Goal: Task Accomplishment & Management: Use online tool/utility

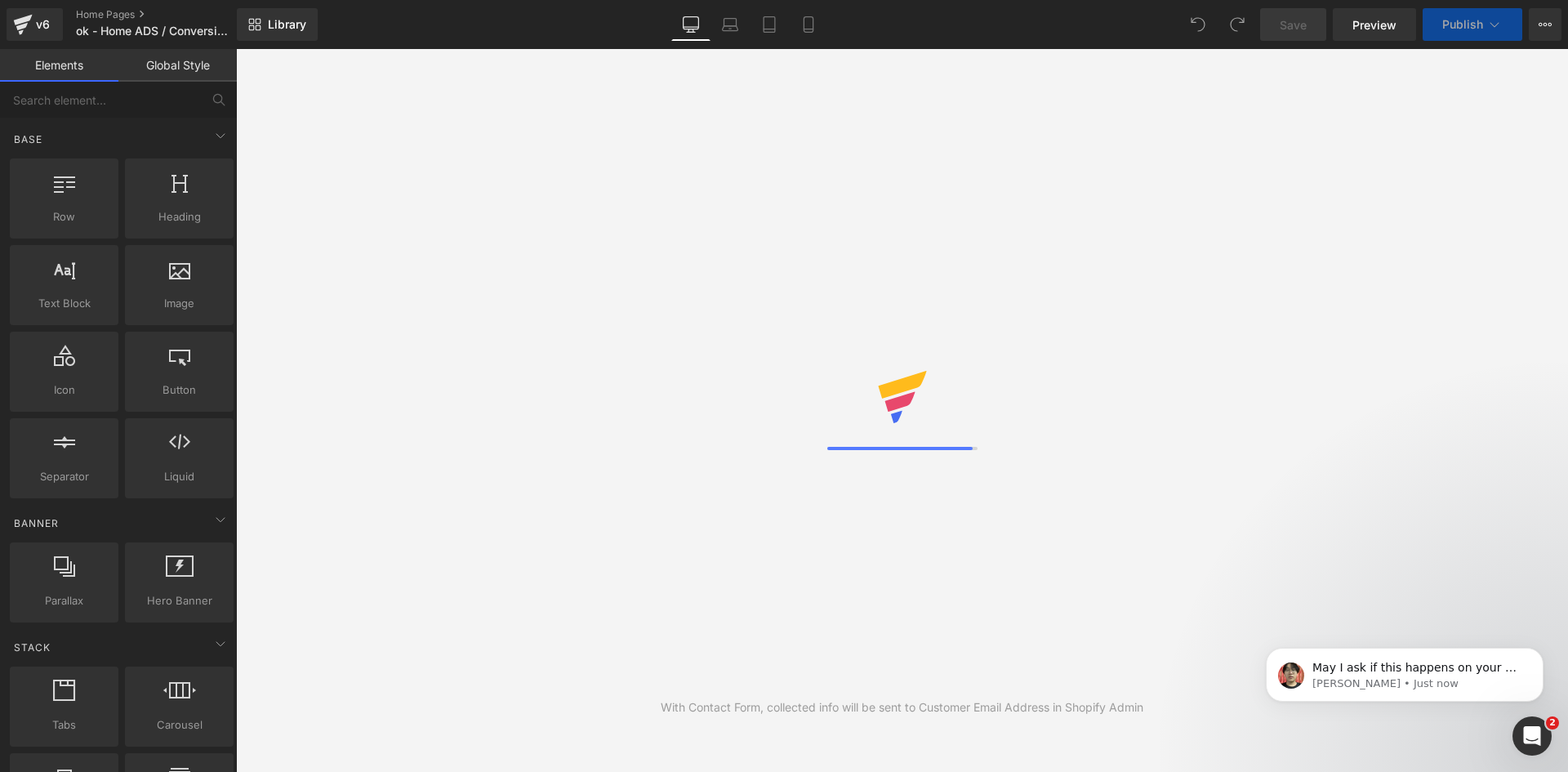
click at [1377, 30] on span "Preview" at bounding box center [1375, 25] width 44 height 17
click at [1550, 21] on icon at bounding box center [1545, 25] width 13 height 13
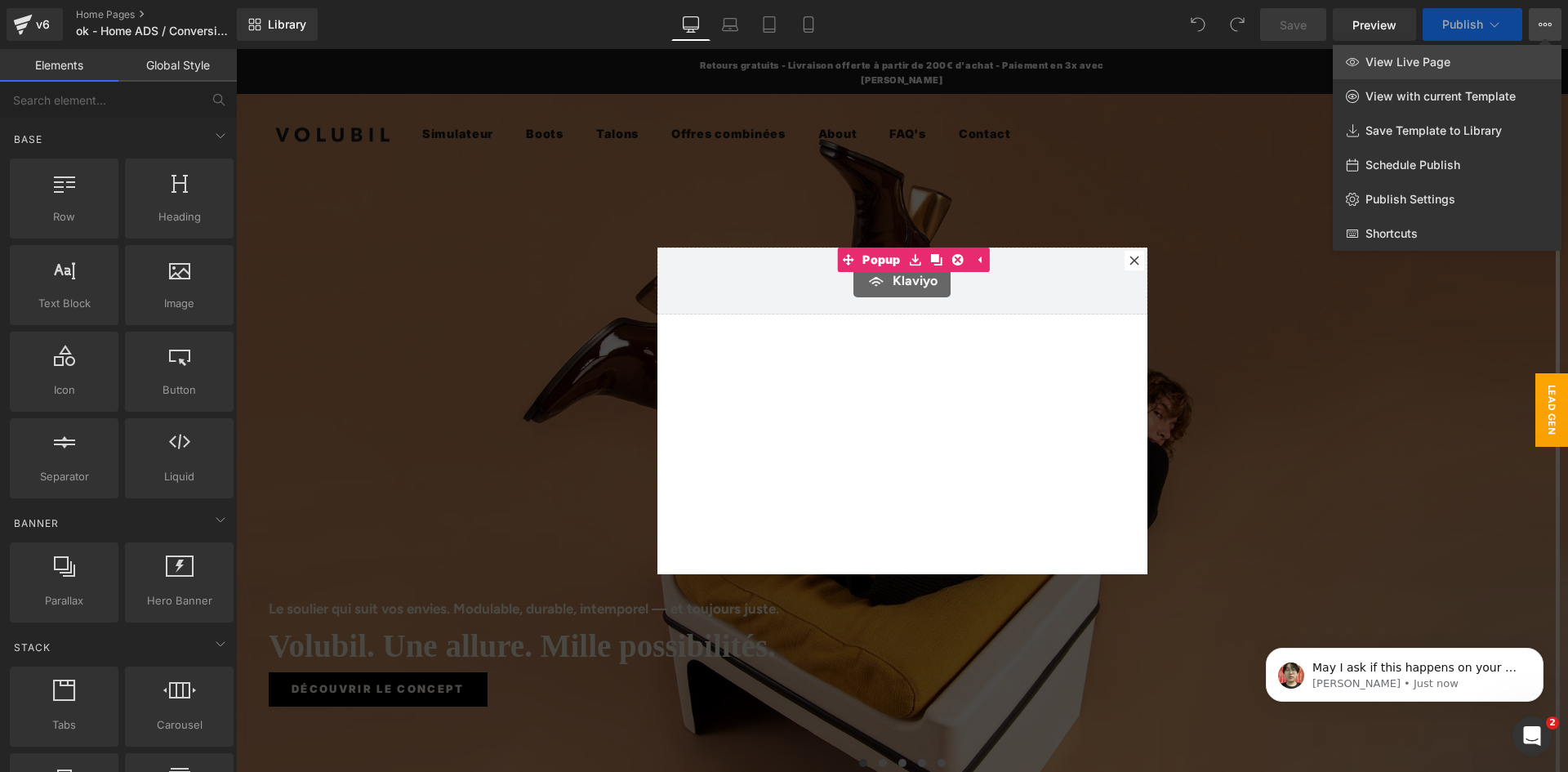
click at [1388, 54] on link "View Live Page" at bounding box center [1448, 63] width 229 height 35
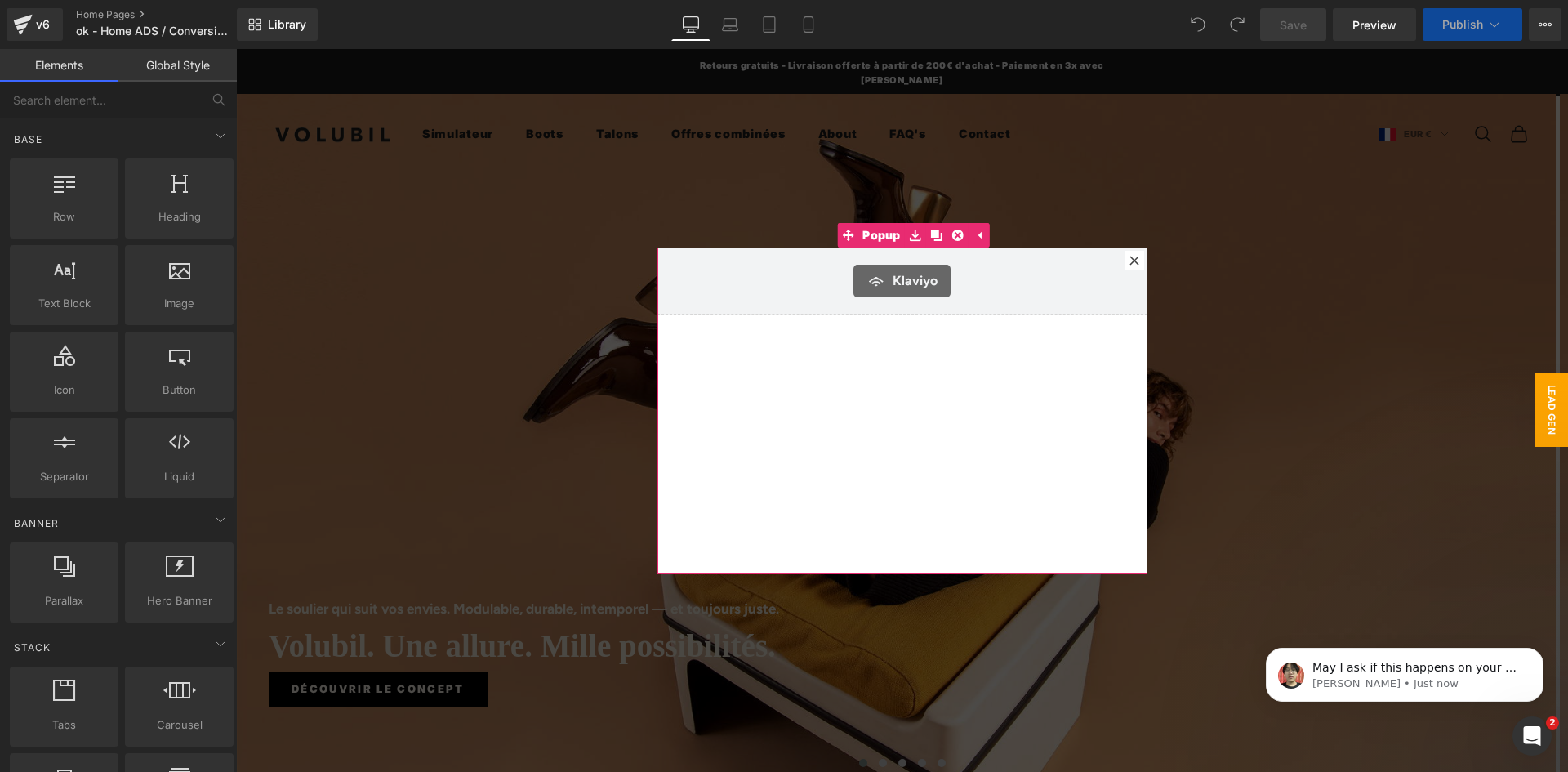
click at [1129, 264] on icon at bounding box center [1134, 261] width 10 height 10
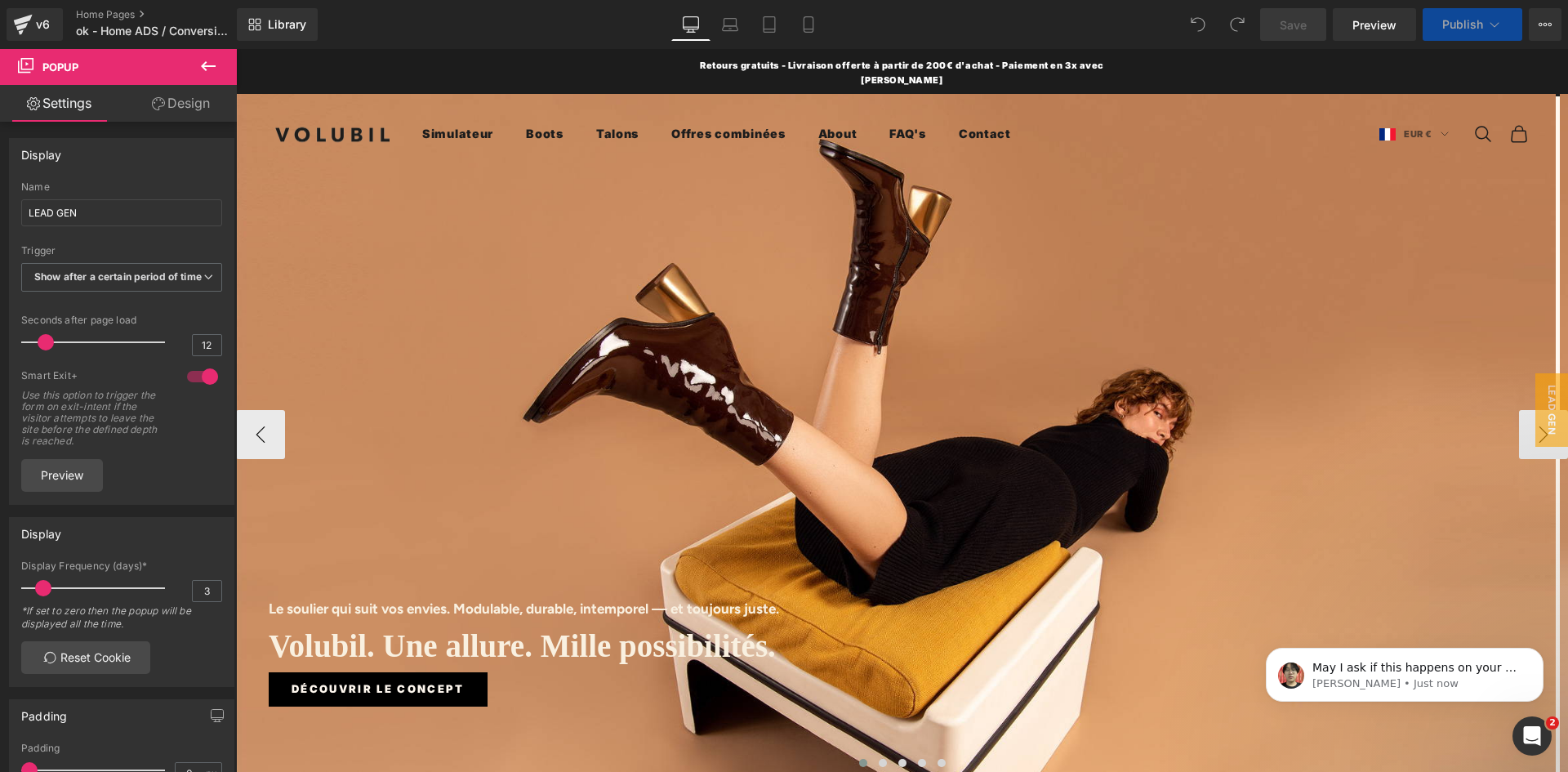
click at [340, 681] on span "Découvrir le concept" at bounding box center [378, 689] width 173 height 17
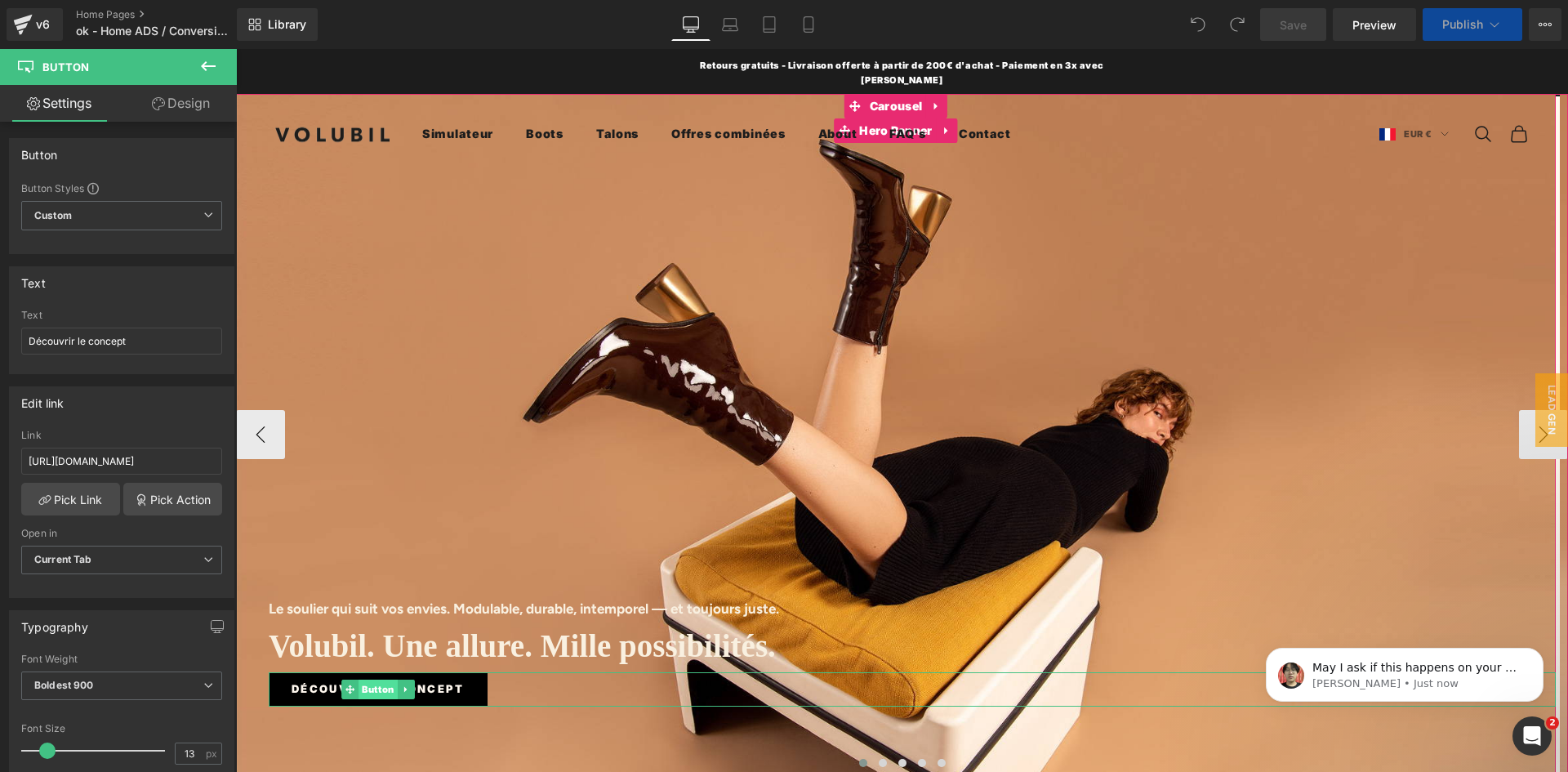
click at [382, 680] on span "Button" at bounding box center [377, 689] width 39 height 19
click at [235, 358] on b at bounding box center [233, 248] width 7 height 246
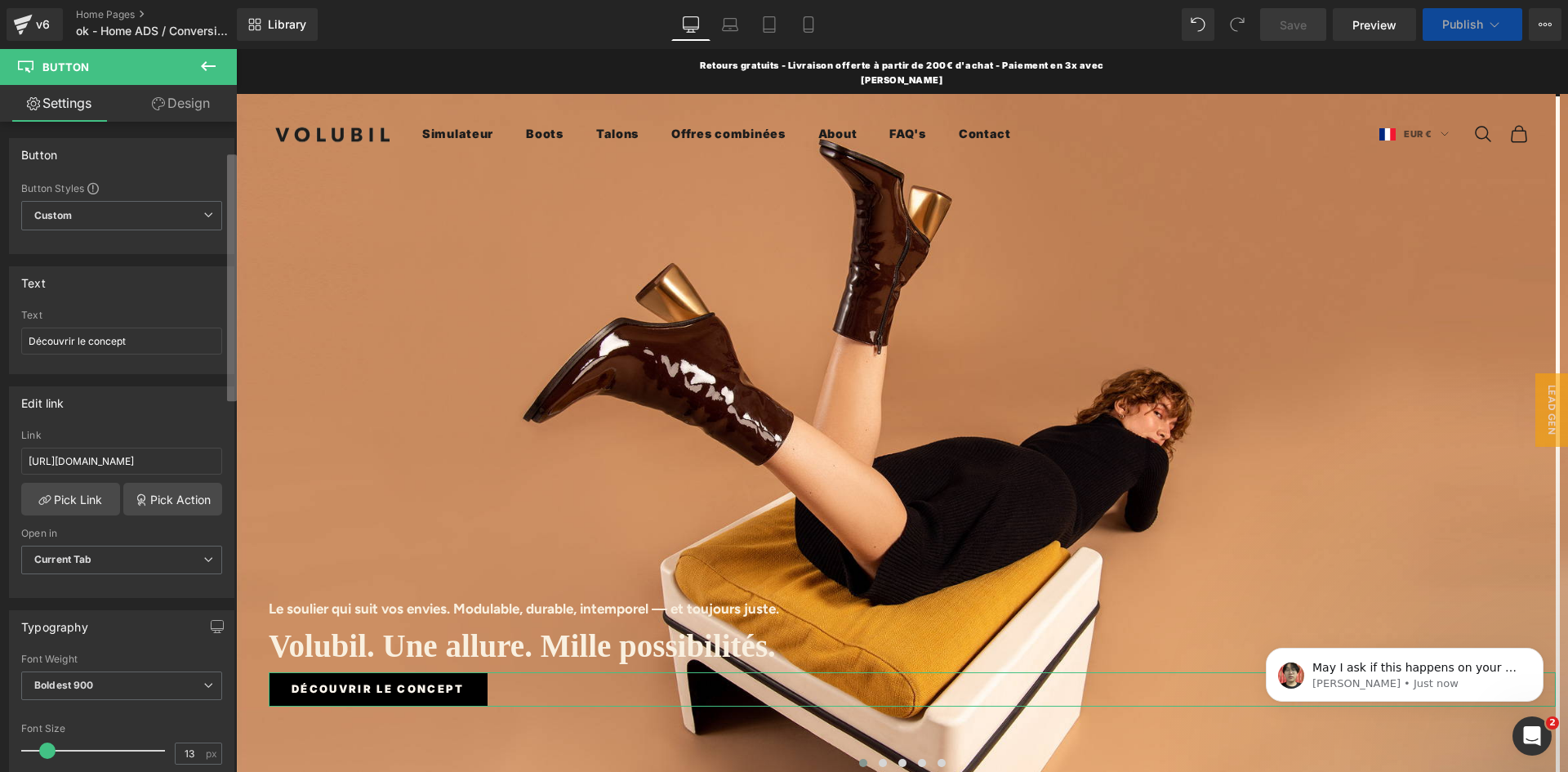
scroll to position [78, 0]
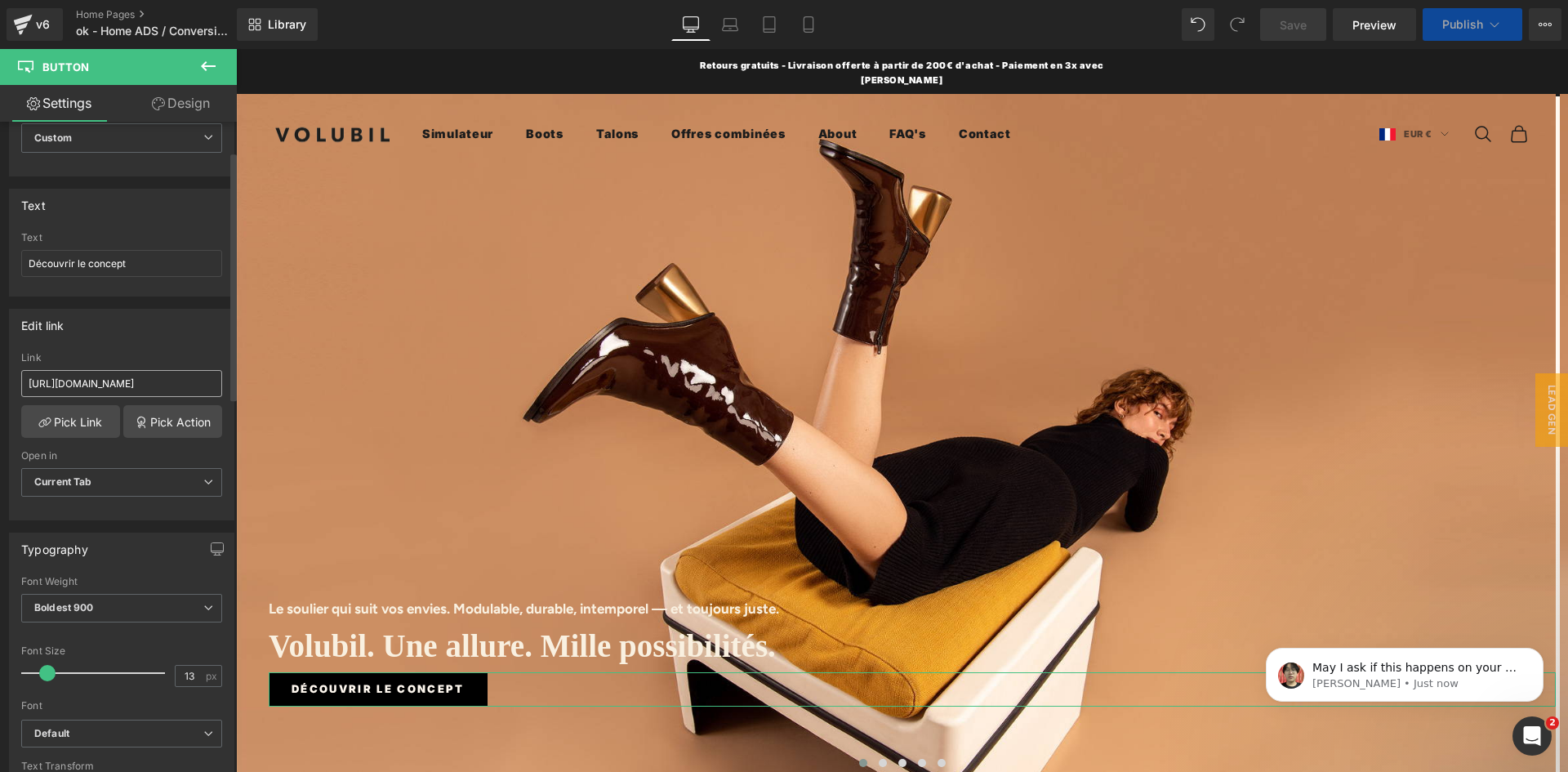
click at [168, 382] on input "https://volubil.com/pages/concept-chaussures-a-talons-interchangeables" at bounding box center [121, 383] width 201 height 27
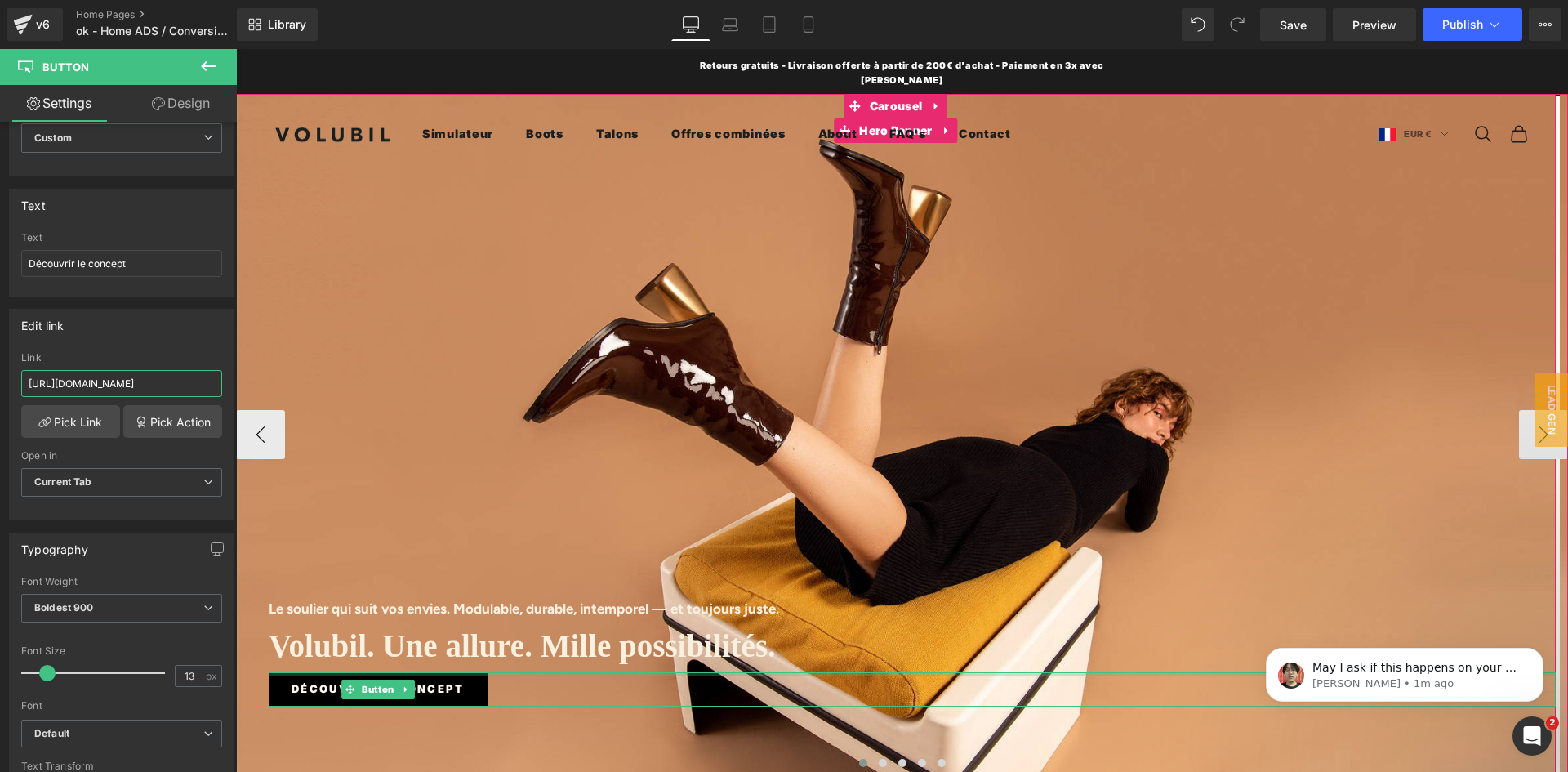
click at [361, 672] on div at bounding box center [912, 674] width 1287 height 4
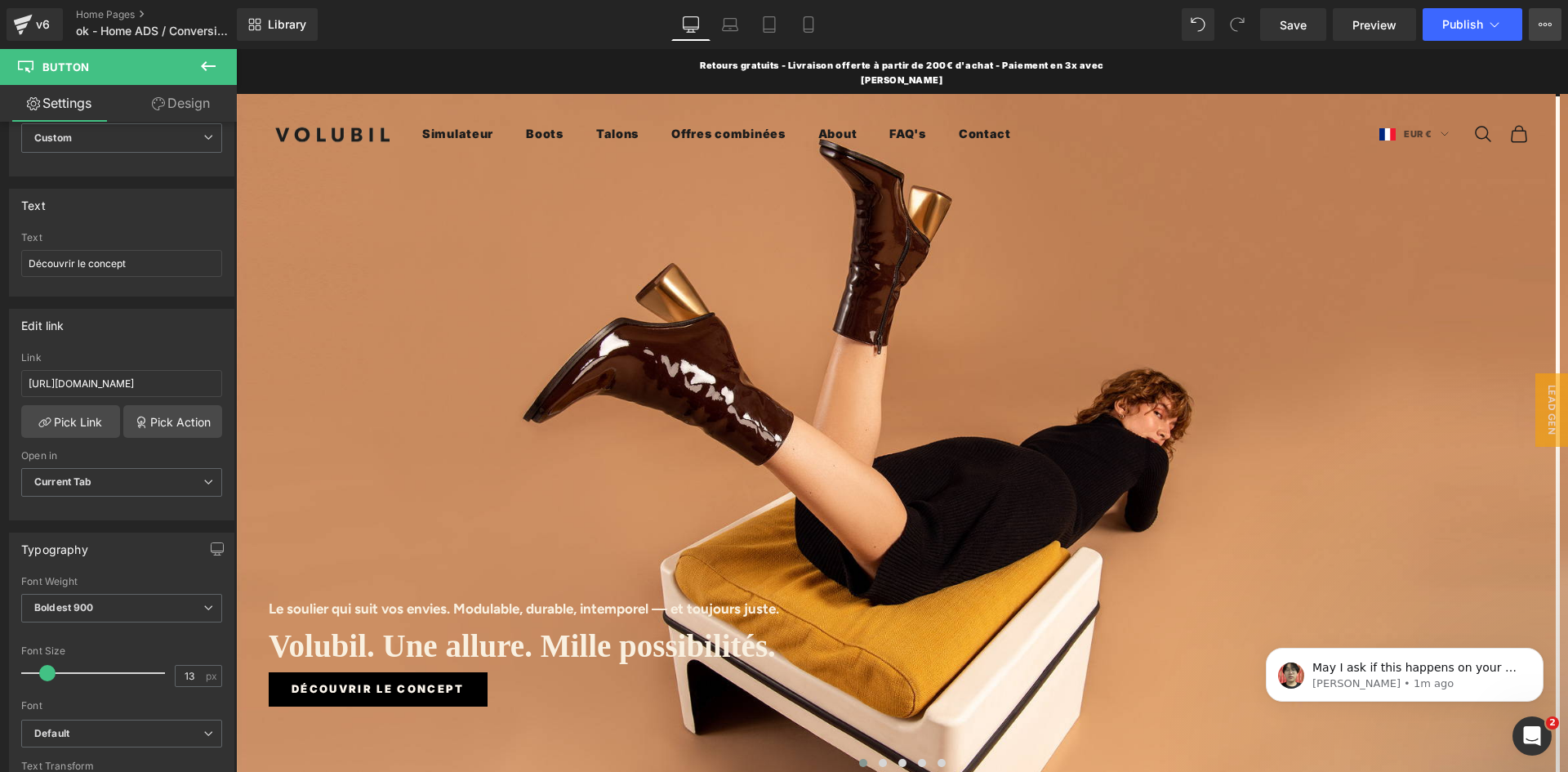
click at [1532, 24] on button "View Live Page View with current Template Save Template to Library Schedule Pub…" at bounding box center [1545, 24] width 33 height 33
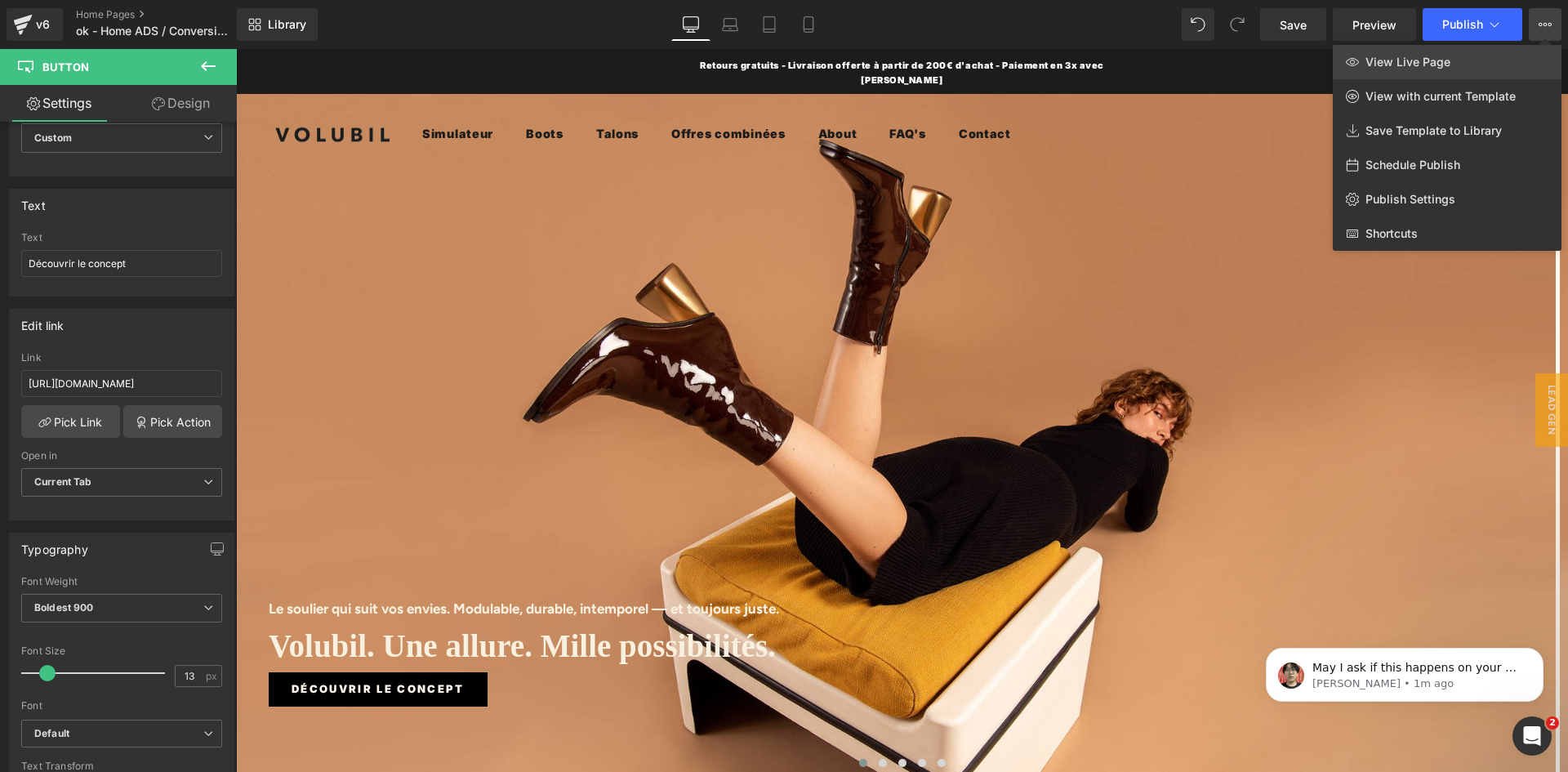
click at [1427, 60] on span "View Live Page" at bounding box center [1407, 62] width 85 height 14
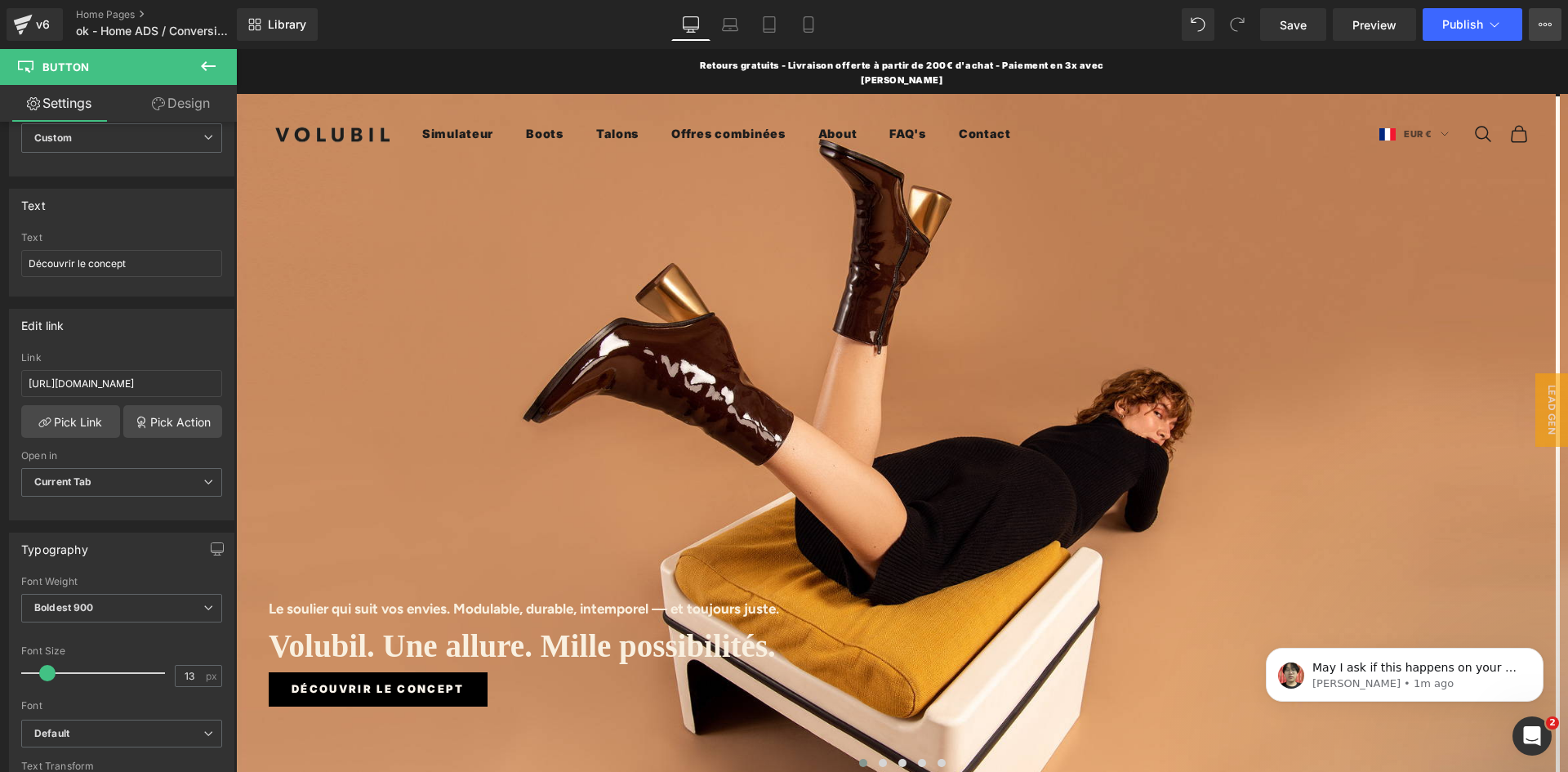
click at [1549, 23] on icon at bounding box center [1545, 25] width 13 height 13
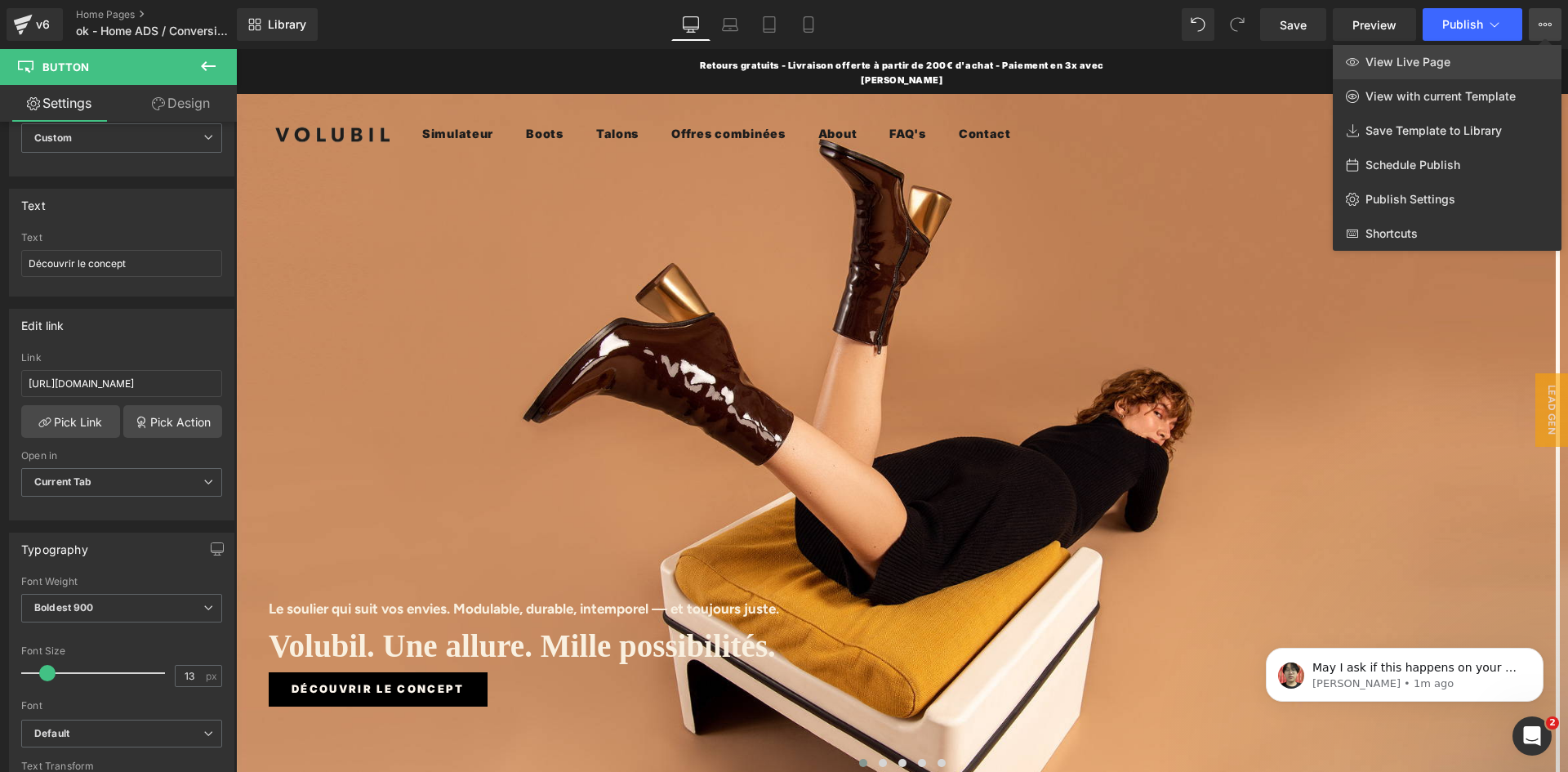
click at [1404, 64] on span "View Live Page" at bounding box center [1407, 62] width 85 height 14
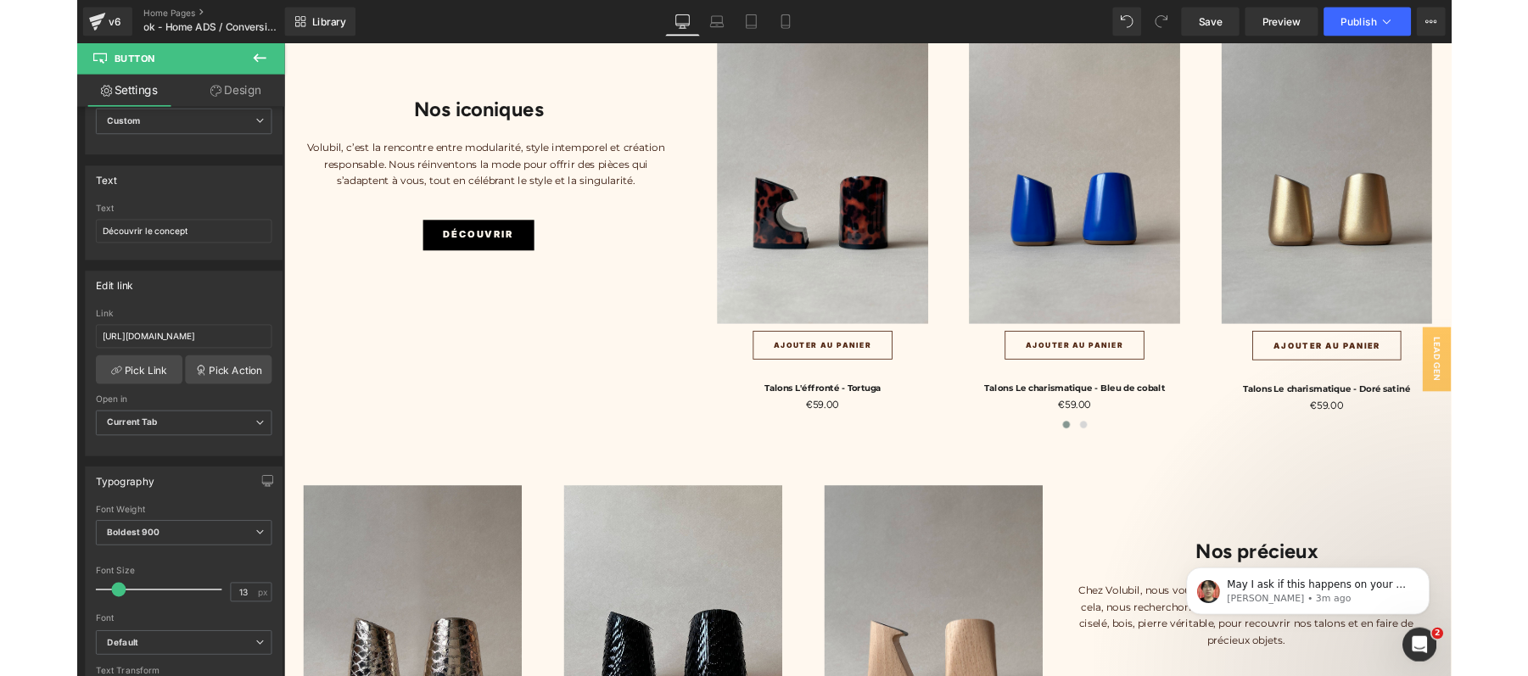
scroll to position [3942, 0]
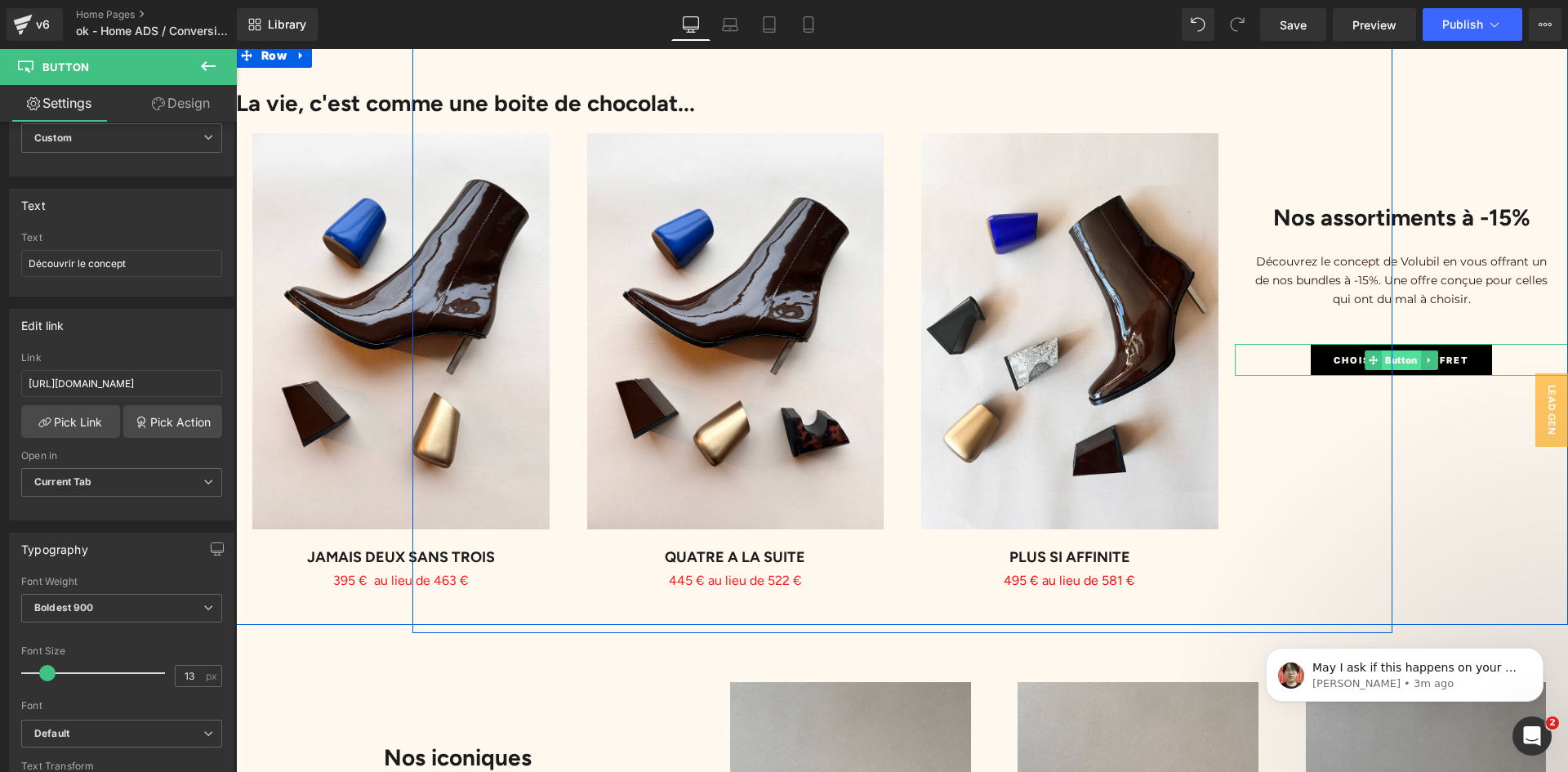
click at [1392, 350] on span "Button" at bounding box center [1401, 360] width 39 height 19
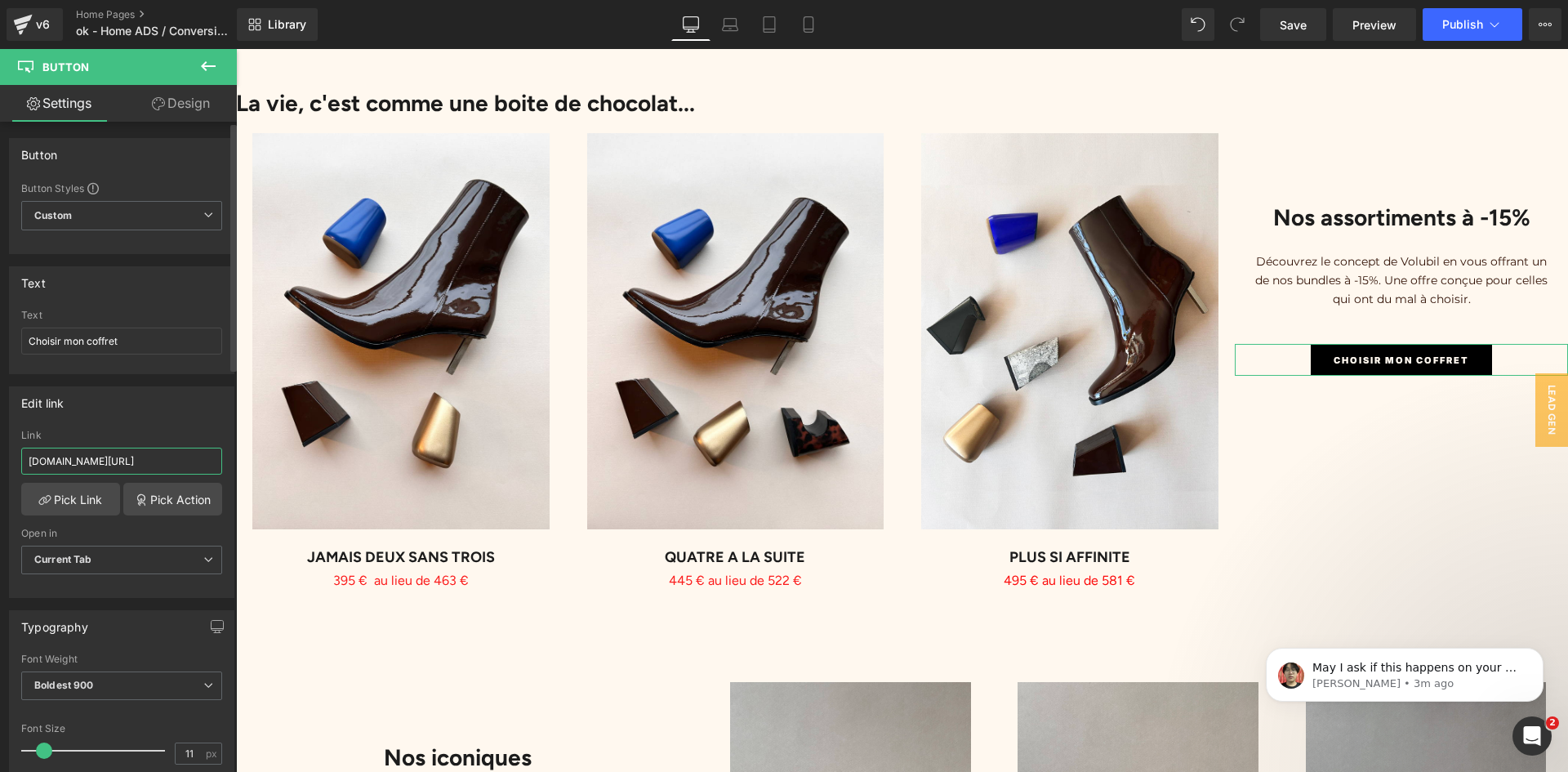
click at [169, 467] on input "volubil-paris.myshopify.com/pages/simulateur-chaussures-a-talons-interchangeabl…" at bounding box center [121, 461] width 201 height 27
click at [1548, 27] on icon at bounding box center [1545, 25] width 13 height 13
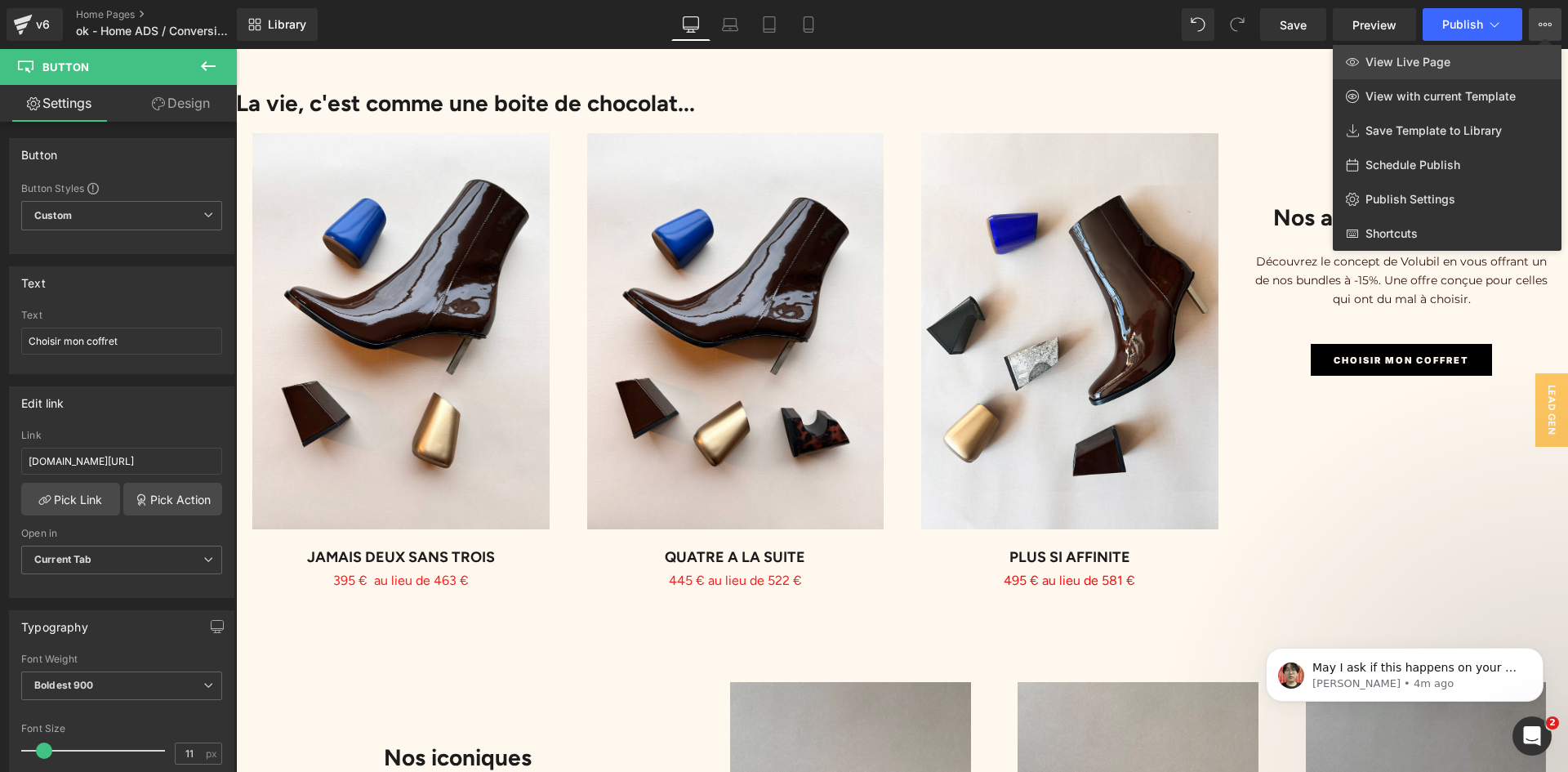
click at [1412, 63] on span "View Live Page" at bounding box center [1407, 62] width 85 height 14
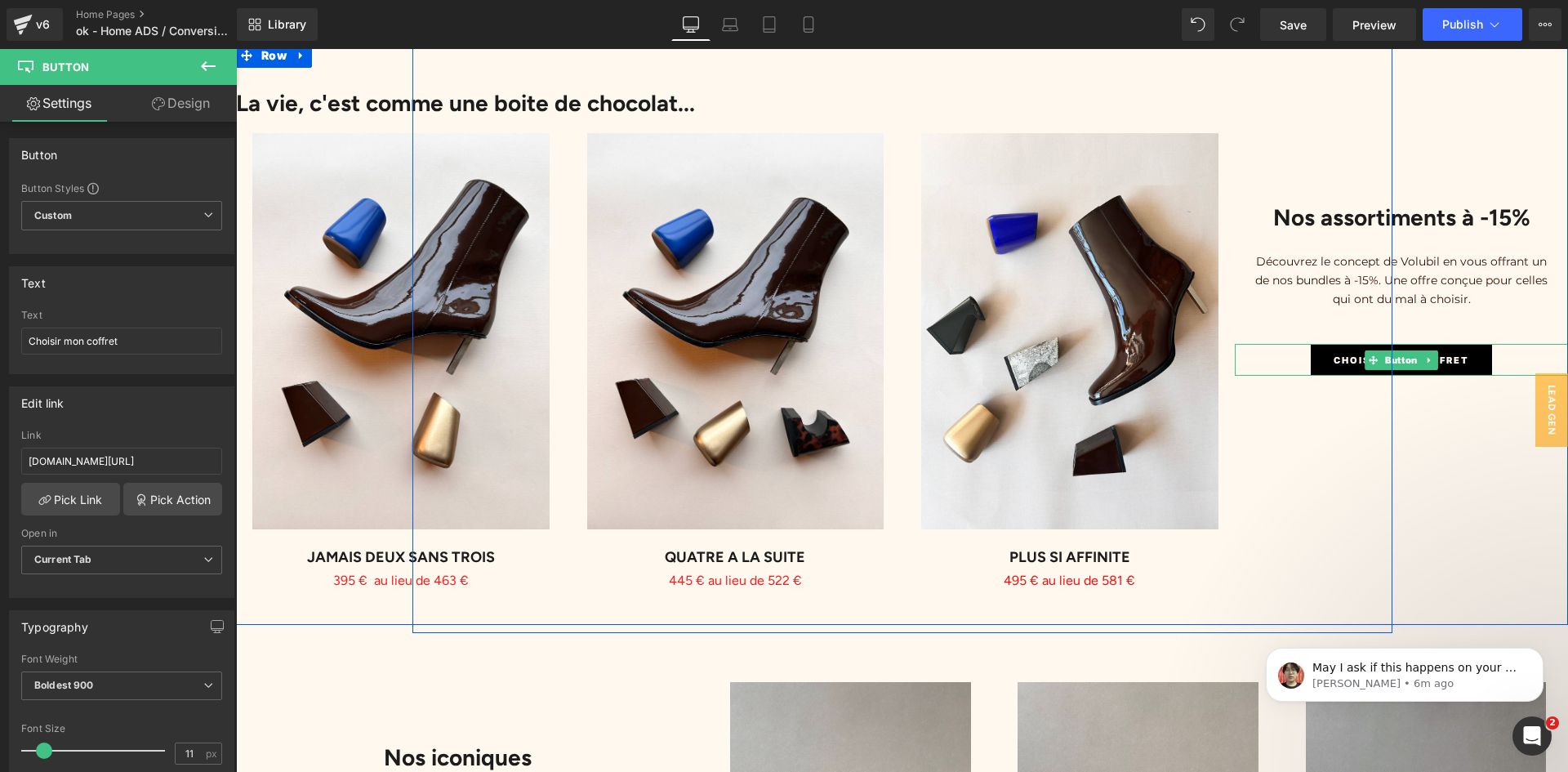
click at [1381, 350] on span "Button" at bounding box center [1401, 360] width 39 height 19
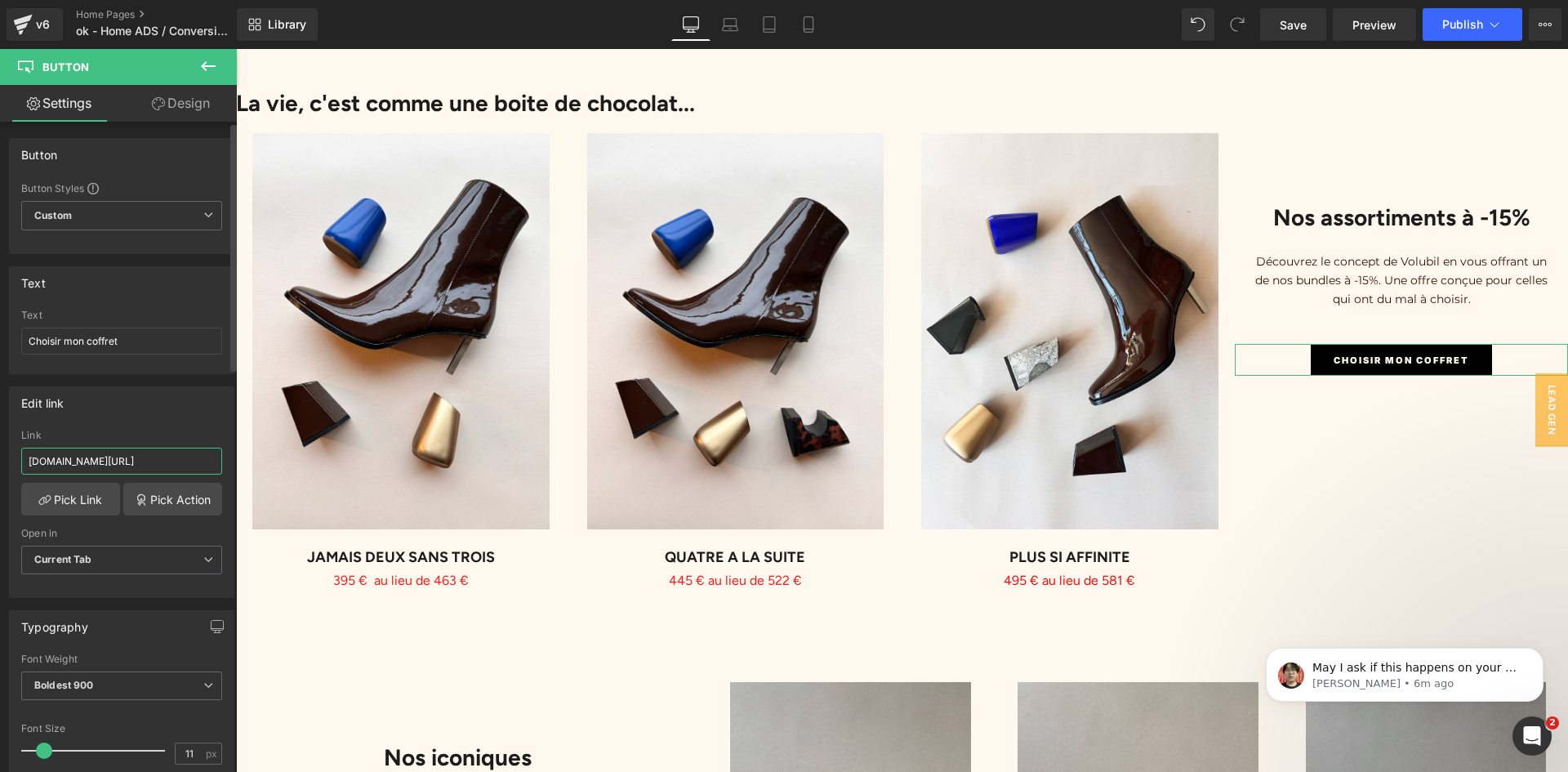
click at [121, 454] on input "volubil-paris.myshopify.com/pages/simulateur-chaussures-a-talons-interchangeabl…" at bounding box center [121, 461] width 201 height 27
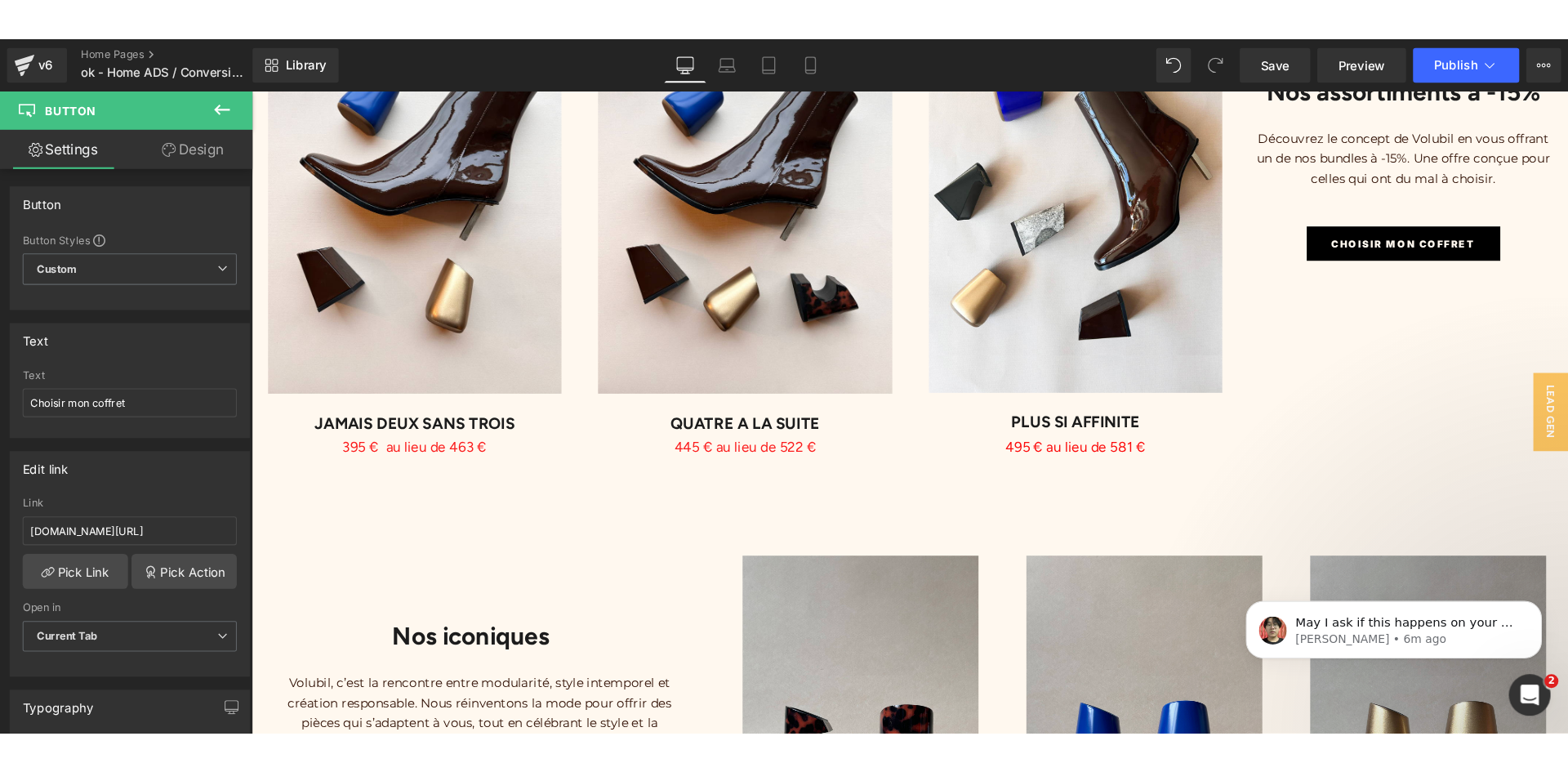
scroll to position [3705, 0]
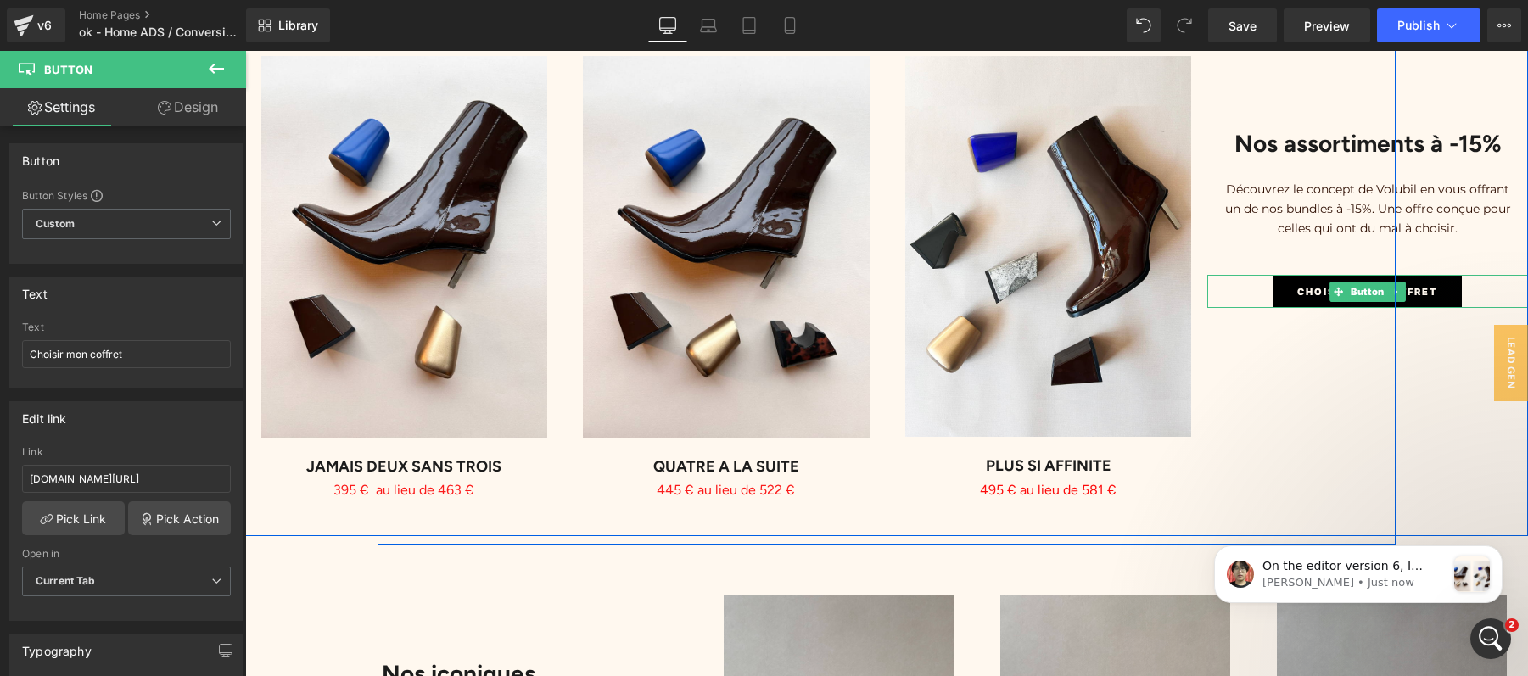
click at [1319, 299] on span "Choisir mon coffret" at bounding box center [1367, 291] width 141 height 15
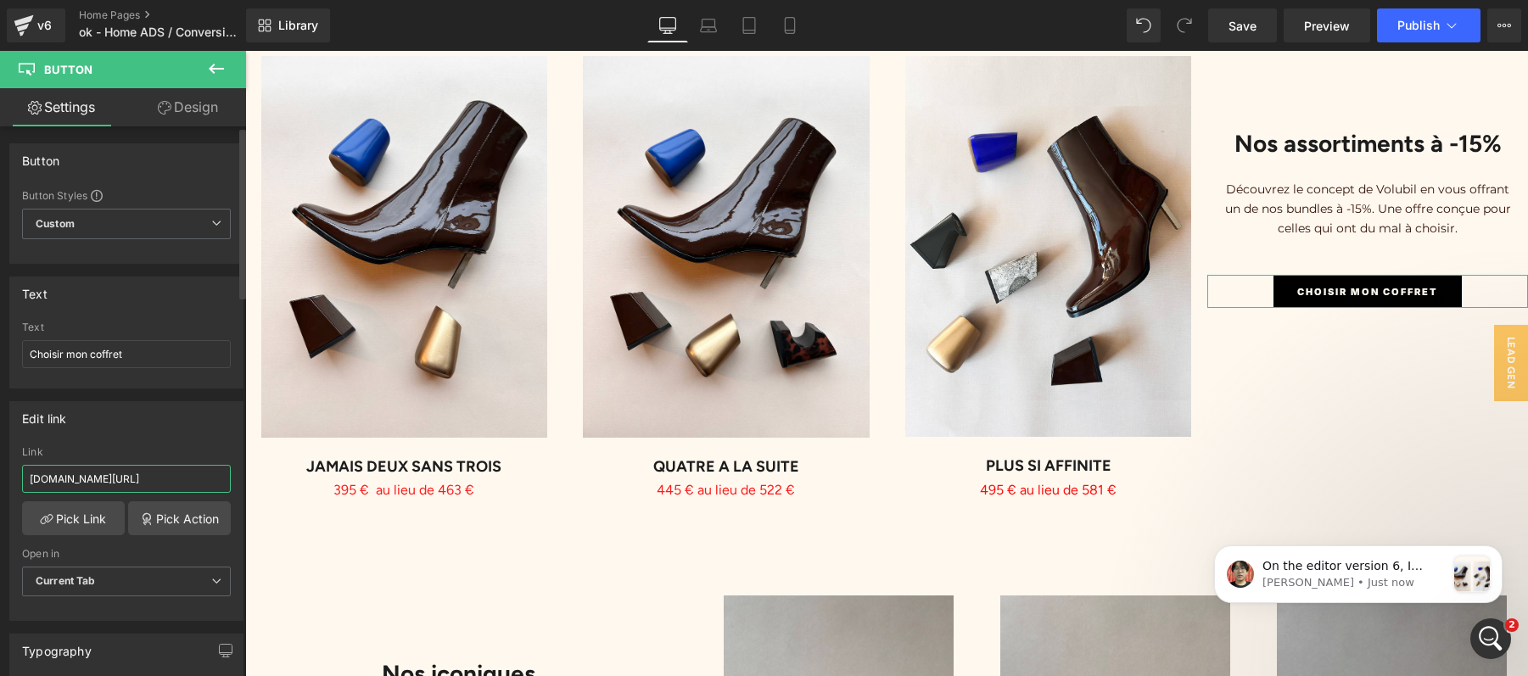
click at [127, 478] on input "volubil-paris.myshopify.com/pages/simulateur-chaussures-a-talons-interchangeabl…" at bounding box center [126, 479] width 209 height 28
click at [1463, 19] on button "Publish" at bounding box center [1429, 25] width 104 height 34
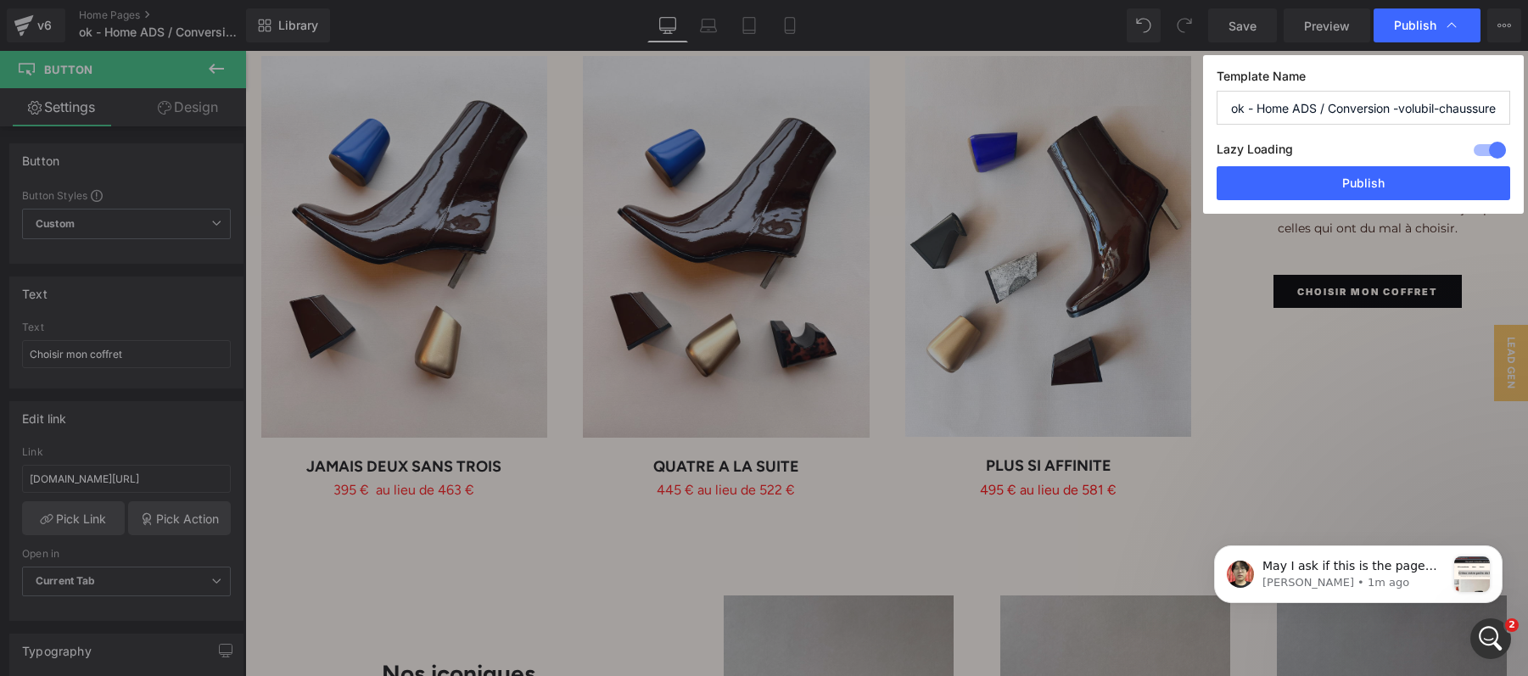
click at [1463, 19] on div "Publish" at bounding box center [1427, 25] width 107 height 34
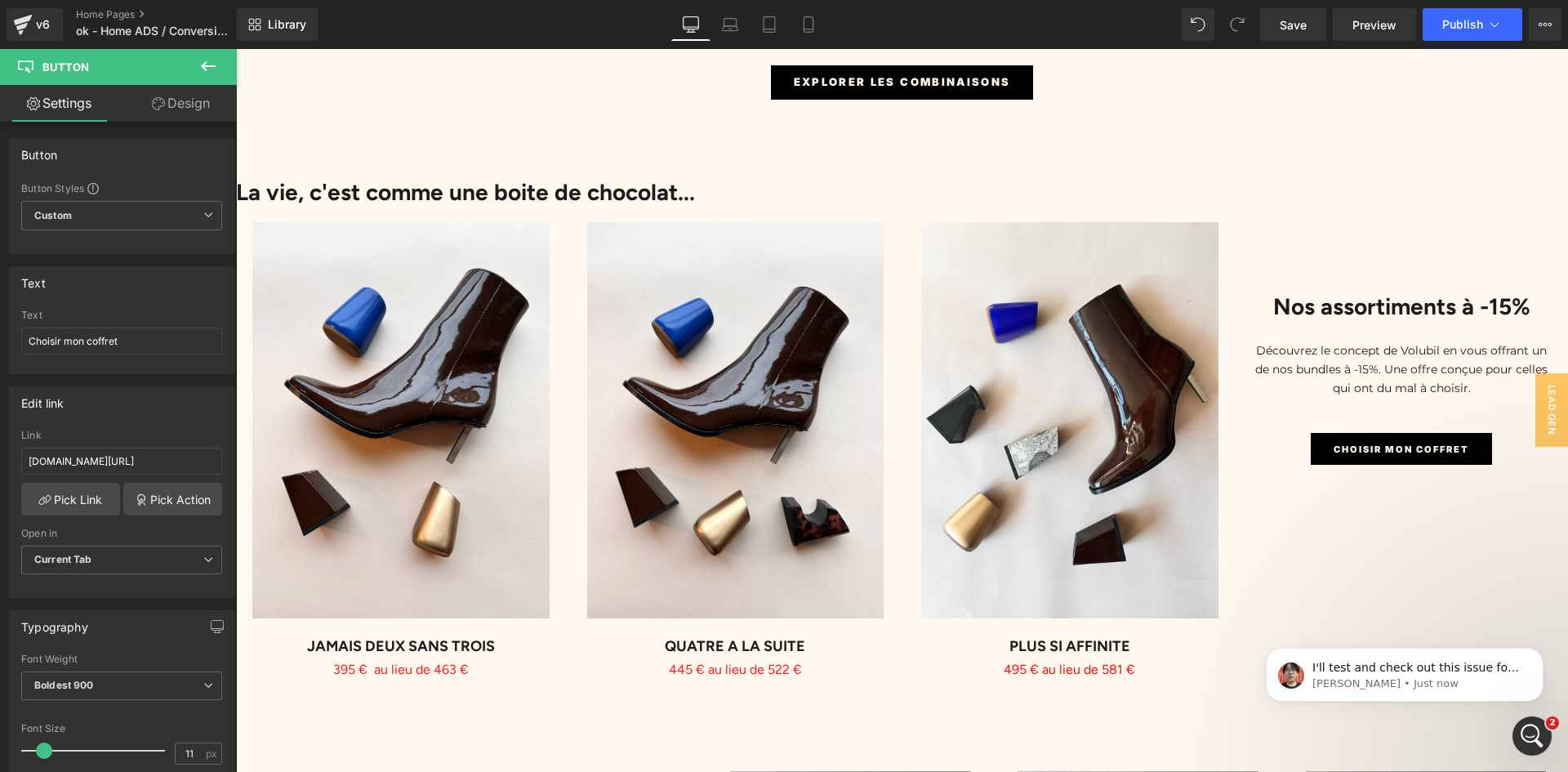
scroll to position [3795, 0]
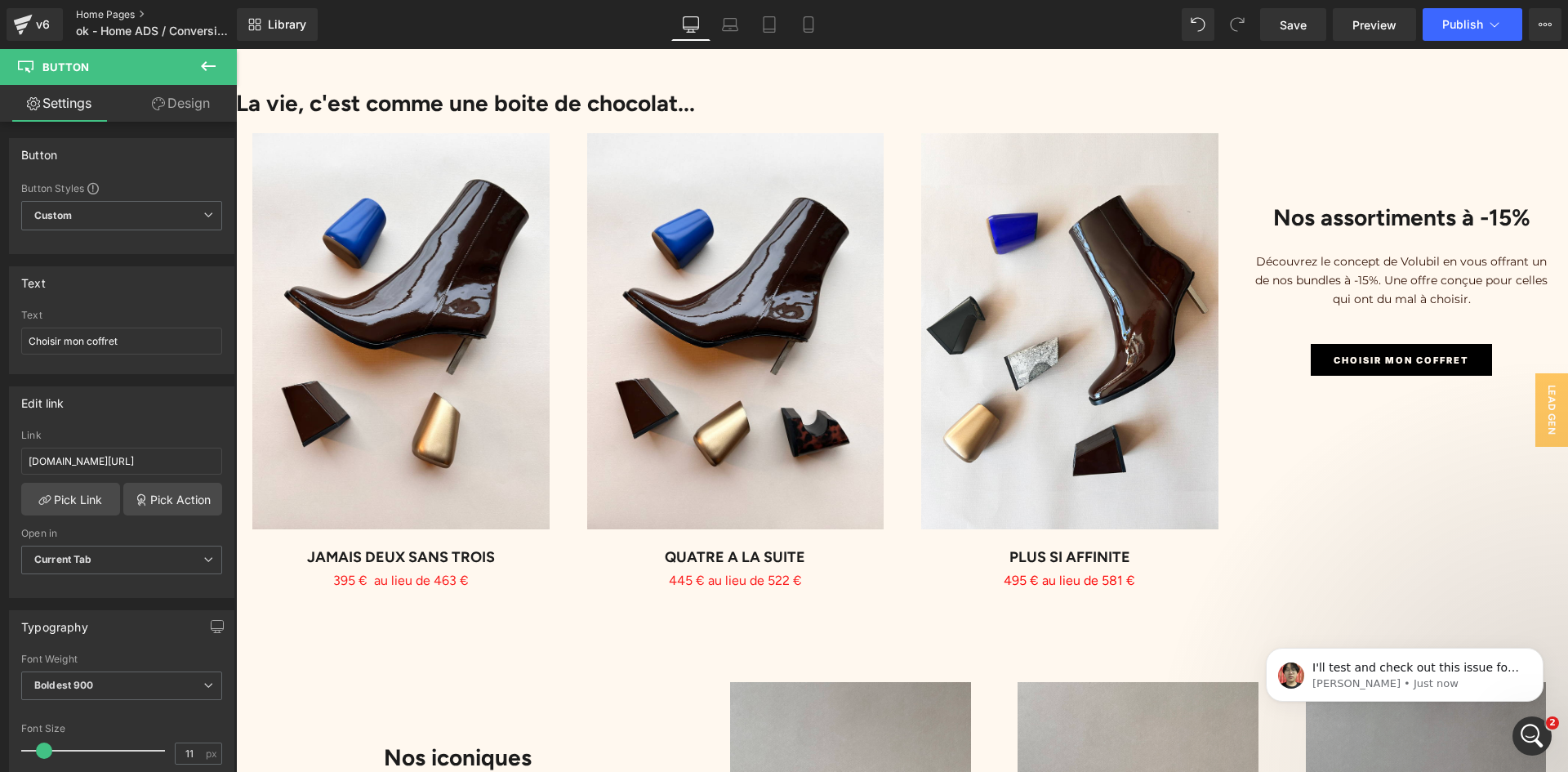
click at [105, 16] on link "Home Pages" at bounding box center [169, 14] width 188 height 13
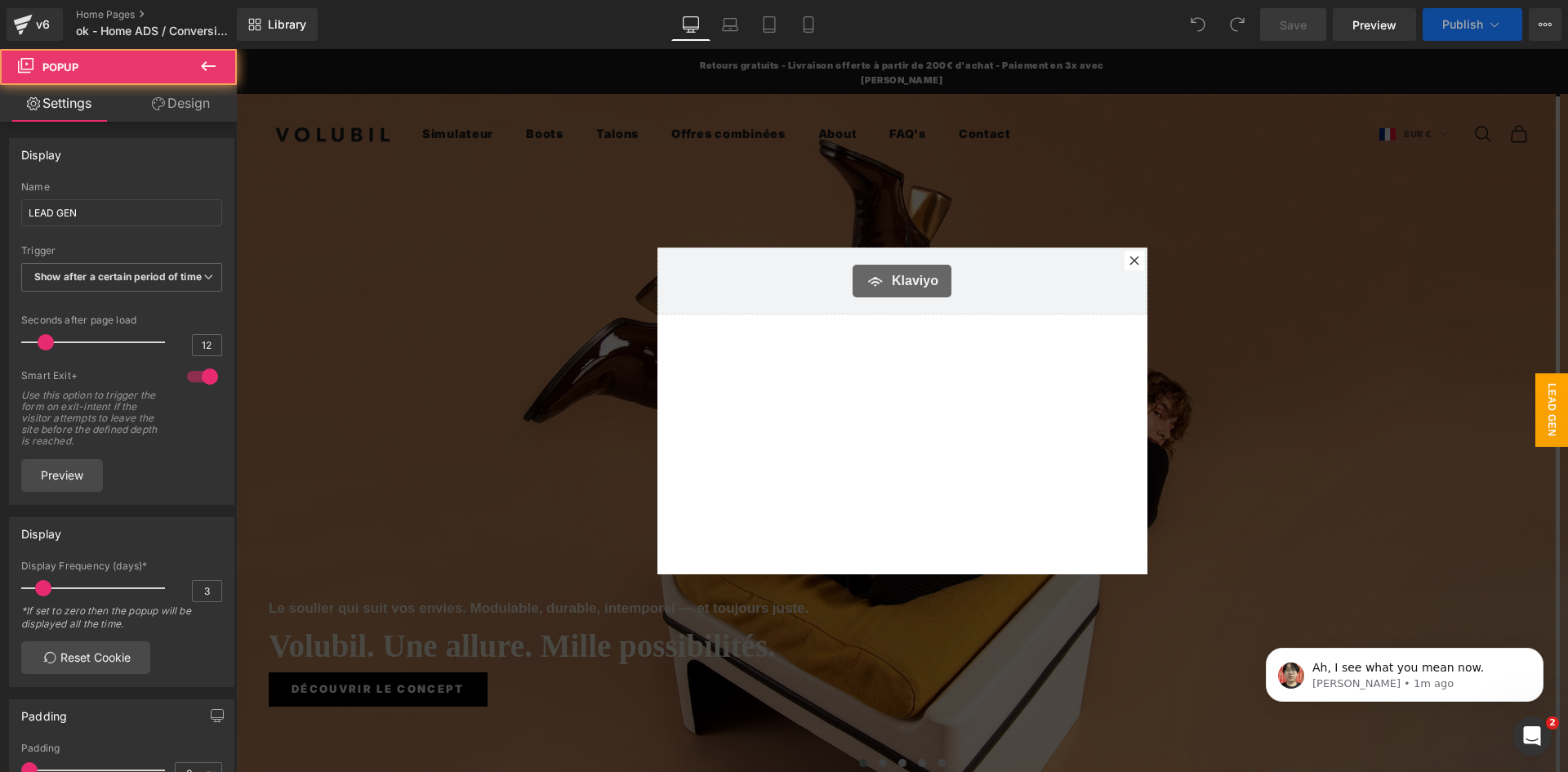
click at [1133, 256] on div at bounding box center [1134, 260] width 19 height 19
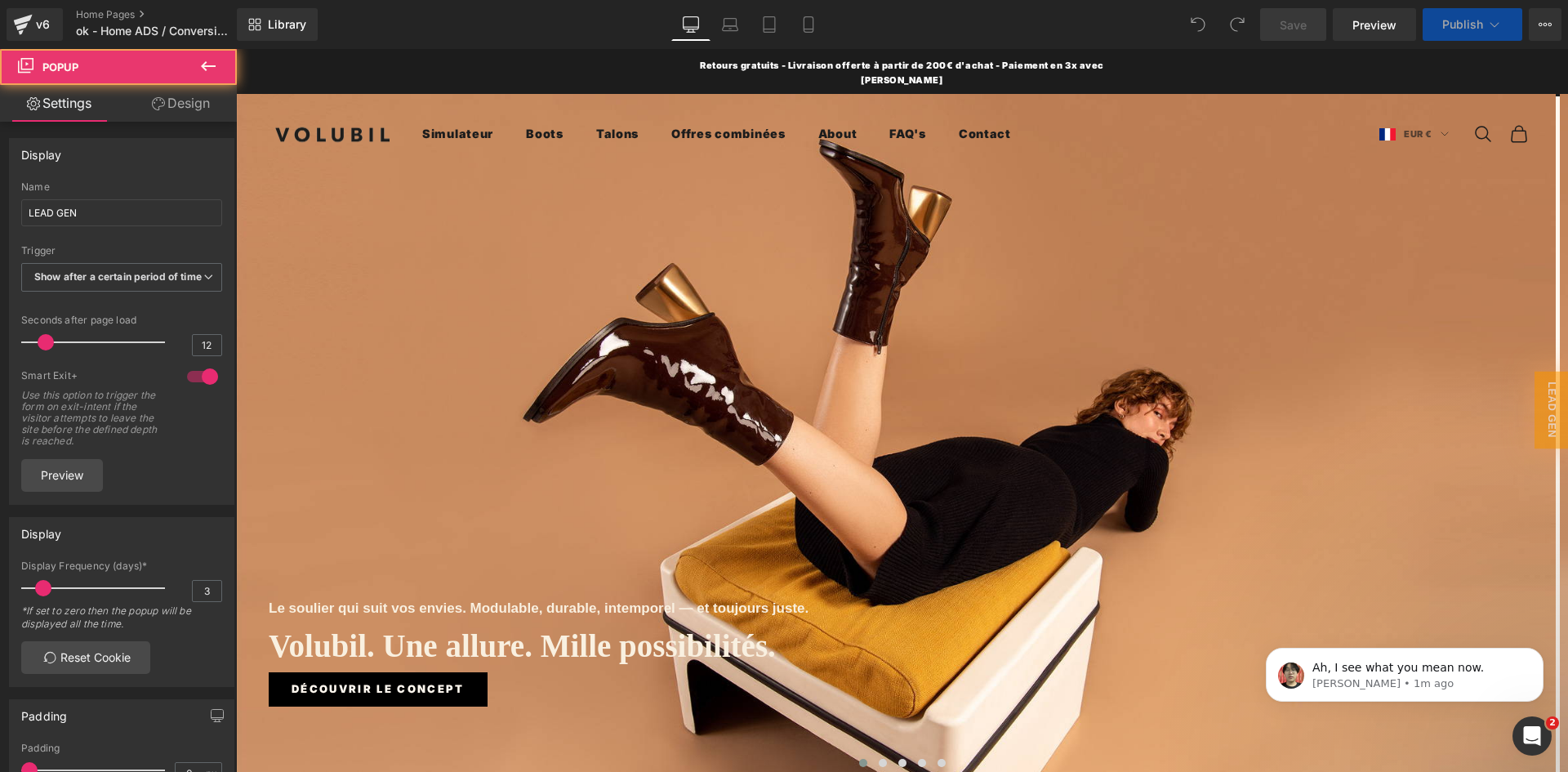
click at [1133, 256] on div "Le soulier qui suit vos envies. Modulable, durable, intemporel — et toujours ju…" at bounding box center [895, 434] width 1320 height 681
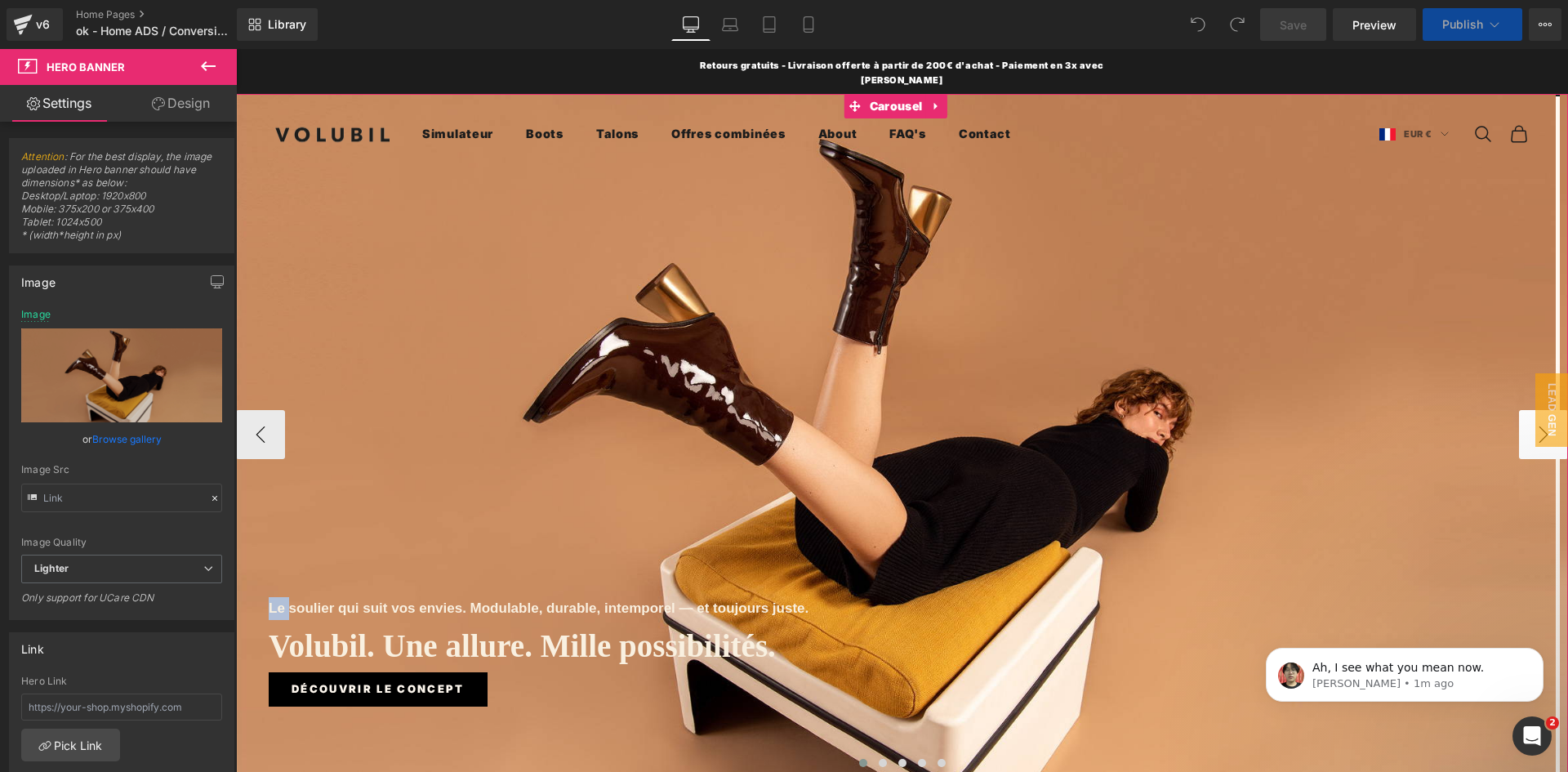
click at [1519, 423] on button "›" at bounding box center [1543, 434] width 49 height 49
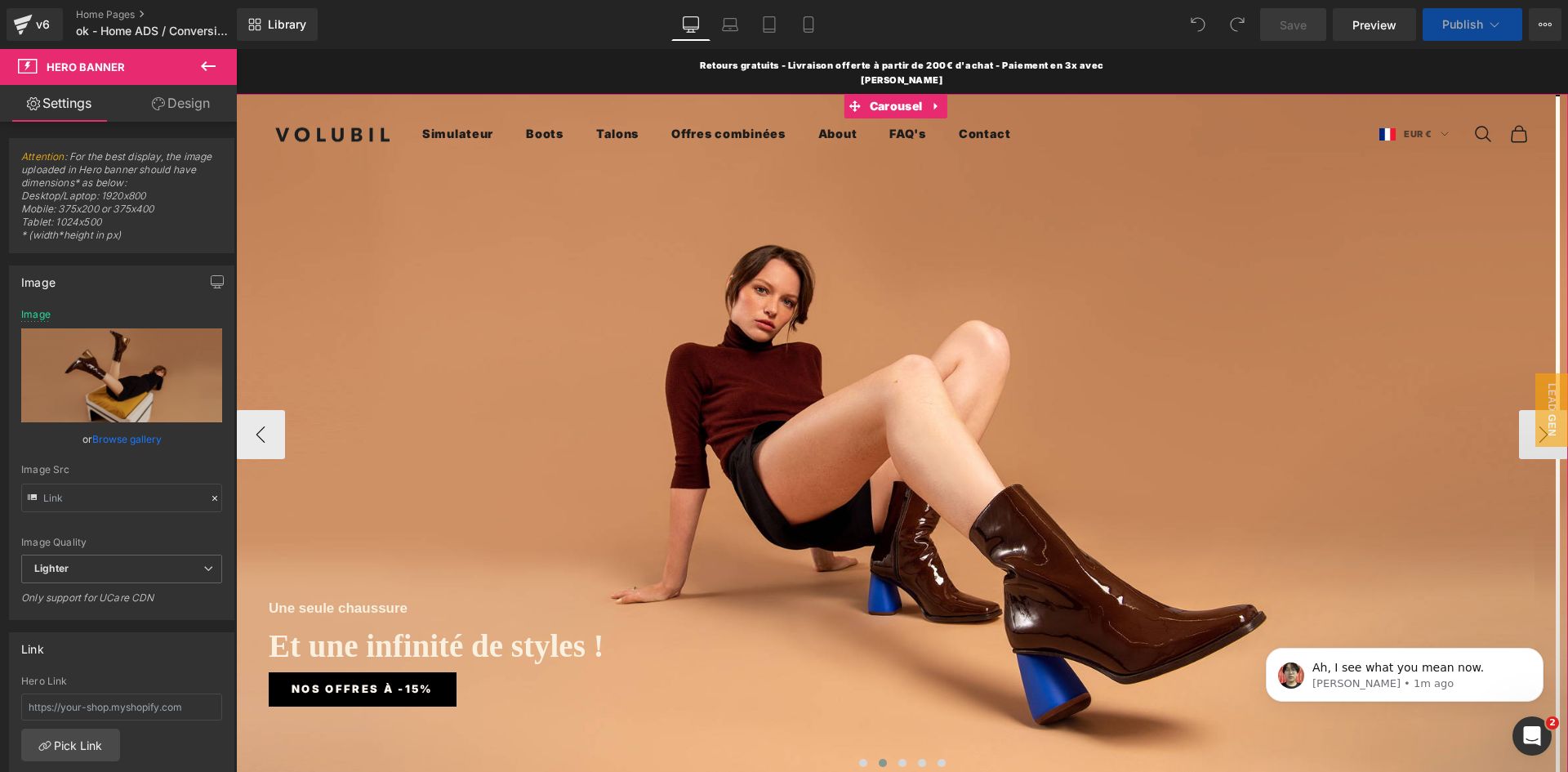
click at [295, 682] on span "Nos offres à -15%" at bounding box center [363, 689] width 142 height 17
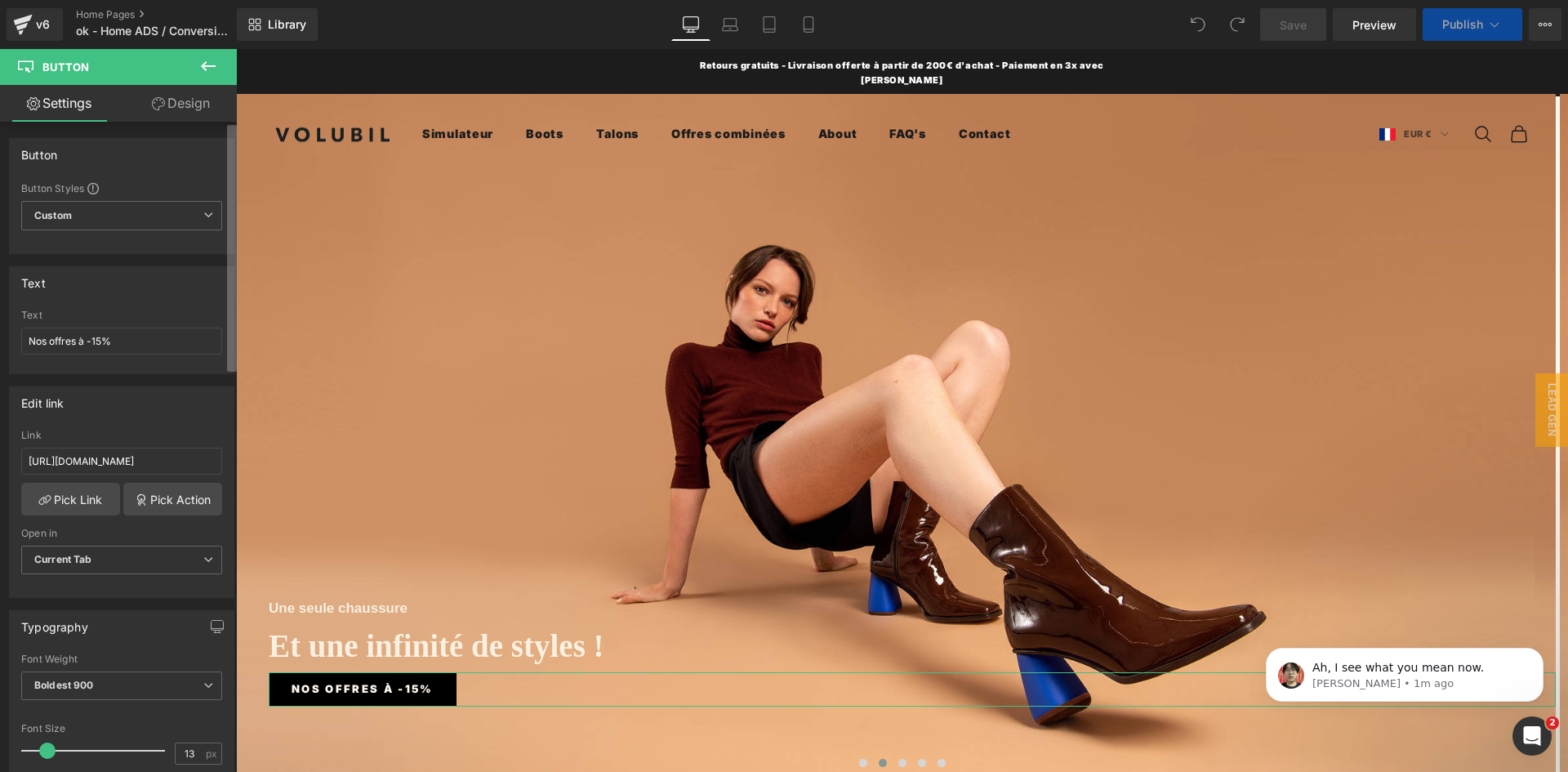
click at [213, 350] on div "Button Button Styles Custom Custom Setup Global Style Custom Setup Global Style…" at bounding box center [118, 450] width 237 height 657
click at [141, 460] on input "[URL][DOMAIN_NAME]" at bounding box center [121, 461] width 201 height 27
drag, startPoint x: 89, startPoint y: 463, endPoint x: 145, endPoint y: 460, distance: 56.1
click at [145, 460] on input "[URL][DOMAIN_NAME]" at bounding box center [121, 461] width 201 height 27
click at [120, 459] on input "[URL][DOMAIN_NAME]" at bounding box center [121, 461] width 201 height 27
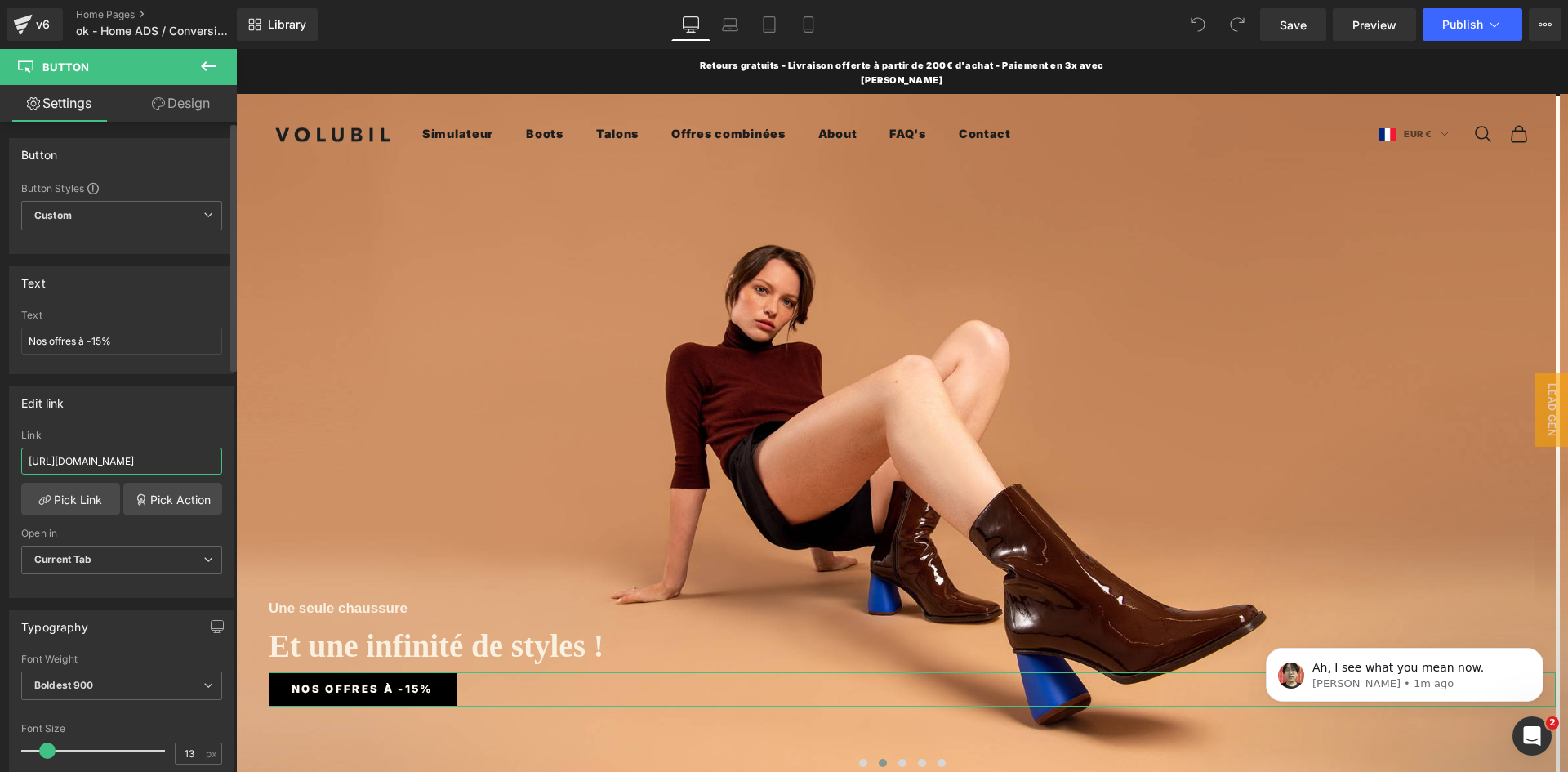
click at [154, 462] on input "[URL][DOMAIN_NAME]" at bounding box center [121, 461] width 201 height 27
click at [126, 462] on input "[URL][DOMAIN_NAME]" at bounding box center [121, 461] width 201 height 27
click at [166, 460] on input "[URL][DOMAIN_NAME]" at bounding box center [121, 461] width 201 height 27
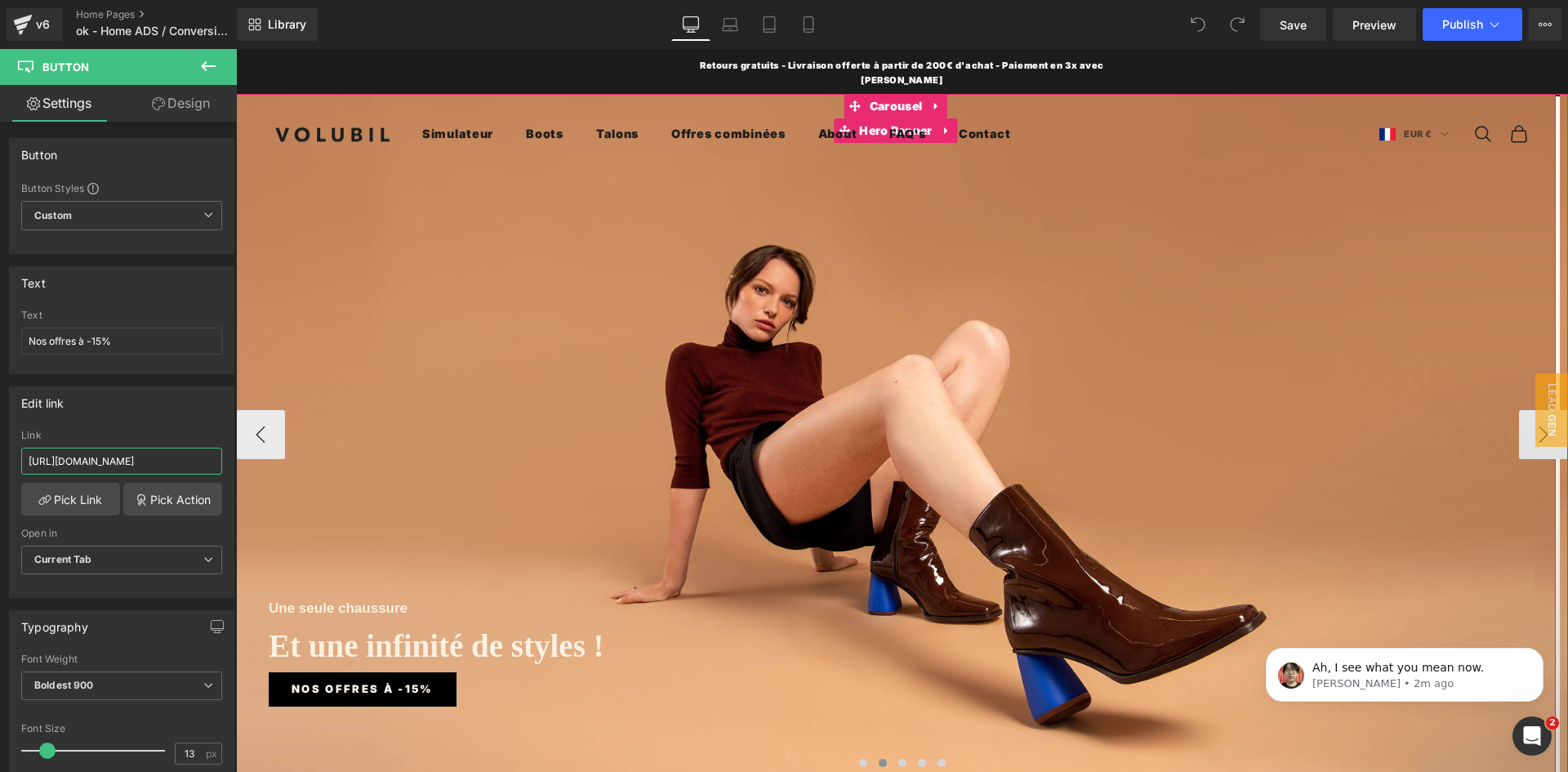
drag, startPoint x: 364, startPoint y: 513, endPoint x: 299, endPoint y: 472, distance: 76.9
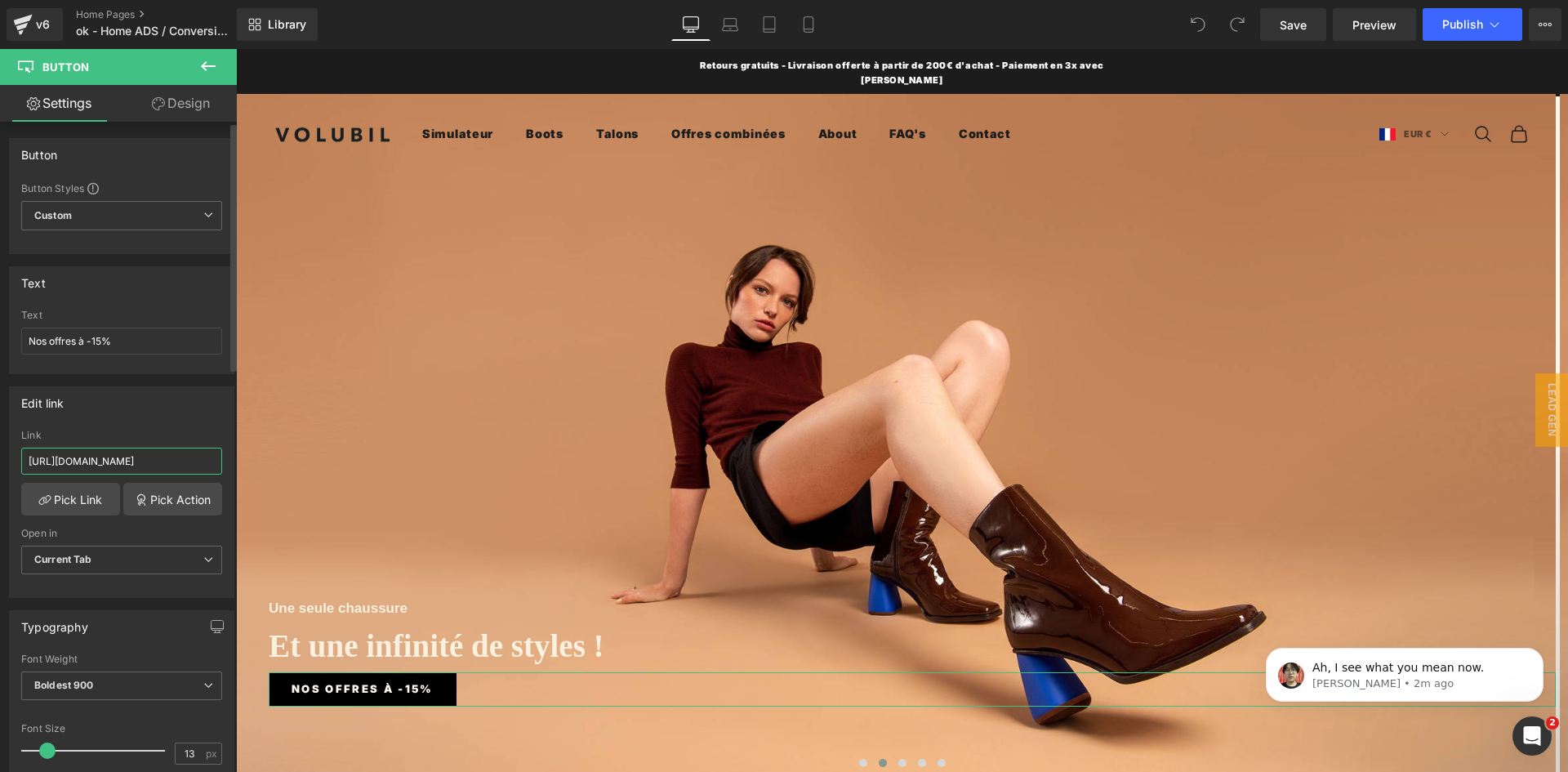
click at [198, 461] on input "[URL][DOMAIN_NAME]" at bounding box center [121, 461] width 201 height 27
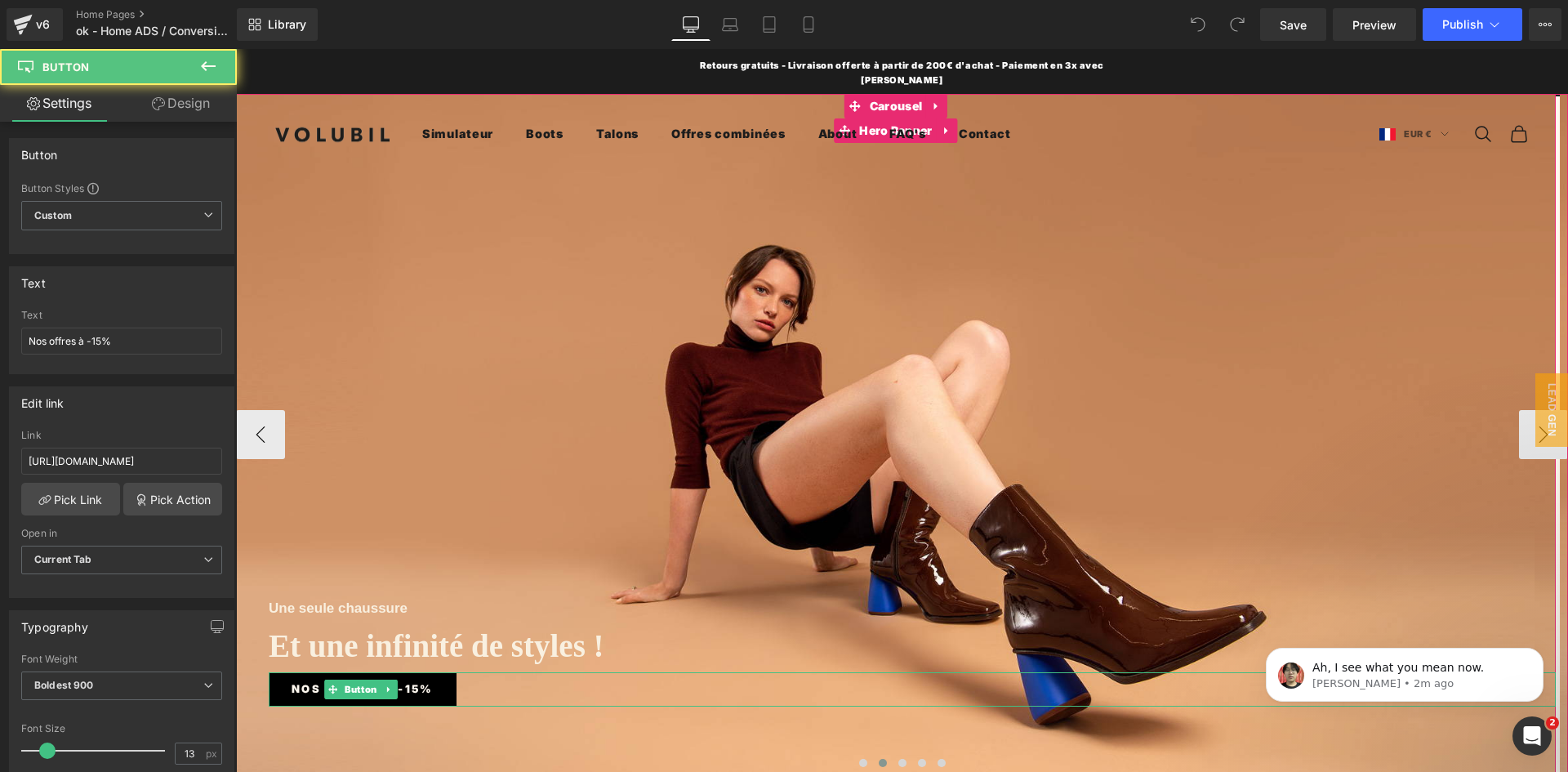
click at [305, 682] on span "Nos offres à -15%" at bounding box center [363, 689] width 142 height 17
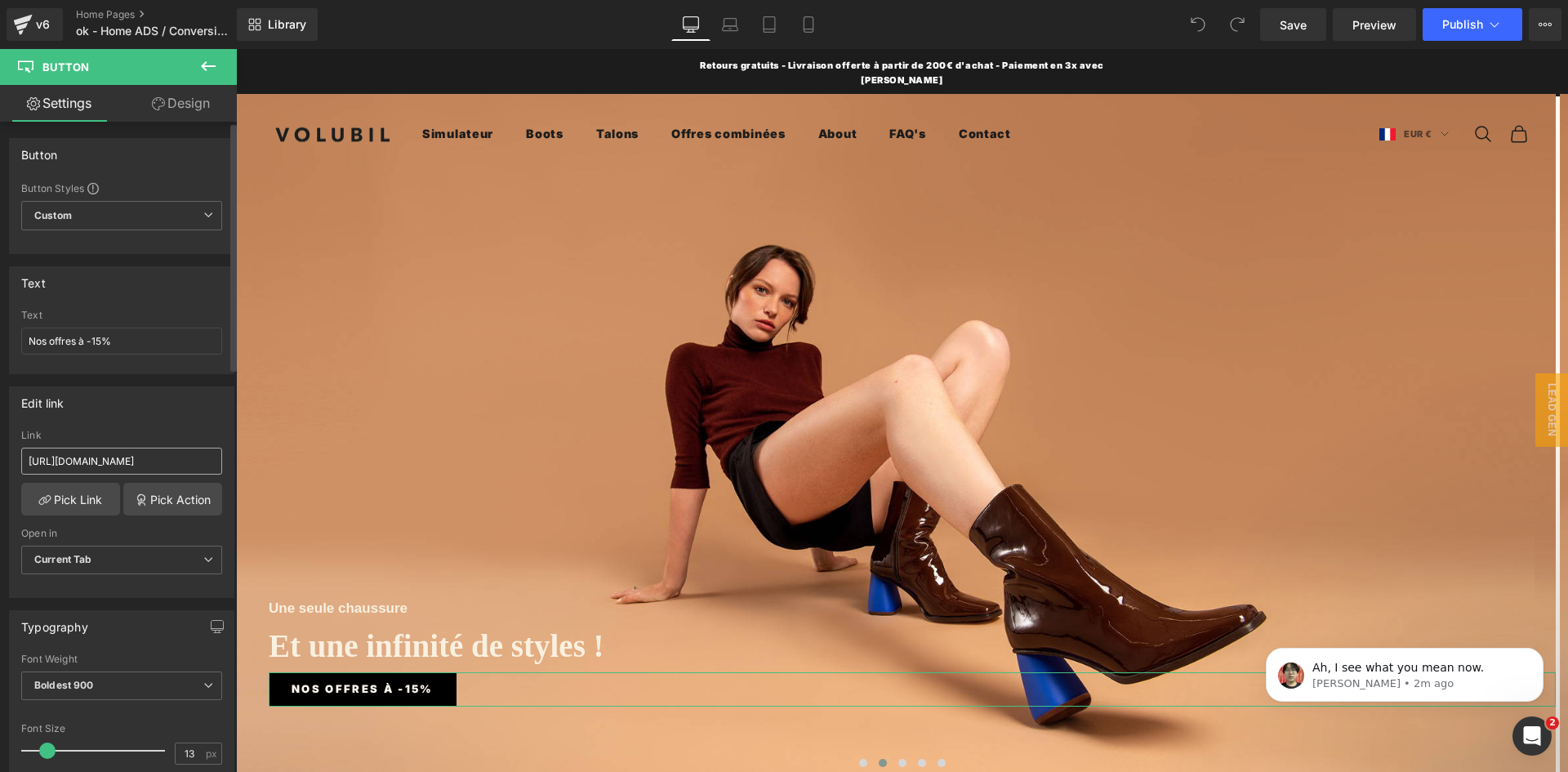
click at [119, 454] on input "[URL][DOMAIN_NAME]" at bounding box center [121, 461] width 201 height 27
click at [167, 468] on input "[URL][DOMAIN_NAME]" at bounding box center [121, 461] width 201 height 27
drag, startPoint x: 189, startPoint y: 466, endPoint x: 232, endPoint y: 466, distance: 43.0
click at [232, 466] on div "Button Button Styles Custom Custom Setup Global Style Custom Setup Global Style…" at bounding box center [118, 450] width 237 height 657
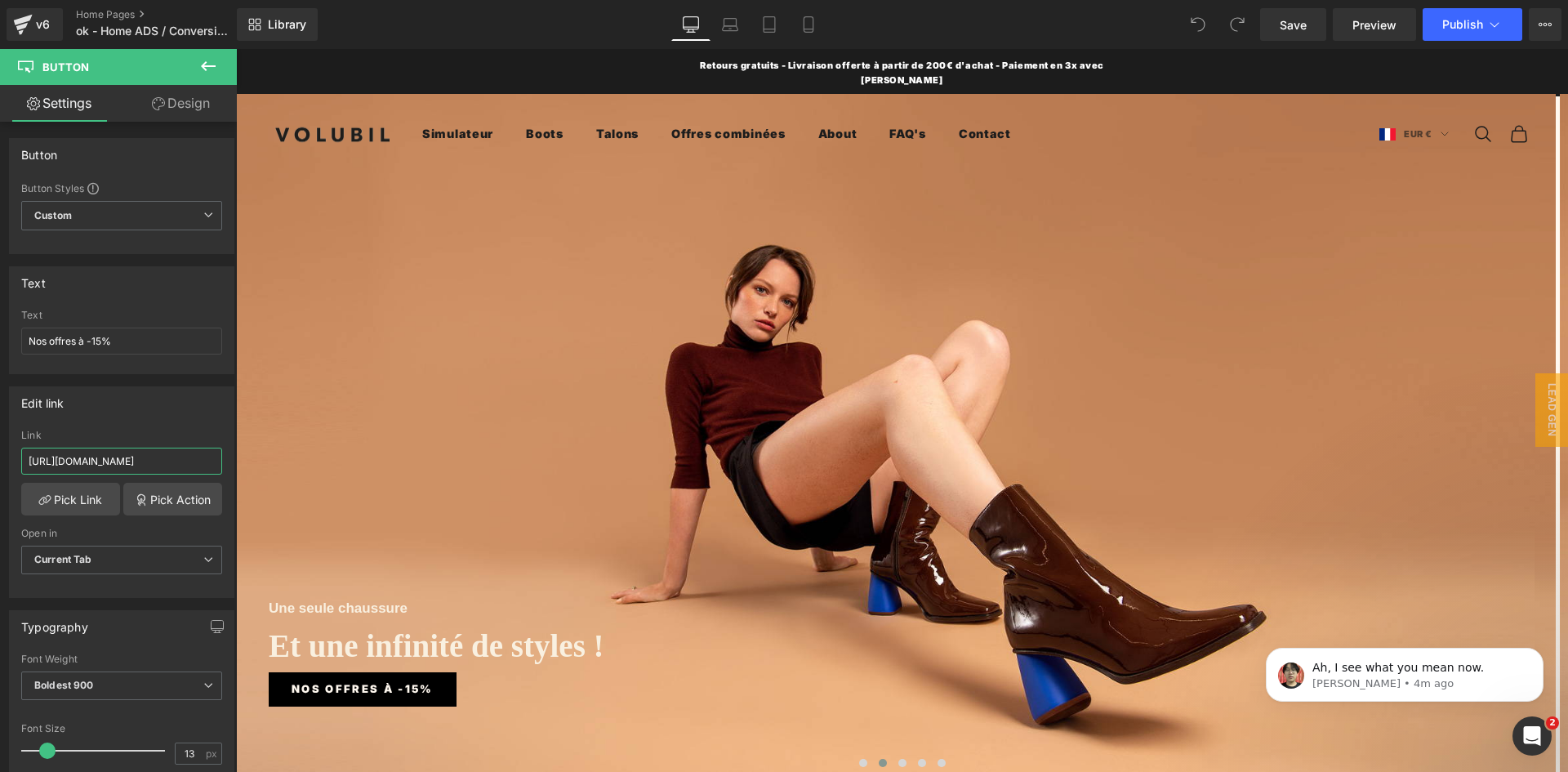
scroll to position [0, 0]
click at [162, 466] on input "[URL][DOMAIN_NAME]" at bounding box center [121, 461] width 201 height 27
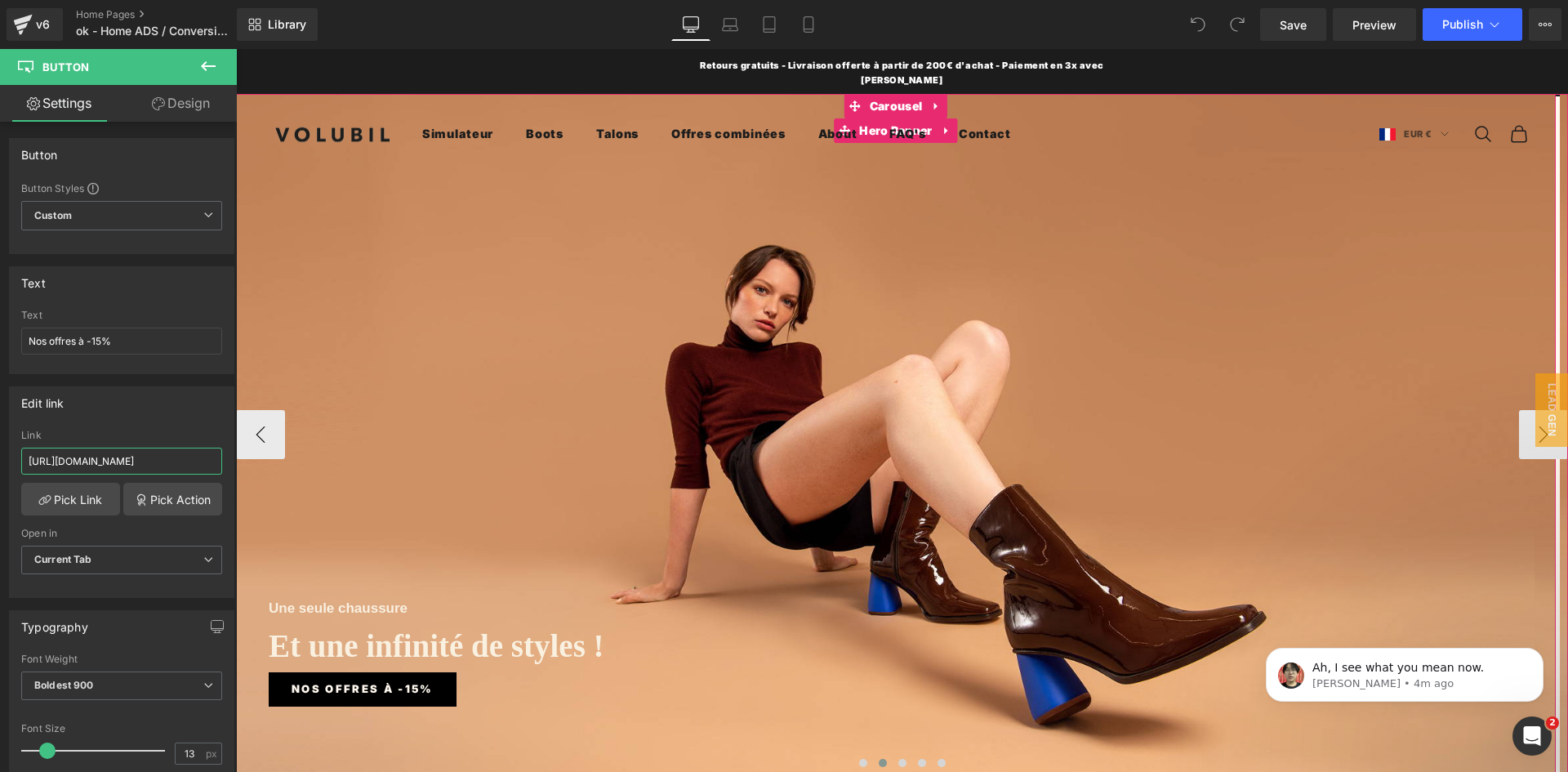
drag, startPoint x: 402, startPoint y: 511, endPoint x: 269, endPoint y: 461, distance: 142.1
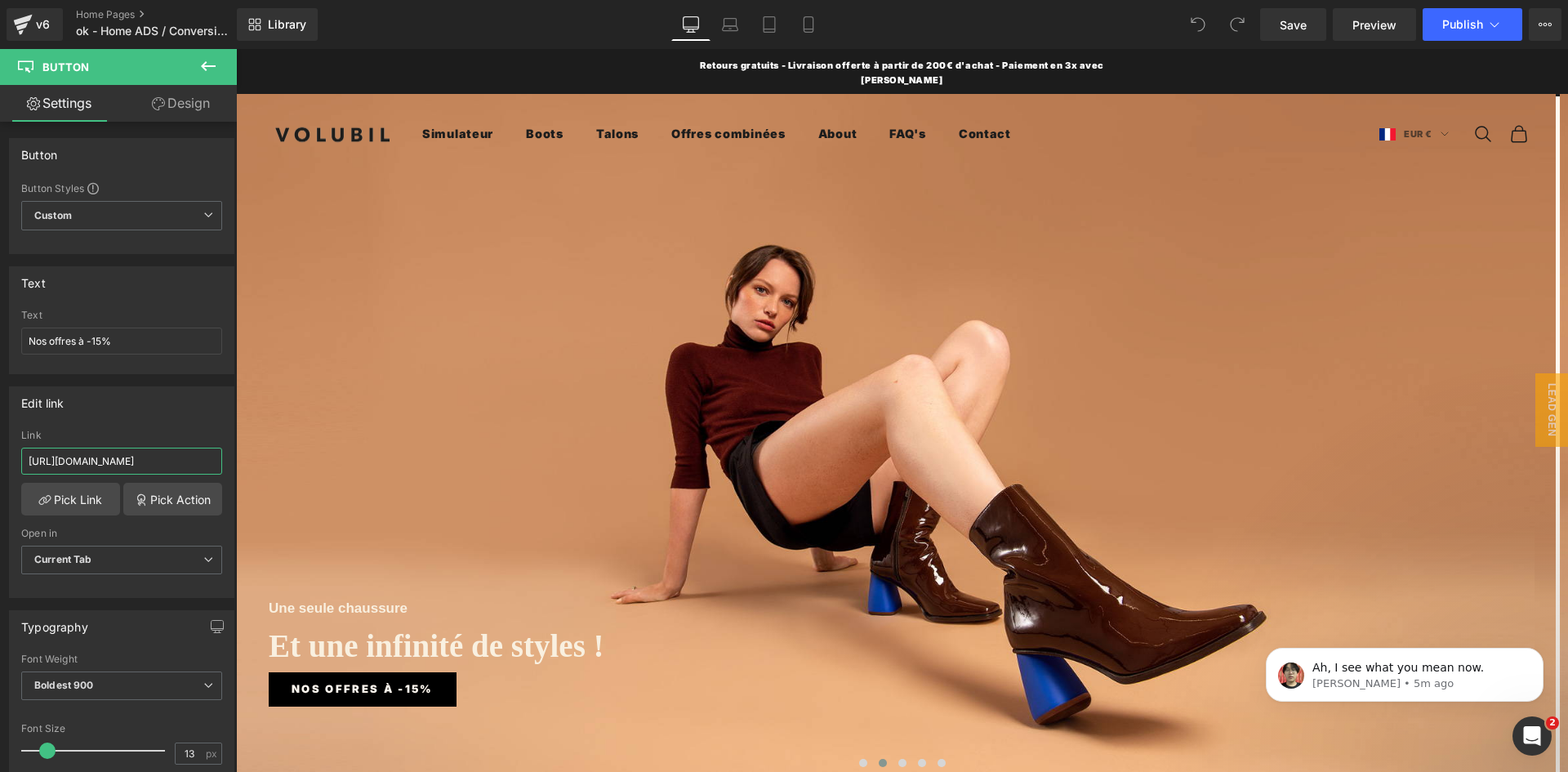
scroll to position [0, 0]
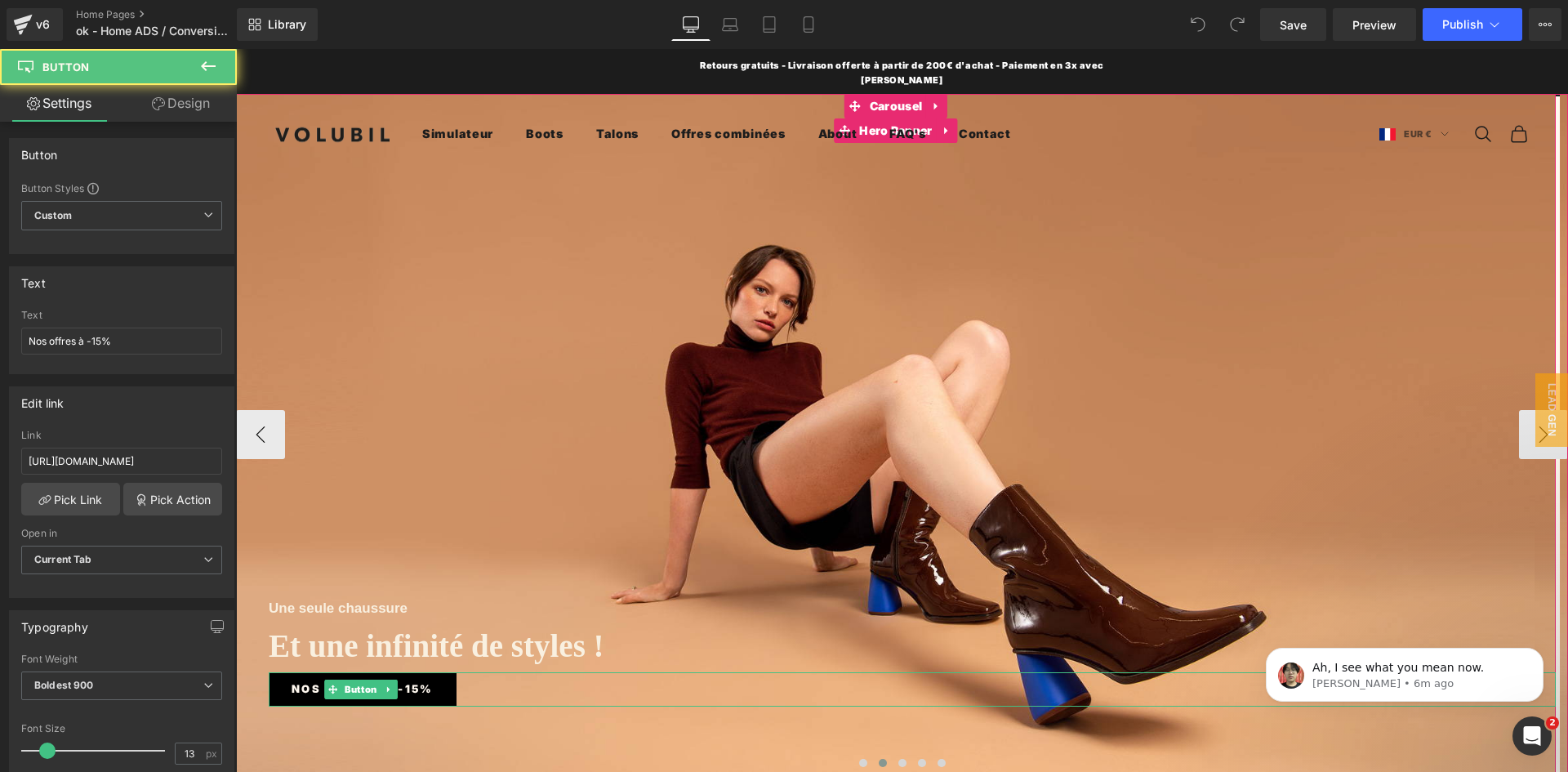
click at [445, 680] on link "Nos offres à -15%" at bounding box center [362, 689] width 188 height 35
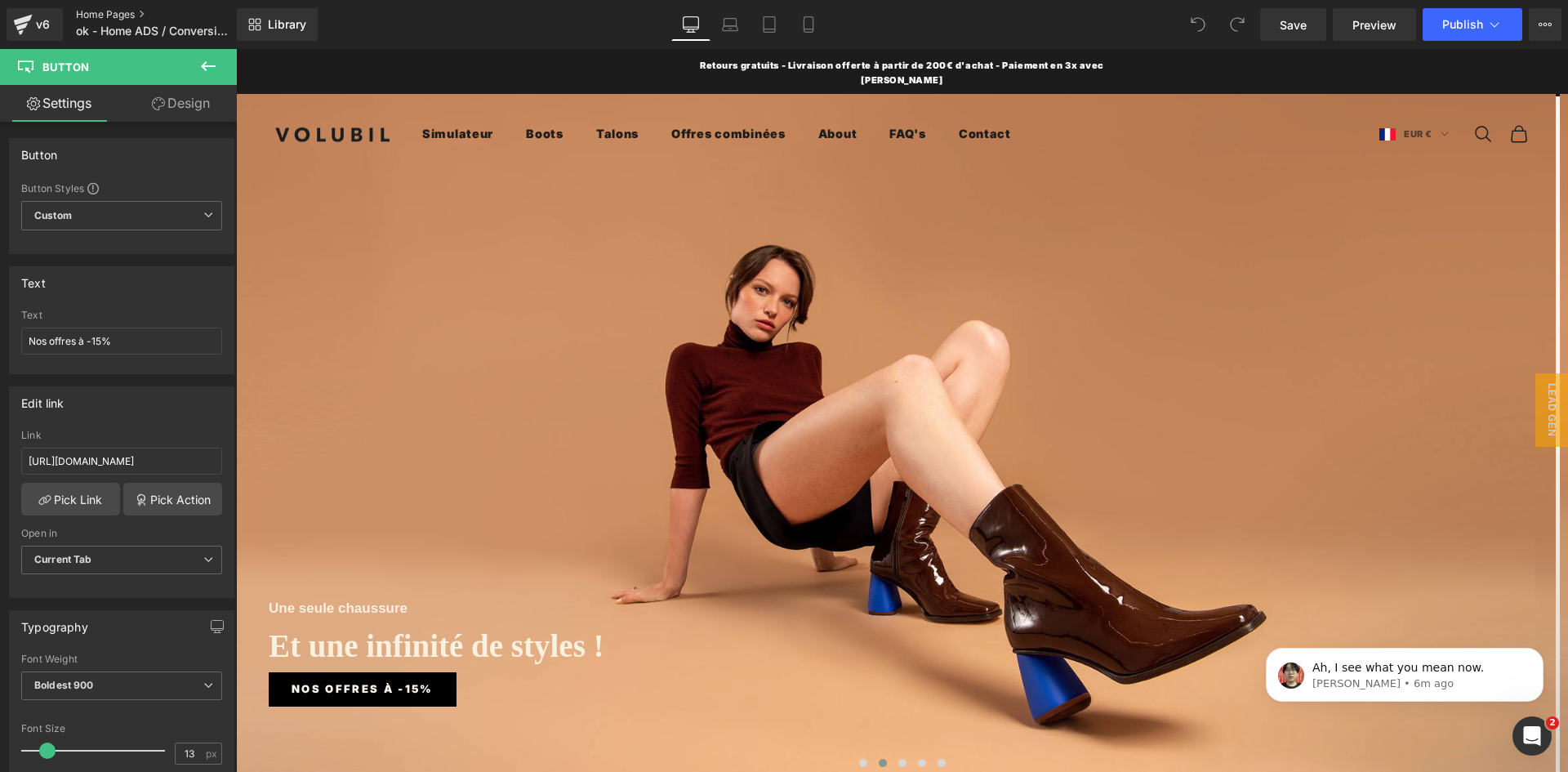
click at [107, 11] on link "Home Pages" at bounding box center [169, 14] width 188 height 13
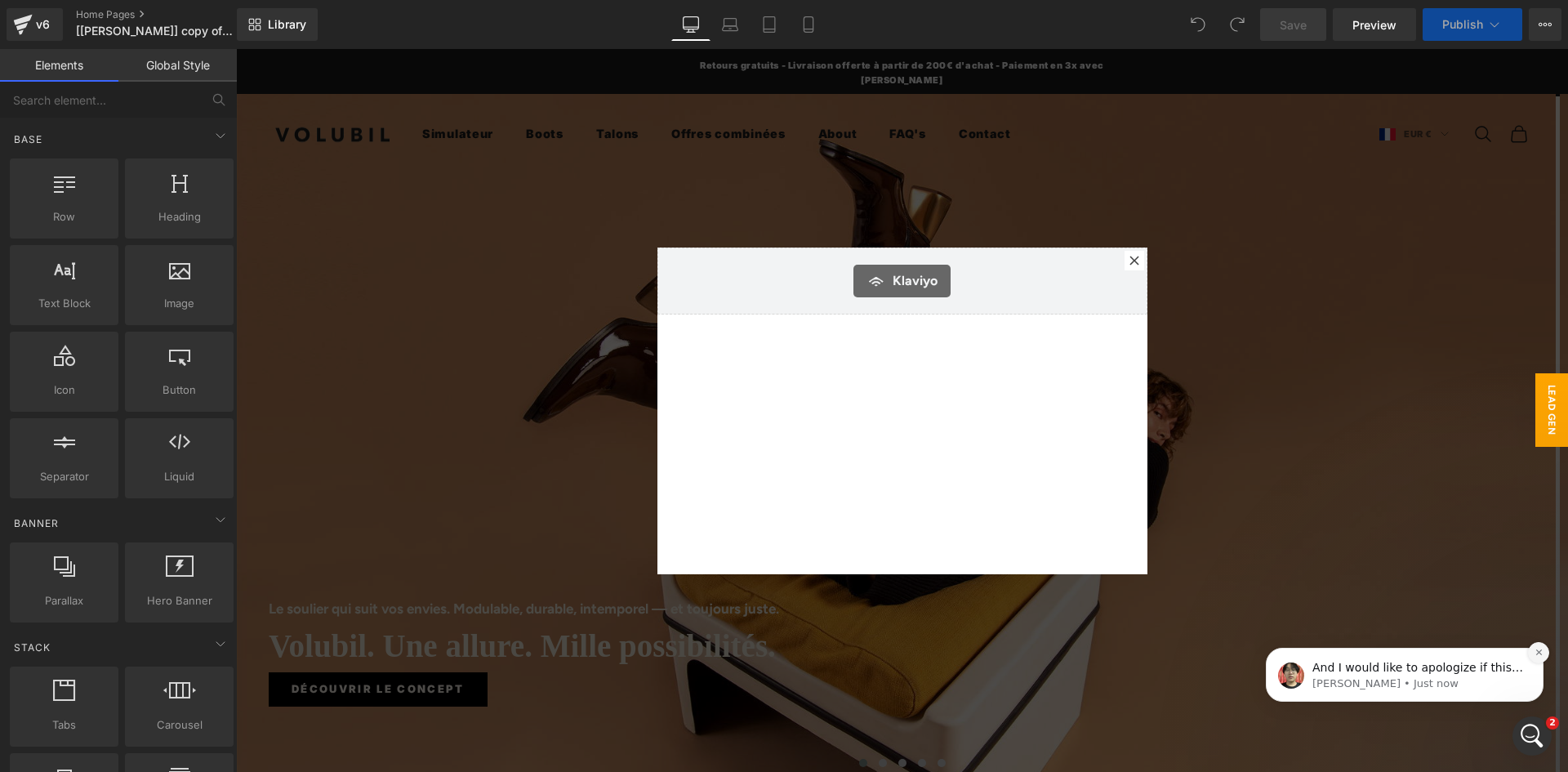
click at [1537, 655] on icon "Dismiss notification" at bounding box center [1538, 652] width 9 height 9
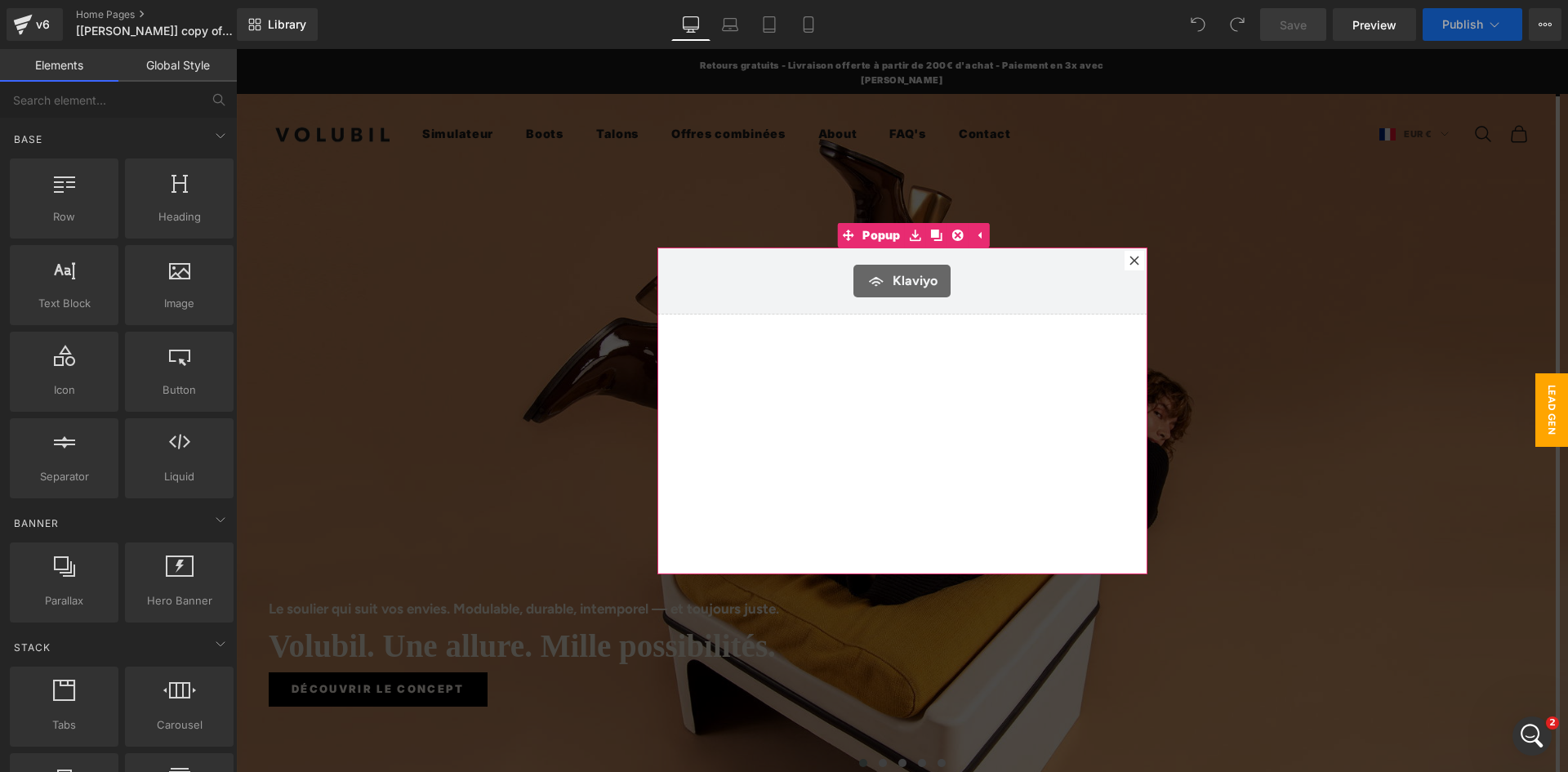
click at [1129, 261] on icon at bounding box center [1134, 261] width 10 height 10
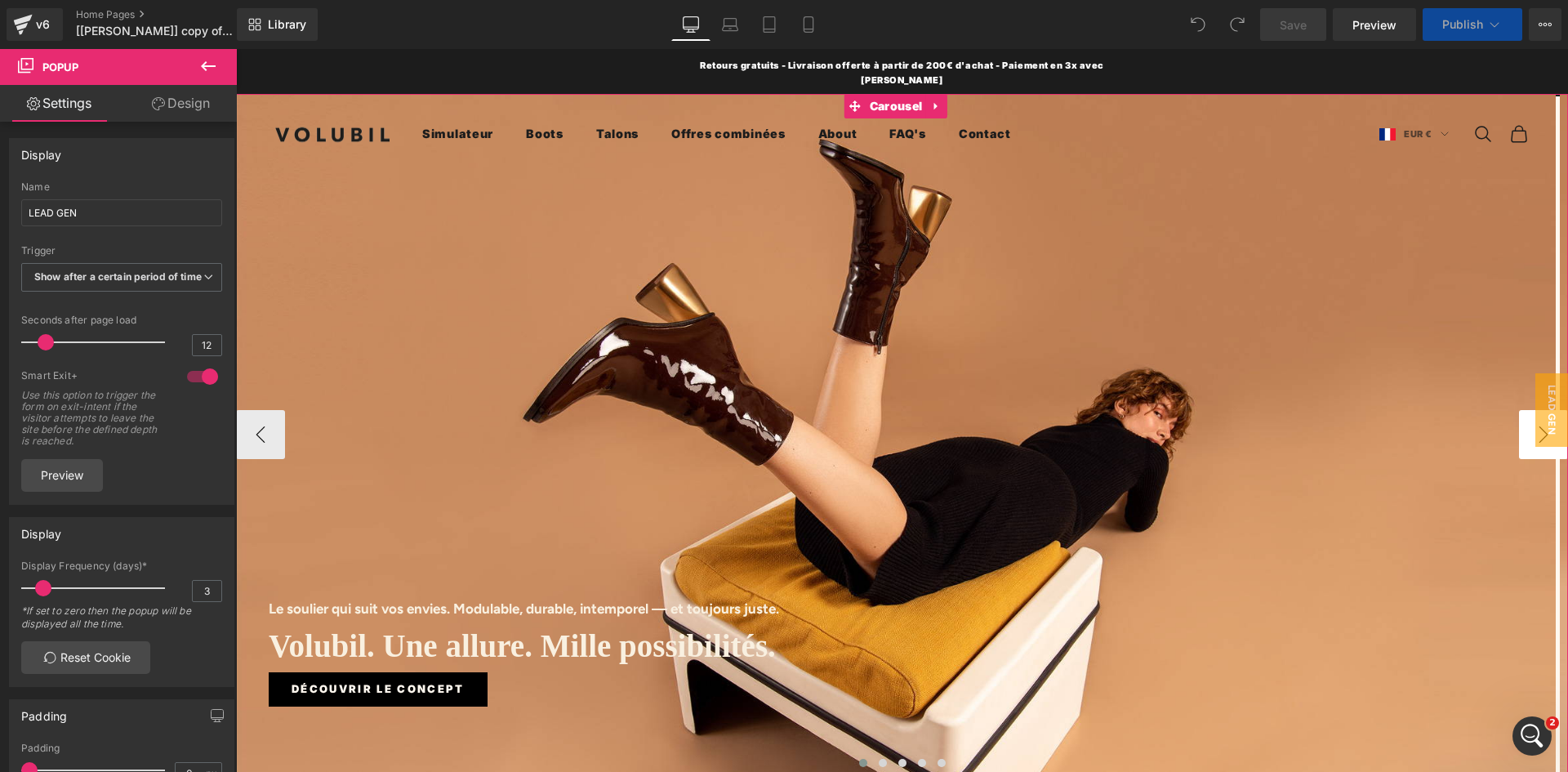
click at [1519, 423] on button "›" at bounding box center [1543, 434] width 49 height 49
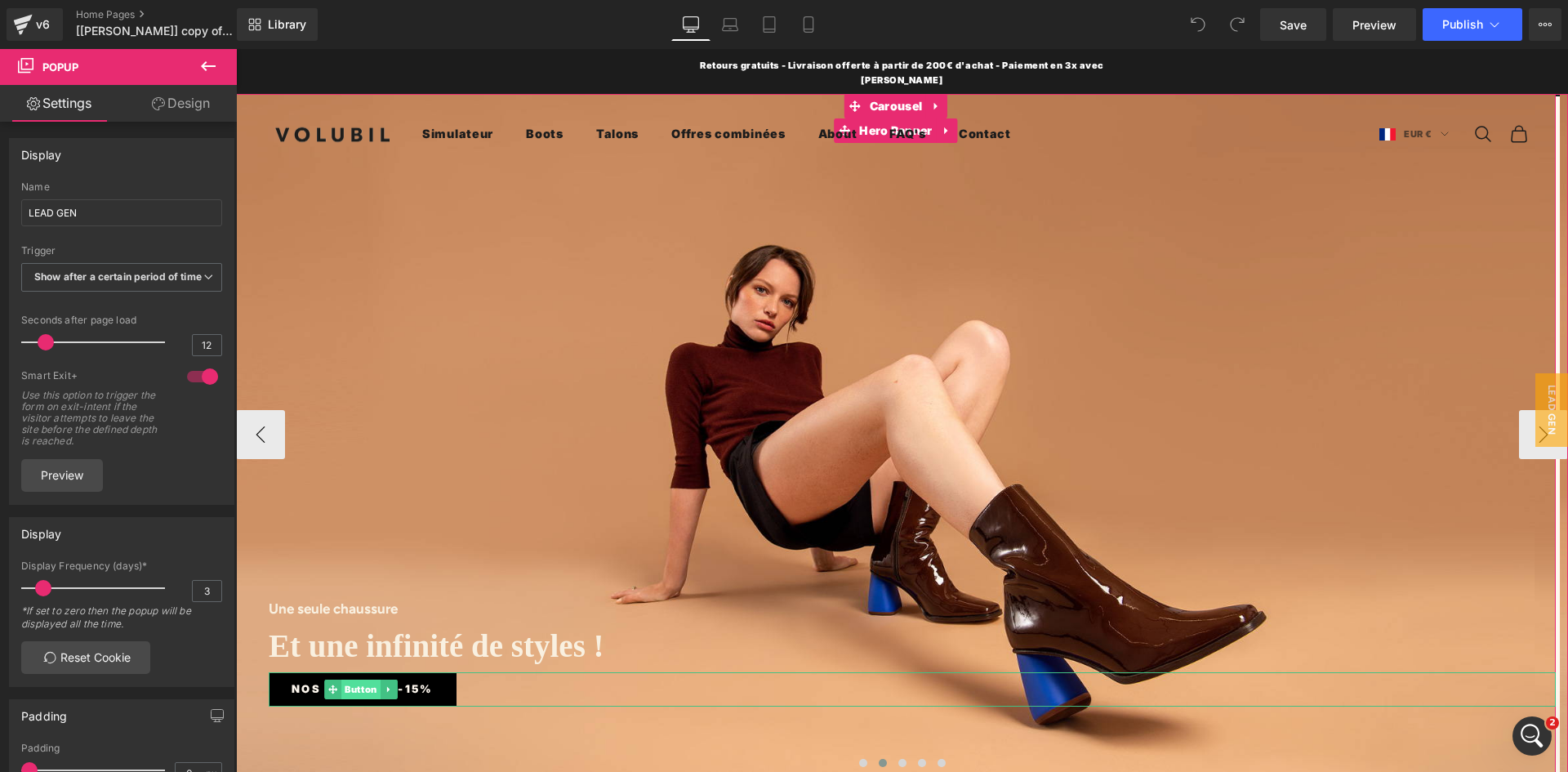
click at [351, 682] on span "Button" at bounding box center [361, 689] width 39 height 19
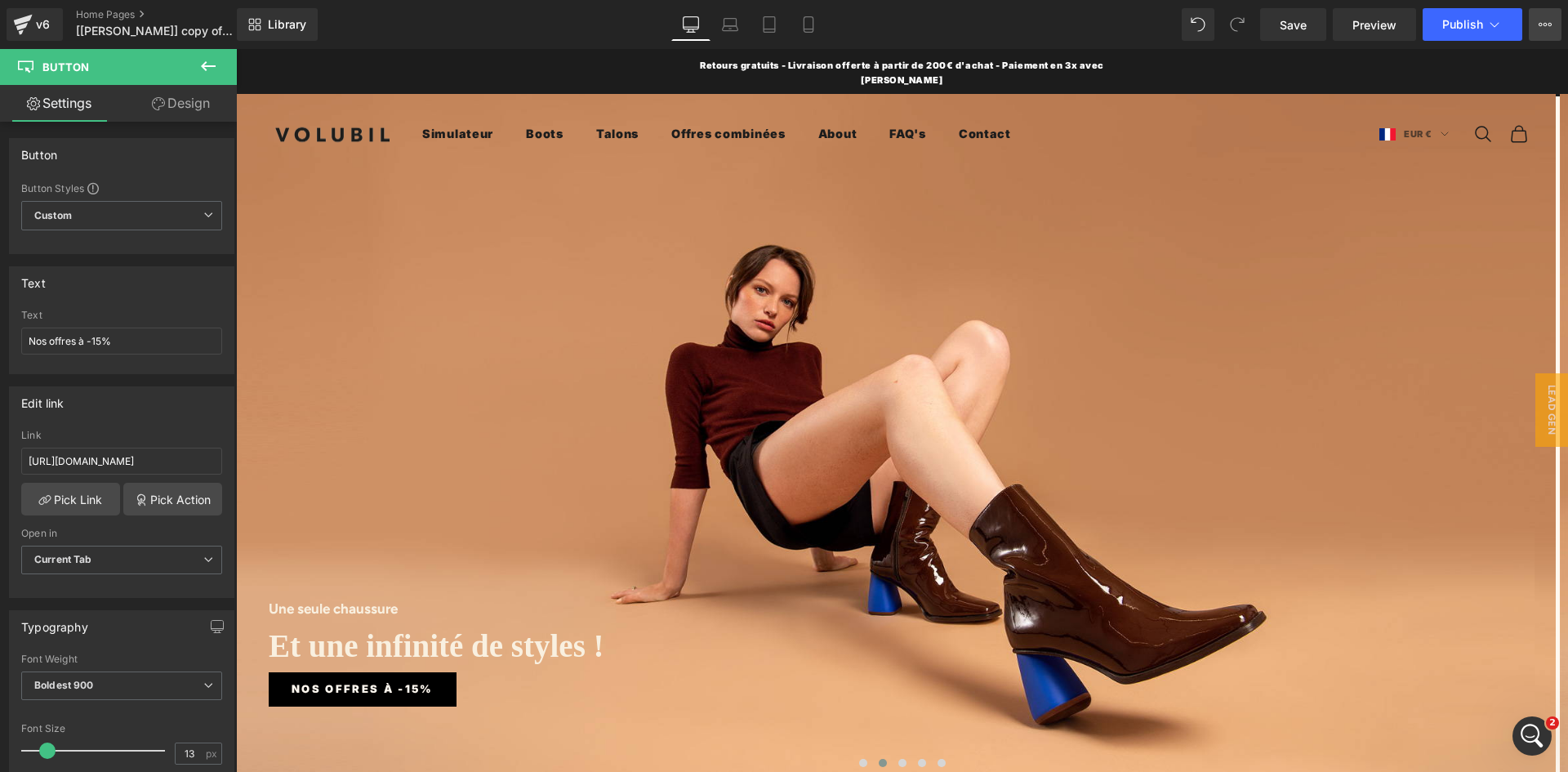
click at [1547, 26] on icon at bounding box center [1545, 25] width 13 height 13
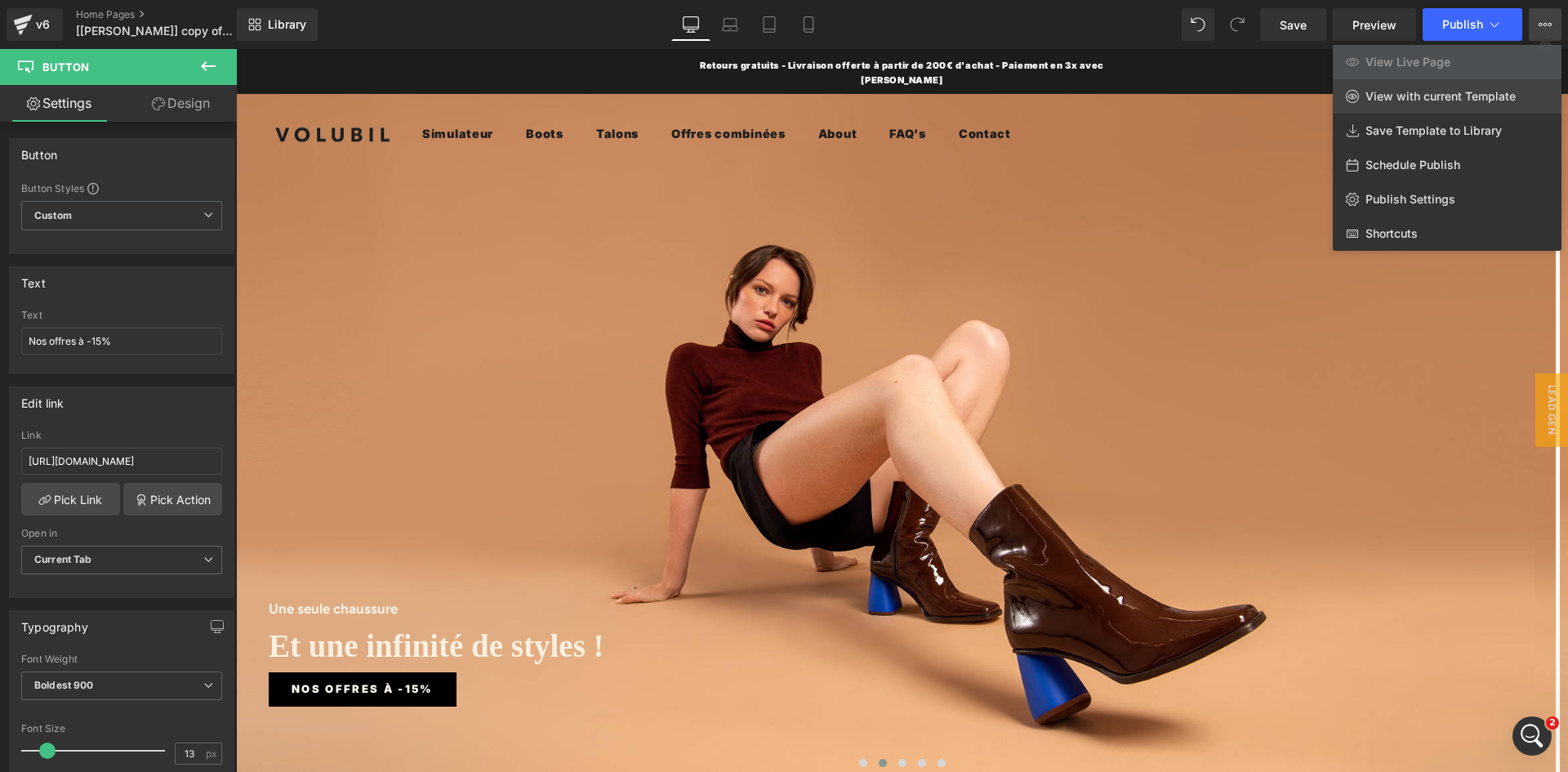
click at [1460, 96] on span "View with current Template" at bounding box center [1440, 95] width 150 height 14
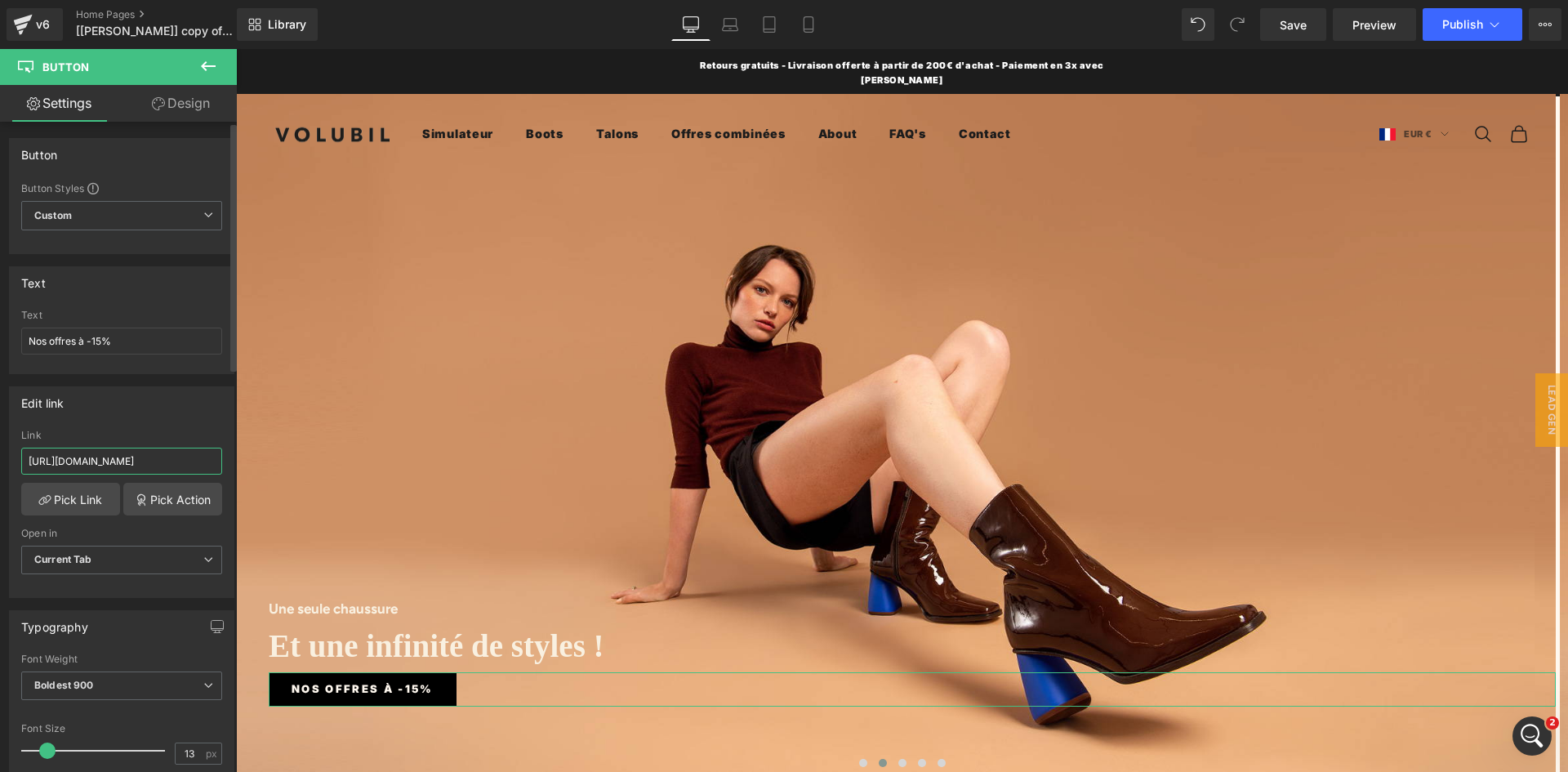
click at [129, 460] on input "[URL][DOMAIN_NAME]" at bounding box center [121, 461] width 201 height 27
click at [116, 466] on input "[URL][DOMAIN_NAME]" at bounding box center [121, 461] width 201 height 27
drag, startPoint x: 82, startPoint y: 464, endPoint x: -81, endPoint y: 470, distance: 163.1
click at [0, 470] on html "Button You are previewing how the will restyle your page. You can not edit Elem…" at bounding box center [784, 386] width 1568 height 772
click at [91, 430] on div "Link" at bounding box center [121, 435] width 201 height 12
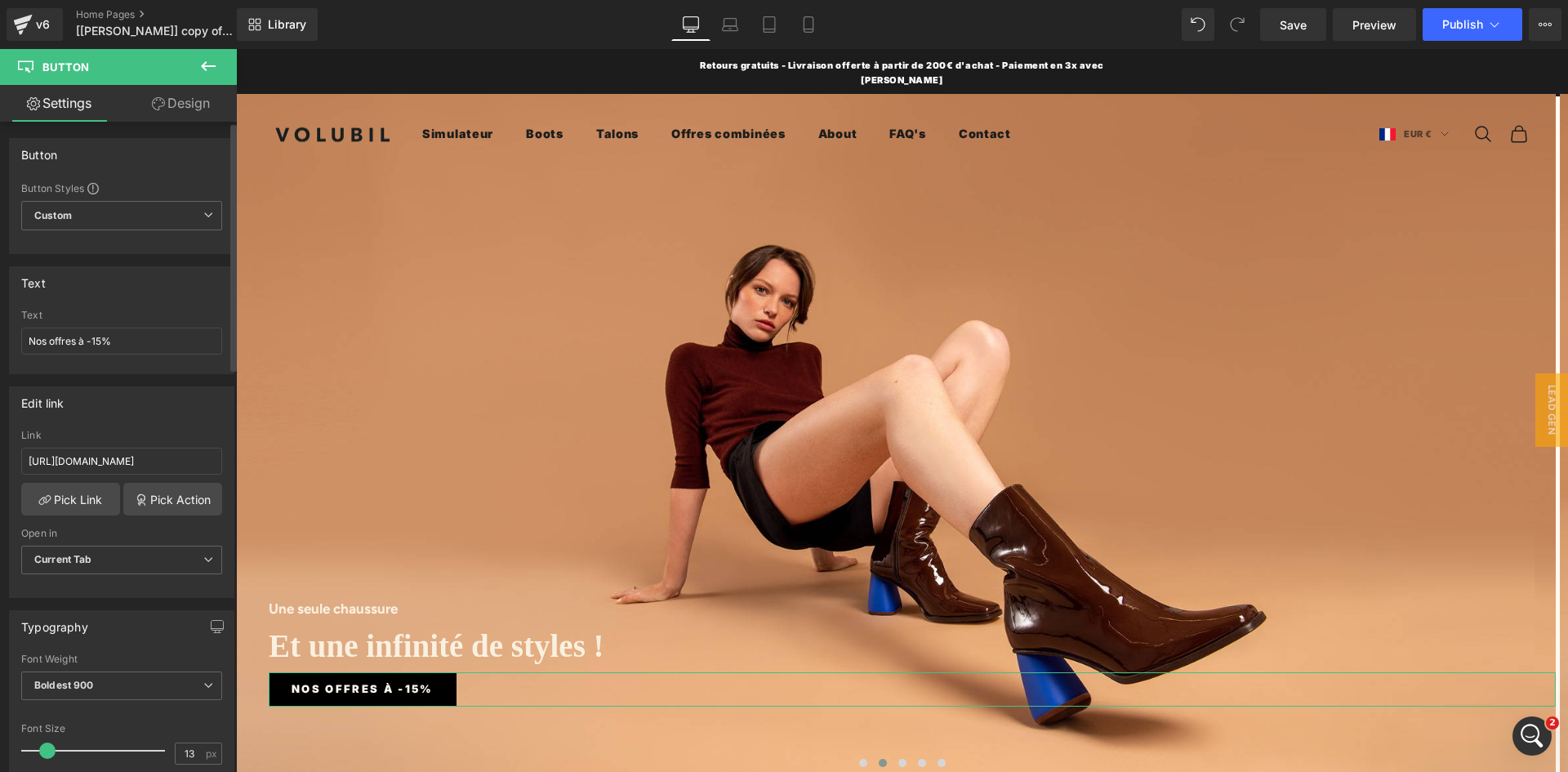
click at [146, 413] on div "Edit link" at bounding box center [121, 402] width 223 height 31
drag, startPoint x: 1296, startPoint y: 27, endPoint x: 1076, endPoint y: 55, distance: 221.8
click at [1296, 27] on span "Save" at bounding box center [1293, 25] width 27 height 17
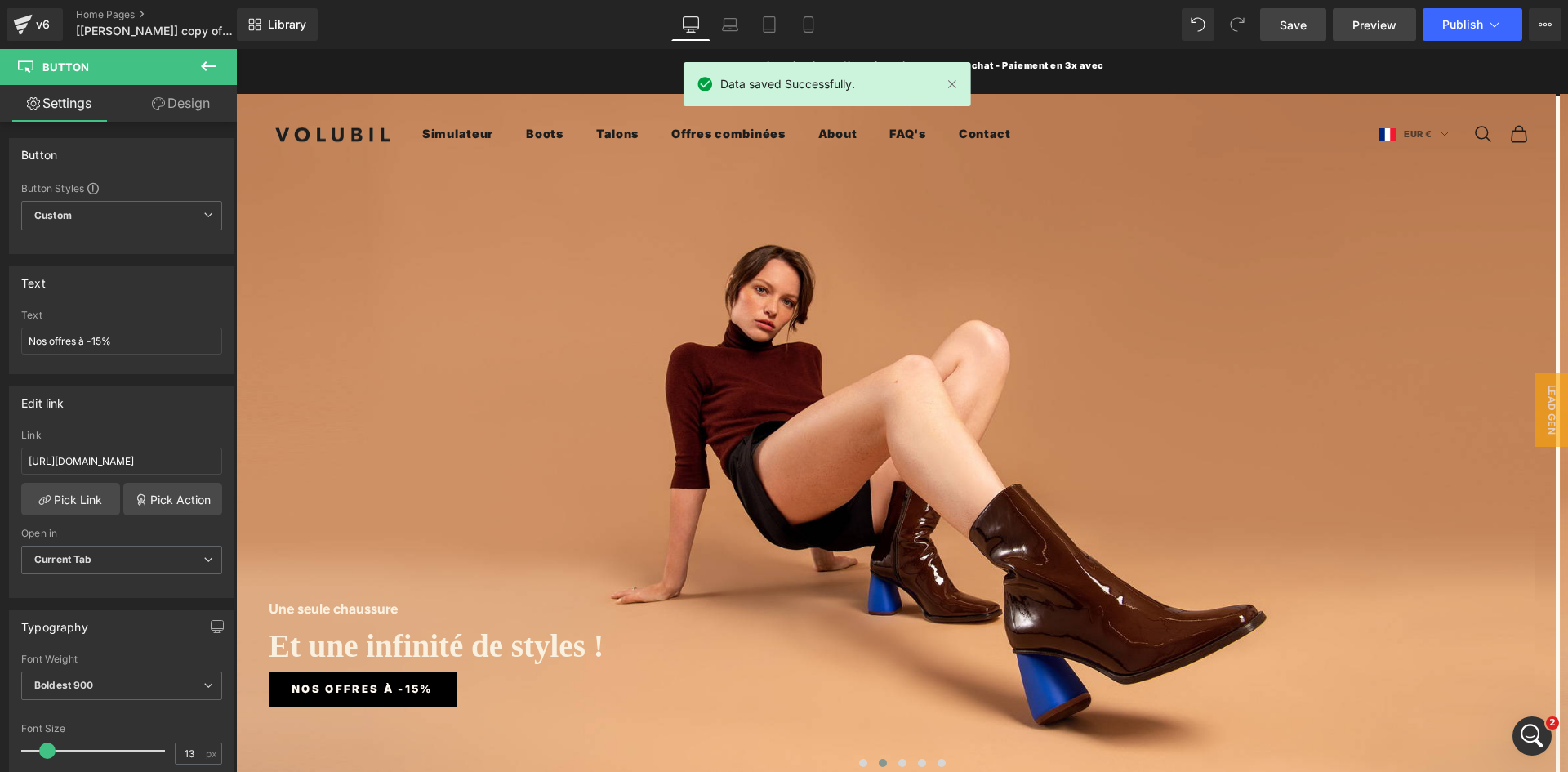
click at [1381, 38] on link "Preview" at bounding box center [1375, 24] width 84 height 33
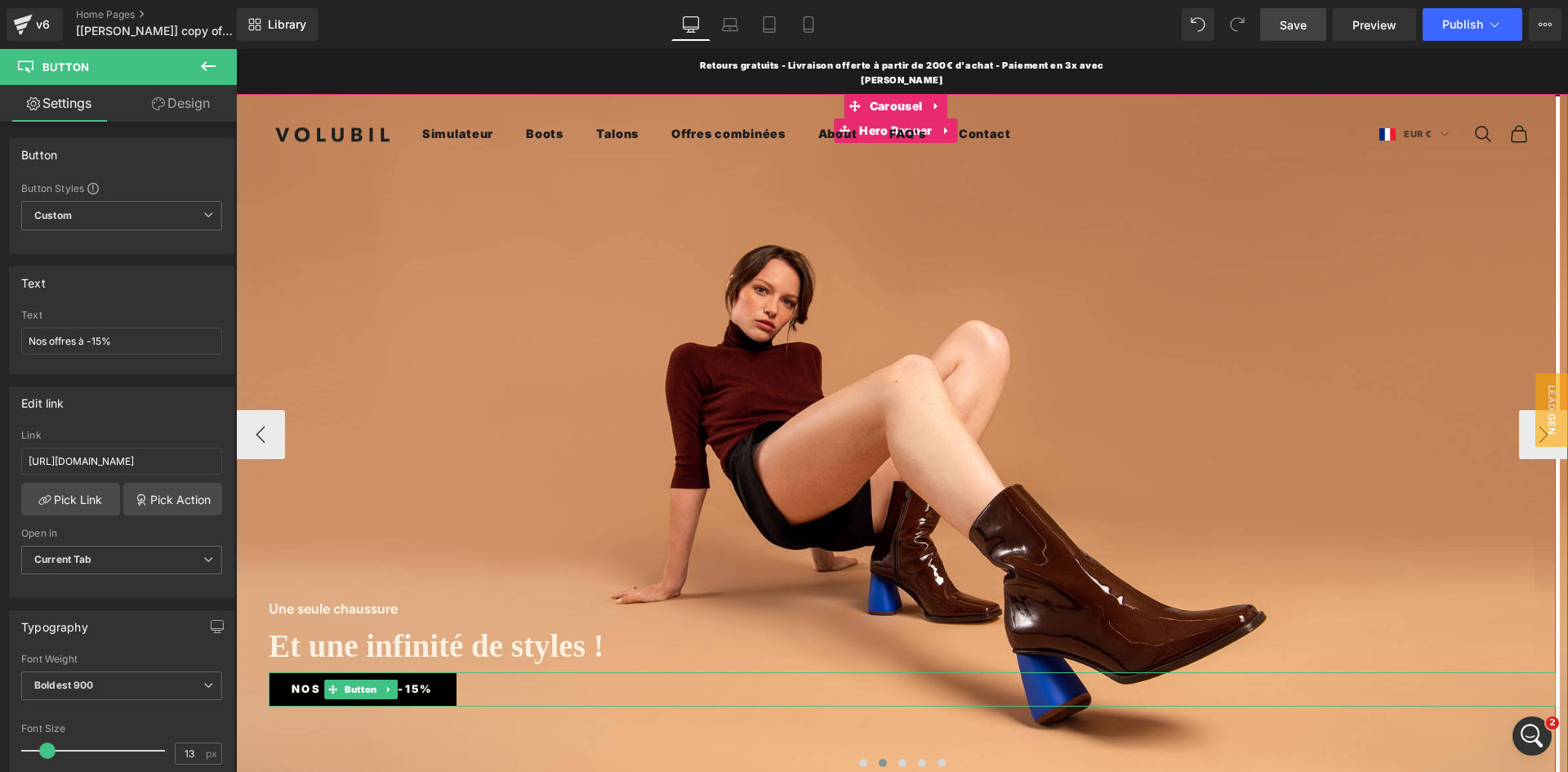
click at [426, 681] on span "Nos offres à -15%" at bounding box center [363, 689] width 142 height 17
click at [367, 680] on span "Button" at bounding box center [361, 689] width 39 height 19
click at [299, 681] on span "Nos offres à -15%" at bounding box center [363, 689] width 142 height 17
click at [437, 685] on link "Nos offres à -15%" at bounding box center [362, 689] width 188 height 35
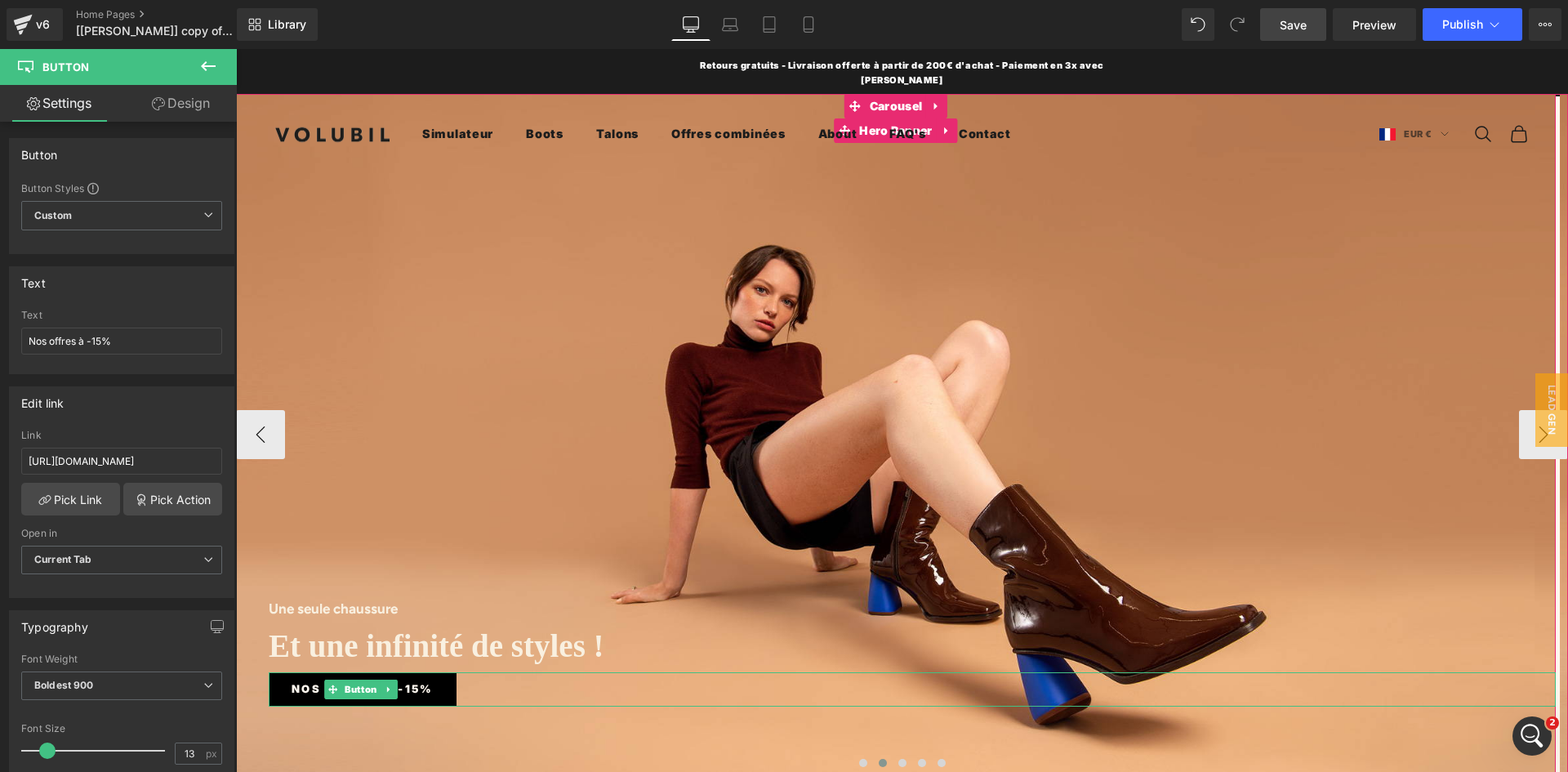
click at [424, 683] on link "Nos offres à -15%" at bounding box center [362, 689] width 188 height 35
click at [421, 681] on span "Nos offres à -15%" at bounding box center [363, 689] width 142 height 17
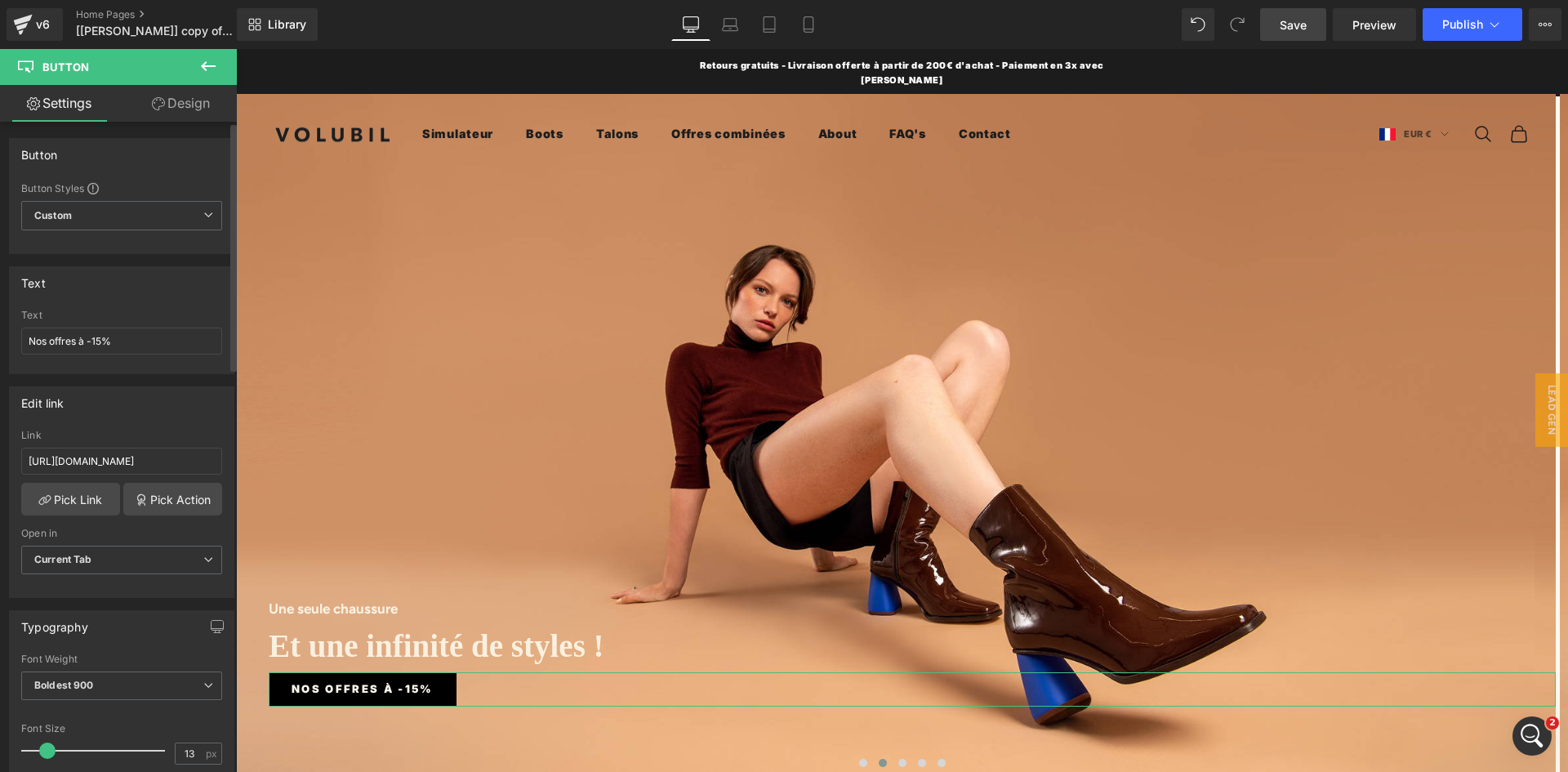
drag, startPoint x: 140, startPoint y: 342, endPoint x: 13, endPoint y: 343, distance: 127.0
click at [13, 343] on div "Nos offres à -15% Text Nos offres à -15%" at bounding box center [121, 342] width 223 height 64
click at [132, 460] on input "[URL][DOMAIN_NAME]" at bounding box center [121, 461] width 201 height 27
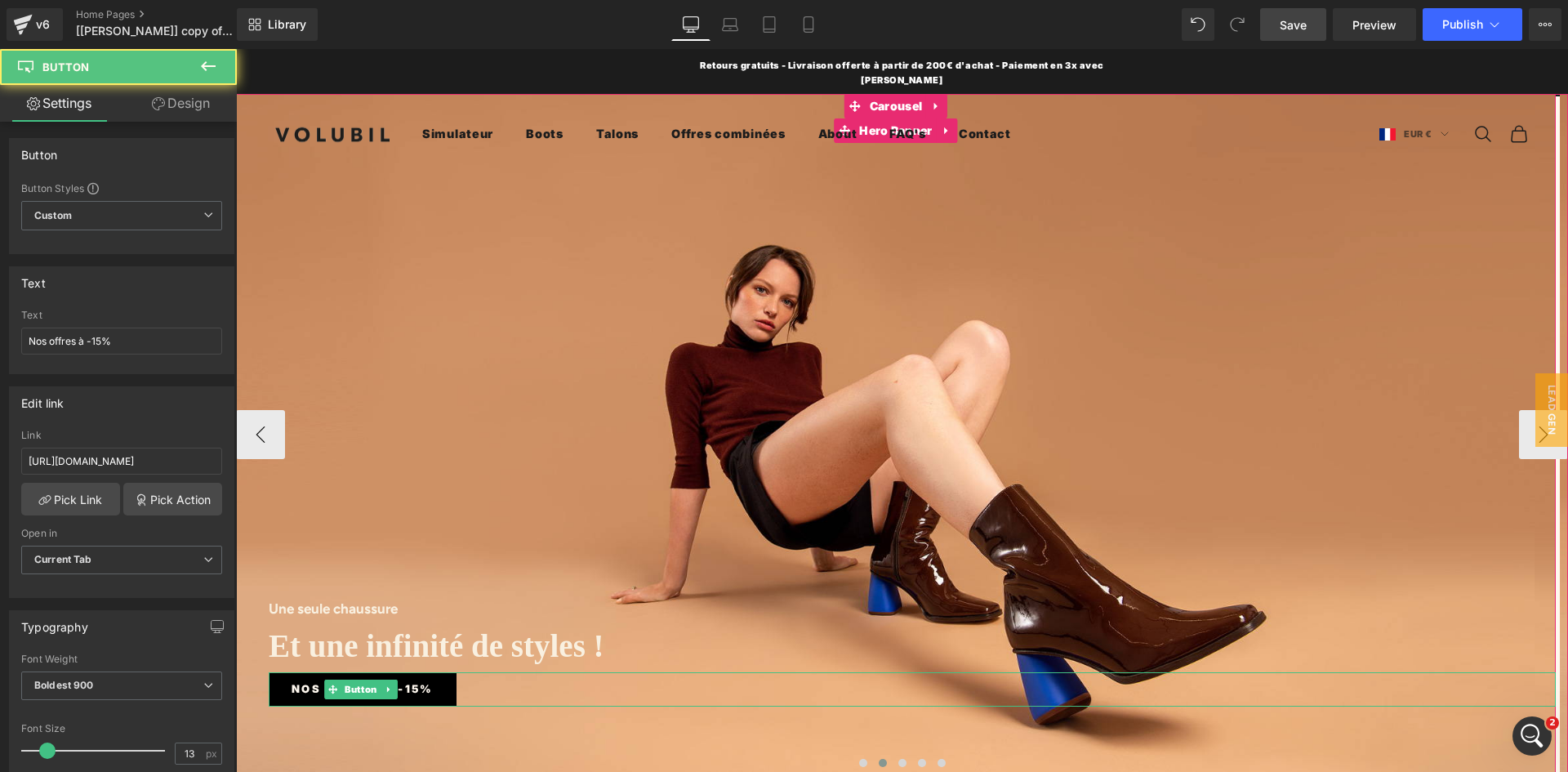
click at [436, 672] on link "Nos offres à -15%" at bounding box center [362, 689] width 188 height 35
click at [363, 680] on span "Button" at bounding box center [361, 689] width 39 height 19
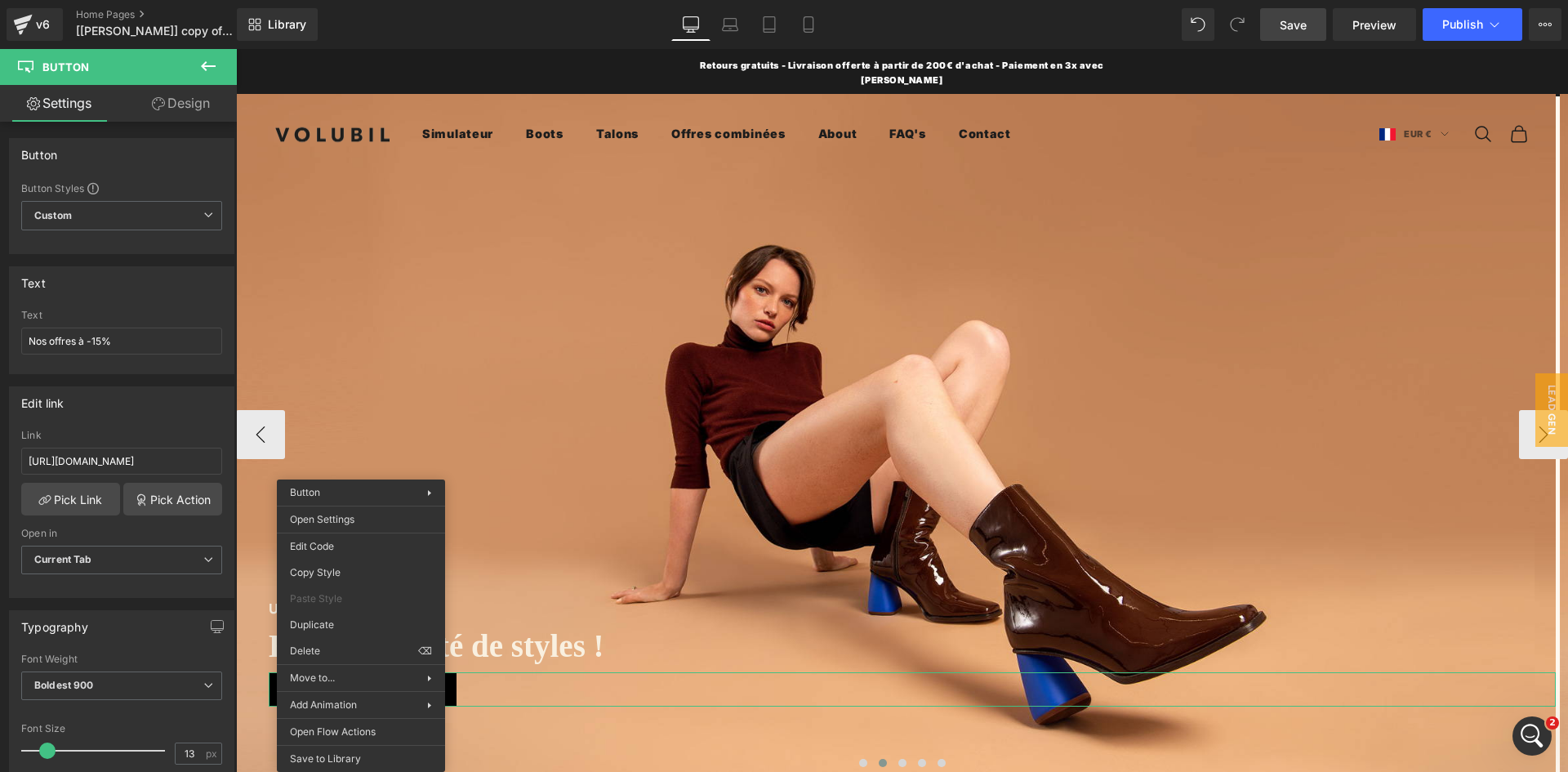
click at [506, 456] on div "Une seule chaussure Heading Et une infinité de styles ! Heading Nos offres à -1…" at bounding box center [895, 434] width 1320 height 681
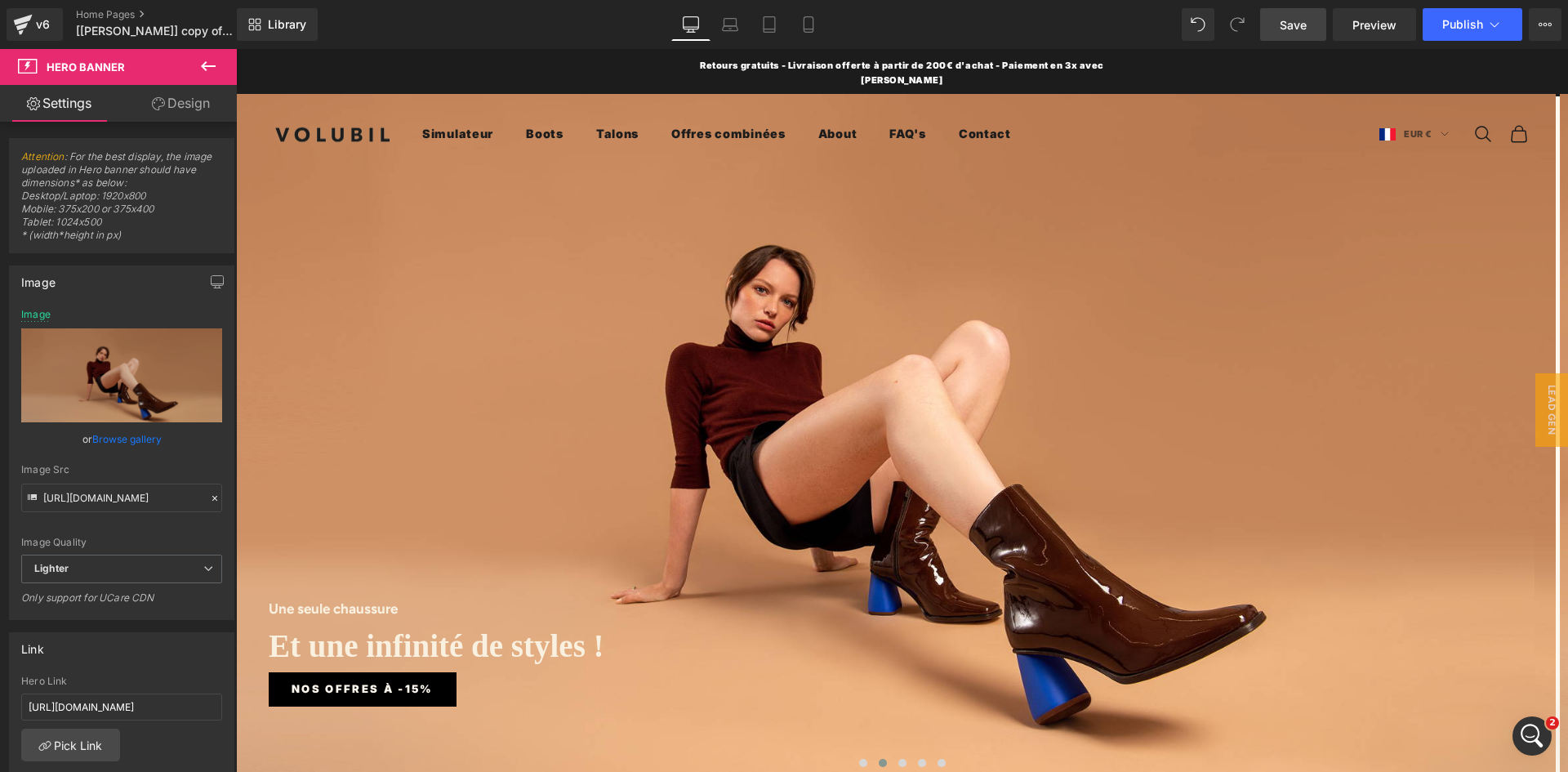
scroll to position [127, 0]
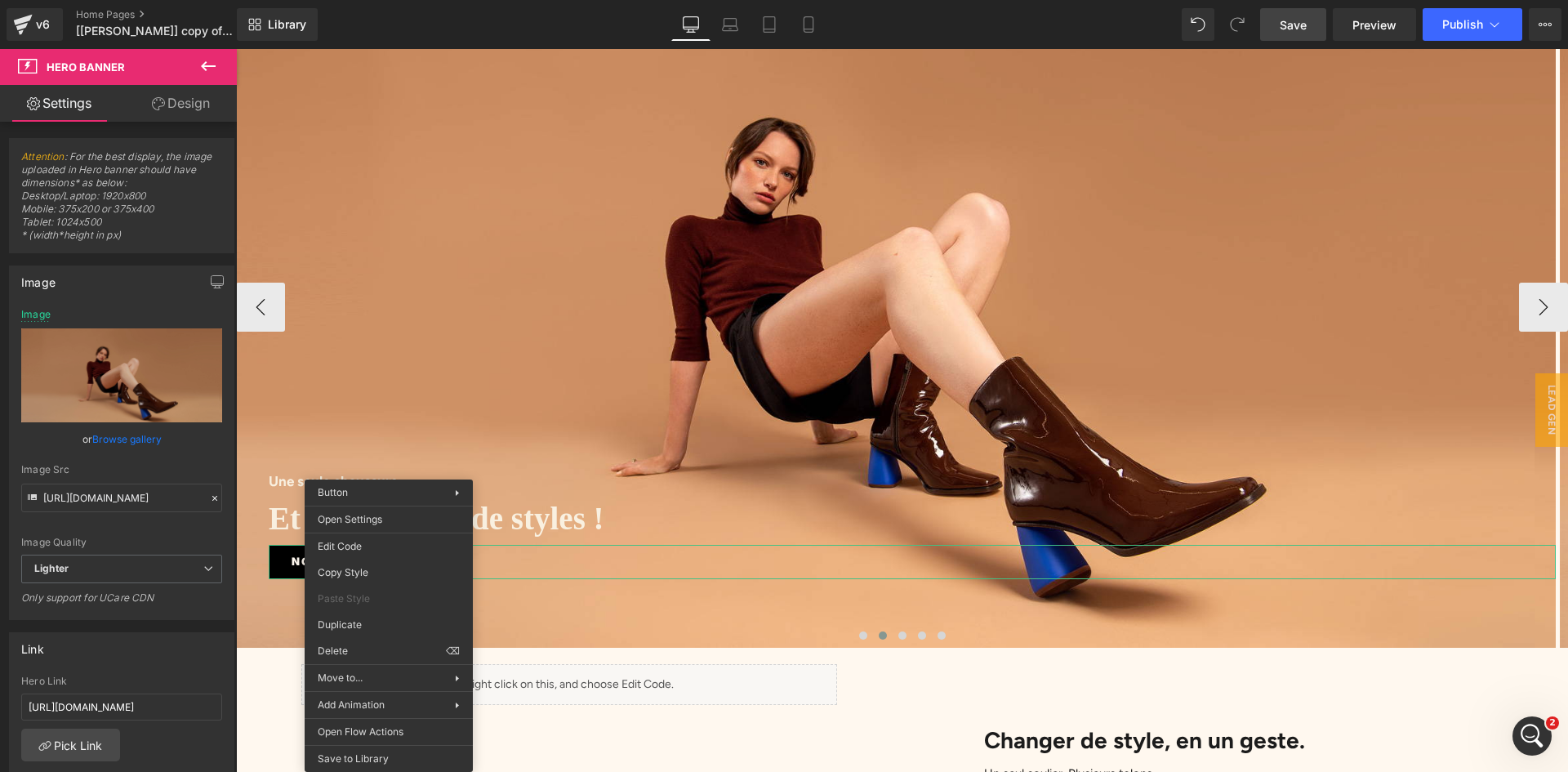
click at [558, 545] on div "Nos offres à -15% Button" at bounding box center [912, 562] width 1287 height 35
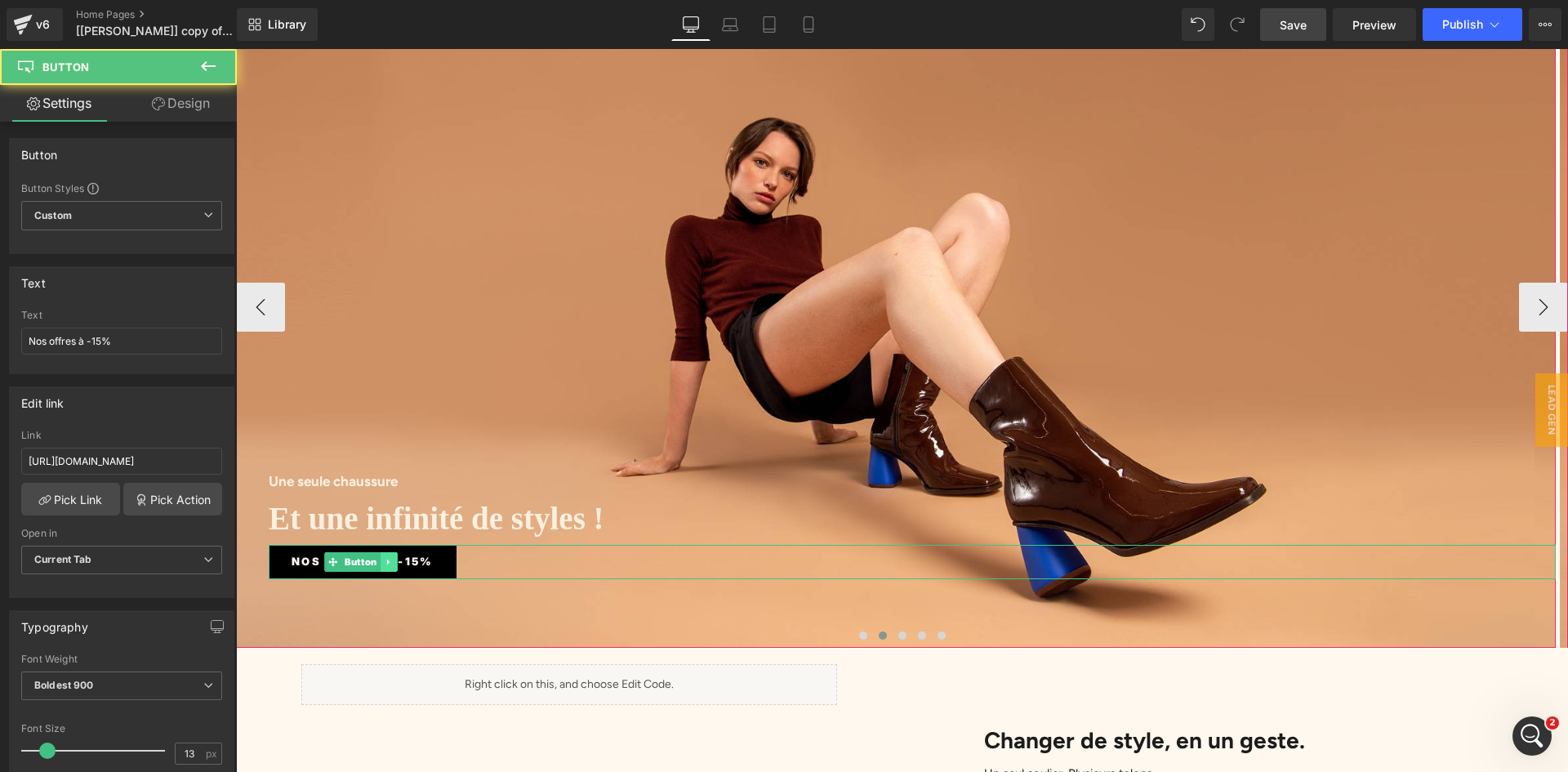
click at [387, 559] on icon at bounding box center [388, 562] width 3 height 6
click at [394, 557] on icon at bounding box center [397, 561] width 9 height 9
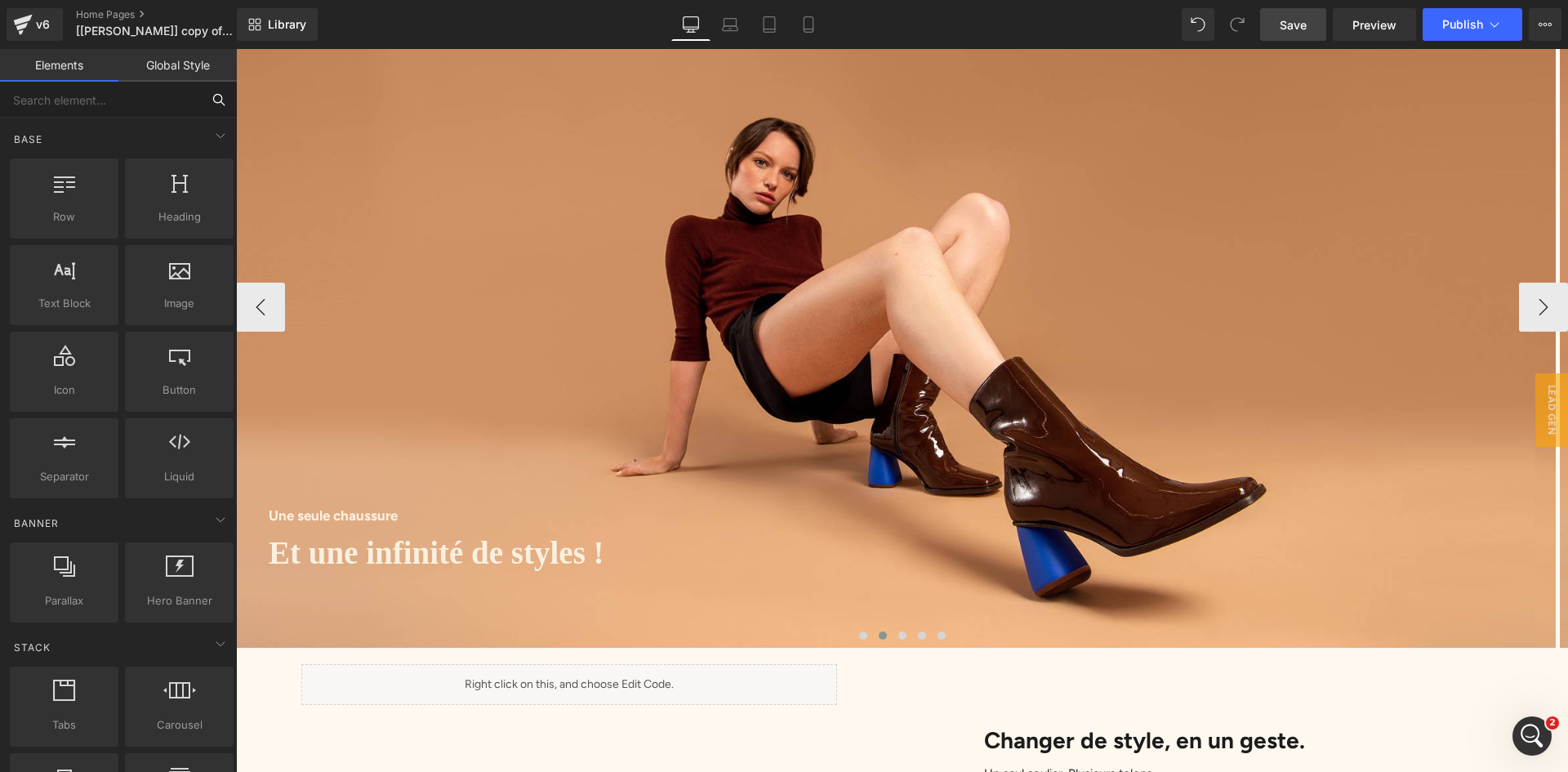
click at [78, 99] on input "text" at bounding box center [100, 99] width 201 height 36
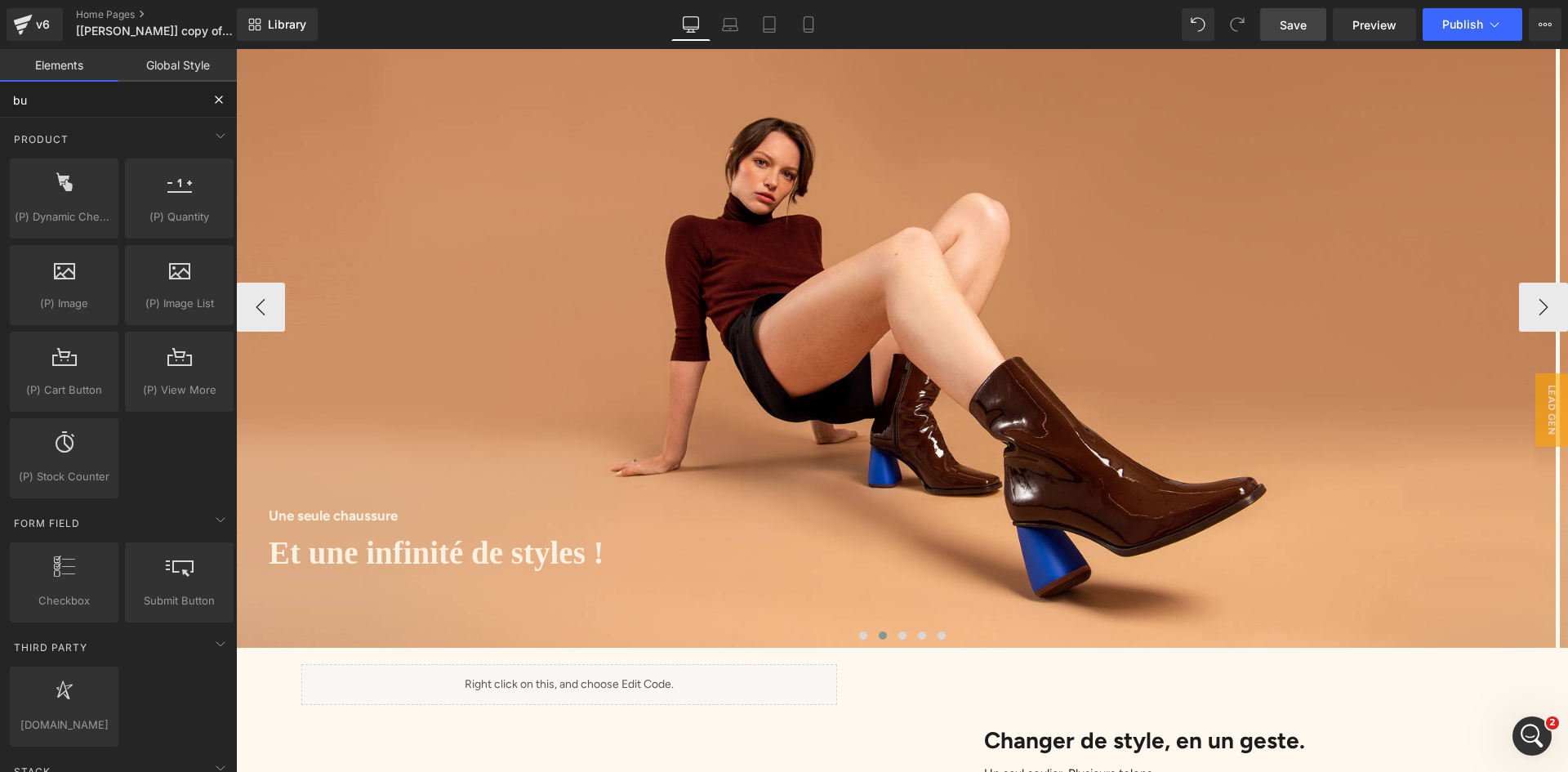
type input "but"
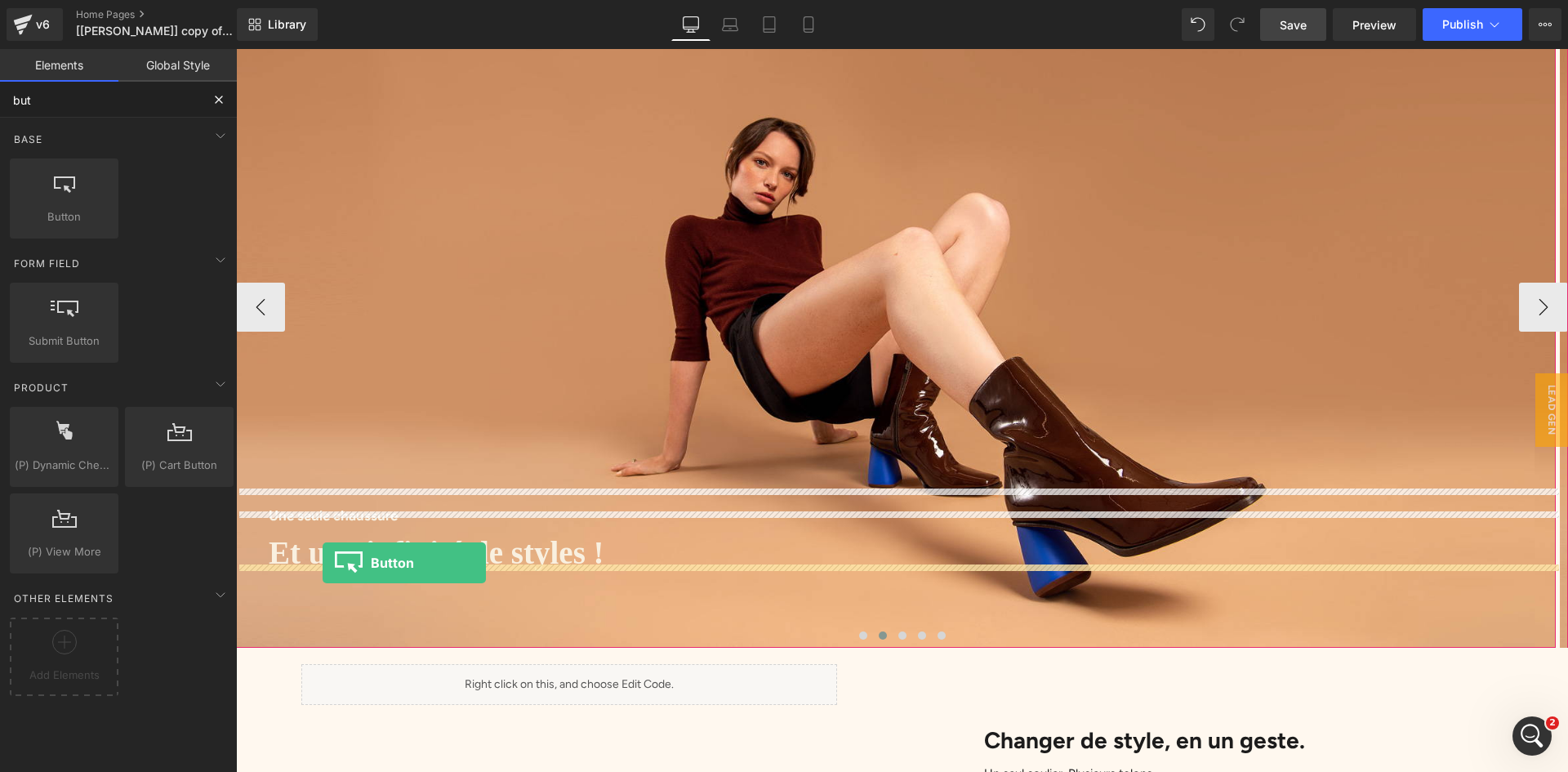
drag, startPoint x: 313, startPoint y: 261, endPoint x: 322, endPoint y: 563, distance: 302.1
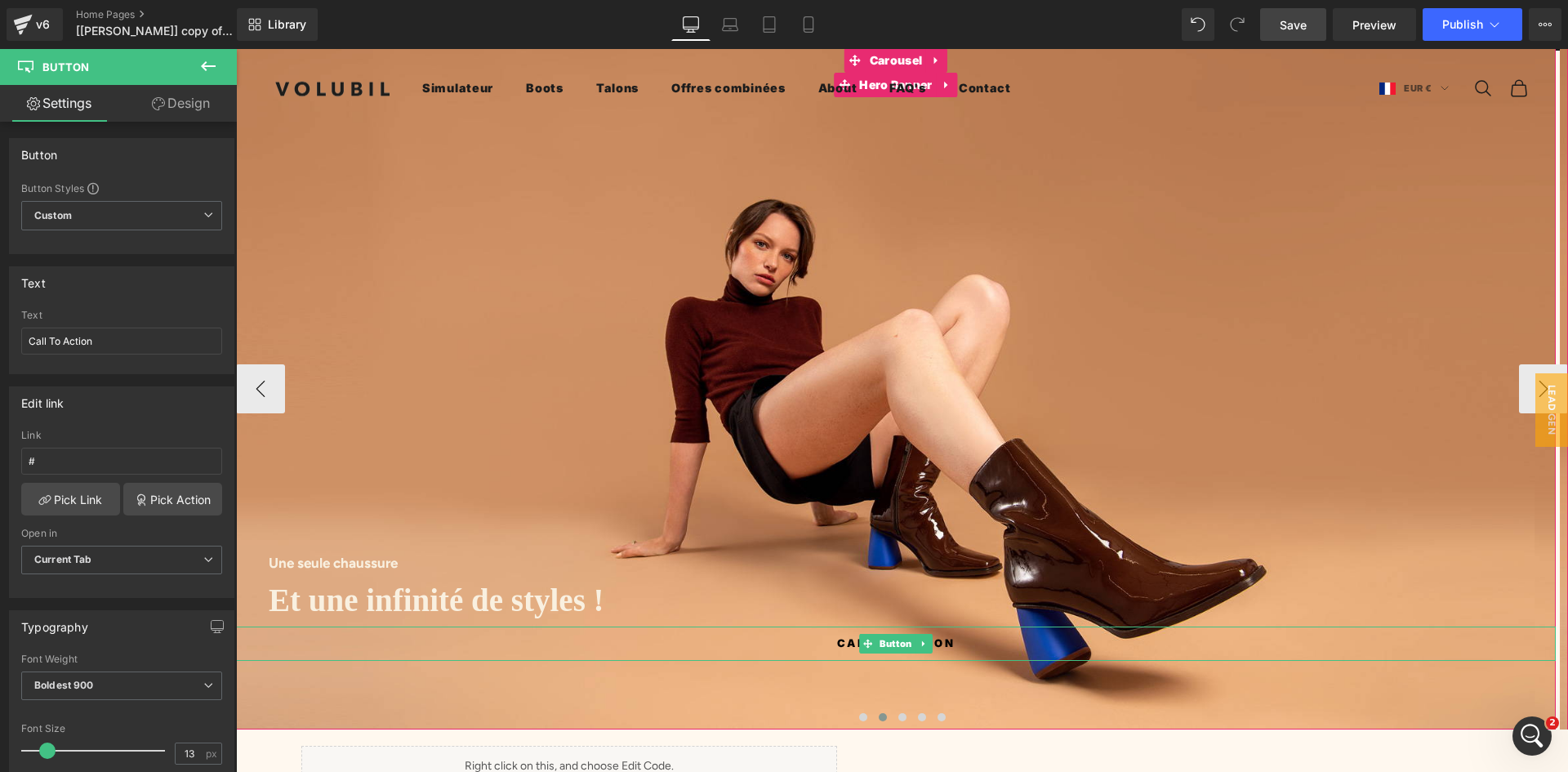
click at [835, 632] on link "Call To Action" at bounding box center [896, 644] width 164 height 35
click at [886, 634] on span "Button" at bounding box center [895, 644] width 39 height 19
click at [964, 630] on link "Call To Action" at bounding box center [896, 644] width 164 height 35
click at [949, 634] on span "Call To Action" at bounding box center [896, 643] width 117 height 17
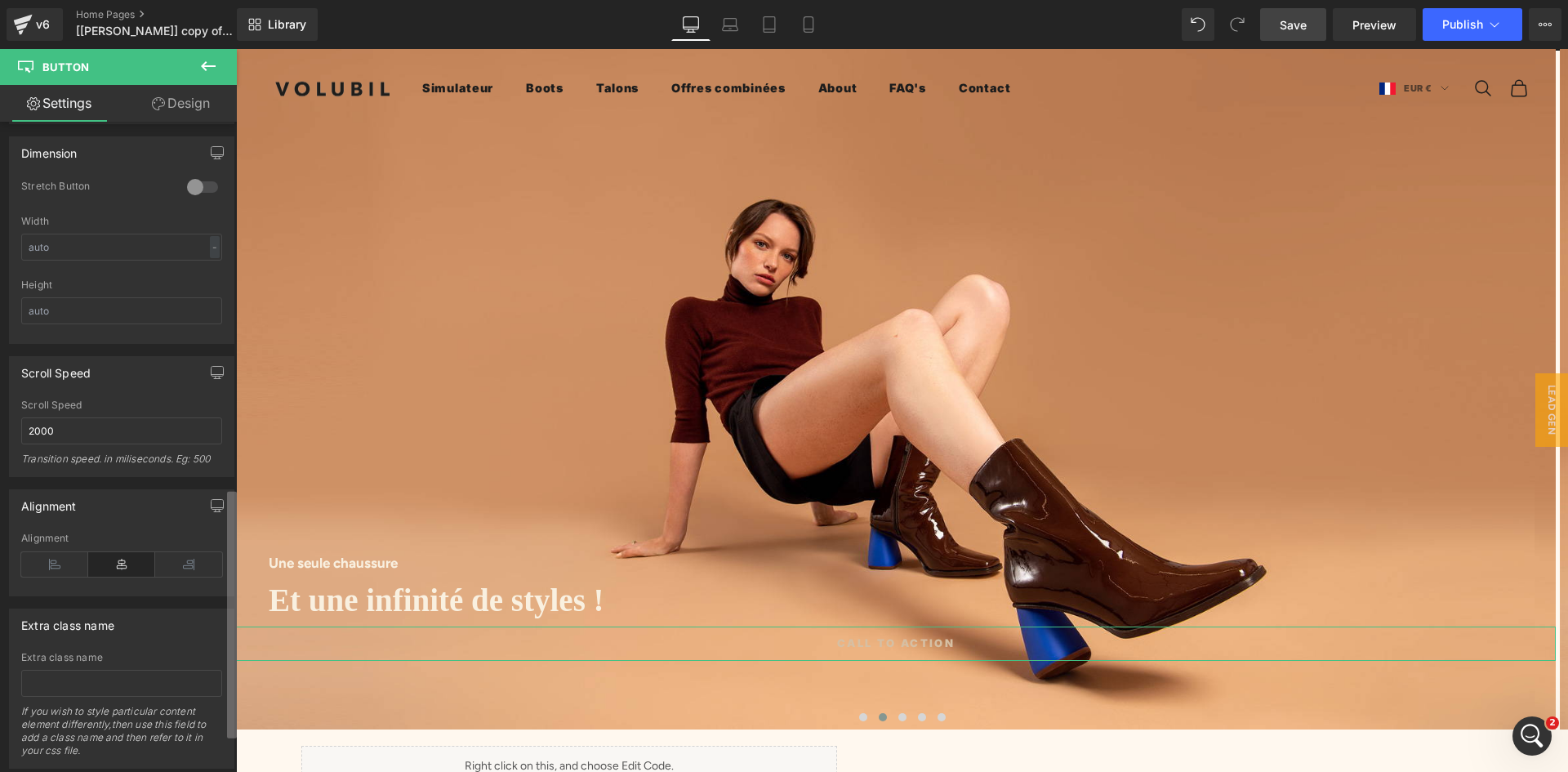
click at [216, 740] on div "Button Button Styles Custom Custom Setup Global Style Custom Setup Global Style…" at bounding box center [118, 450] width 237 height 657
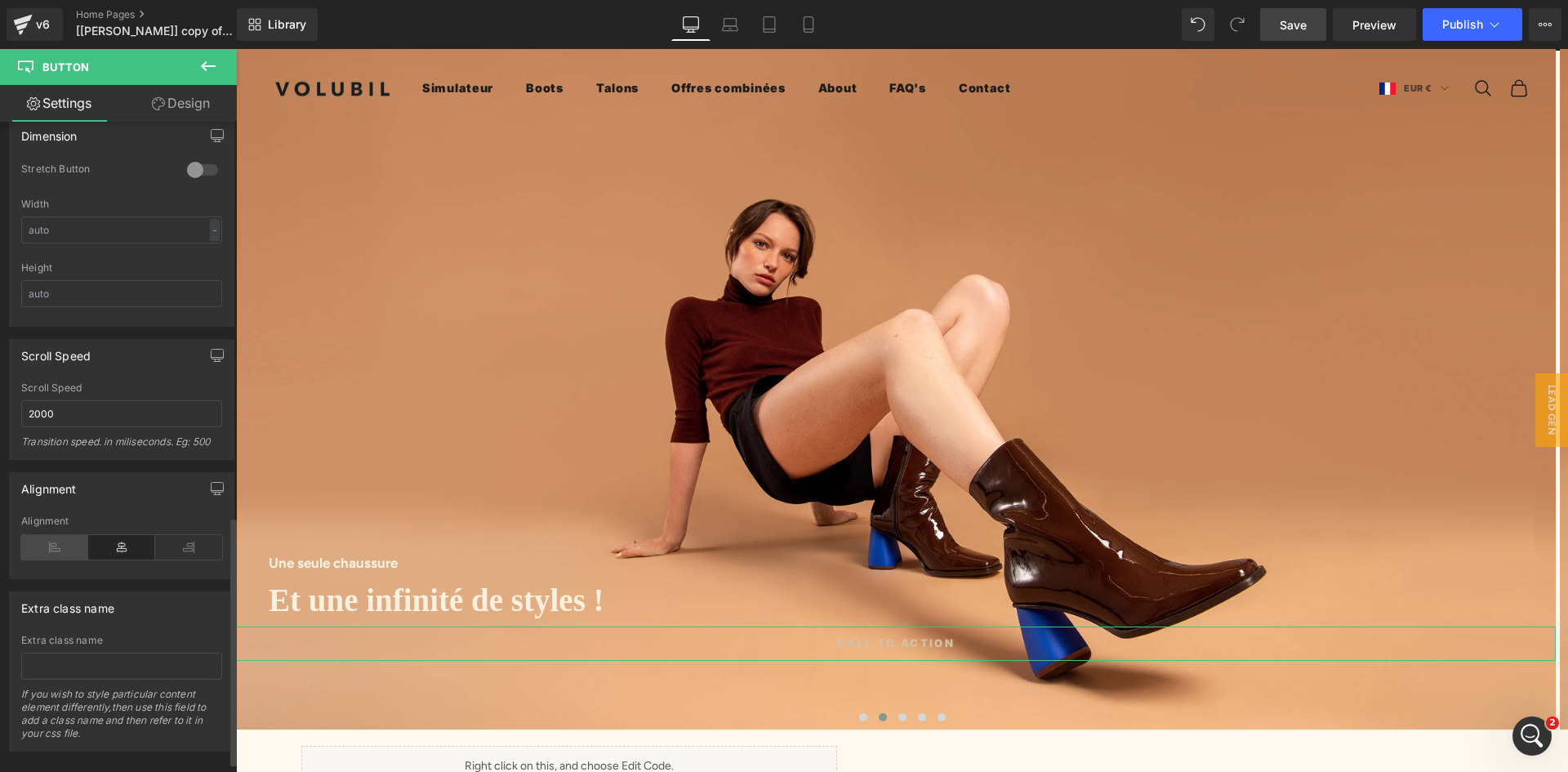
click at [58, 546] on icon at bounding box center [55, 547] width 67 height 24
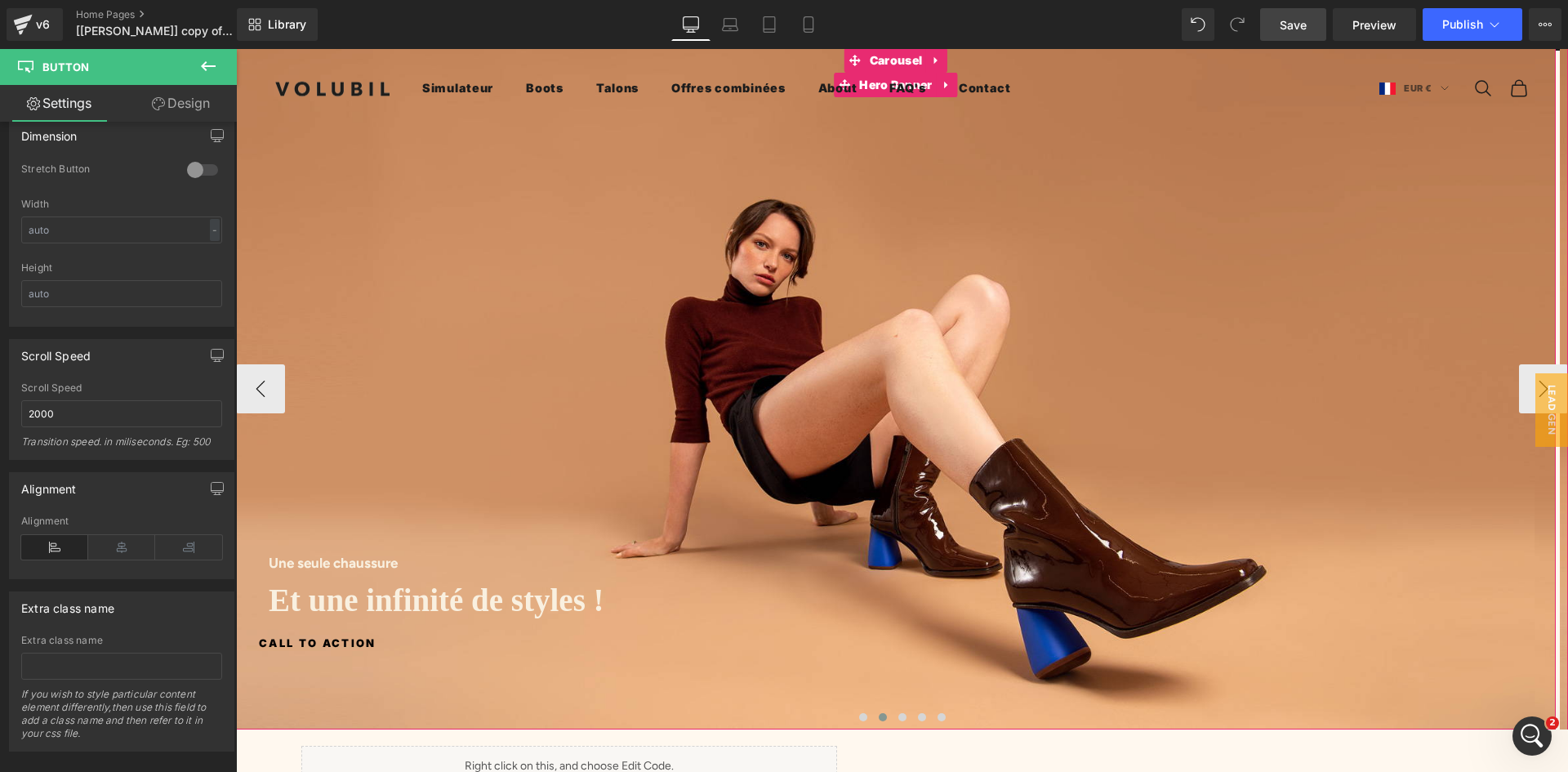
click at [876, 638] on span "Button" at bounding box center [895, 643] width 39 height 19
click at [322, 634] on span "Button" at bounding box center [318, 644] width 39 height 19
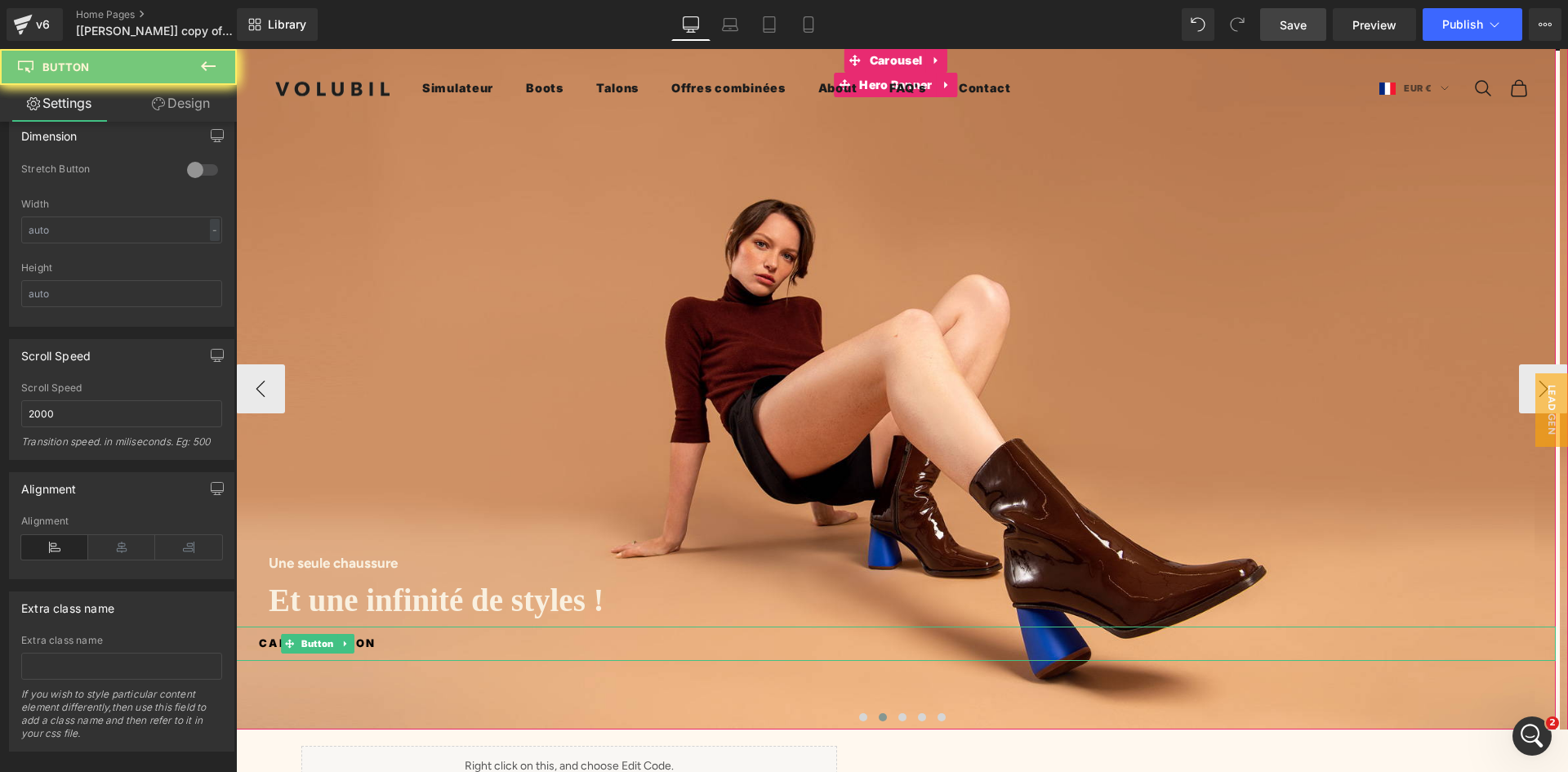
click at [388, 632] on link "Call To Action" at bounding box center [318, 644] width 164 height 35
click at [386, 630] on link "Call To Action" at bounding box center [318, 644] width 164 height 35
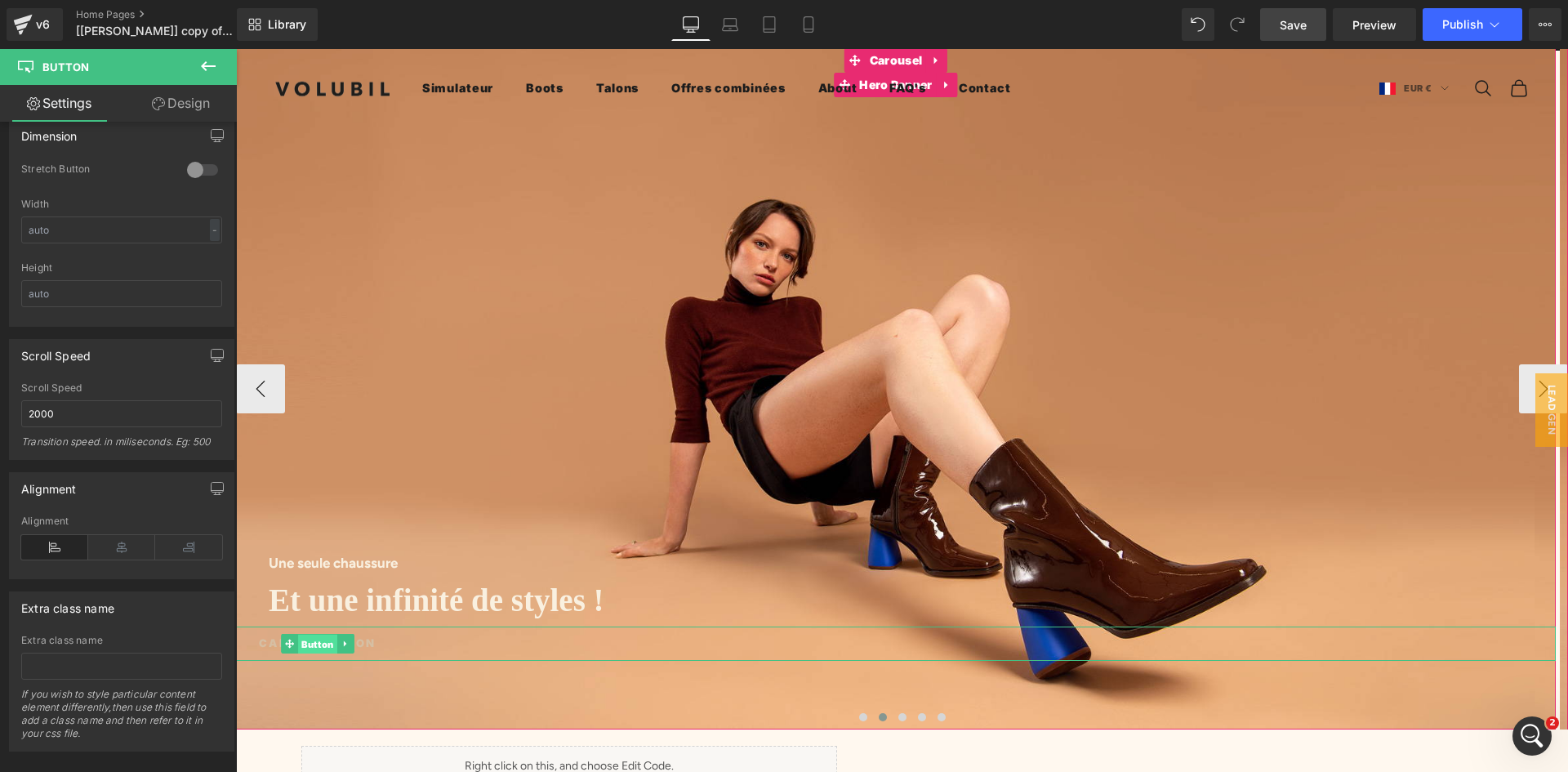
click at [318, 634] on span "Button" at bounding box center [318, 644] width 39 height 19
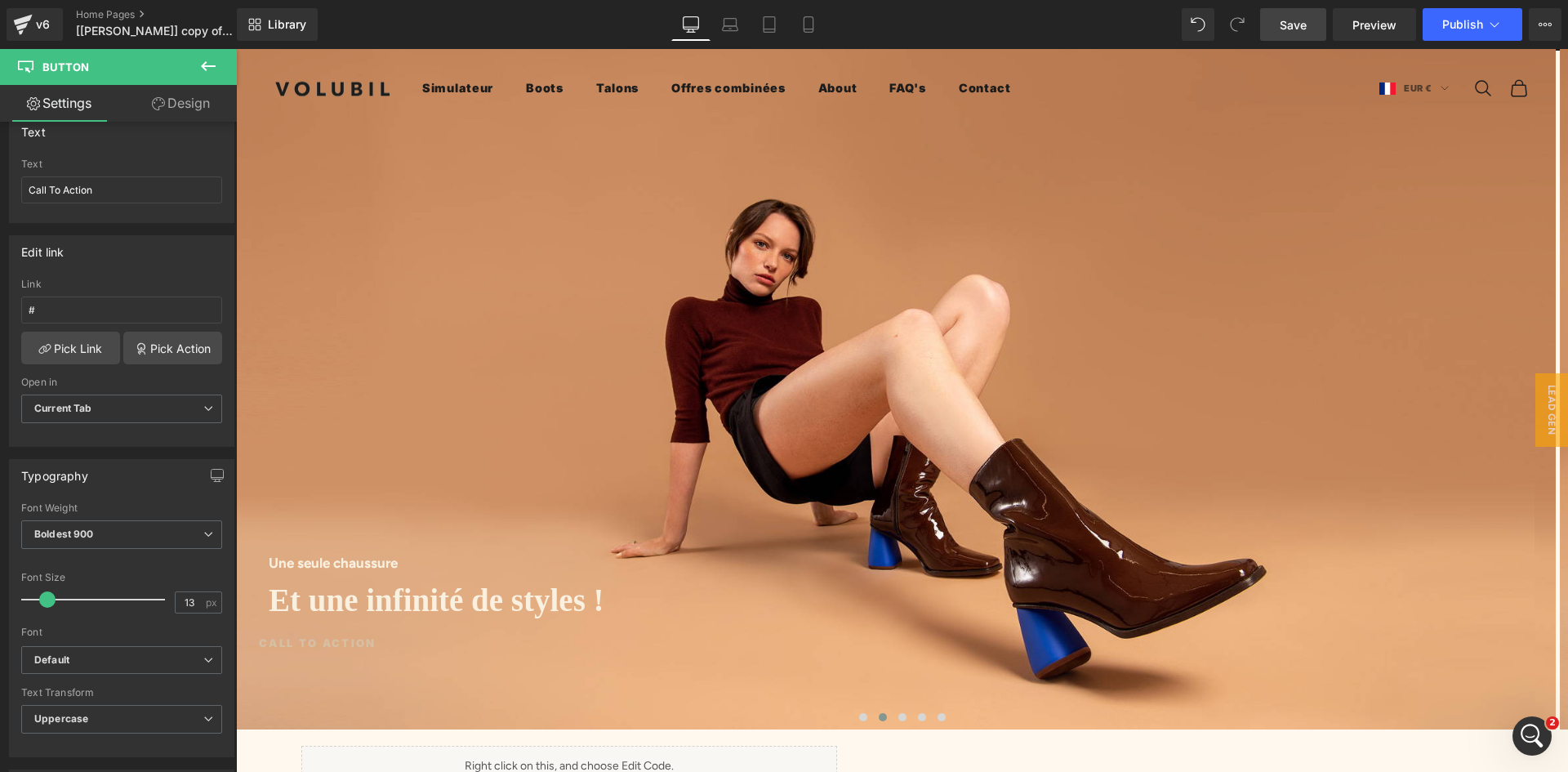
scroll to position [0, 0]
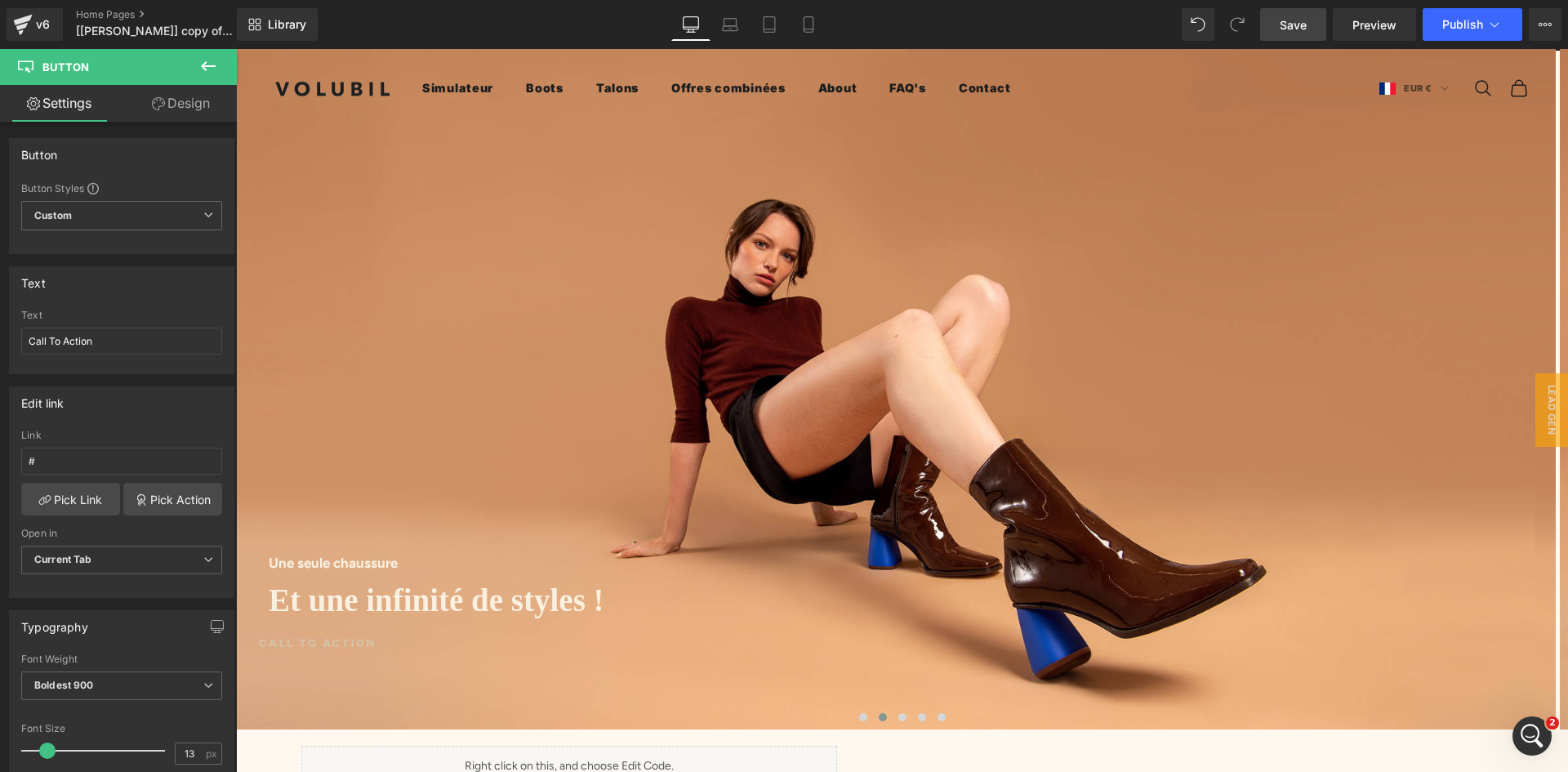
click at [234, 183] on b at bounding box center [233, 306] width 7 height 246
drag, startPoint x: 120, startPoint y: 343, endPoint x: 9, endPoint y: 336, distance: 111.2
click at [9, 336] on div "Text Call To Action Text Call To Action" at bounding box center [121, 321] width 225 height 108
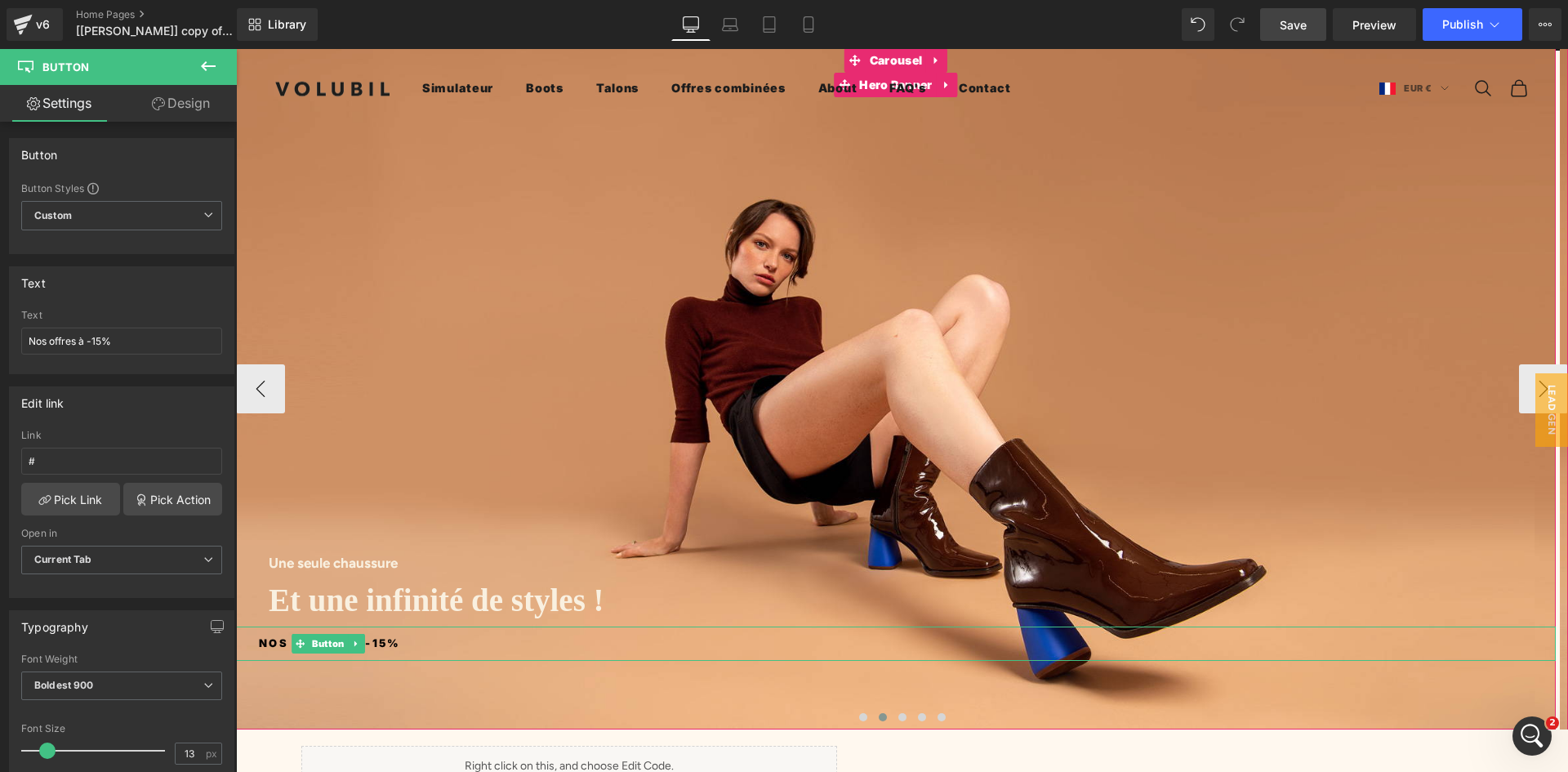
type input "Nos offres à -15%"
click at [396, 635] on span "Nos offres à -15%" at bounding box center [330, 643] width 142 height 17
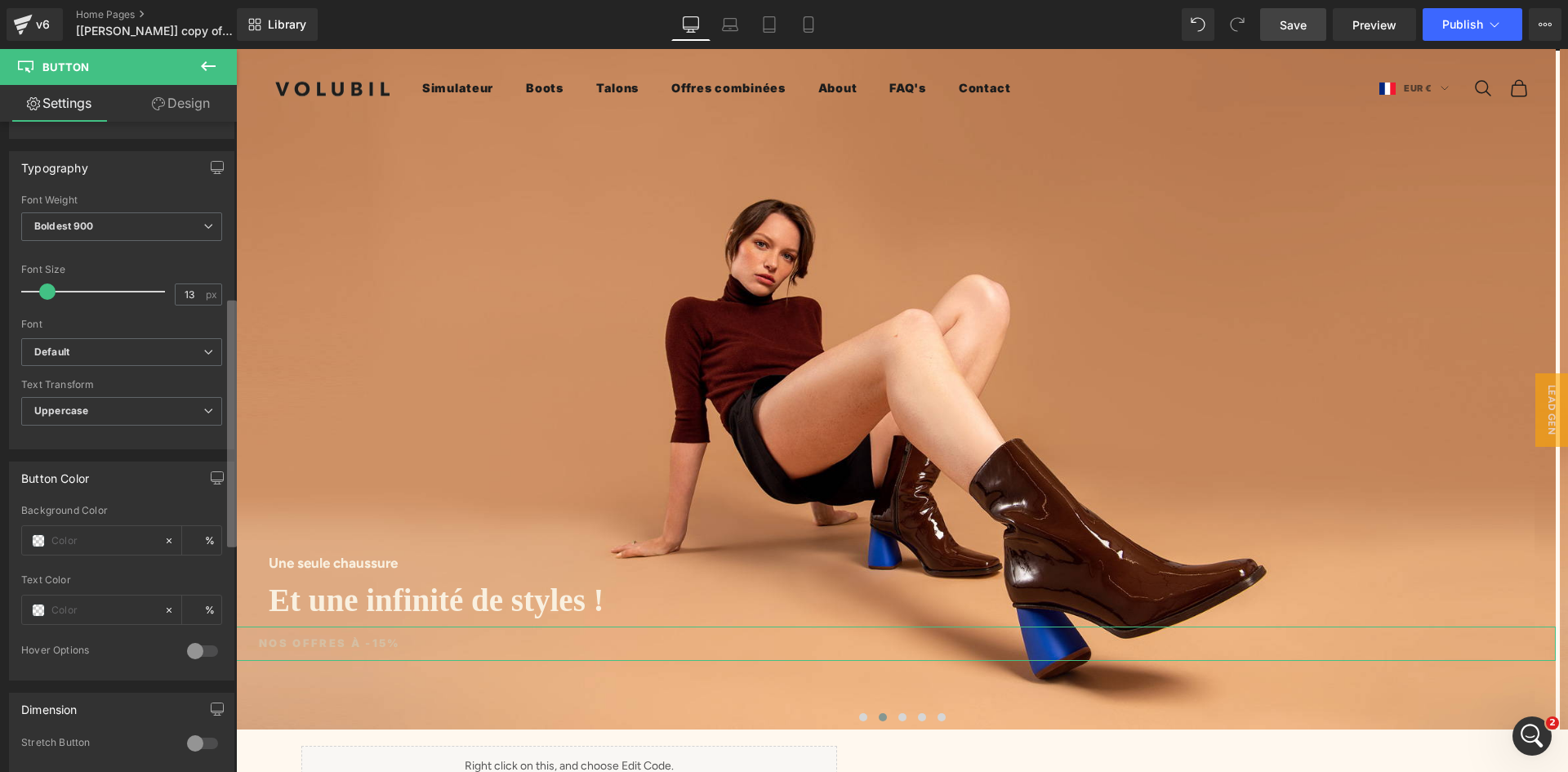
click at [218, 523] on div "Button Button Styles Custom Custom Setup Global Style Custom Setup Global Style…" at bounding box center [118, 450] width 237 height 657
click at [67, 603] on input "text" at bounding box center [103, 607] width 105 height 18
click at [33, 602] on span at bounding box center [39, 607] width 13 height 13
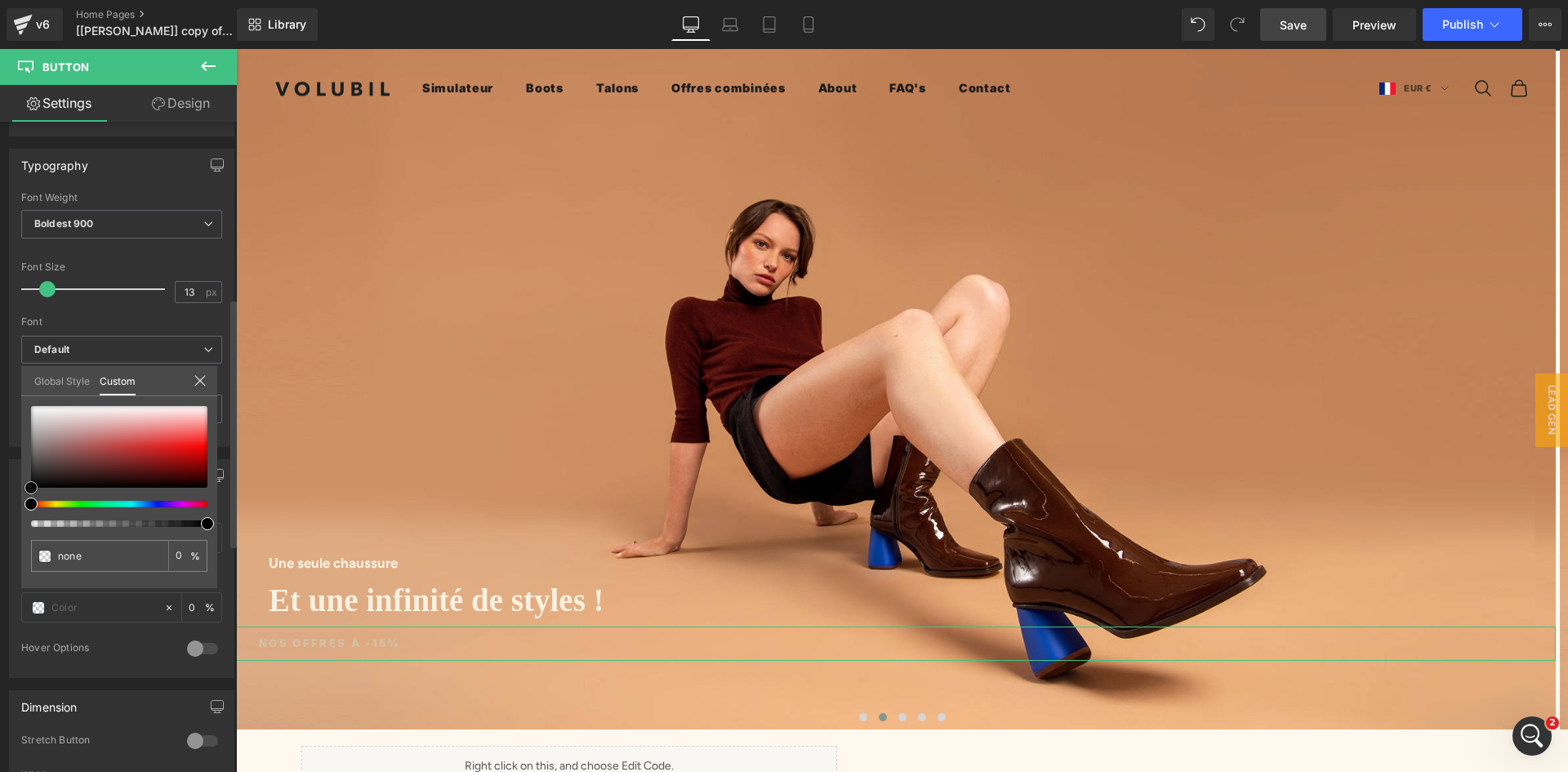
drag, startPoint x: 46, startPoint y: 474, endPoint x: 26, endPoint y: 479, distance: 20.6
click at [31, 479] on div at bounding box center [118, 447] width 176 height 82
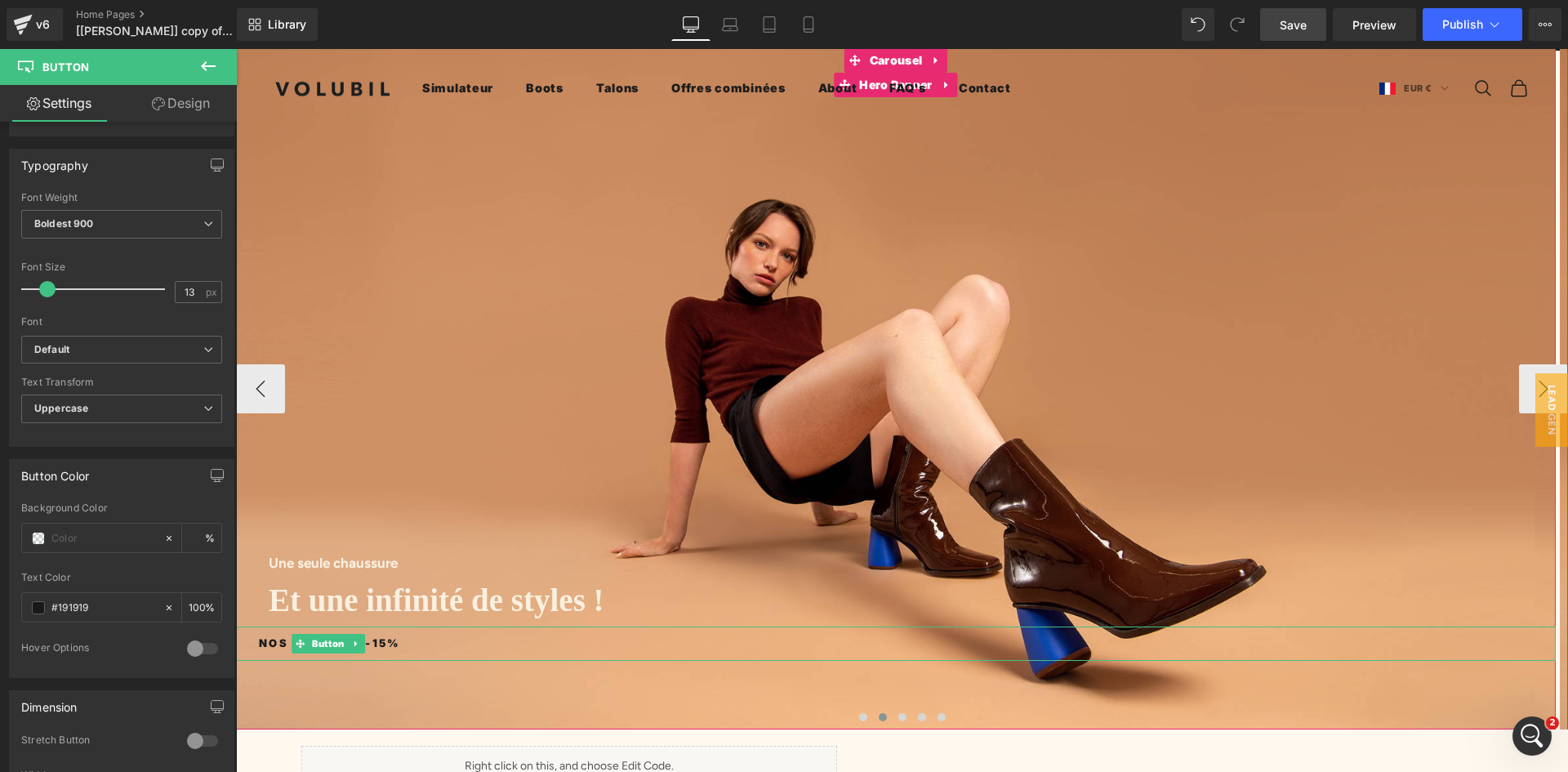
click at [362, 633] on link at bounding box center [356, 643] width 17 height 19
click at [294, 633] on link "Button" at bounding box center [320, 643] width 57 height 19
click at [320, 634] on span "Button" at bounding box center [328, 644] width 39 height 19
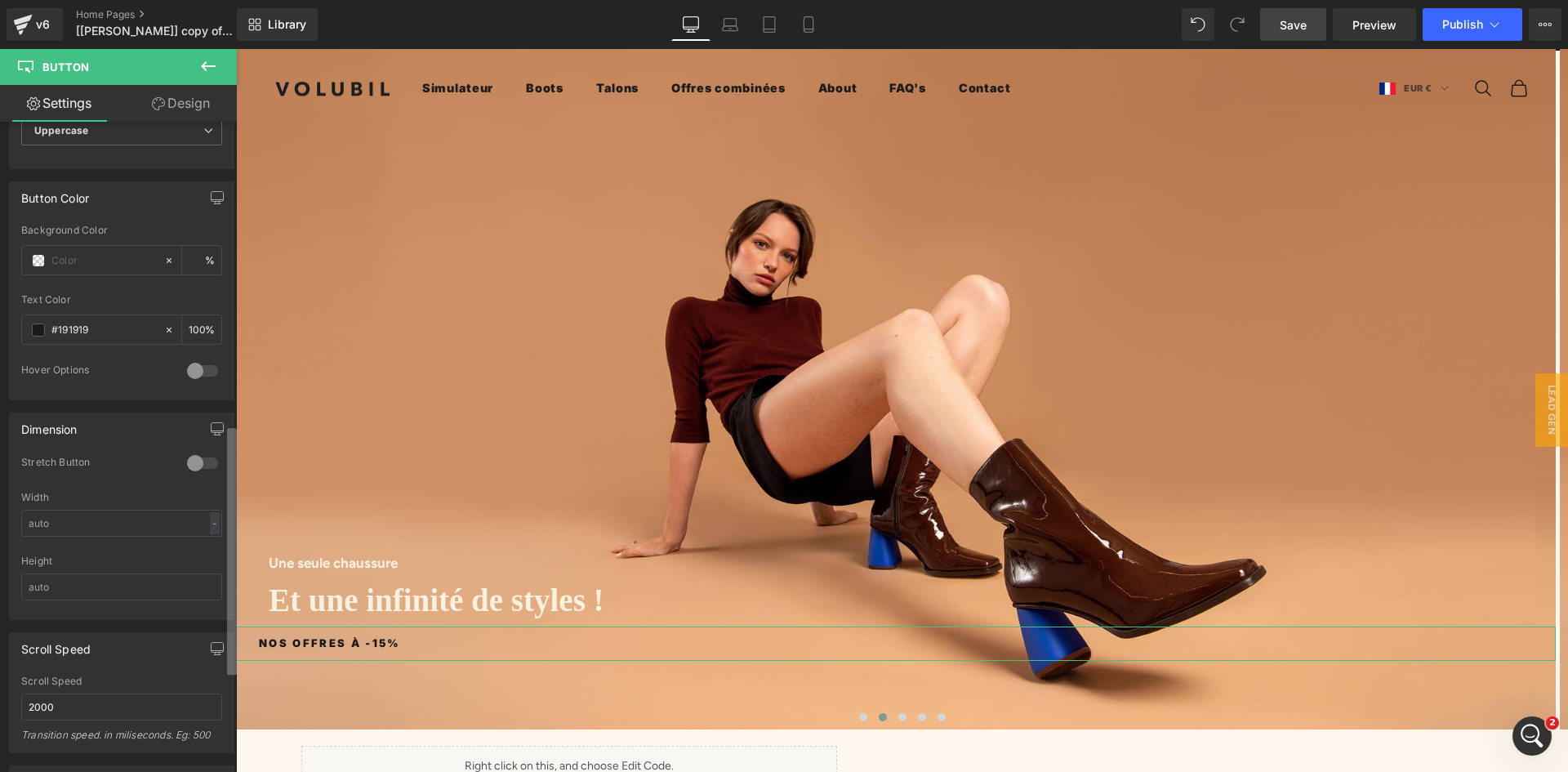
click at [213, 617] on div "Button Button Styles Custom Custom Setup Global Style Custom Setup Global Style…" at bounding box center [118, 450] width 237 height 657
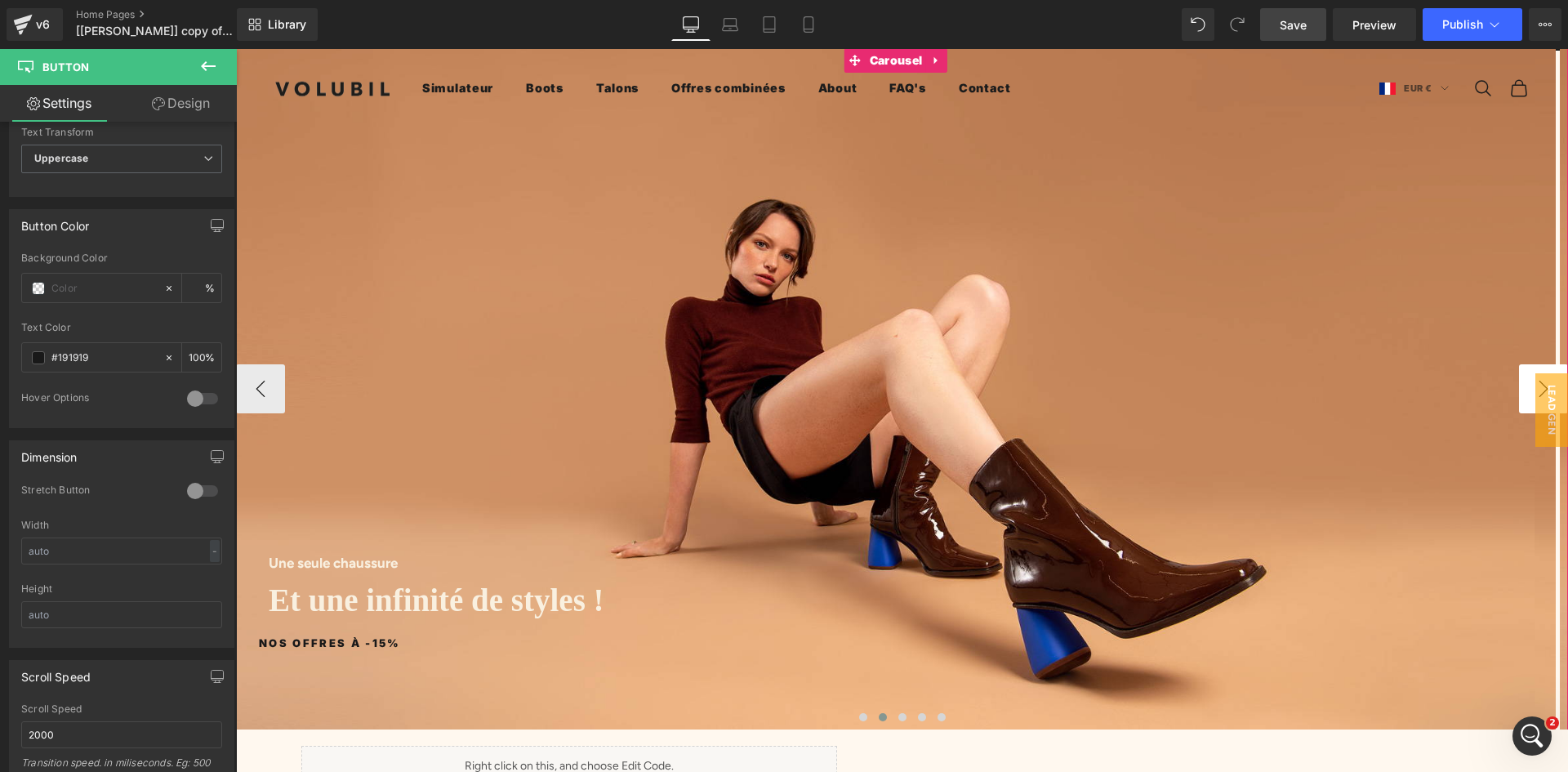
click at [1527, 364] on button "›" at bounding box center [1543, 388] width 49 height 49
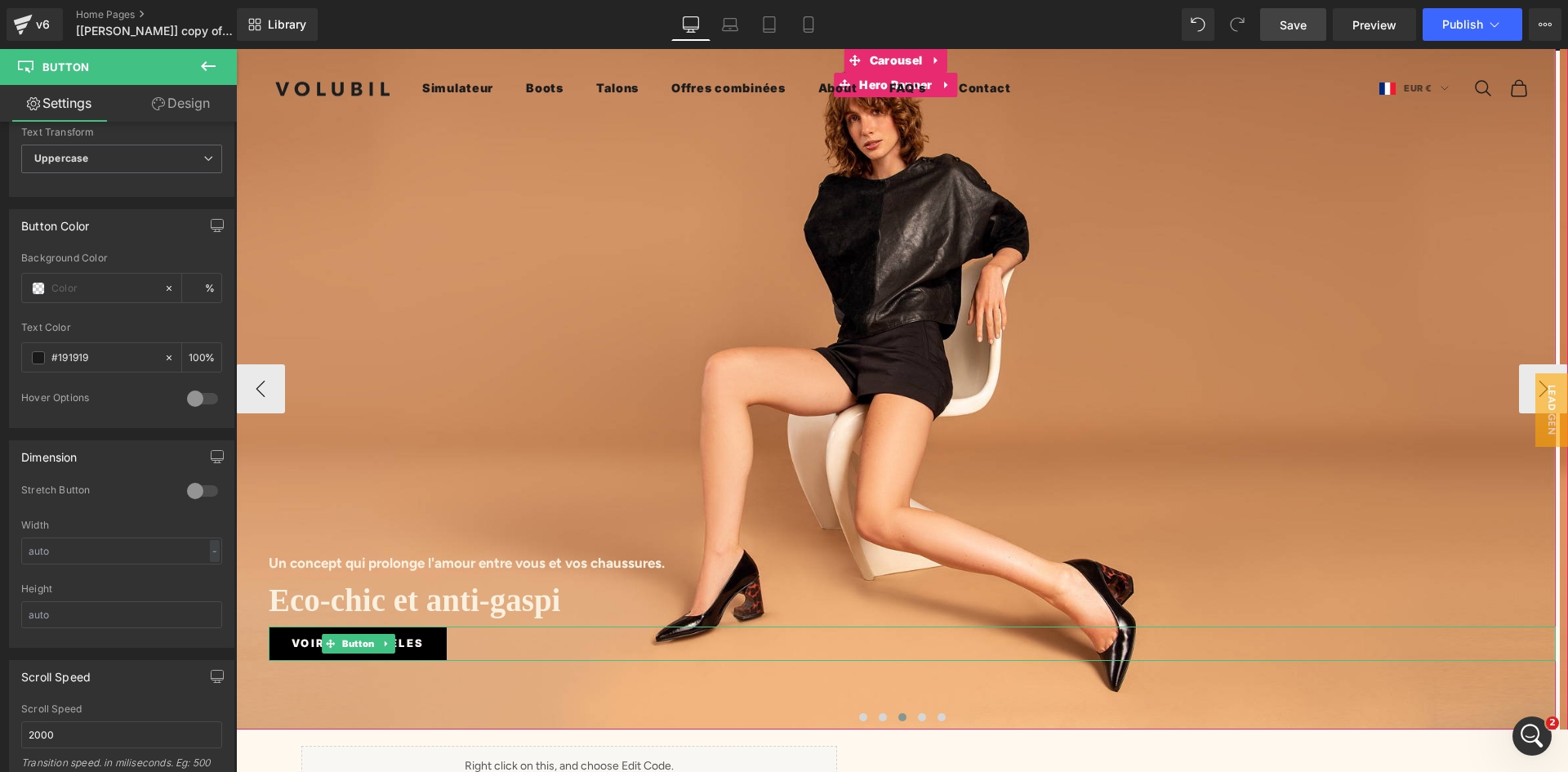
click at [279, 632] on link "VOIR LES MODèles" at bounding box center [357, 644] width 178 height 35
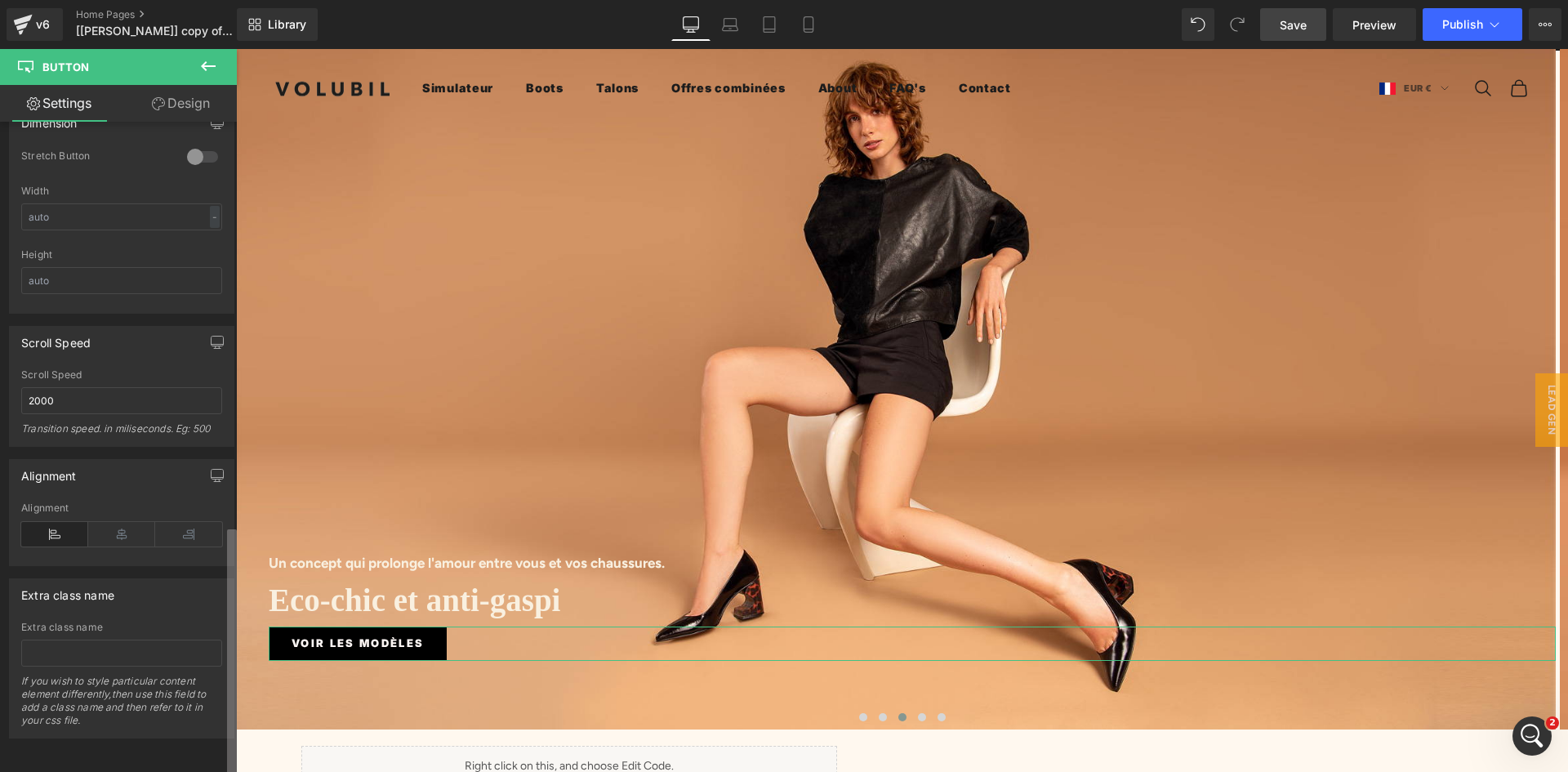
click at [211, 708] on div "Button Button Styles Custom Custom Setup Global Style Custom Setup Global Style…" at bounding box center [118, 450] width 237 height 657
click at [175, 105] on link "Design" at bounding box center [180, 103] width 118 height 37
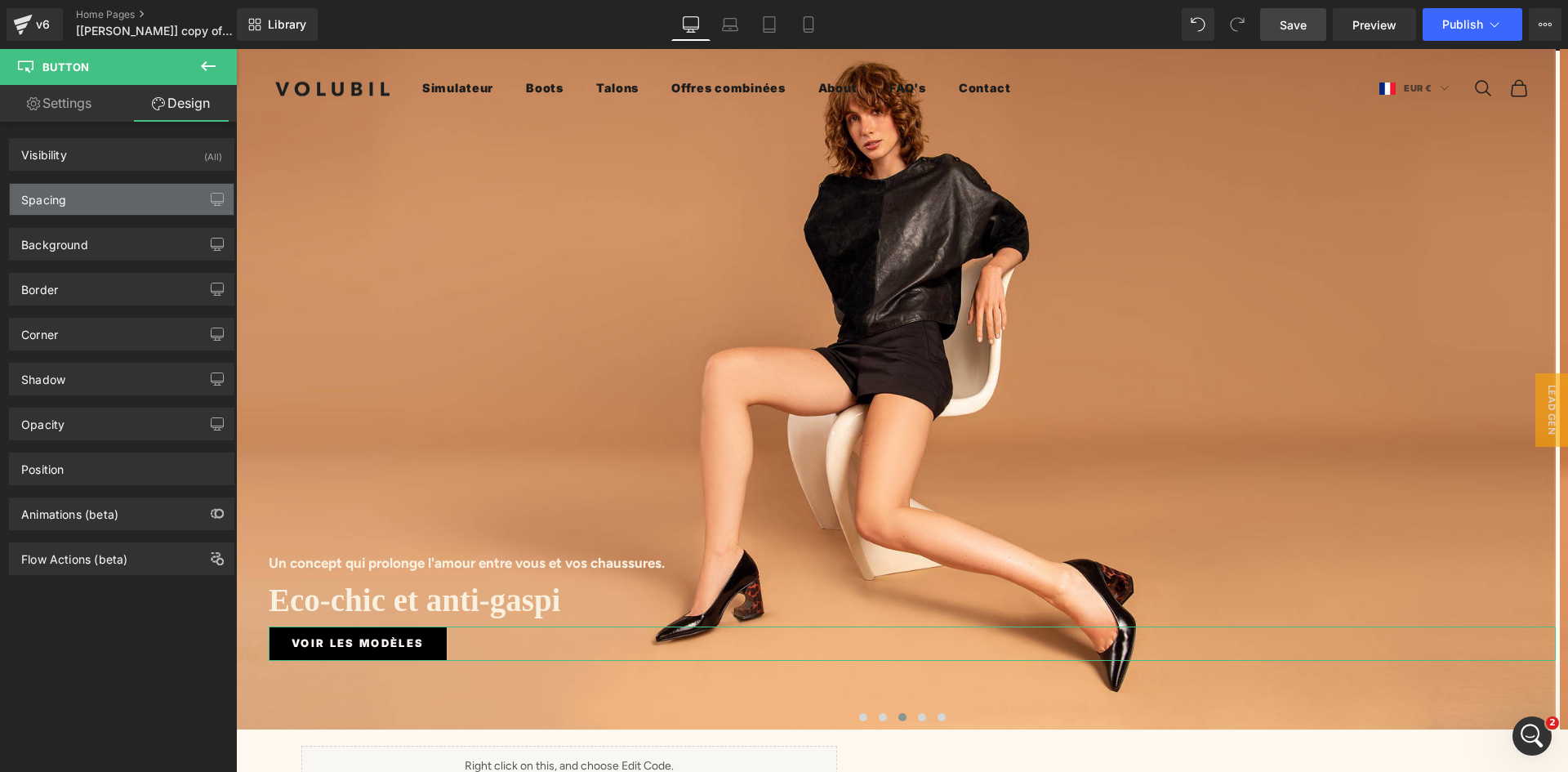
click at [59, 202] on div "Spacing" at bounding box center [43, 195] width 45 height 23
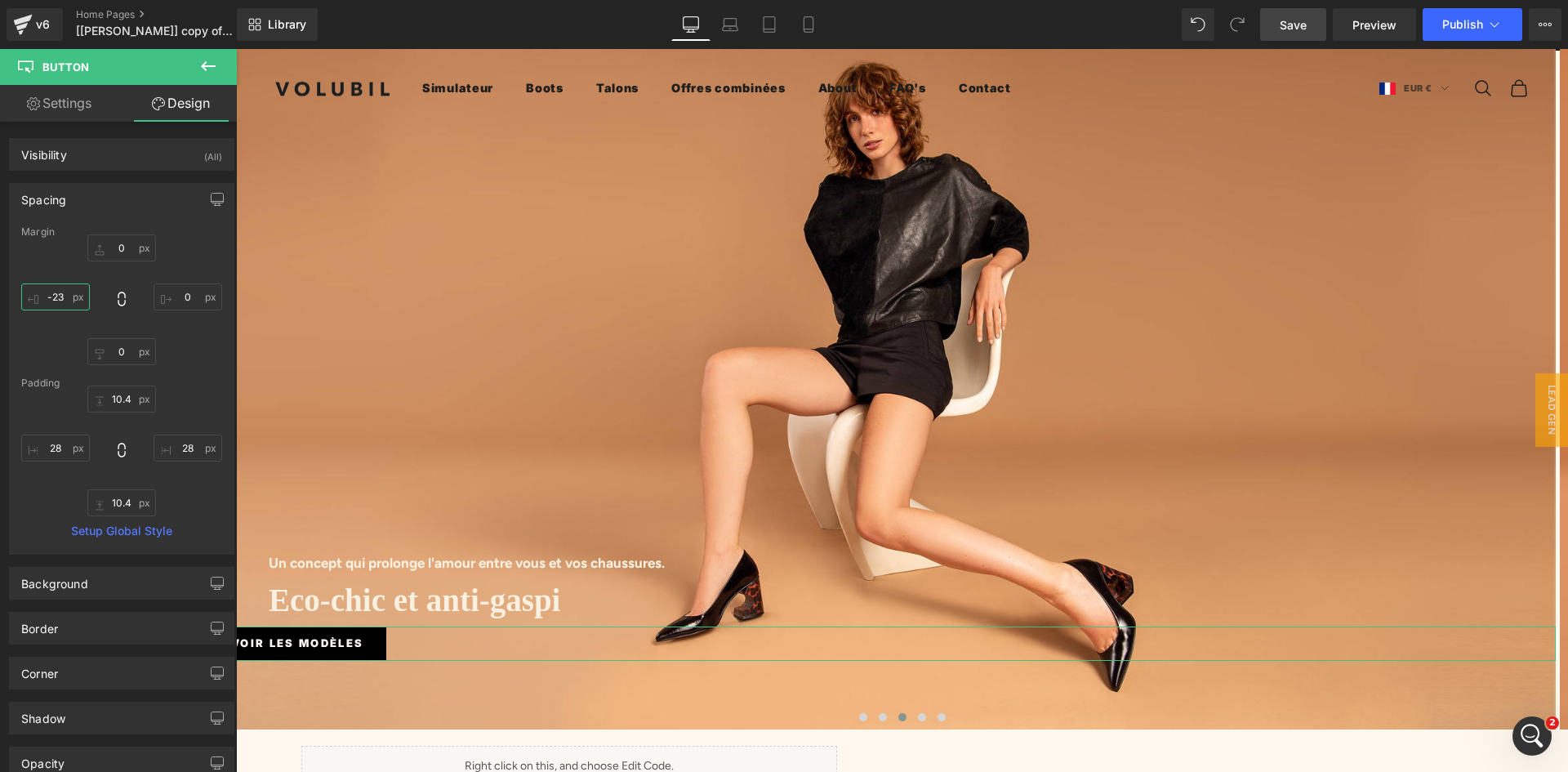
drag, startPoint x: 64, startPoint y: 296, endPoint x: 43, endPoint y: 296, distance: 21.0
click at [43, 296] on input "-23" at bounding box center [55, 296] width 68 height 27
type input "40"
click at [49, 268] on div "0 0 0 40" at bounding box center [121, 299] width 201 height 131
click at [57, 297] on input "40" at bounding box center [55, 296] width 68 height 27
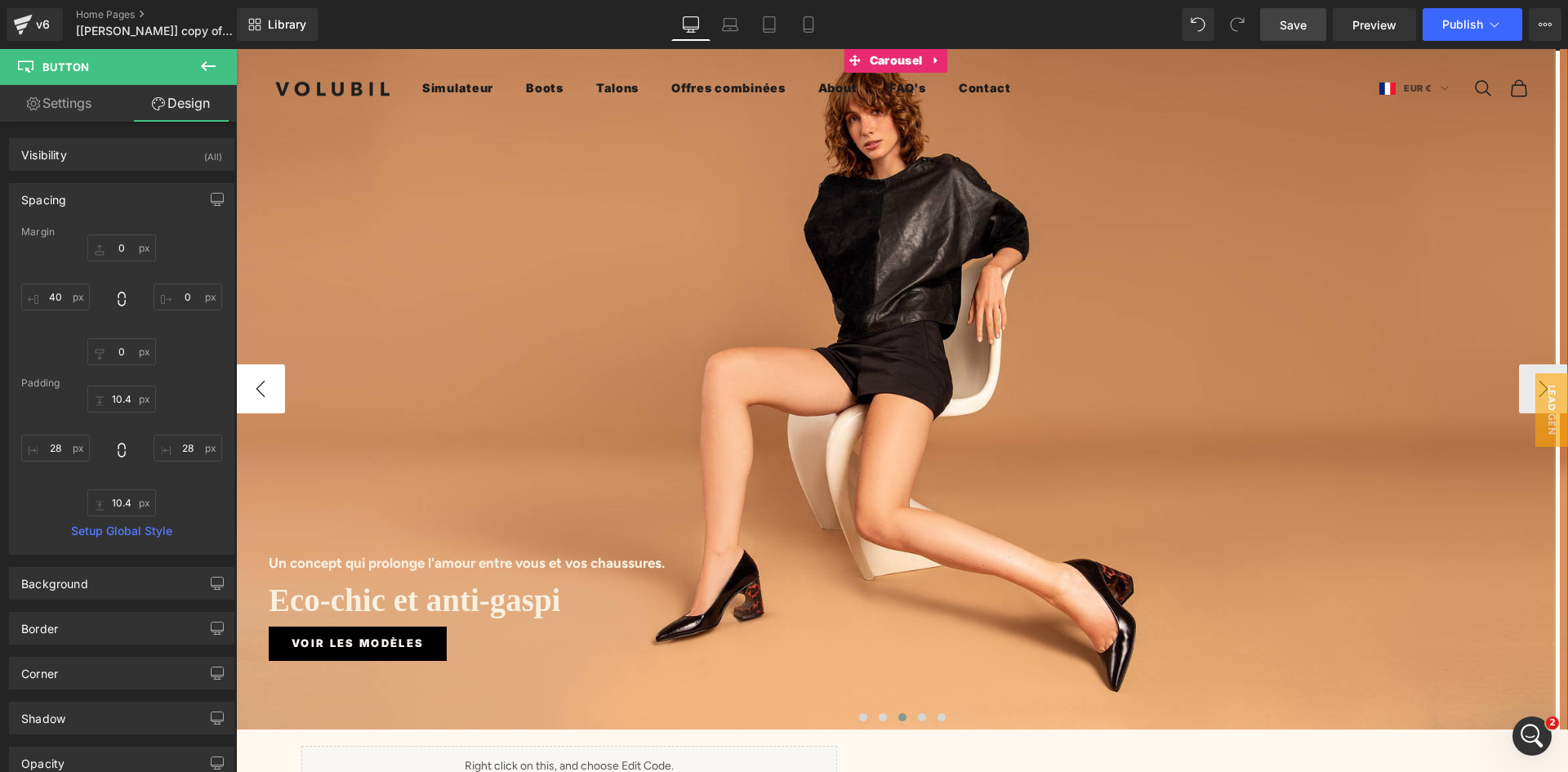
click at [261, 364] on button "‹" at bounding box center [260, 388] width 49 height 49
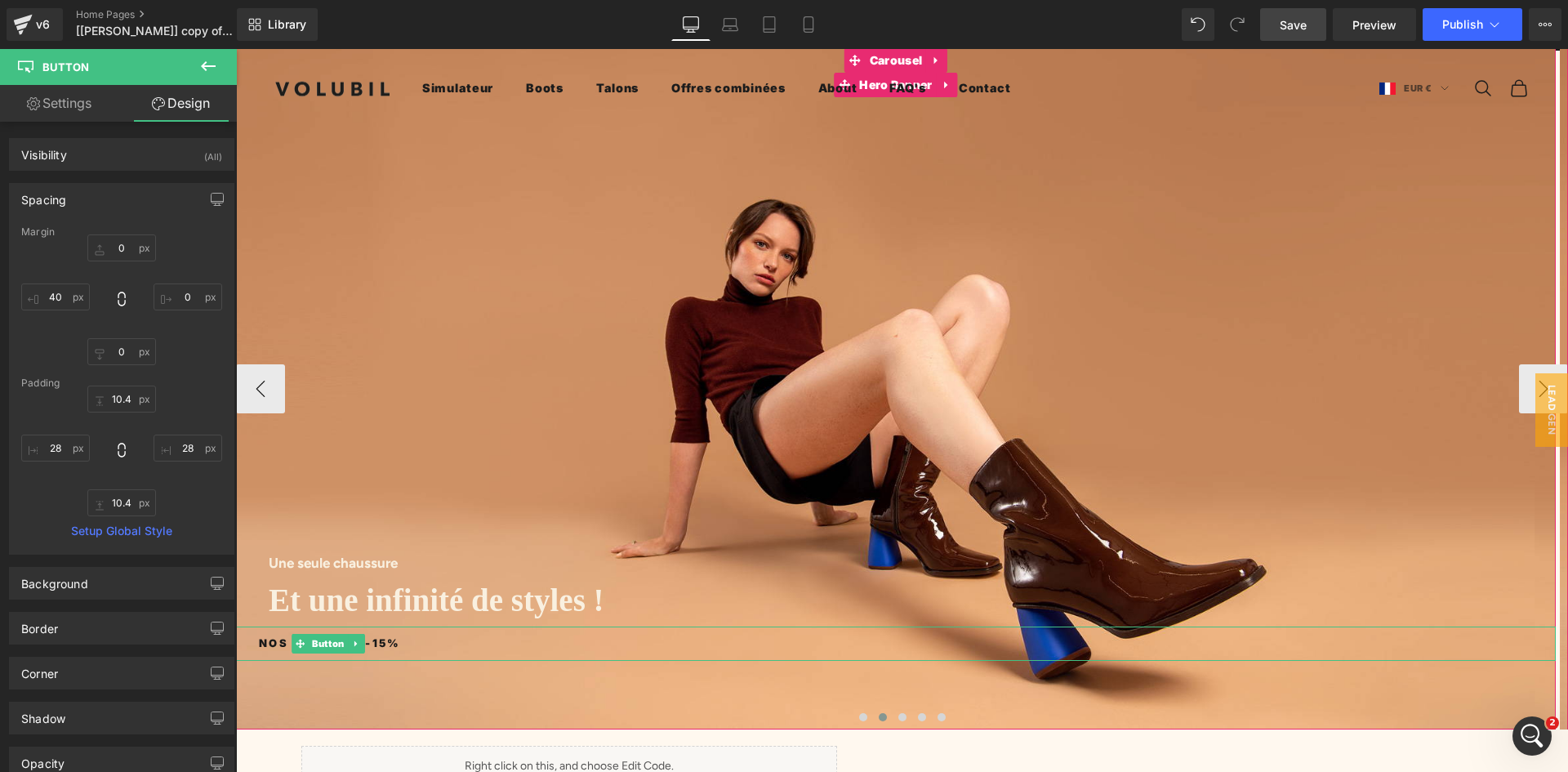
click at [277, 634] on span "Nos offres à -15%" at bounding box center [330, 643] width 142 height 17
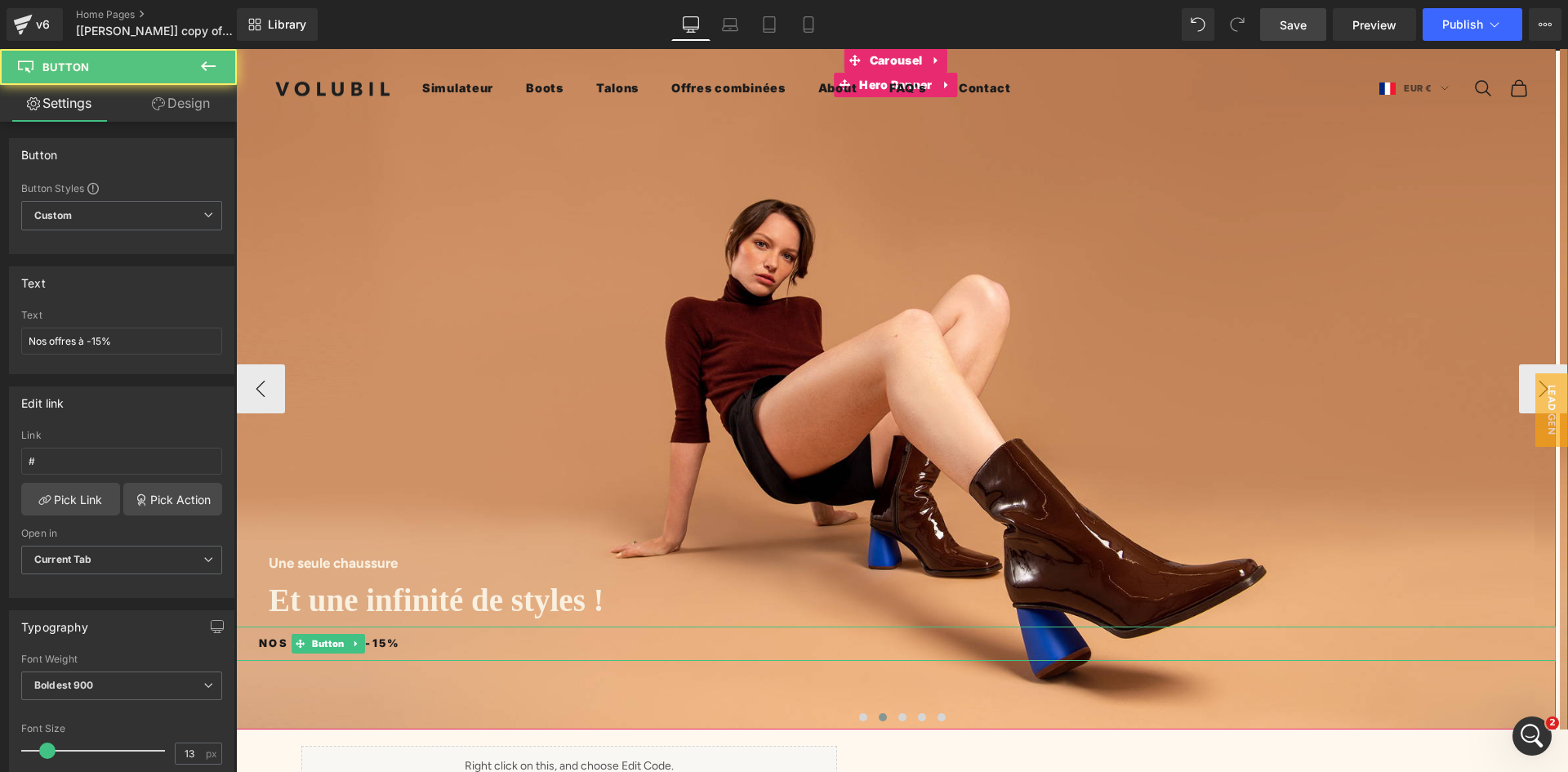
click at [277, 634] on span "Nos offres à -15%" at bounding box center [330, 643] width 142 height 17
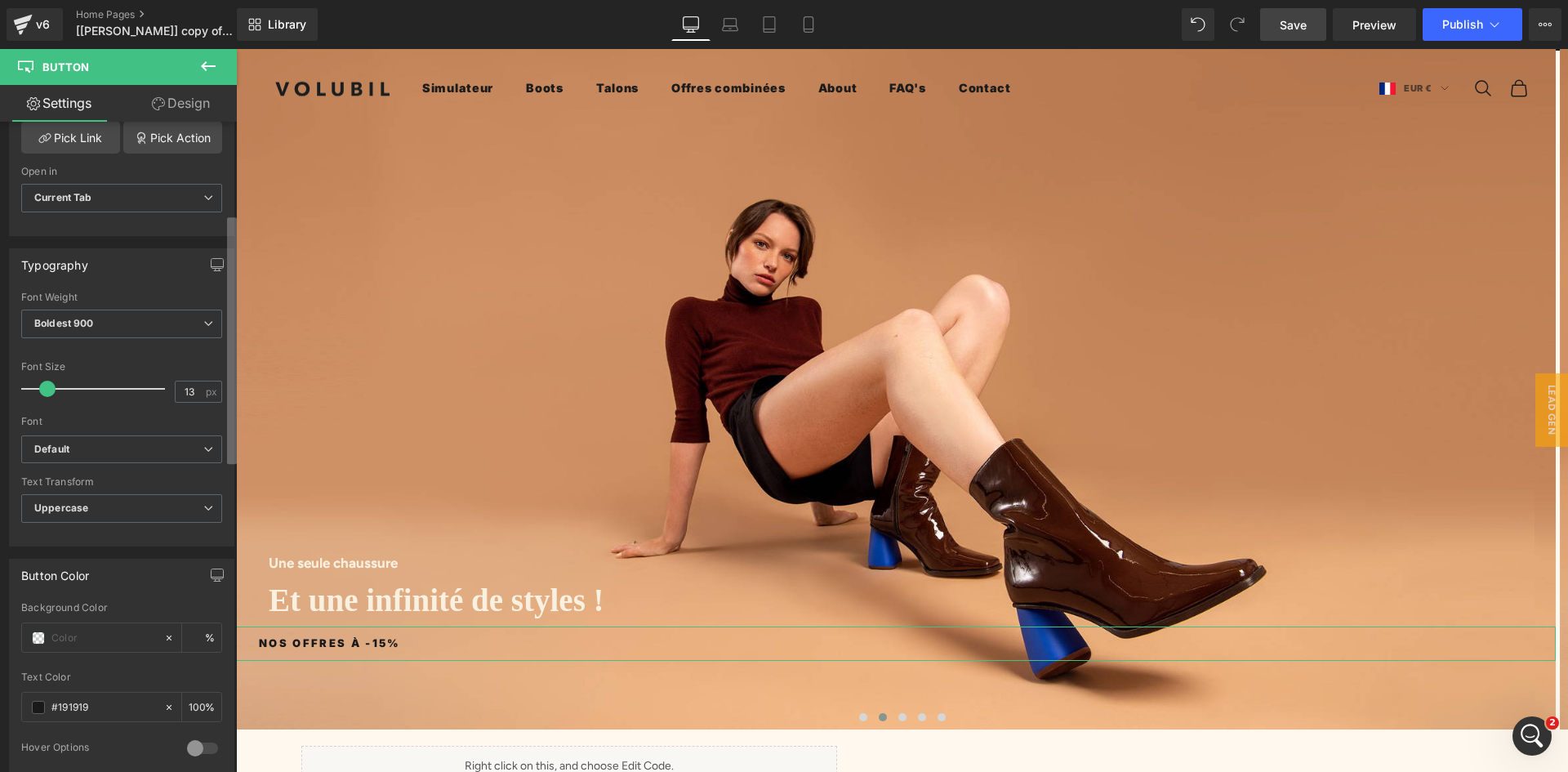
scroll to position [442, 0]
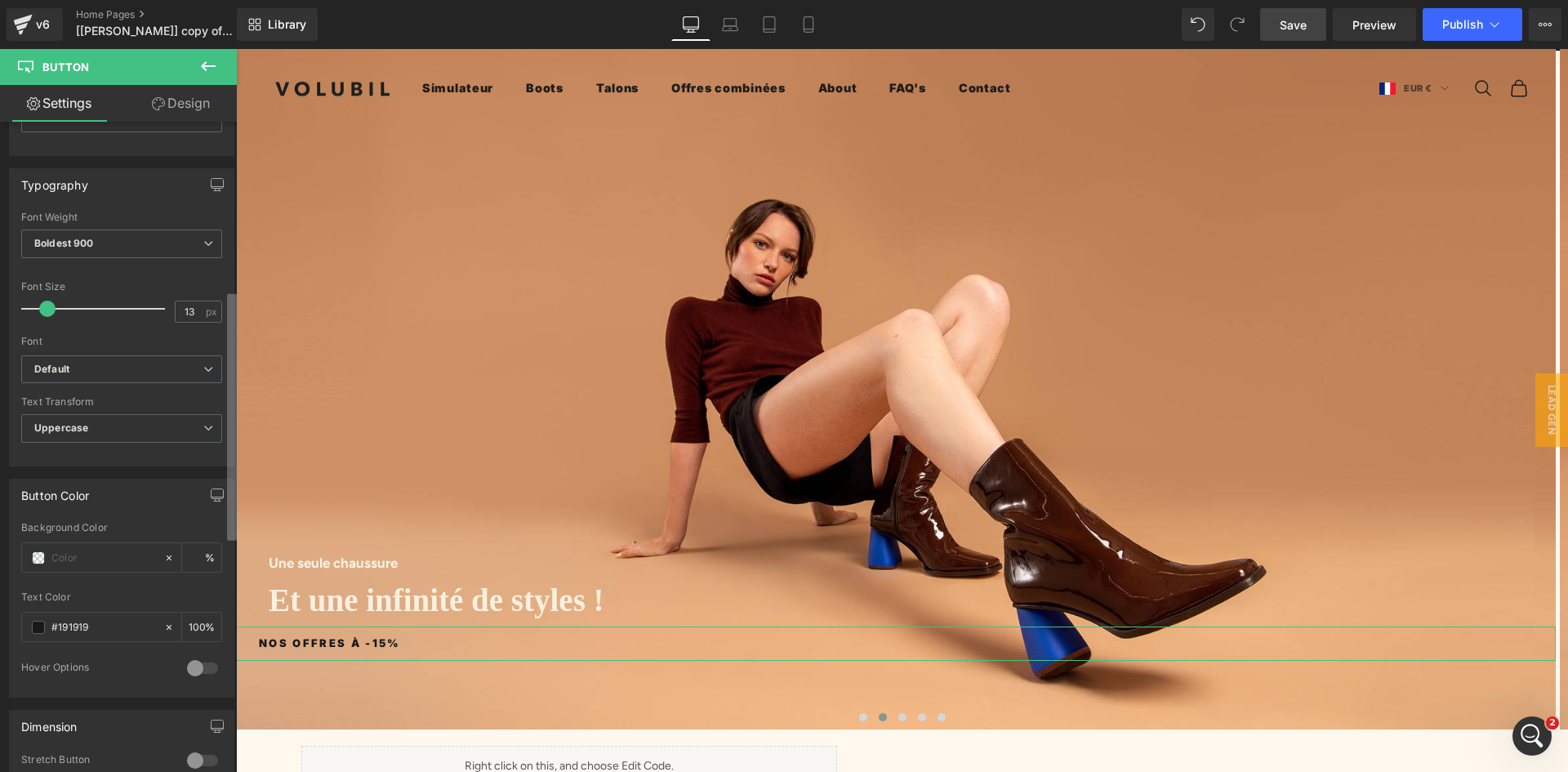
click at [217, 515] on div "Button Button Styles Custom Custom Setup Global Style Custom Setup Global Style…" at bounding box center [118, 450] width 237 height 657
click at [103, 361] on span "Default" at bounding box center [121, 370] width 201 height 29
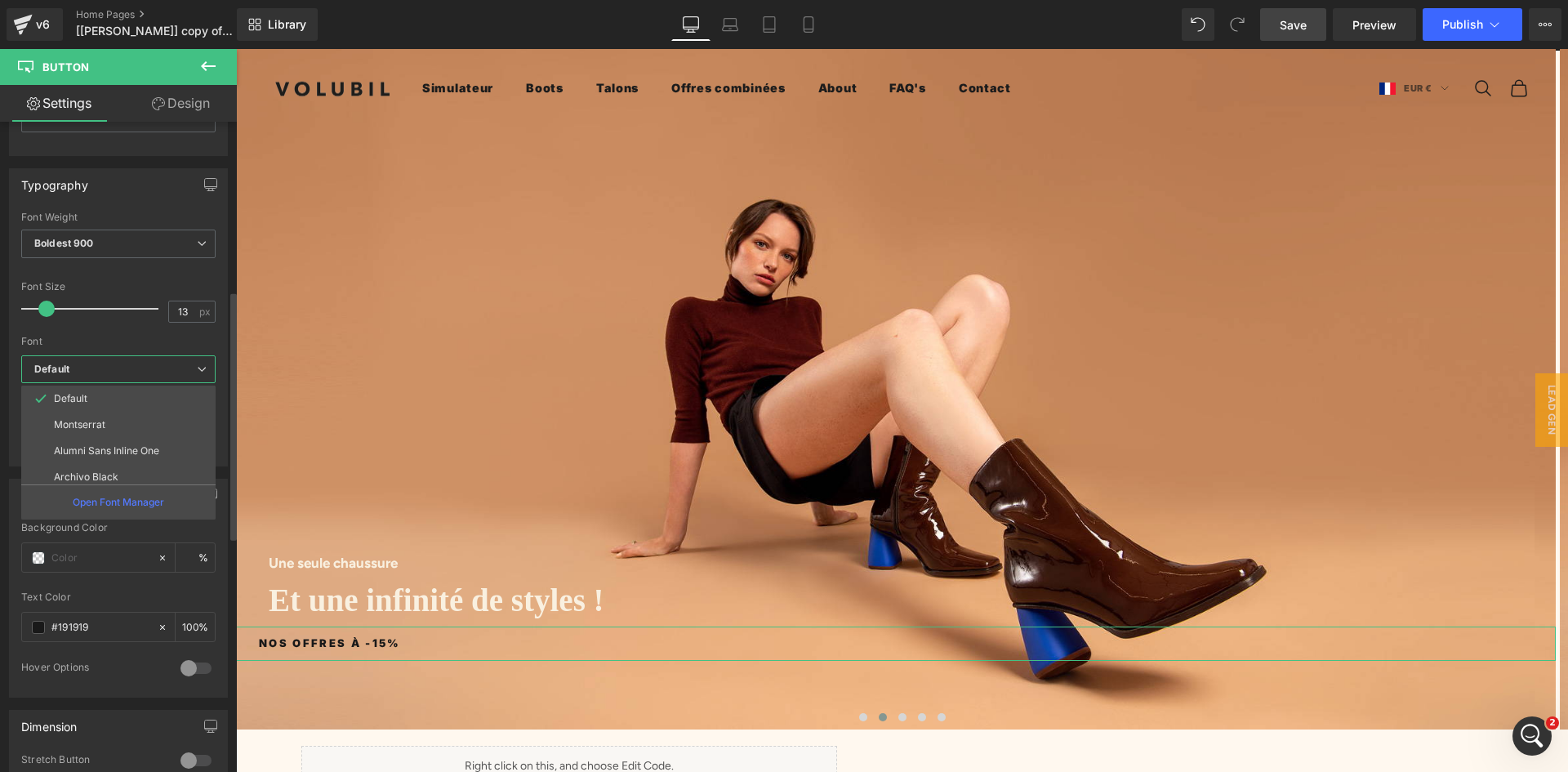
click at [100, 360] on span "Default" at bounding box center [118, 370] width 194 height 29
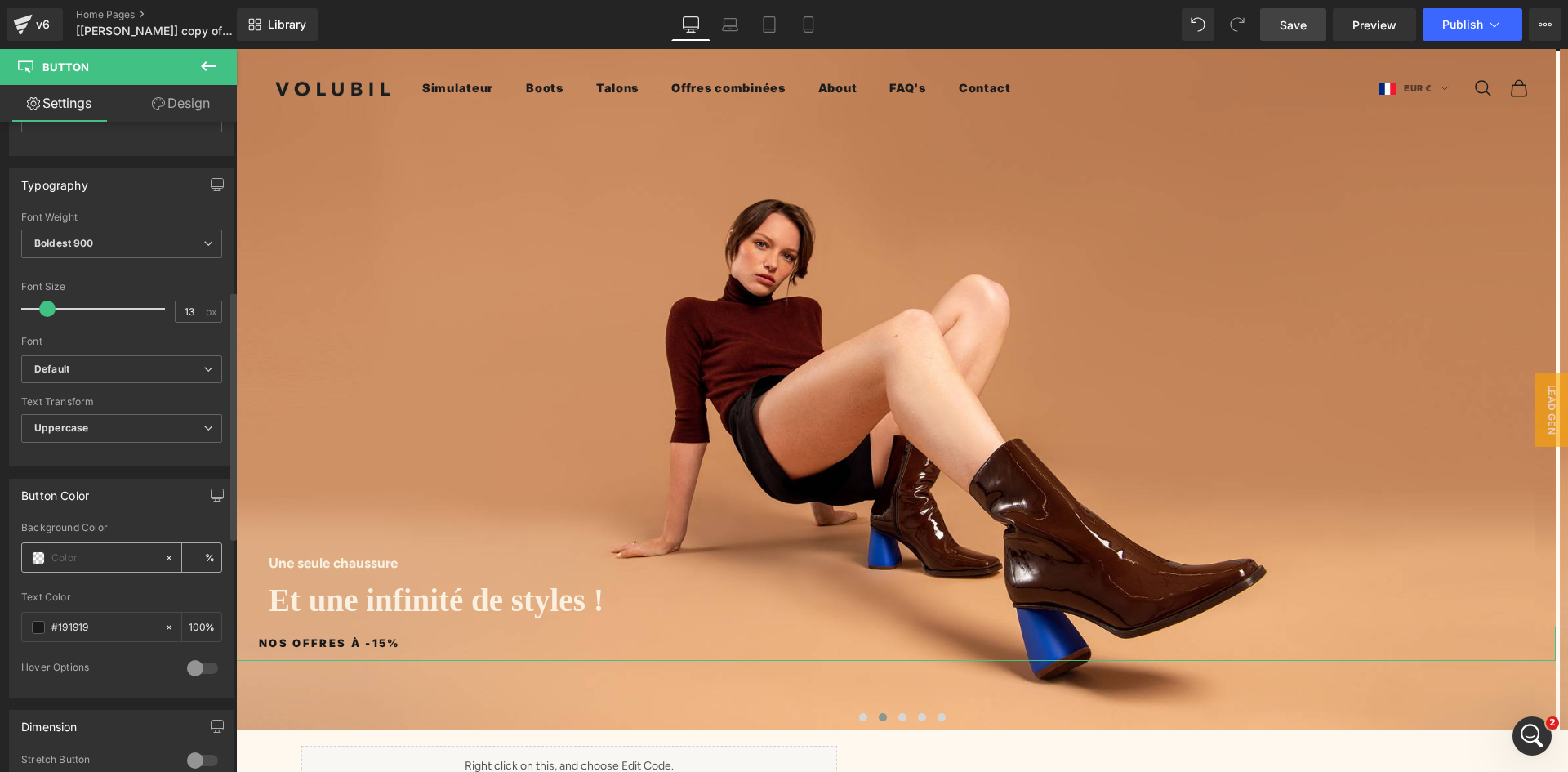
click at [38, 560] on span at bounding box center [39, 558] width 13 height 13
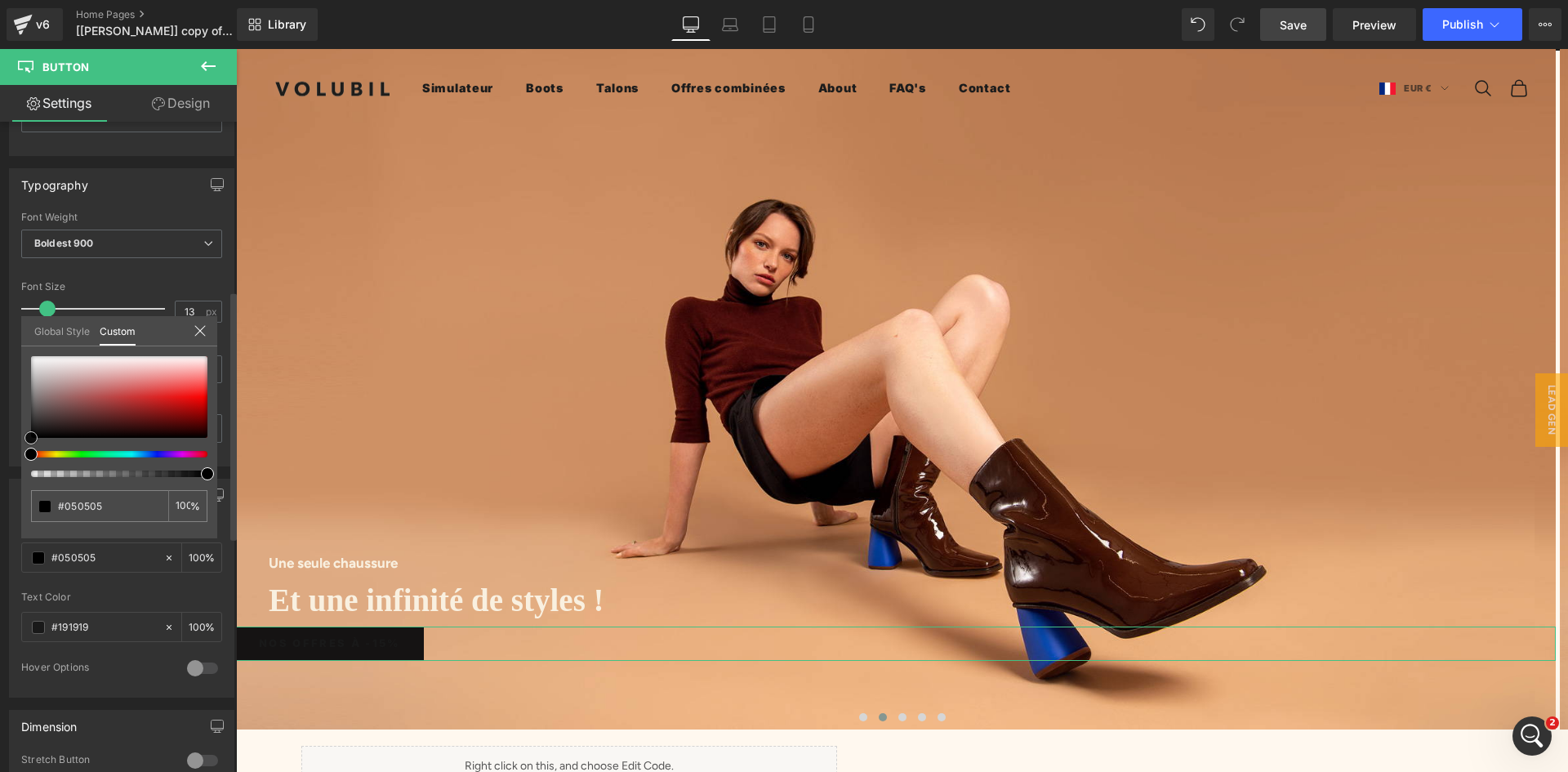
drag, startPoint x: 40, startPoint y: 427, endPoint x: 24, endPoint y: 439, distance: 20.0
click at [31, 438] on div at bounding box center [118, 397] width 176 height 82
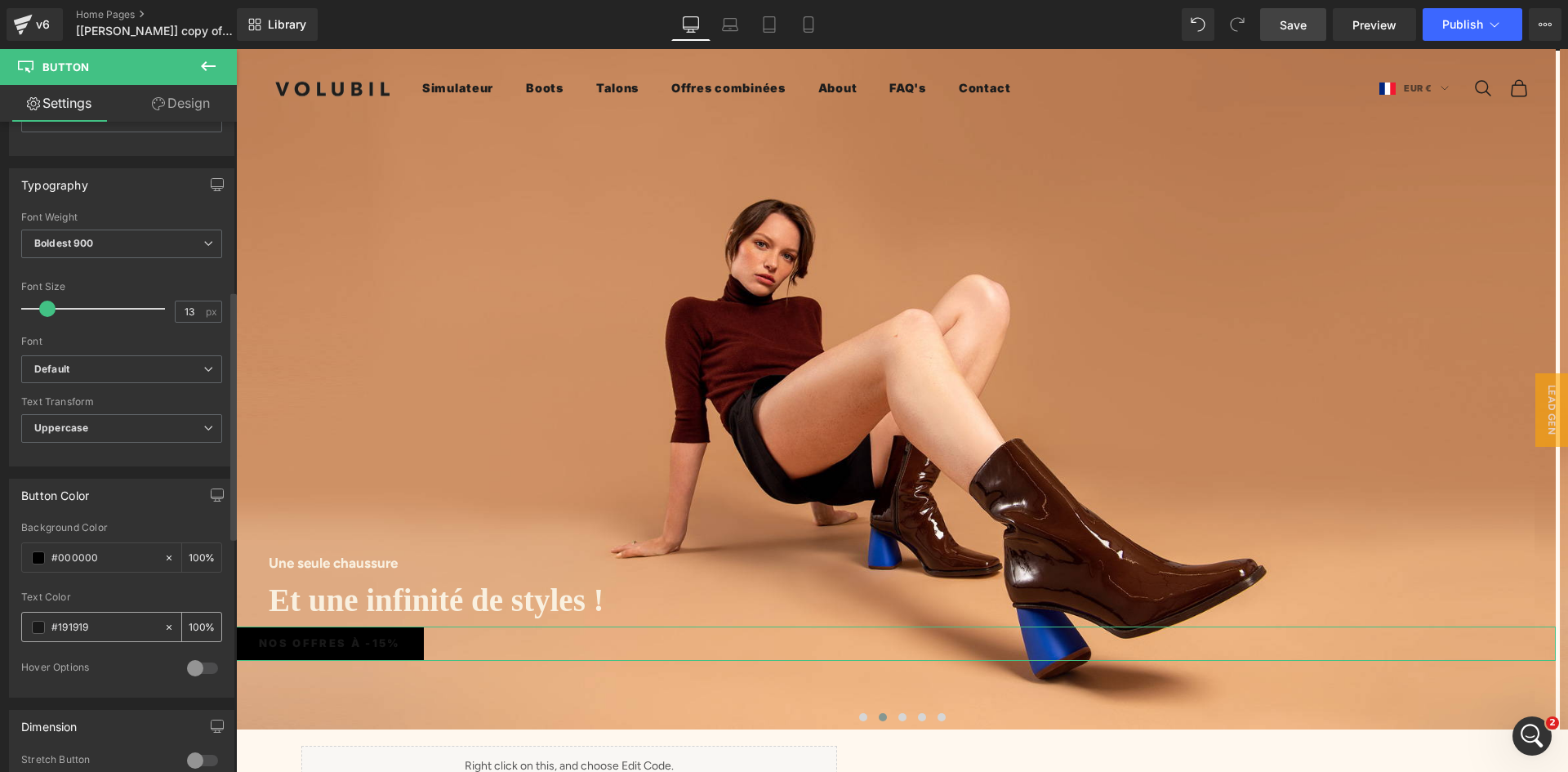
click at [58, 631] on input "#191919" at bounding box center [103, 627] width 105 height 18
click at [41, 628] on span at bounding box center [39, 628] width 13 height 13
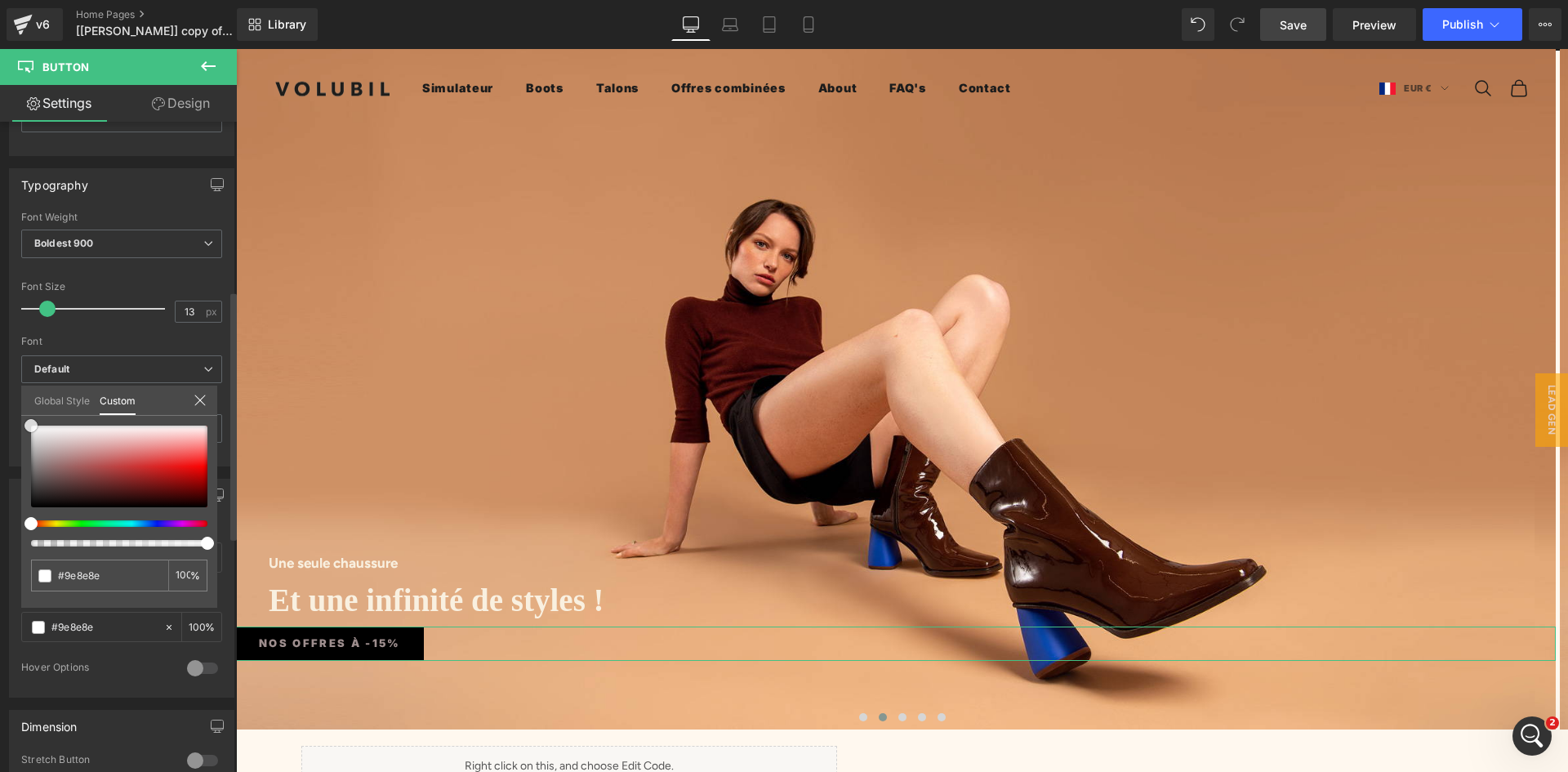
drag, startPoint x: 28, startPoint y: 422, endPoint x: 18, endPoint y: 411, distance: 14.9
click at [18, 466] on div "Button Color Background Color % rgba(25, 25, 25, 1) Text Color #191919 100 % 0 …" at bounding box center [122, 581] width 244 height 231
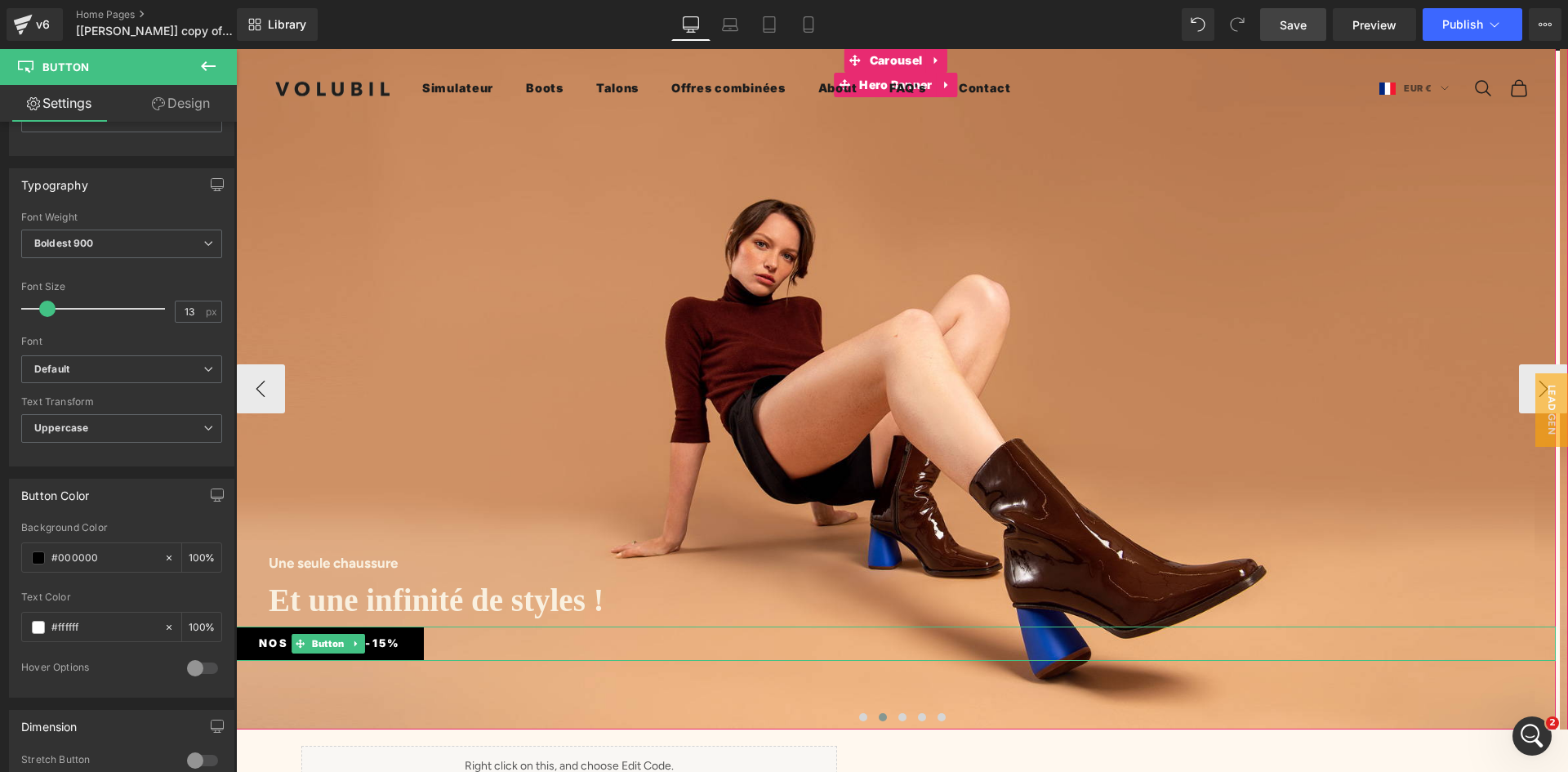
click at [248, 630] on link "Nos offres à -15%" at bounding box center [329, 644] width 188 height 35
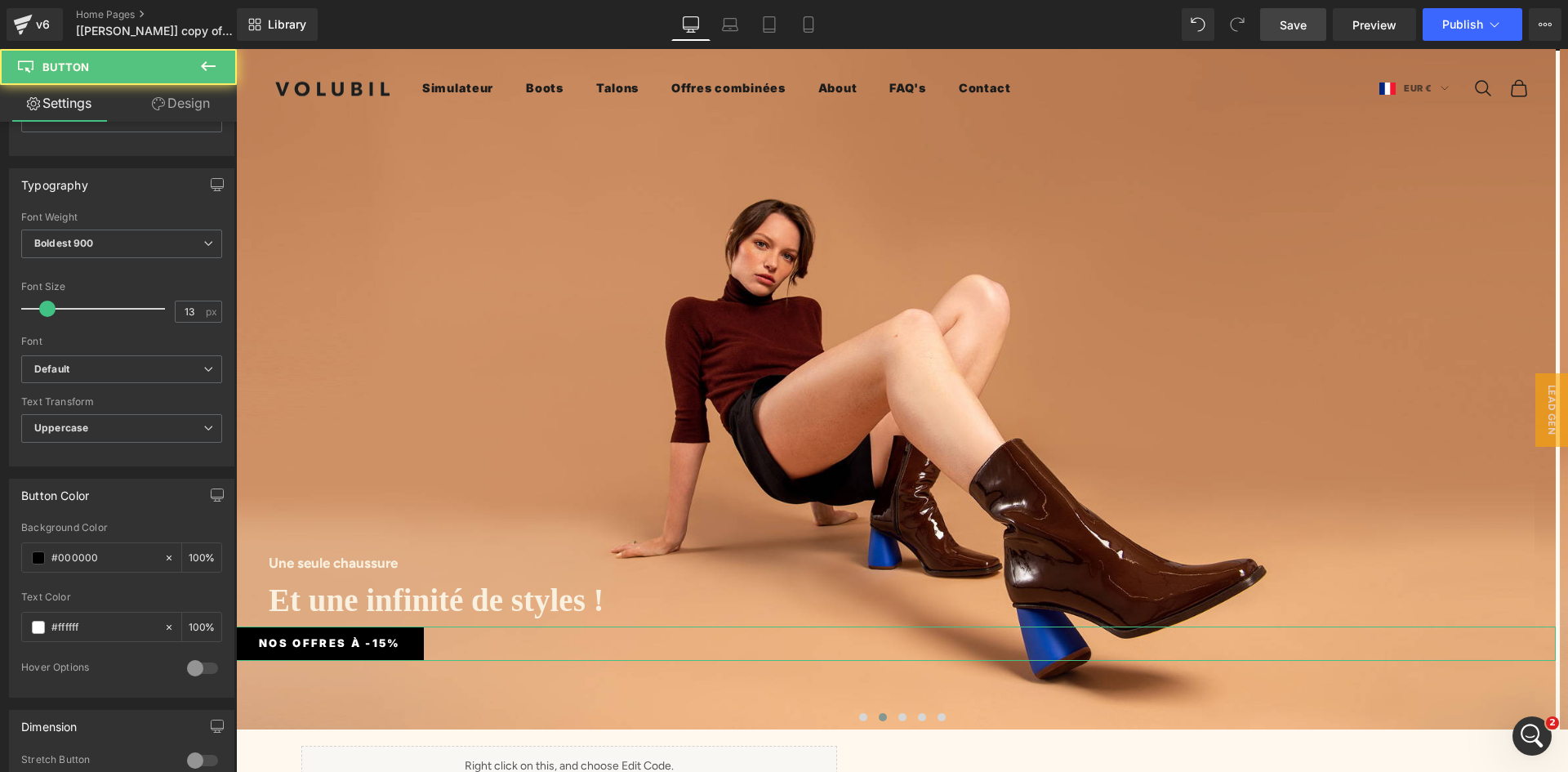
click at [173, 111] on link "Design" at bounding box center [180, 103] width 118 height 37
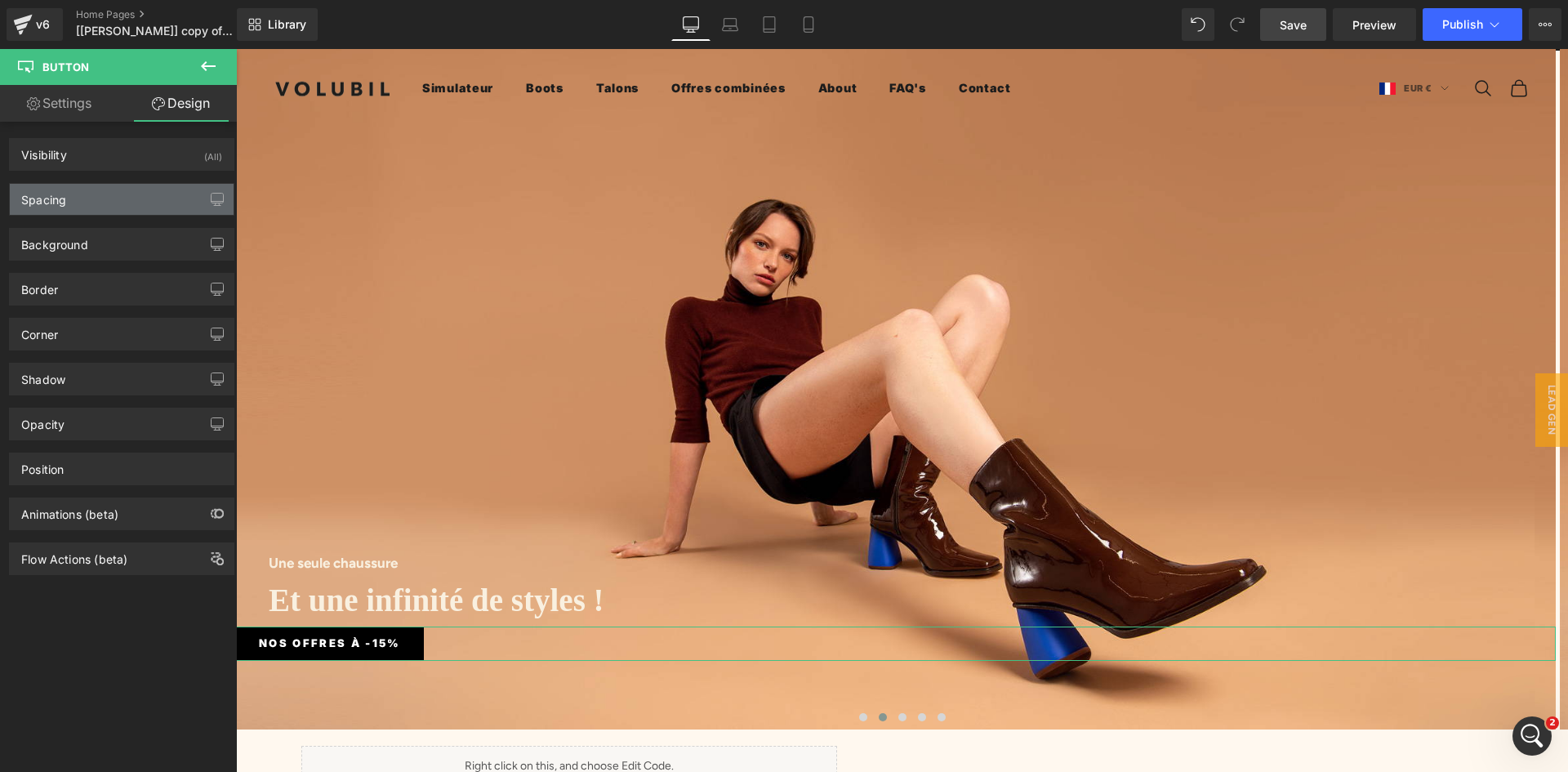
click at [61, 190] on div "Spacing" at bounding box center [43, 195] width 45 height 23
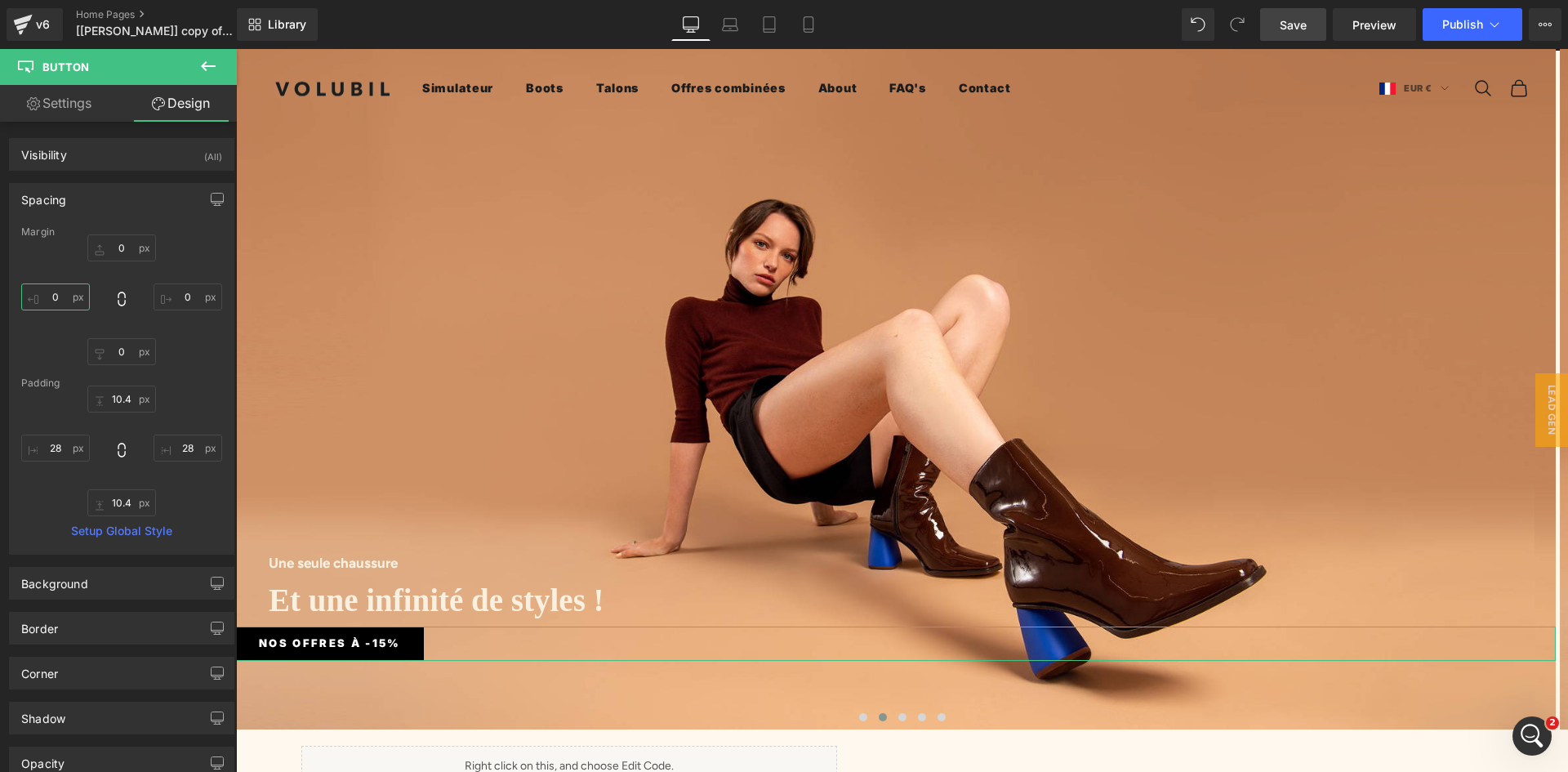
click at [53, 293] on input "text" at bounding box center [55, 296] width 68 height 27
type input "40"
click at [171, 396] on div at bounding box center [121, 450] width 201 height 131
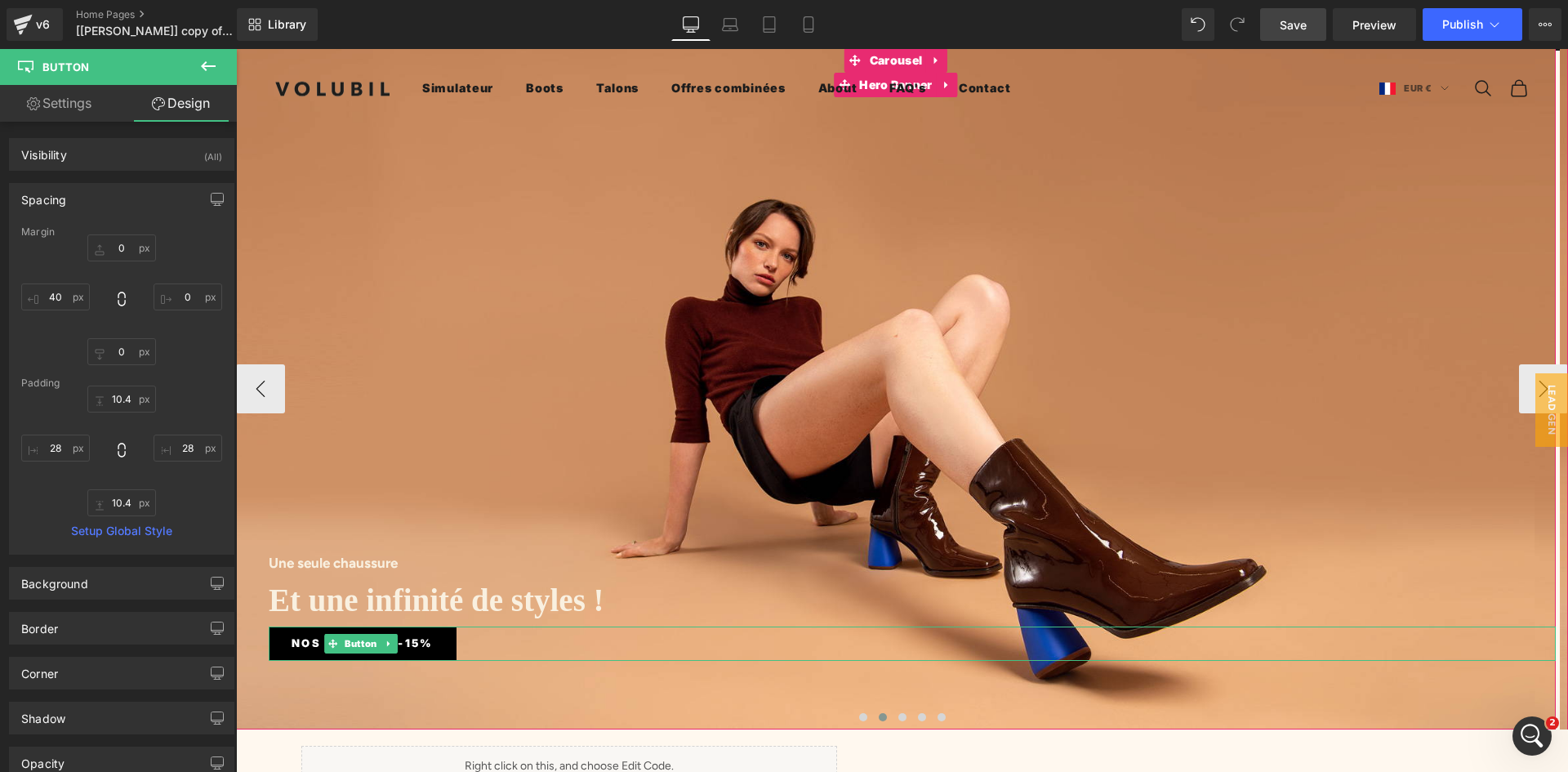
click at [315, 634] on span "Nos offres à -15%" at bounding box center [363, 643] width 142 height 17
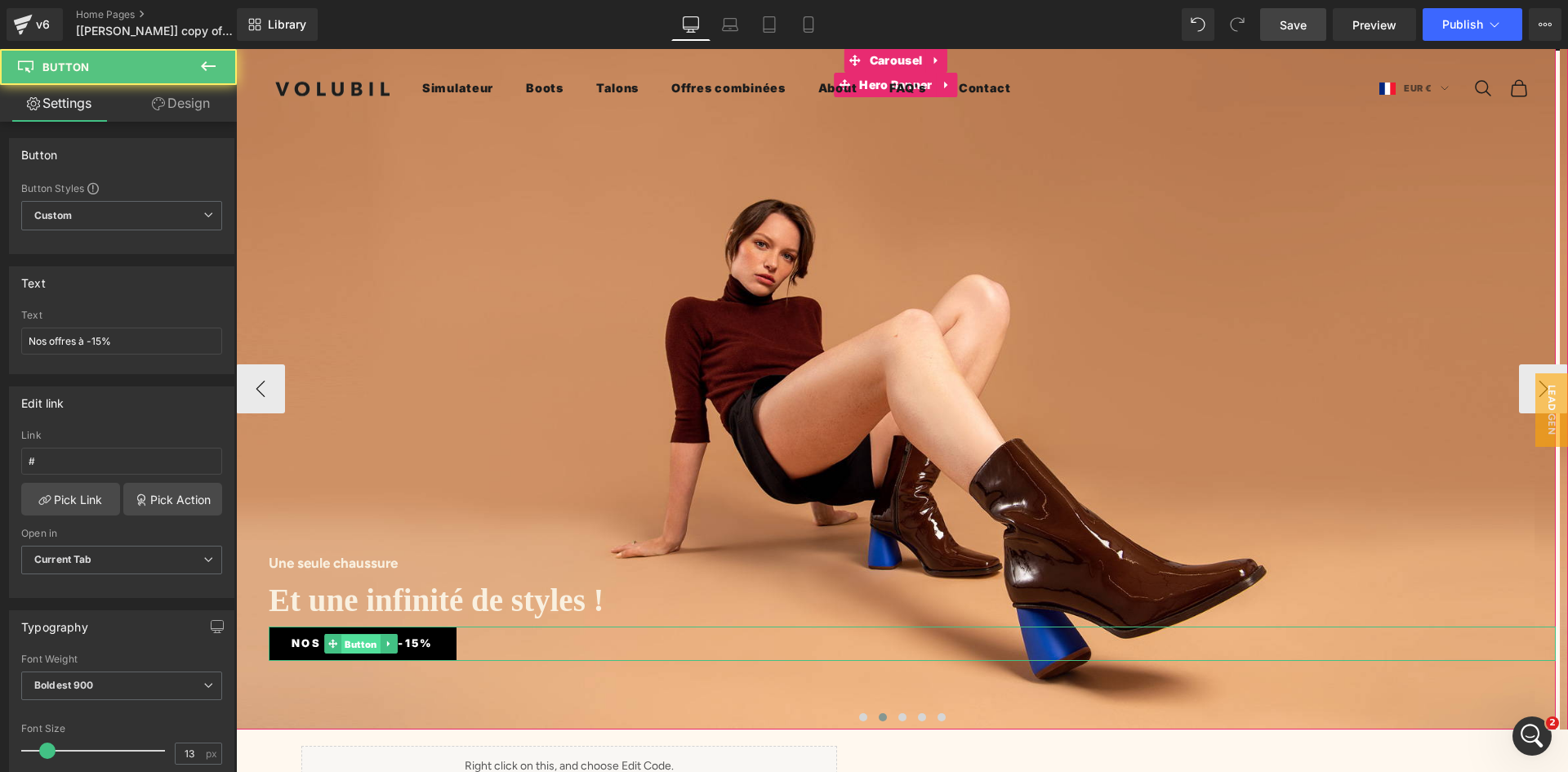
click at [348, 634] on span "Button" at bounding box center [361, 644] width 39 height 19
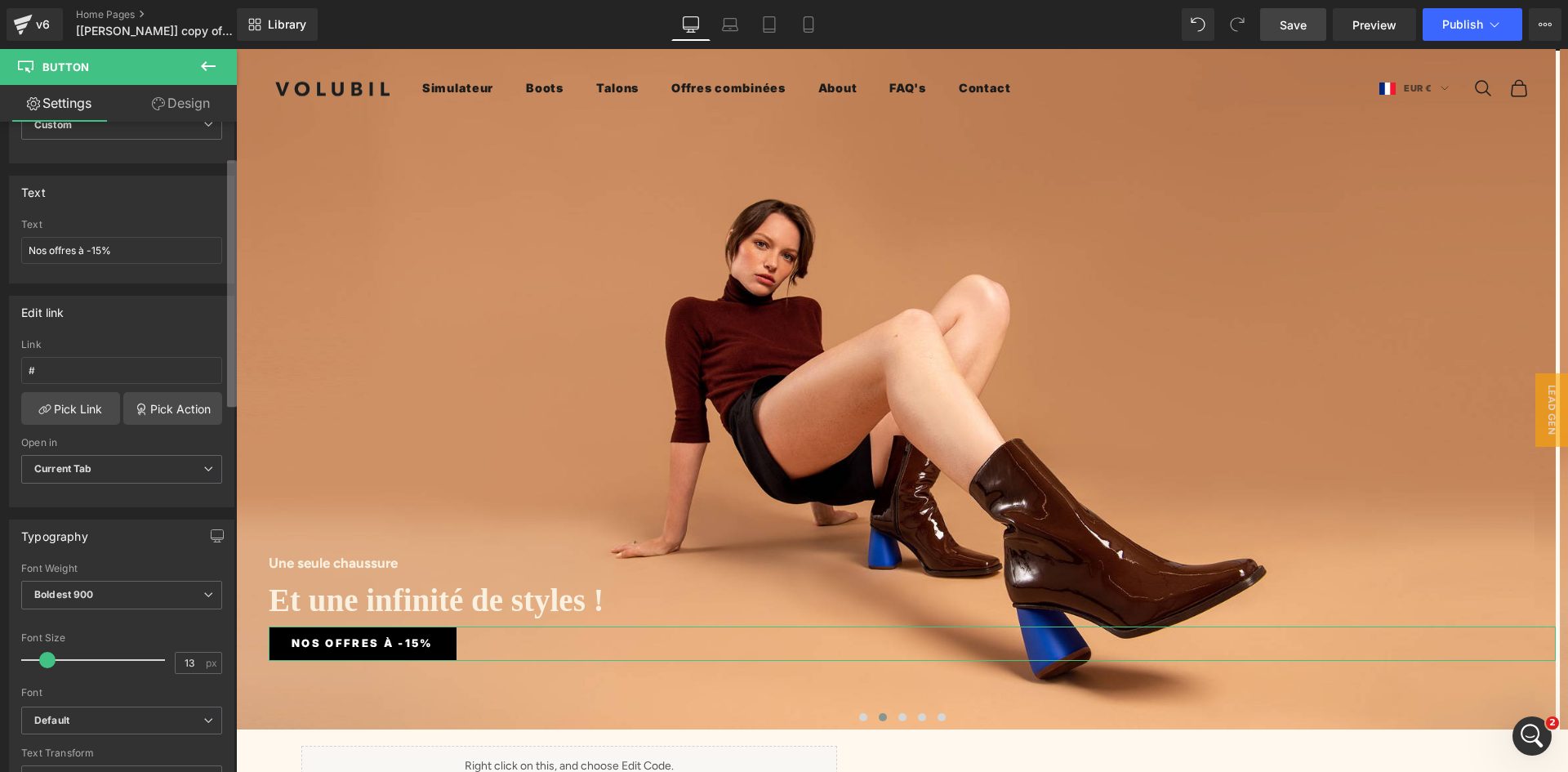
click at [229, 269] on b at bounding box center [232, 283] width 10 height 246
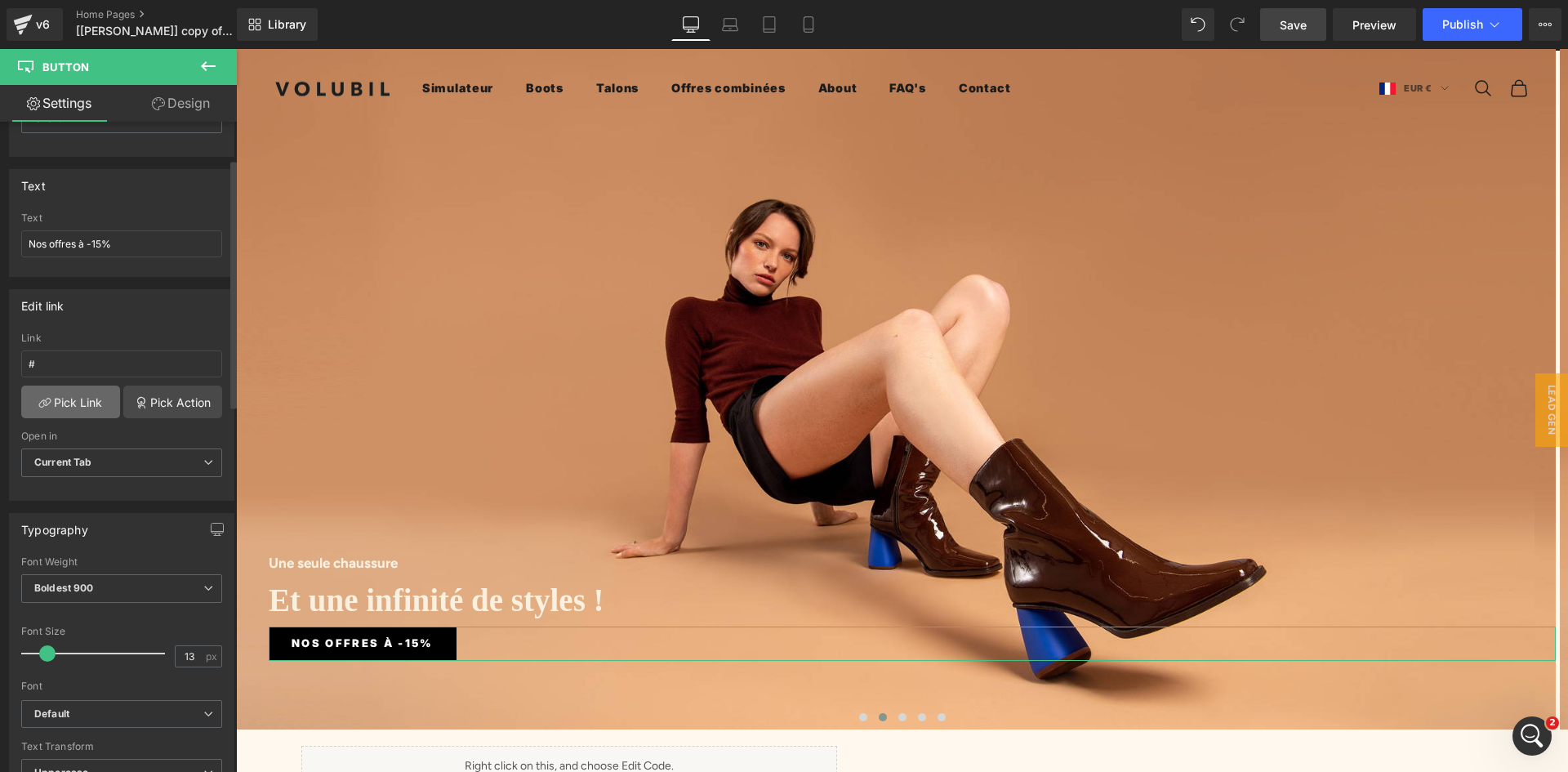
click at [89, 392] on link "Pick Link" at bounding box center [70, 401] width 99 height 33
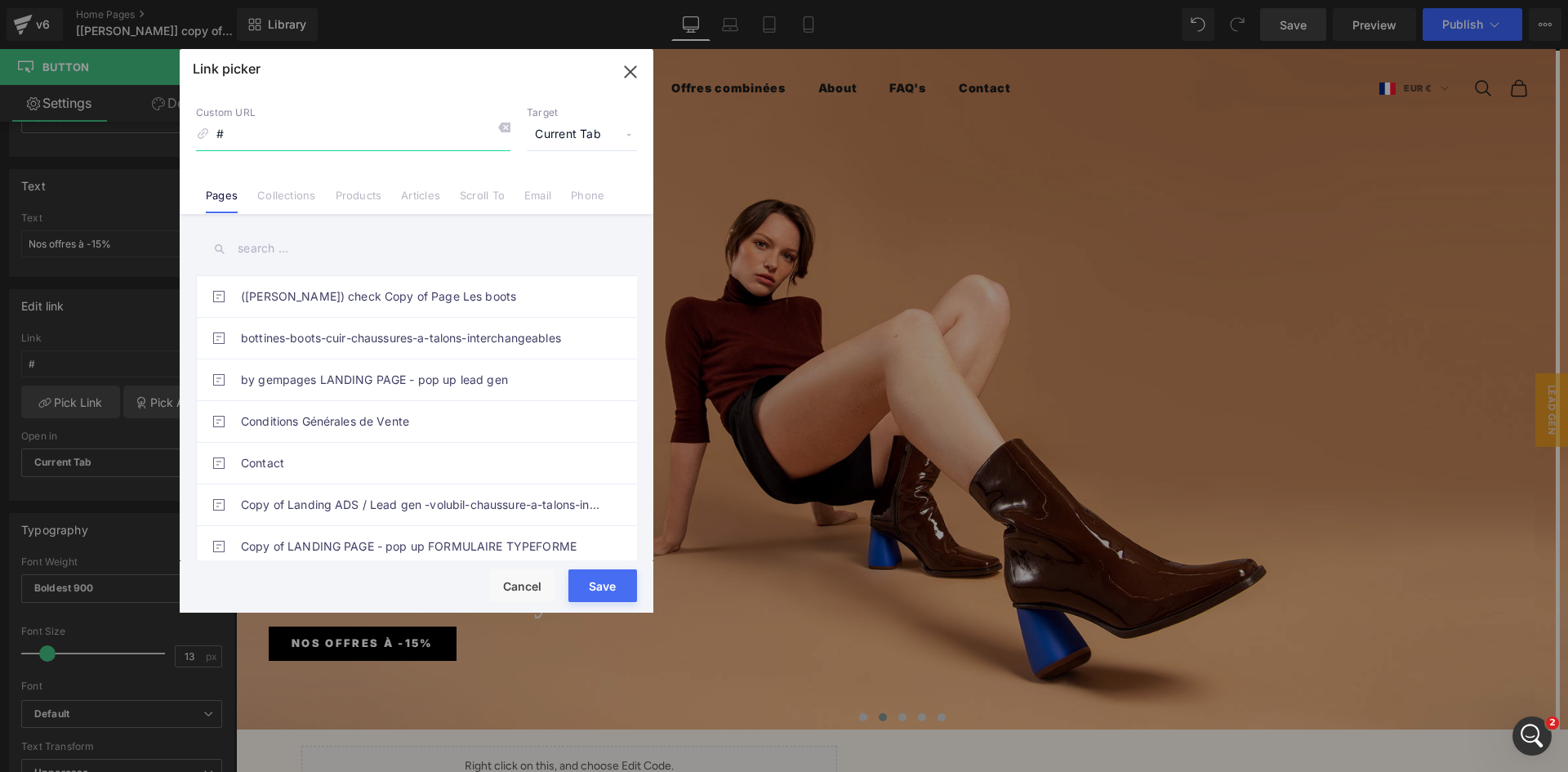
click at [630, 69] on icon "button" at bounding box center [630, 71] width 26 height 26
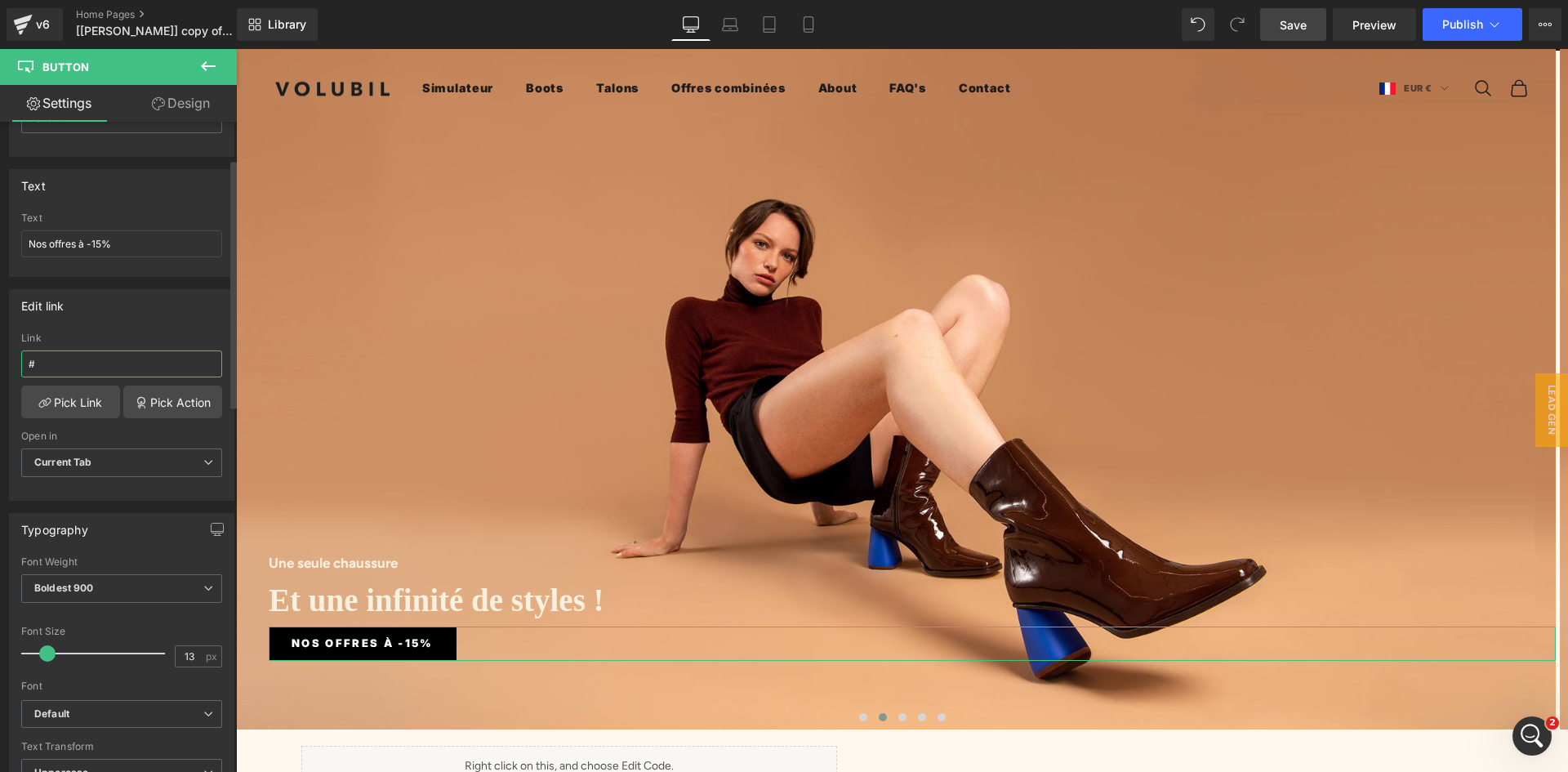
click at [89, 363] on input "#" at bounding box center [121, 364] width 201 height 27
drag, startPoint x: 64, startPoint y: 364, endPoint x: 11, endPoint y: 362, distance: 53.0
click at [13, 363] on div "# Link # Pick Link Pick Action Current Tab New Tab Open in Current Tab Current …" at bounding box center [121, 416] width 223 height 167
paste input "[URL][DOMAIN_NAME]"
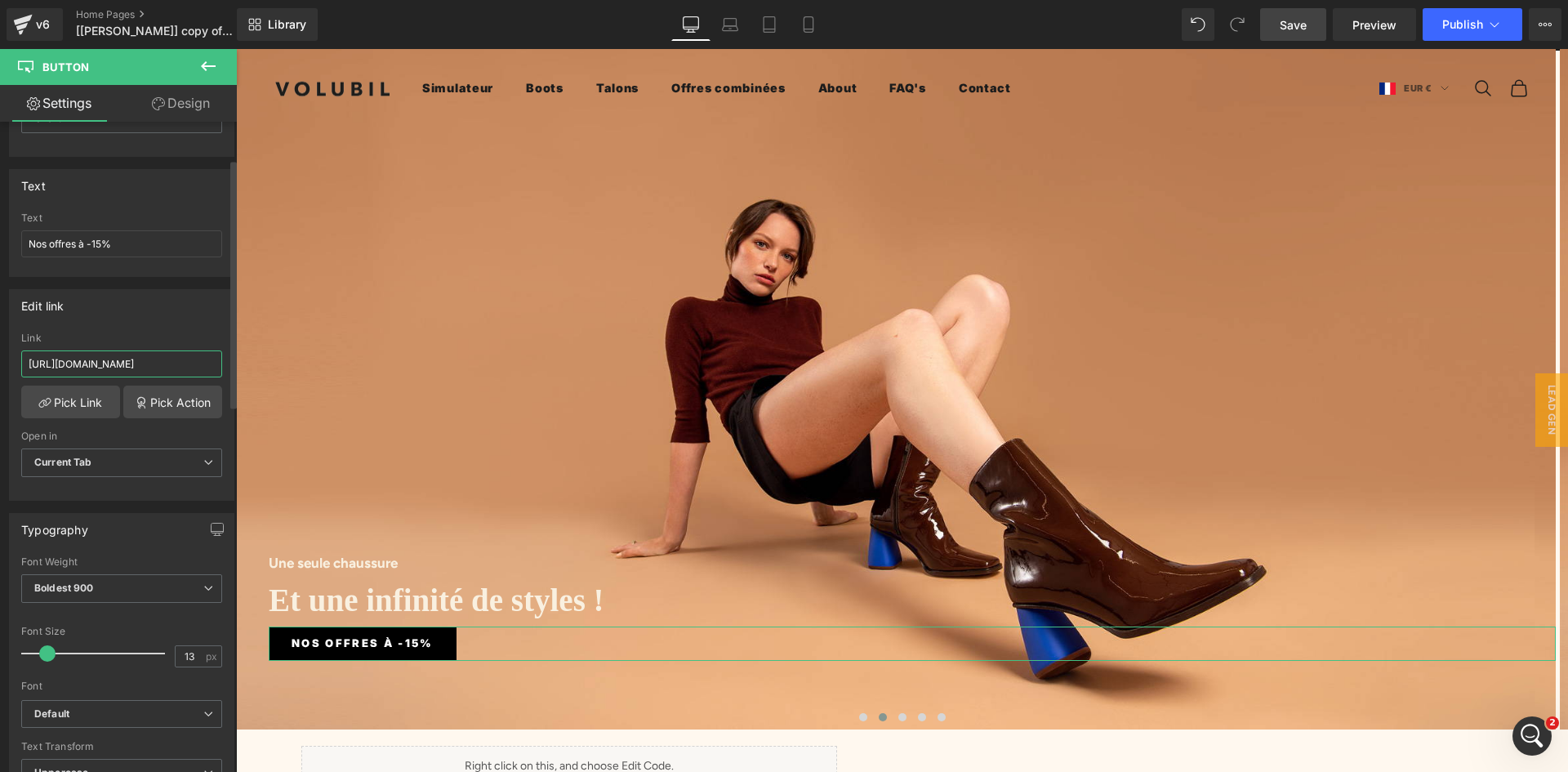
type input "[URL][DOMAIN_NAME]"
click at [116, 315] on div "Edit link" at bounding box center [121, 305] width 223 height 31
click at [1296, 26] on span "Save" at bounding box center [1293, 25] width 27 height 17
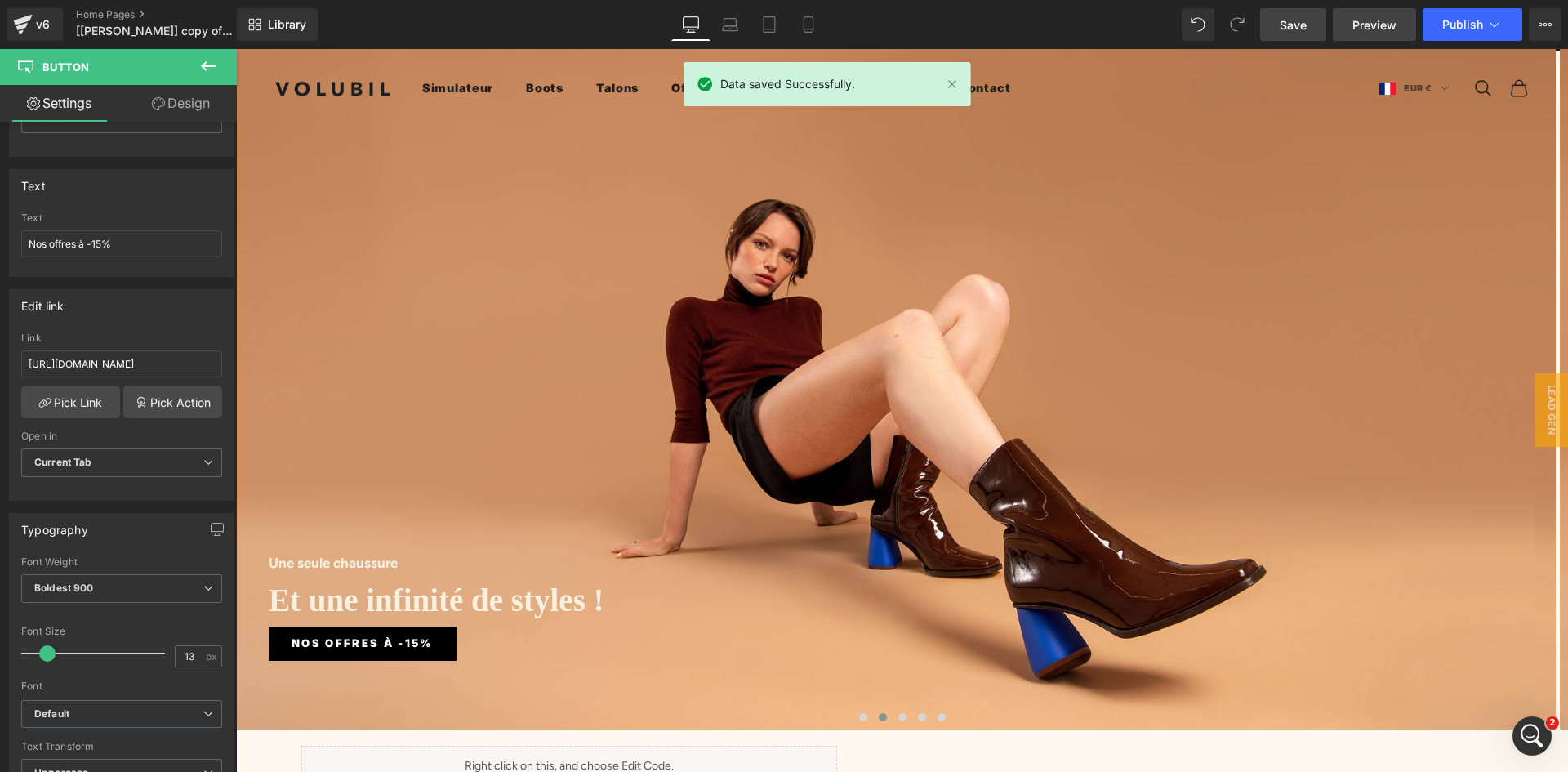
click at [1384, 27] on span "Preview" at bounding box center [1375, 25] width 44 height 17
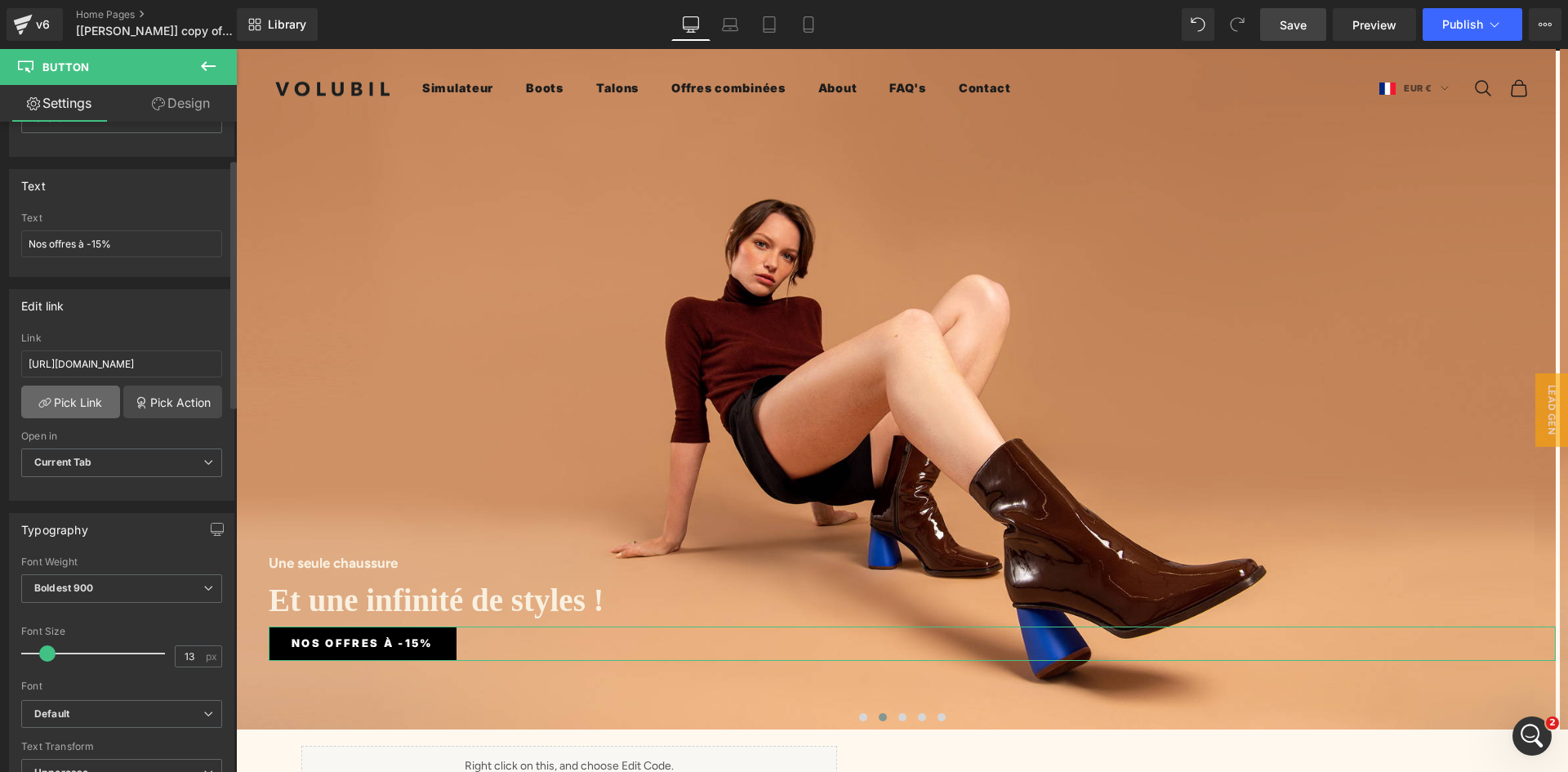
click at [96, 403] on link "Pick Link" at bounding box center [70, 401] width 99 height 33
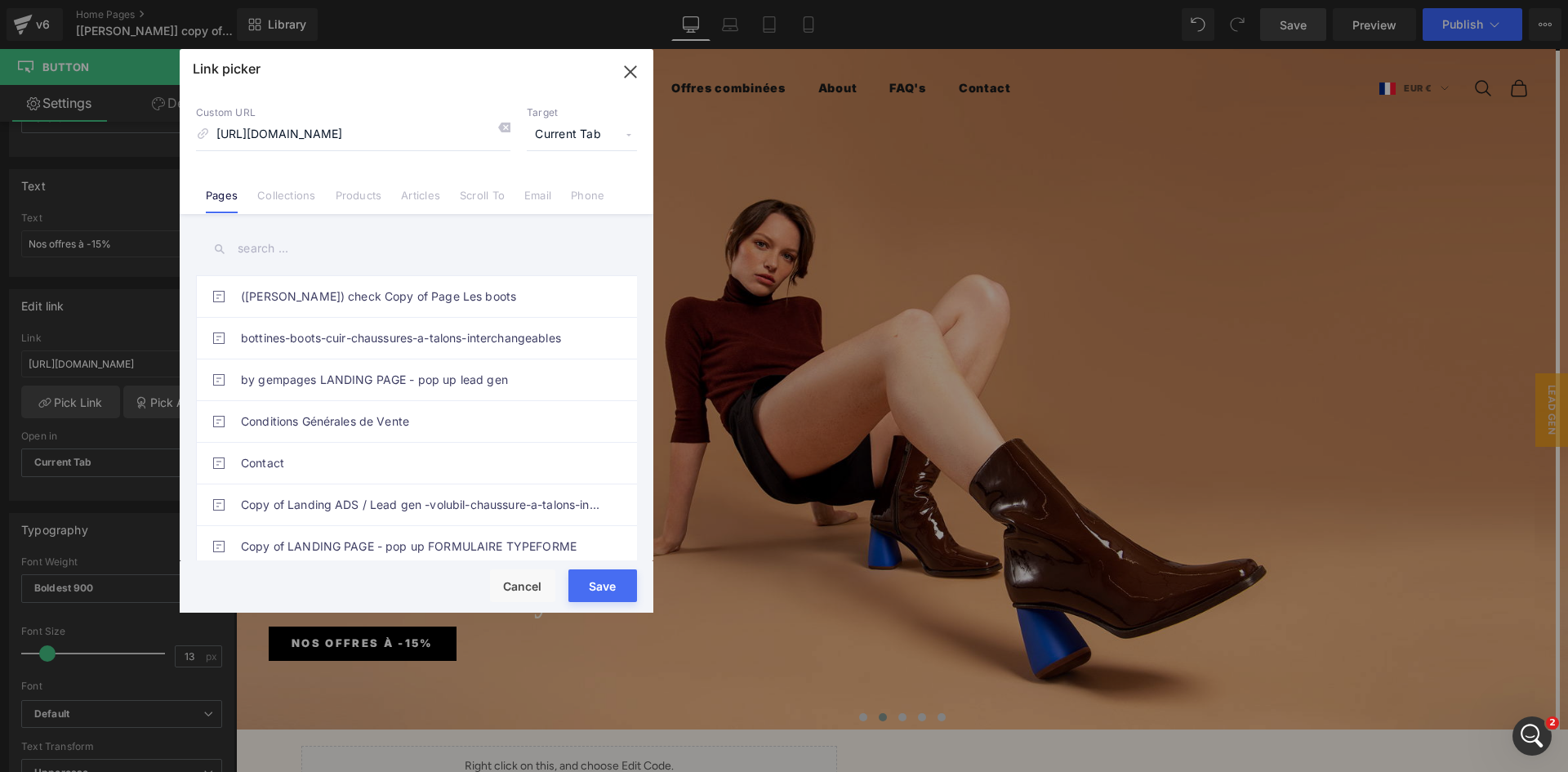
scroll to position [0, 165]
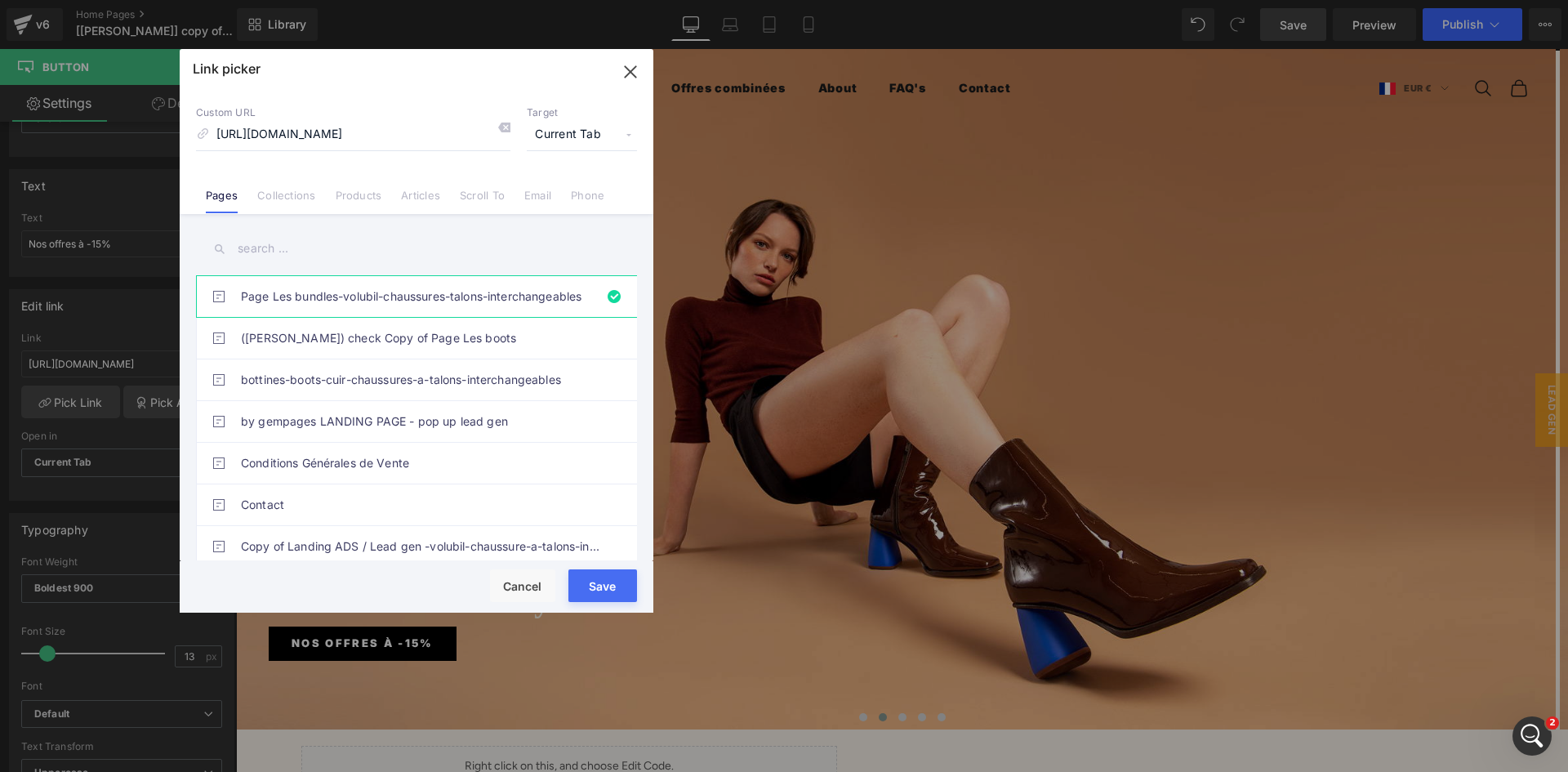
click at [330, 138] on input "[URL][DOMAIN_NAME]" at bounding box center [353, 135] width 315 height 31
click at [333, 132] on input "[URL][DOMAIN_NAME]" at bounding box center [353, 135] width 315 height 31
click at [263, 251] on input "text" at bounding box center [417, 248] width 441 height 37
paste input "les-bundles-volubil-chaussures-talons-interchangeables"
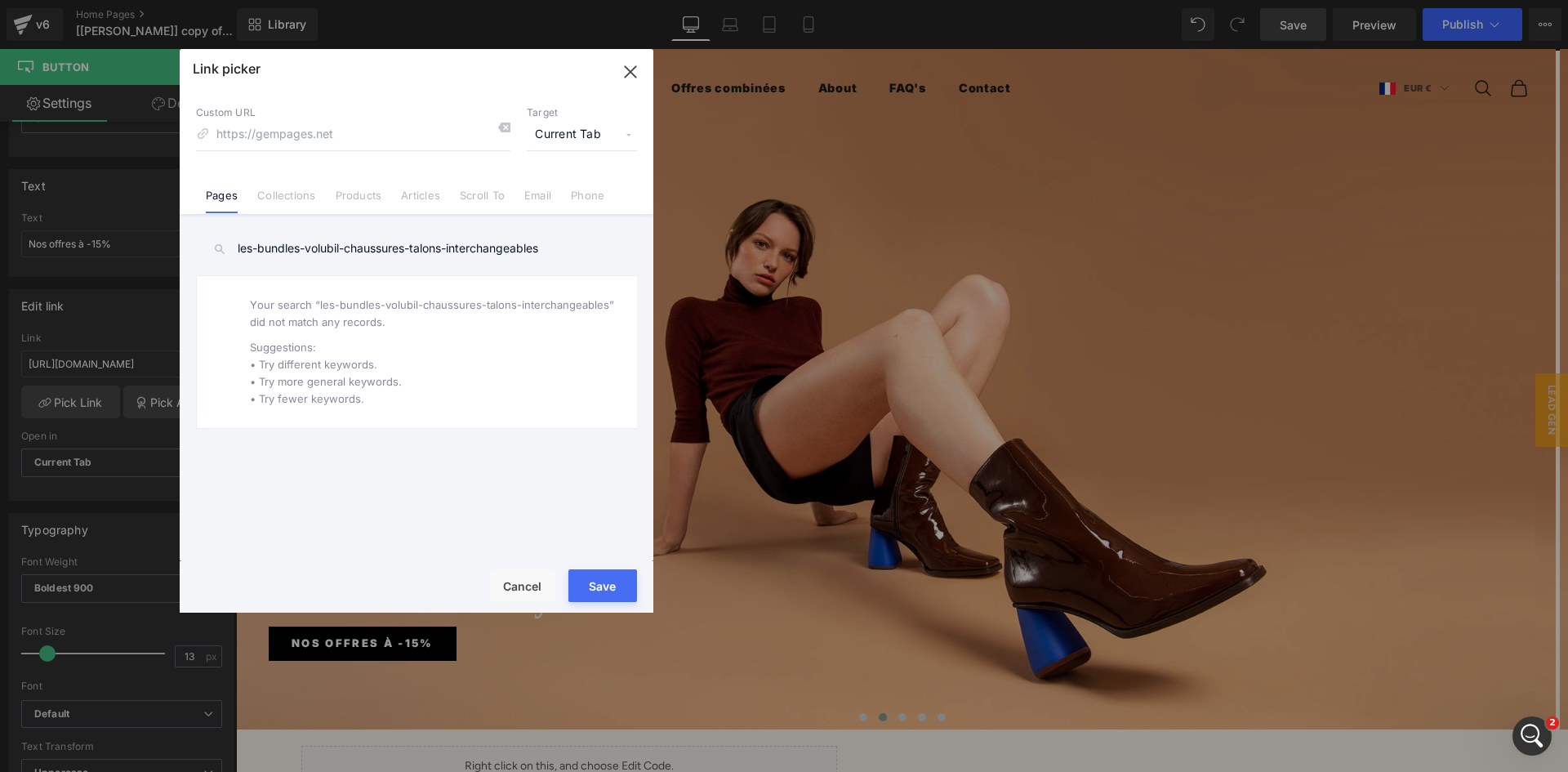
type input "les-bundles-volubil-chaussures-talons-interchangeables"
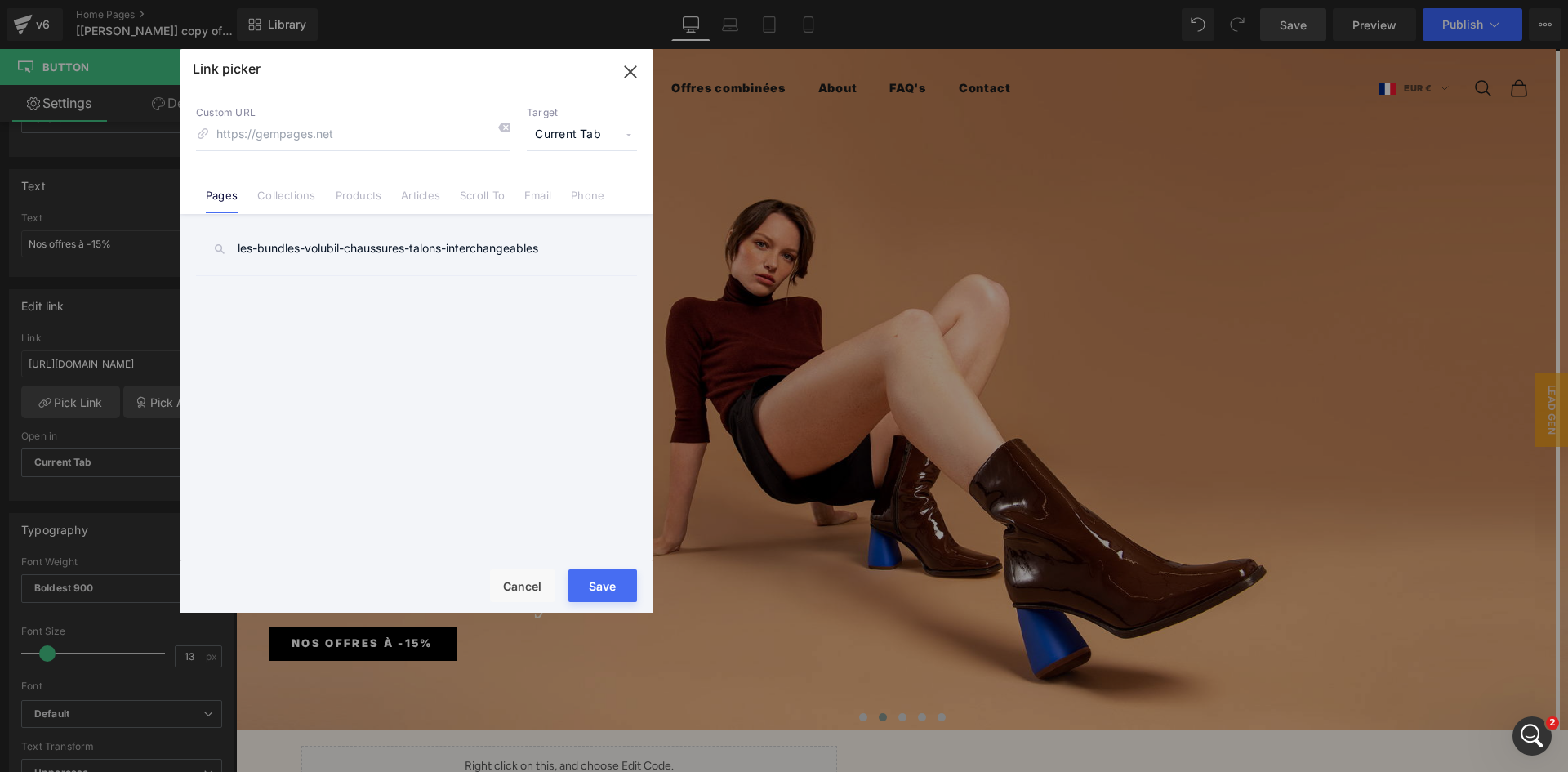
click at [351, 250] on input "les-bundles-volubil-chaussures-talons-interchangeables" at bounding box center [417, 248] width 441 height 37
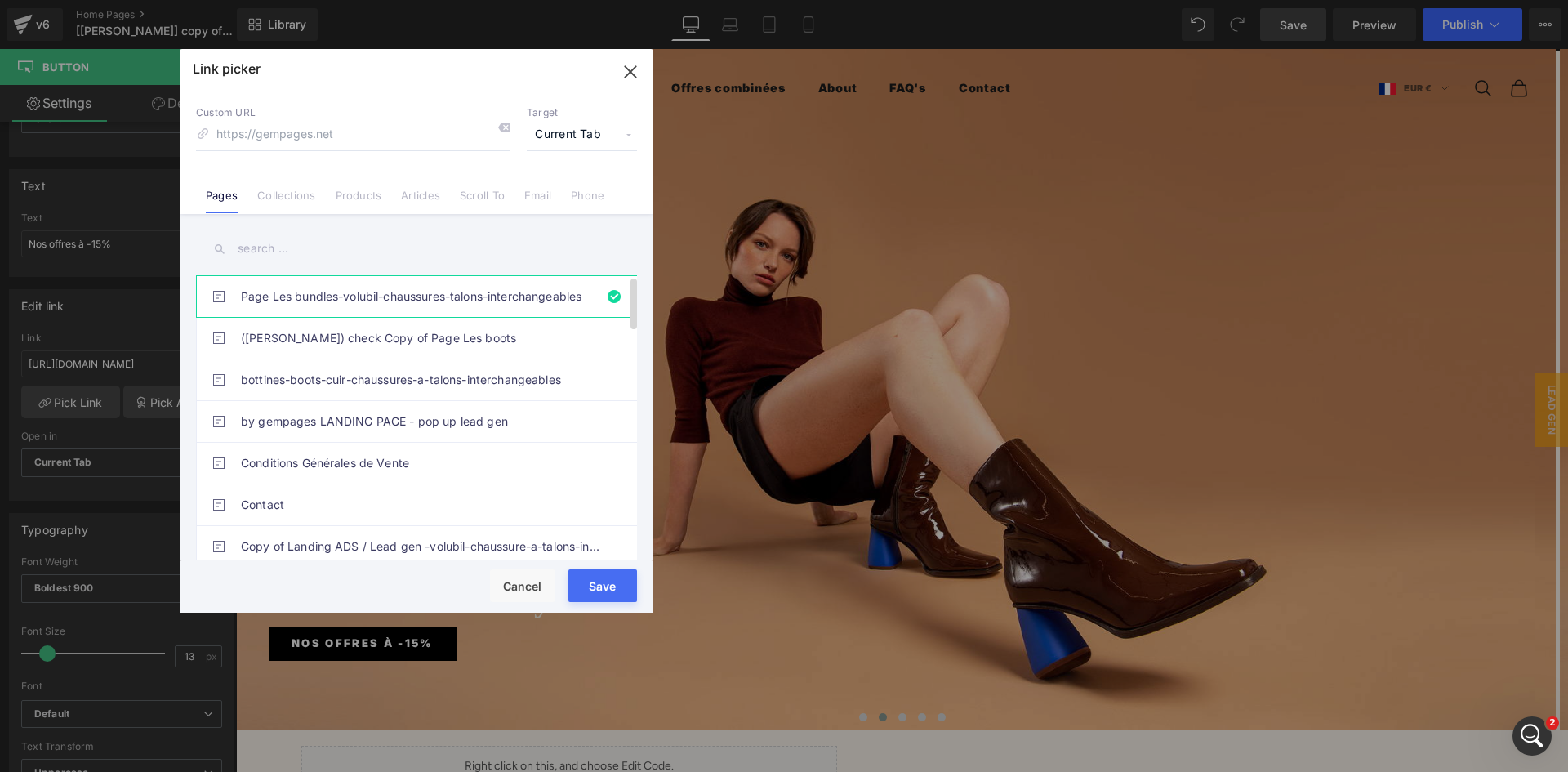
click at [475, 305] on link "Page Les bundles-volubil-chaussures-talons-interchangeables" at bounding box center [420, 296] width 359 height 40
drag, startPoint x: 223, startPoint y: 136, endPoint x: 127, endPoint y: 132, distance: 96.1
click at [127, 132] on div "Link picker Back to Library Insert Custom URL Target Current Tab Current Tab Ne…" at bounding box center [784, 386] width 1568 height 772
click at [607, 589] on button "Save" at bounding box center [602, 585] width 68 height 33
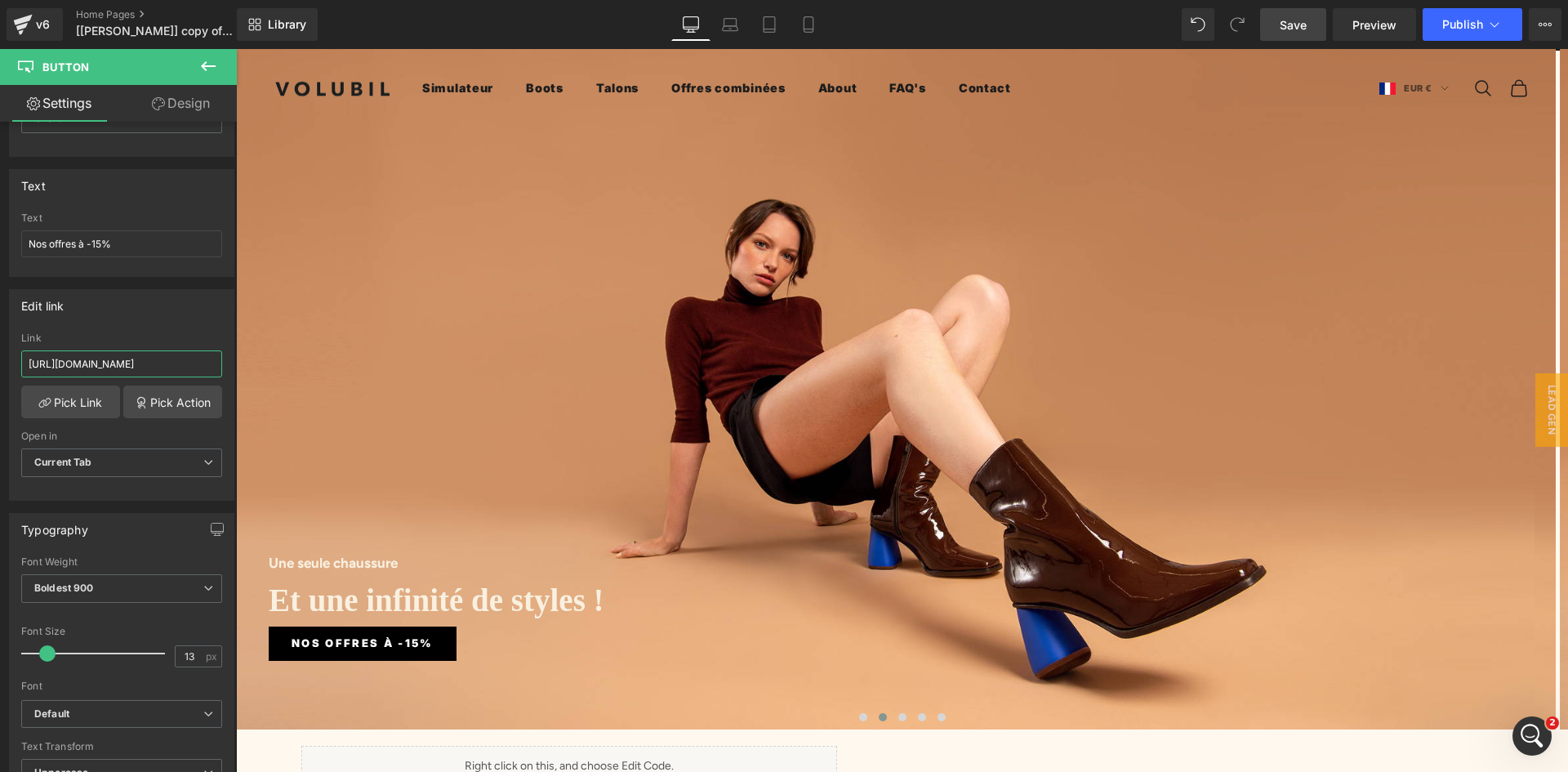
drag, startPoint x: 101, startPoint y: 364, endPoint x: -4, endPoint y: 358, distance: 105.2
click at [0, 358] on html "Button You are previewing how the will restyle your page. You can not edit Elem…" at bounding box center [784, 386] width 1568 height 772
click at [172, 373] on input "[URL][DOMAIN_NAME]" at bounding box center [121, 364] width 201 height 27
click at [1306, 25] on span "Save" at bounding box center [1293, 25] width 27 height 17
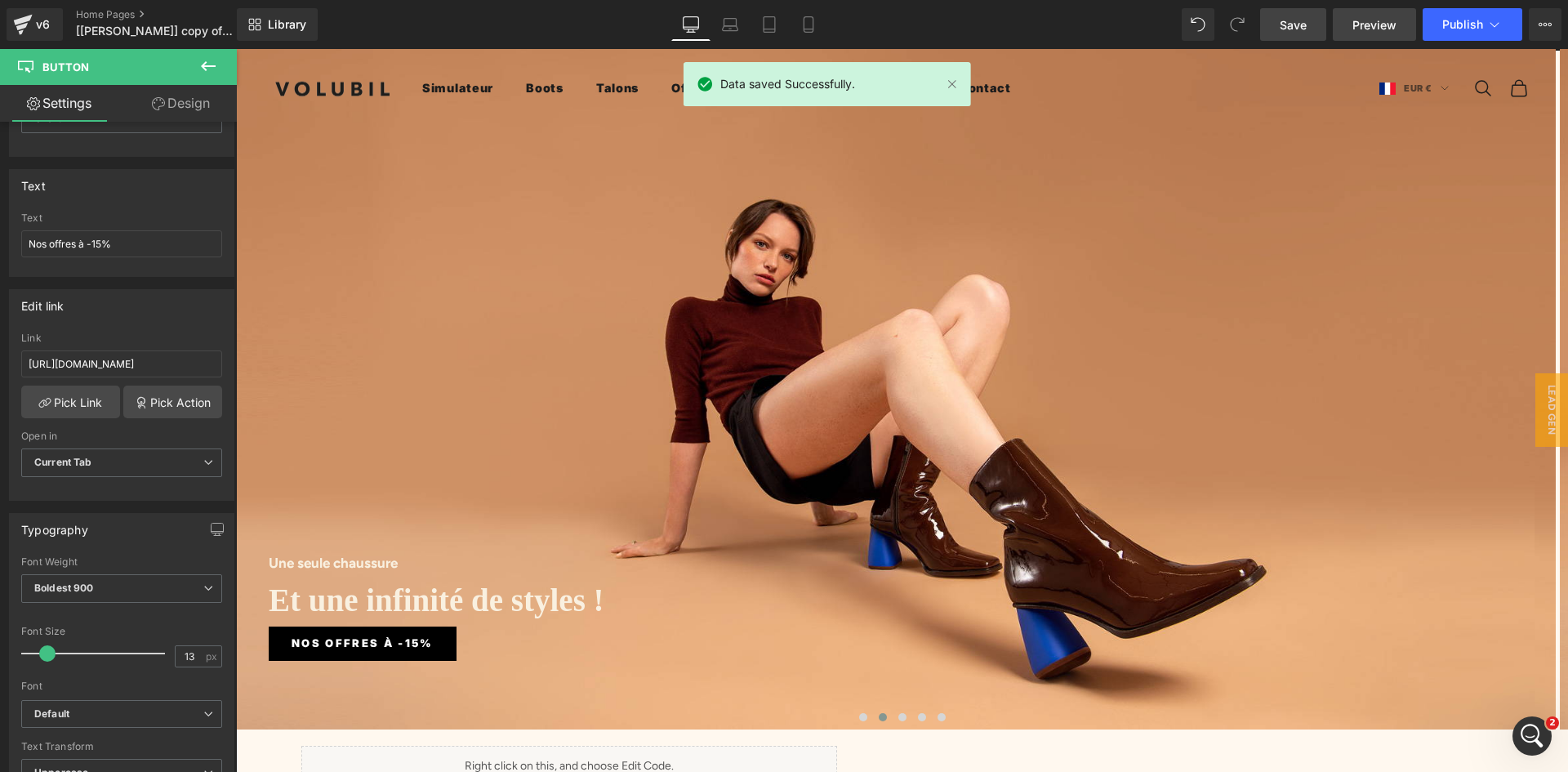
click at [1353, 18] on span "Preview" at bounding box center [1375, 25] width 44 height 17
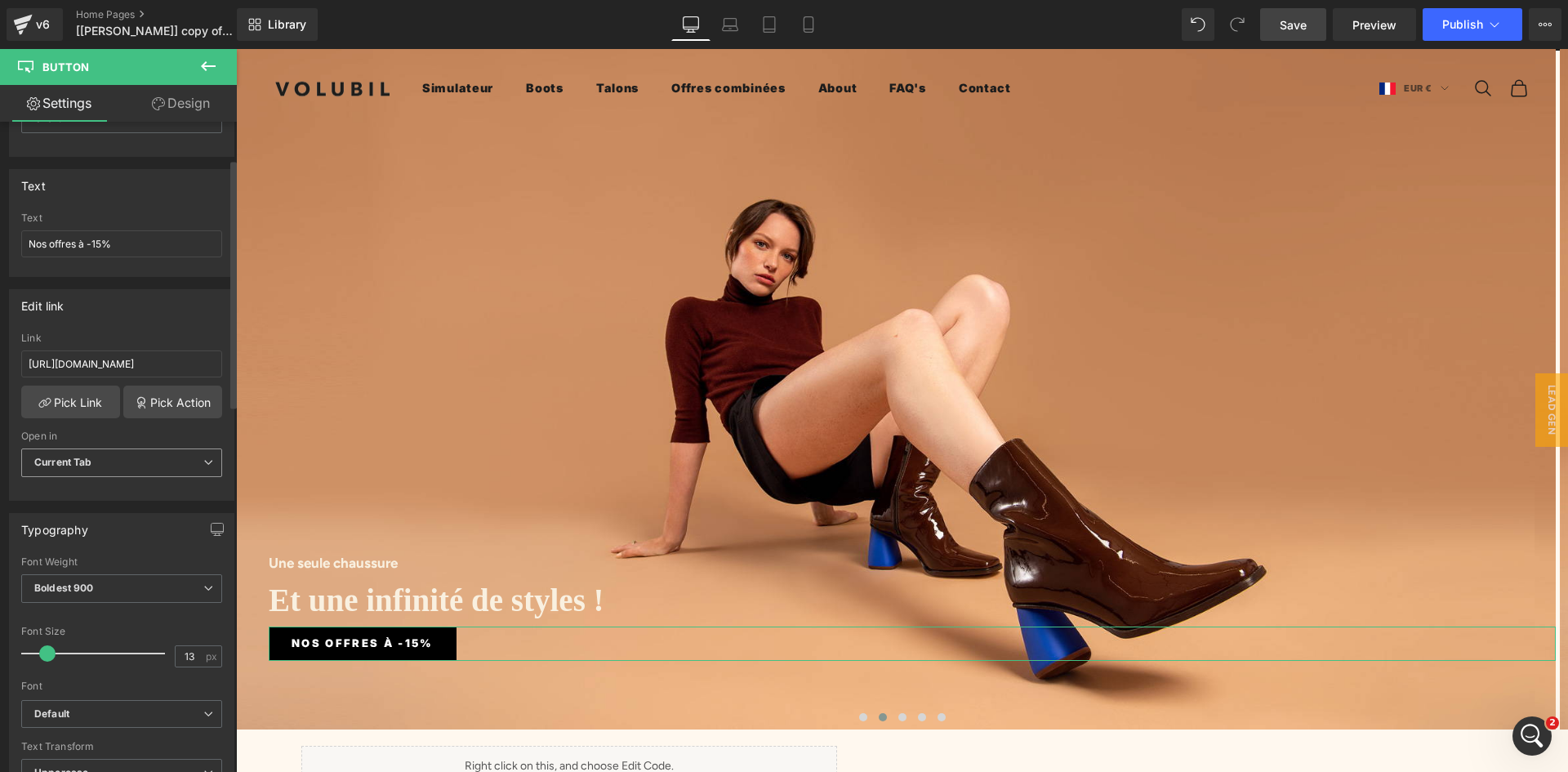
click at [147, 450] on span "Current Tab" at bounding box center [121, 463] width 201 height 29
click at [118, 464] on span "Current Tab" at bounding box center [118, 463] width 194 height 29
click at [103, 452] on span "Current Tab" at bounding box center [121, 463] width 201 height 29
click at [99, 456] on span "Current Tab" at bounding box center [118, 463] width 194 height 29
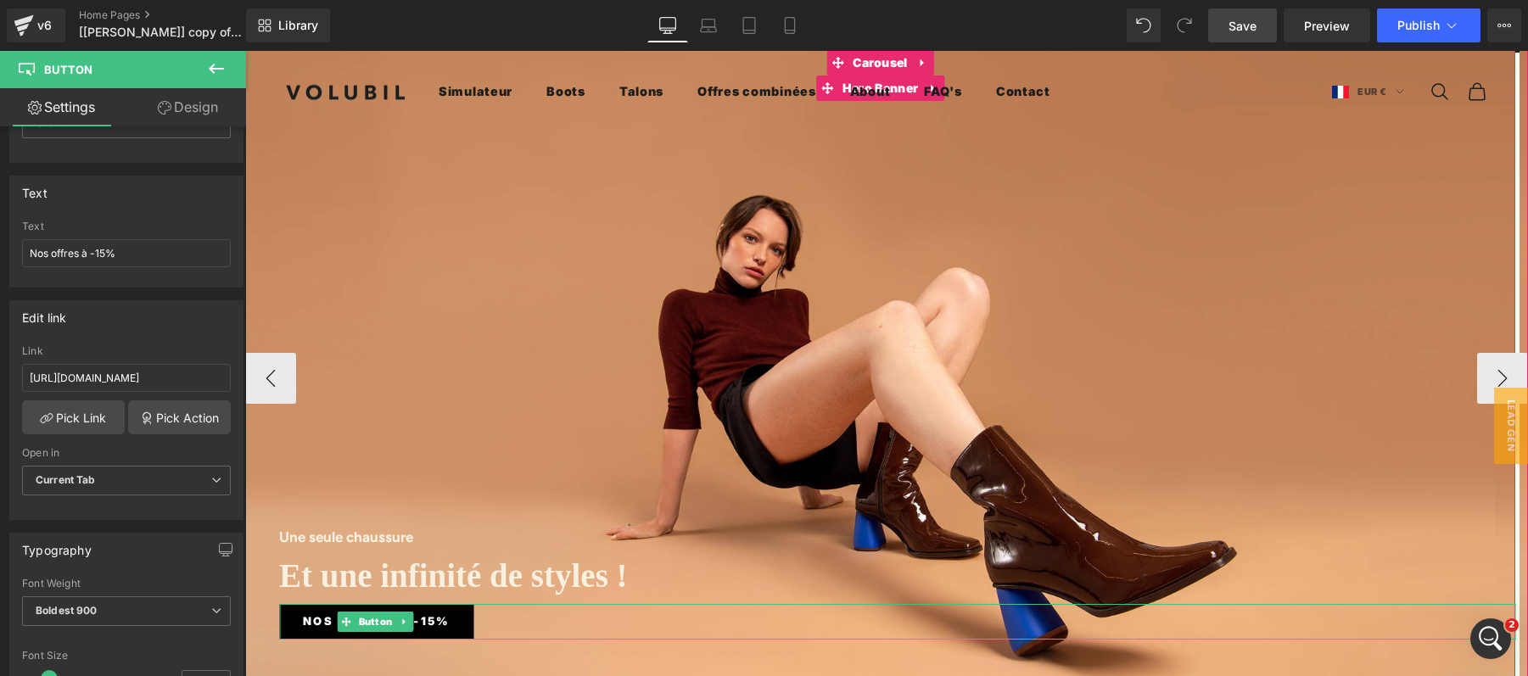
click at [450, 615] on link "Nos offres à -15%" at bounding box center [376, 622] width 195 height 36
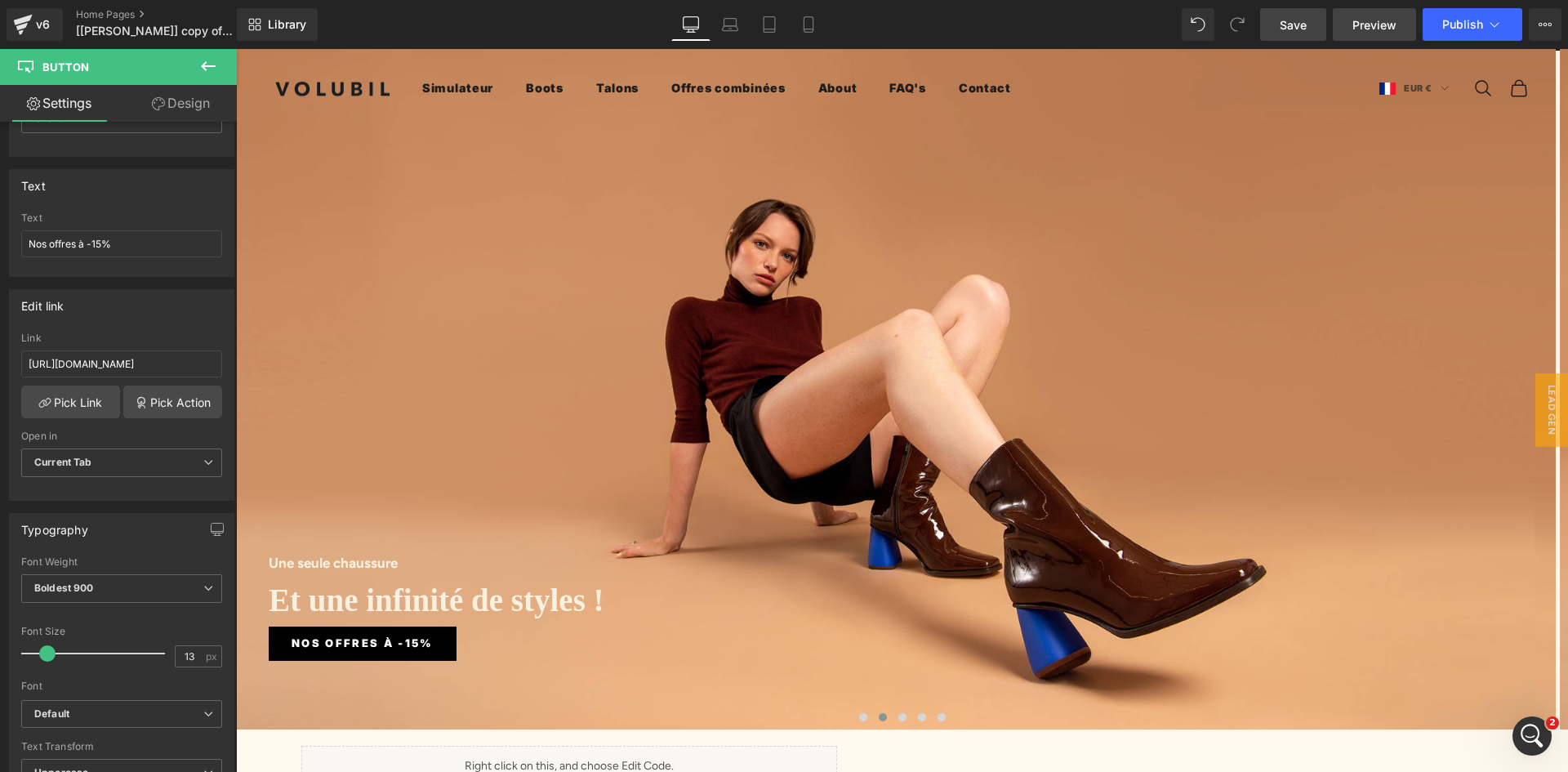
click at [1352, 27] on link "Preview" at bounding box center [1375, 24] width 84 height 33
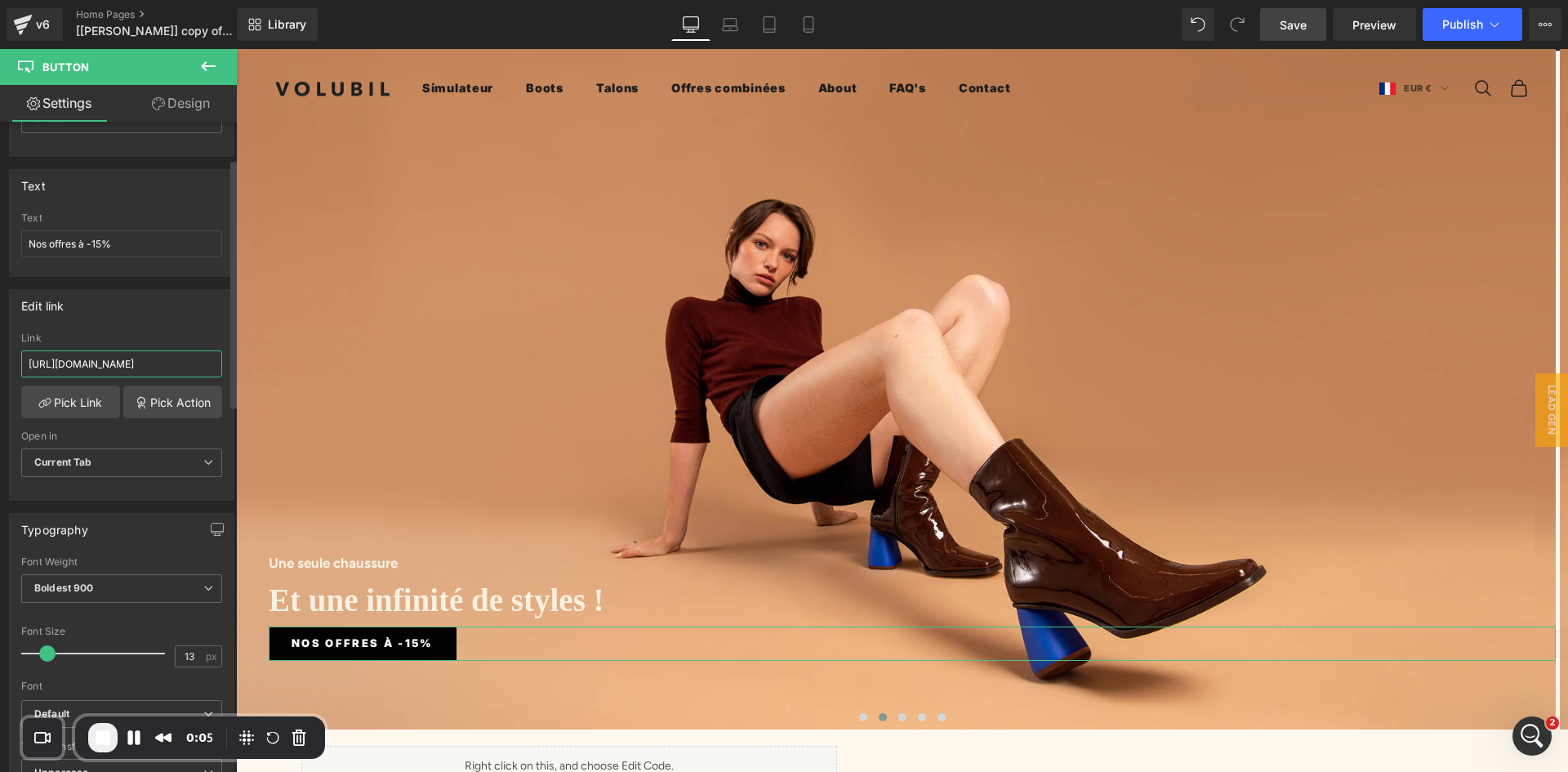
click at [128, 366] on input "[URL][DOMAIN_NAME]" at bounding box center [121, 364] width 201 height 27
click at [69, 399] on link "Pick Link" at bounding box center [70, 401] width 99 height 33
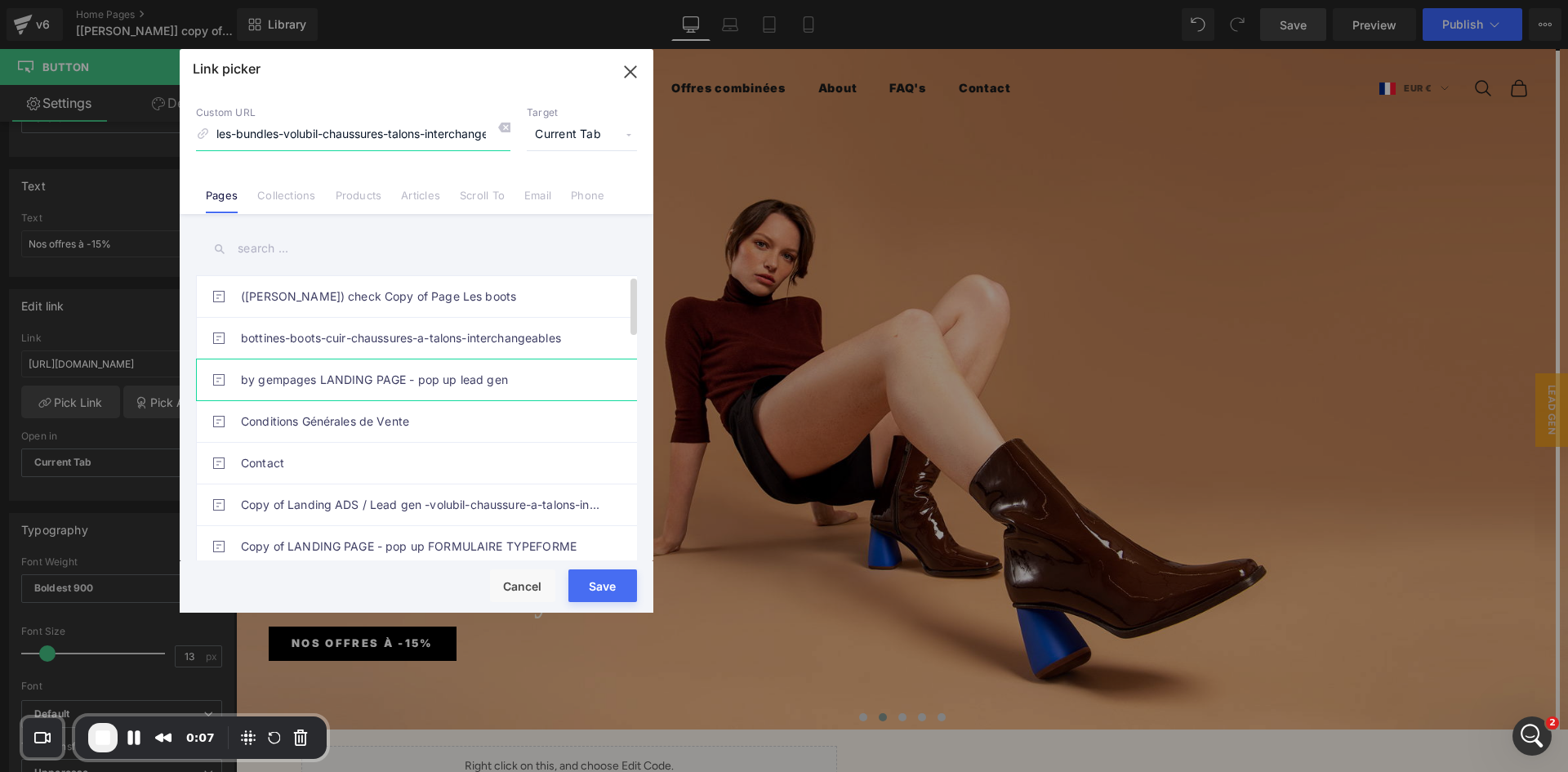
scroll to position [0, 22]
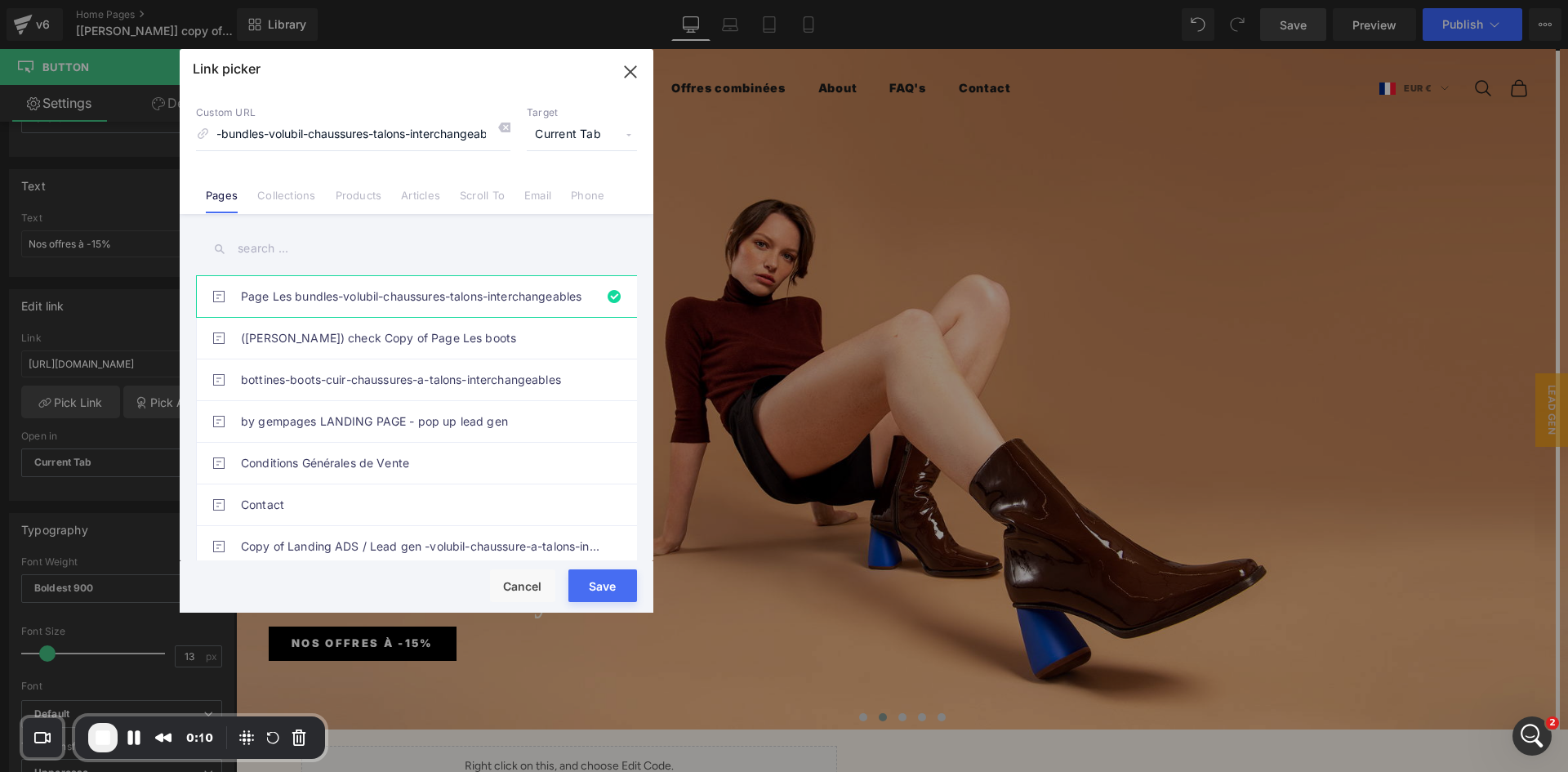
click at [611, 595] on button "Save" at bounding box center [602, 585] width 68 height 33
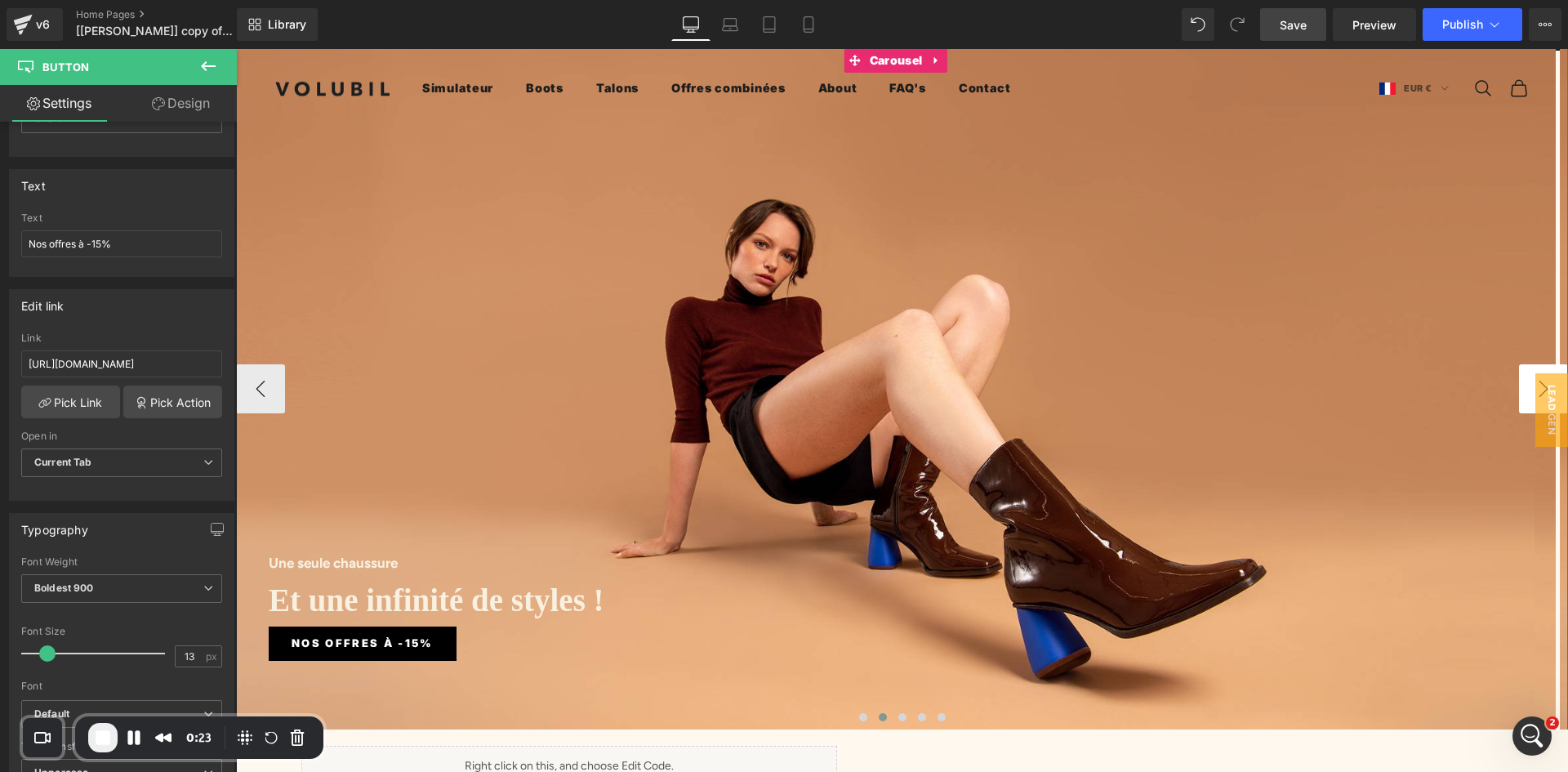
click at [1522, 364] on button "›" at bounding box center [1543, 388] width 49 height 49
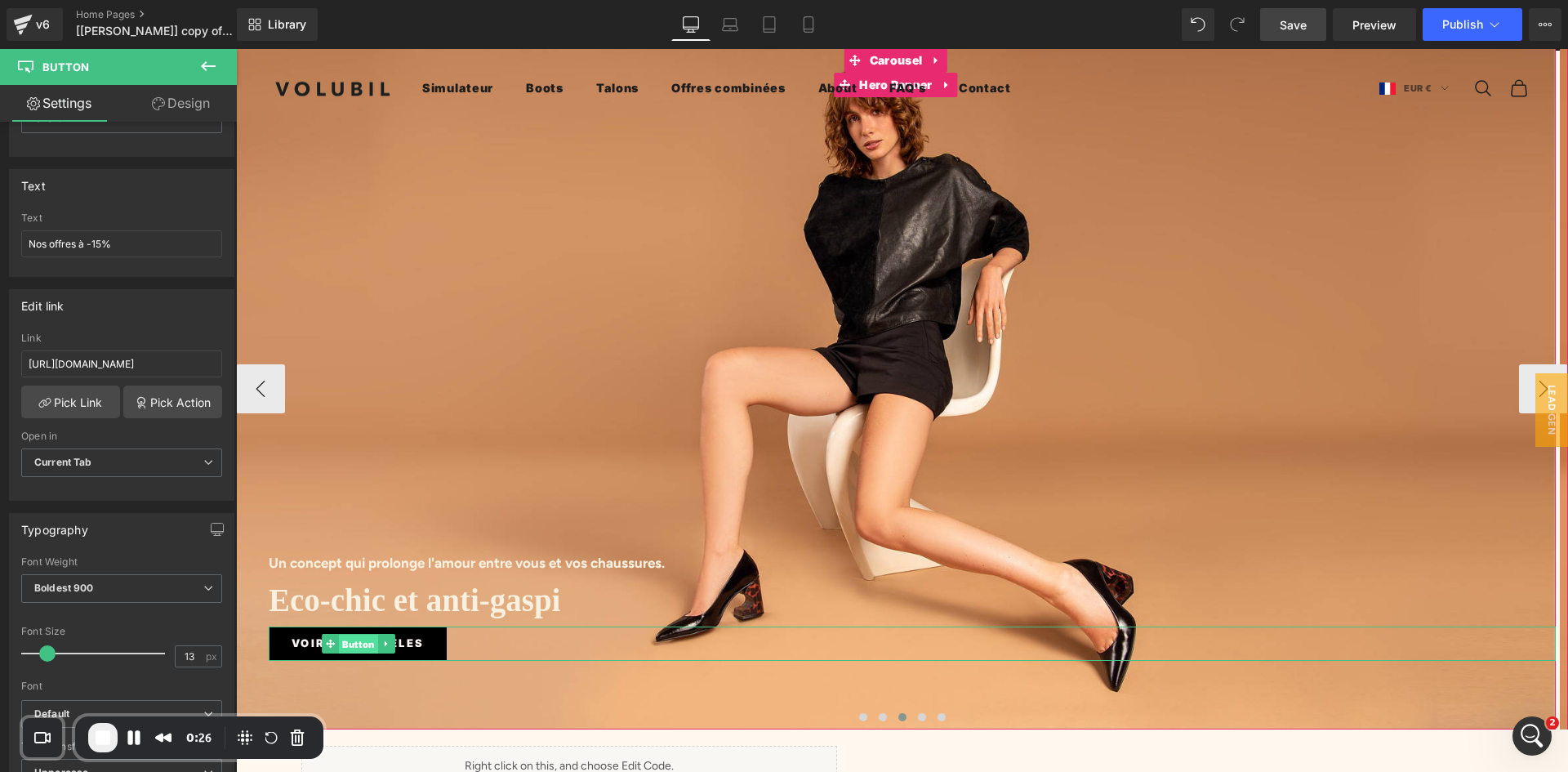
click at [356, 634] on span "Button" at bounding box center [358, 644] width 39 height 19
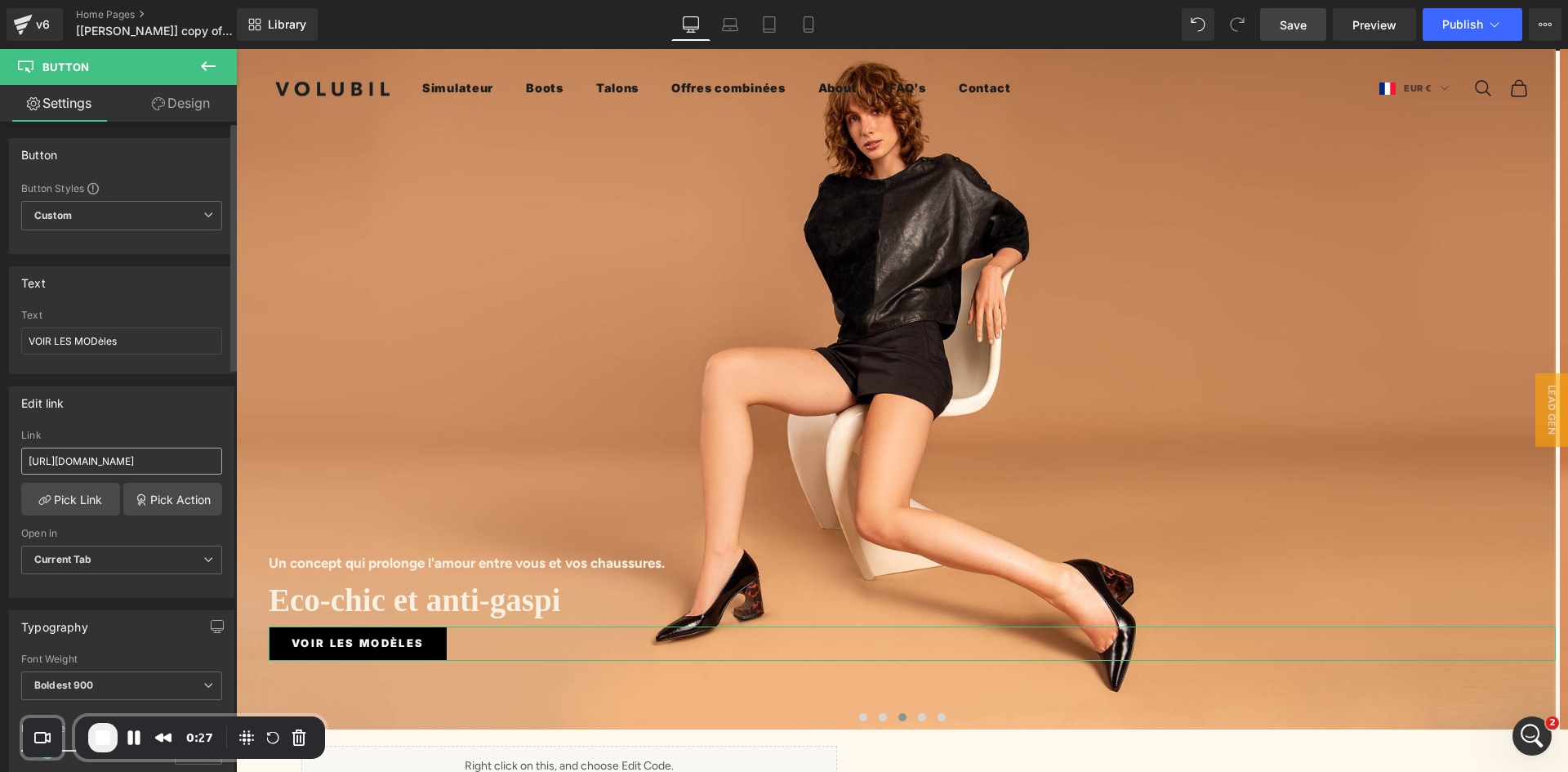
click at [106, 460] on input "https://volubil.com/pages/simulateur-chaussures-a-talons-interchangeables-cuir" at bounding box center [121, 461] width 201 height 27
click at [272, 369] on button "‹" at bounding box center [260, 388] width 49 height 49
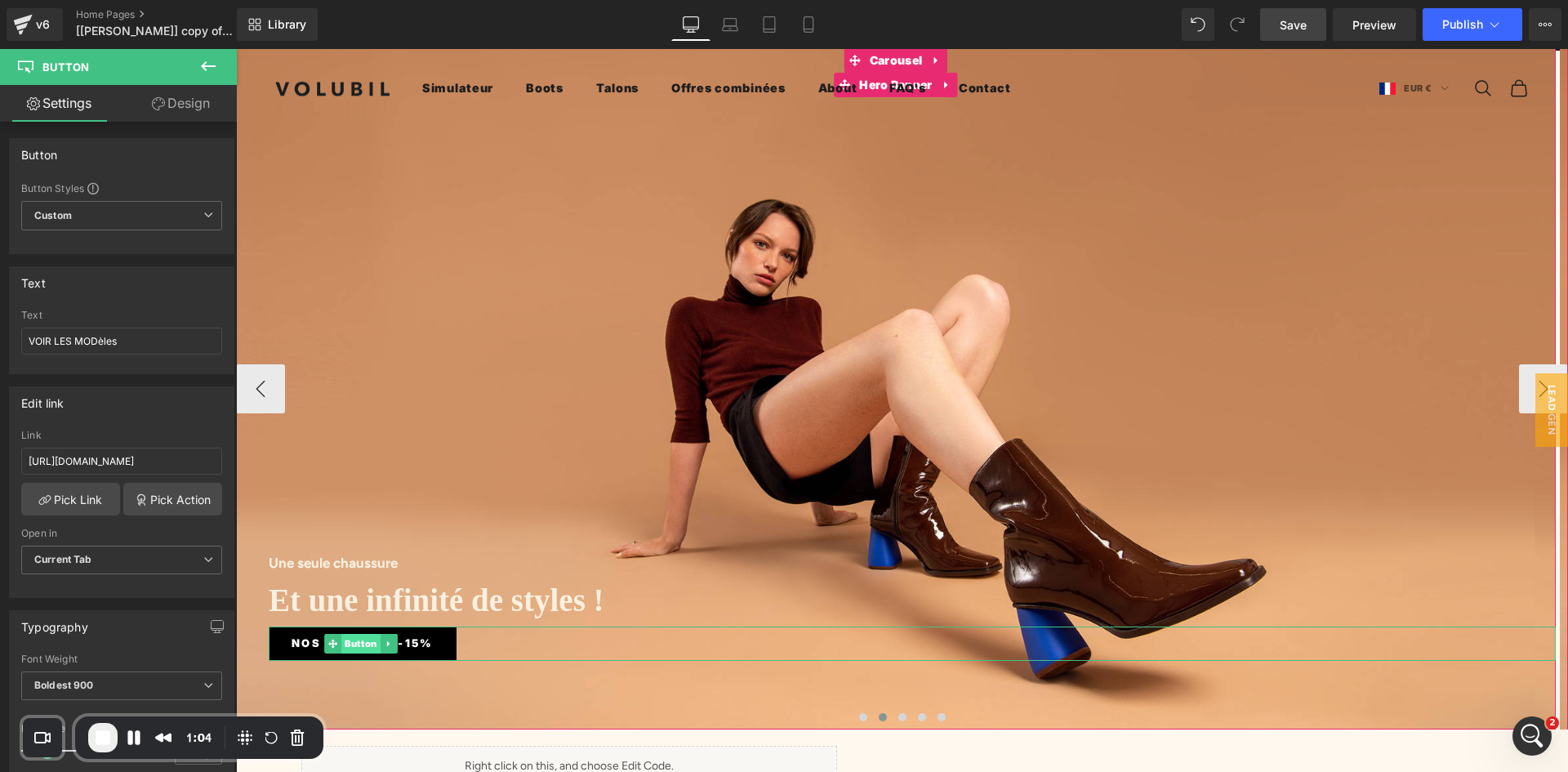
click at [350, 633] on span "Button" at bounding box center [361, 643] width 39 height 19
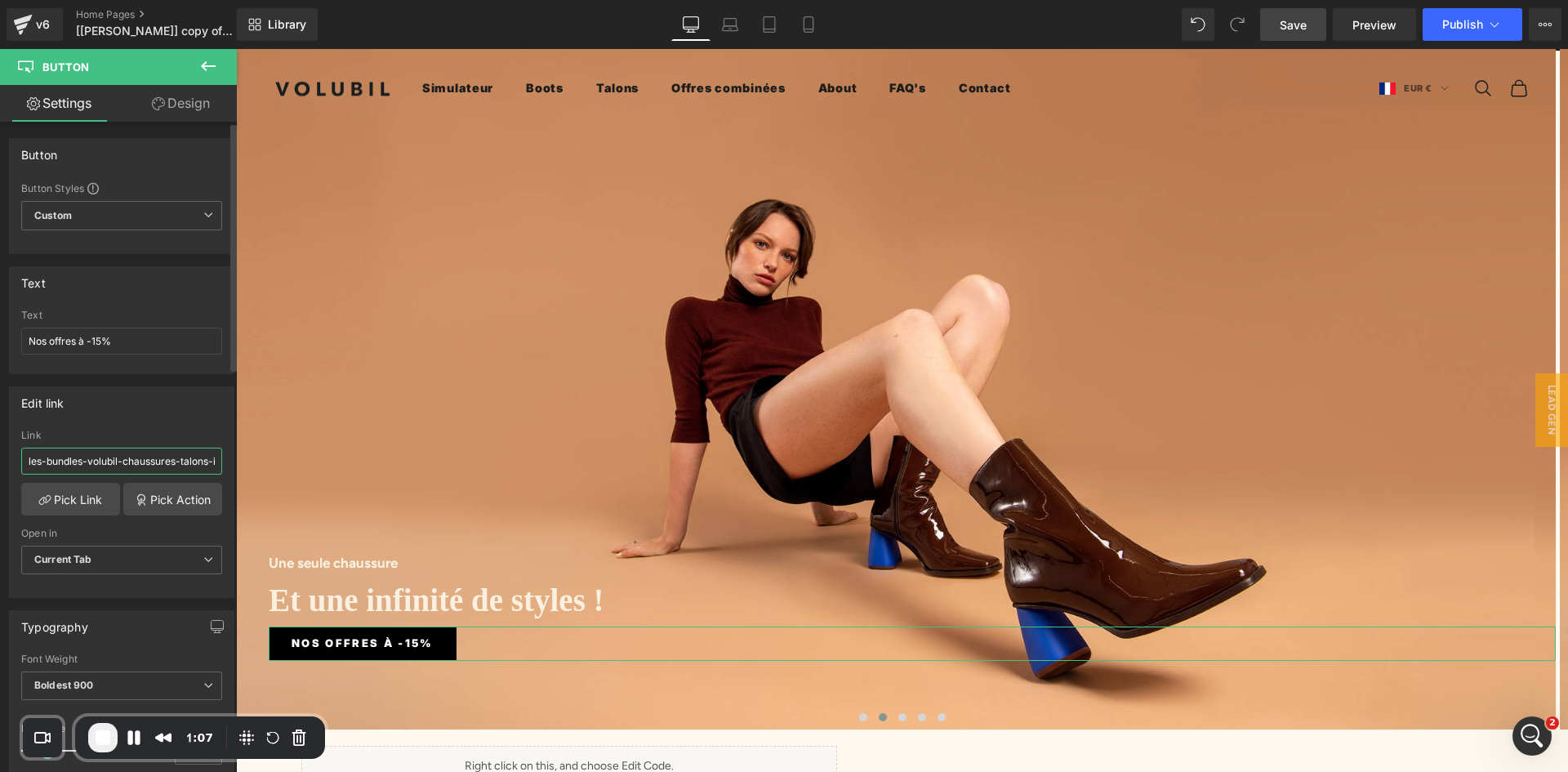
drag, startPoint x: 92, startPoint y: 455, endPoint x: 153, endPoint y: 461, distance: 61.3
click at [153, 461] on input "les-bundles-volubil-chaussures-talons-interchangeables" at bounding box center [121, 461] width 201 height 27
click at [78, 495] on link "Pick Link" at bounding box center [70, 499] width 99 height 33
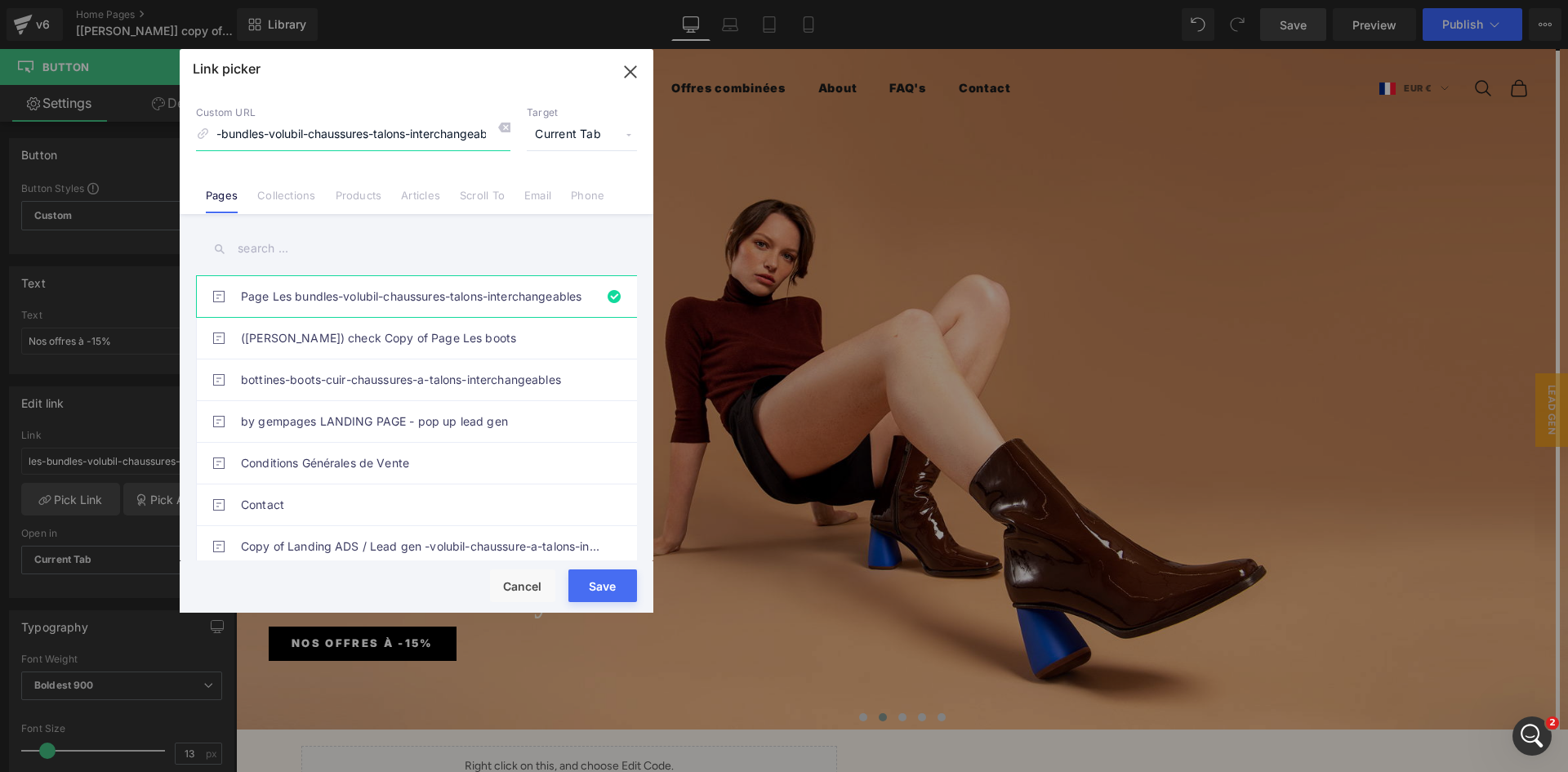
scroll to position [0, 0]
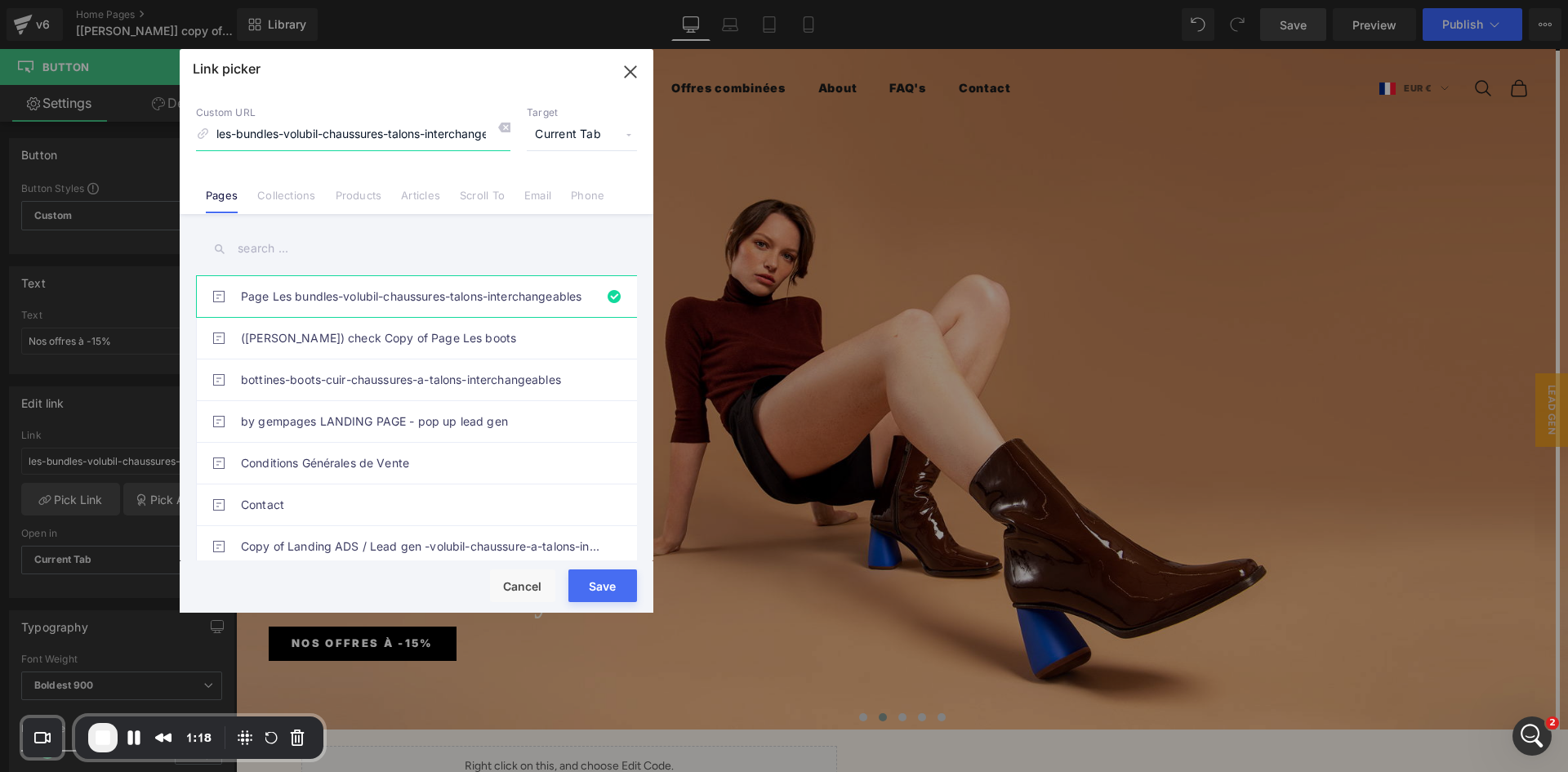
click at [632, 72] on icon "button" at bounding box center [630, 71] width 26 height 26
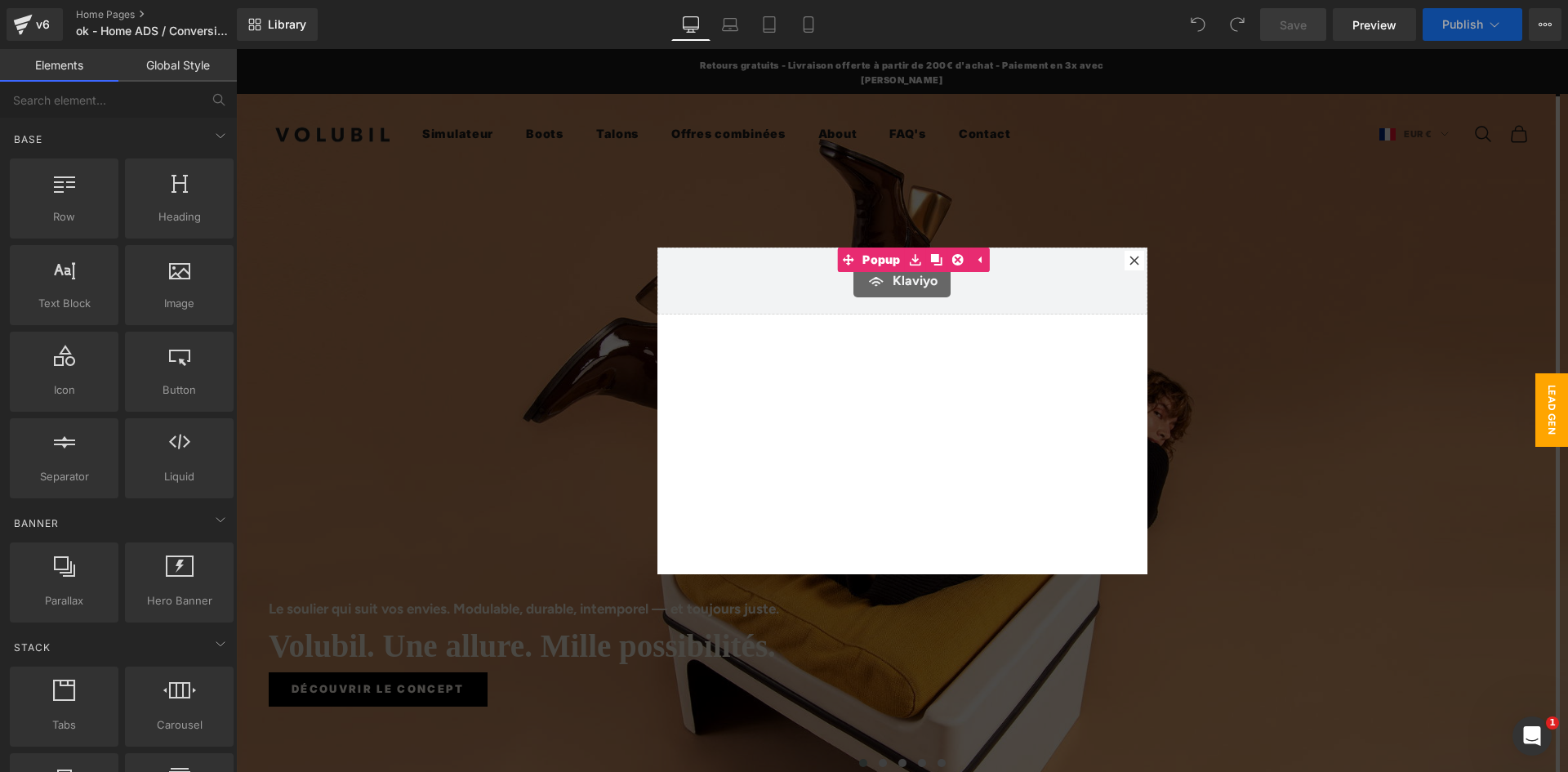
click at [1129, 260] on icon at bounding box center [1134, 261] width 10 height 10
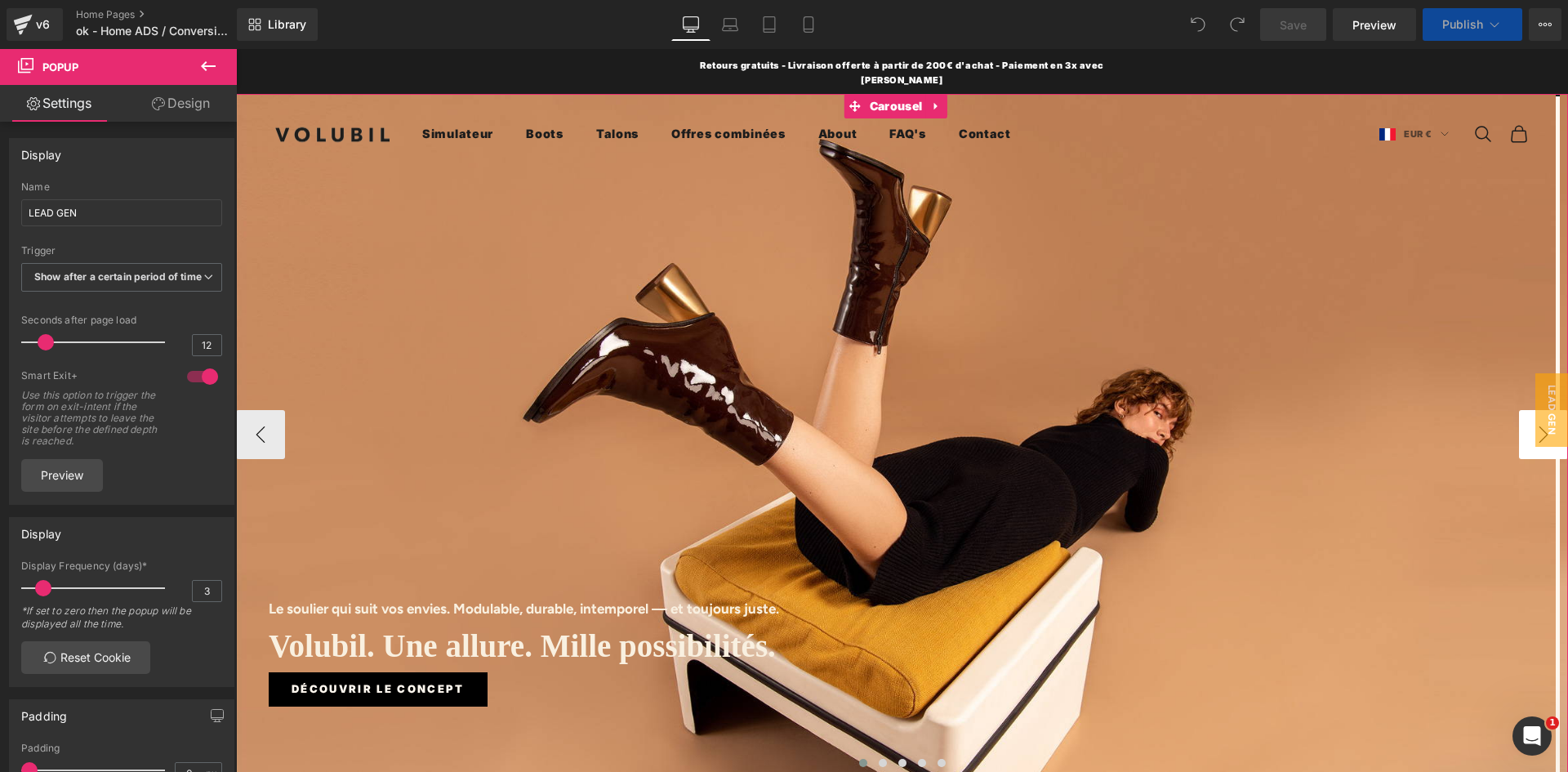
click at [1519, 425] on button "›" at bounding box center [1543, 434] width 49 height 49
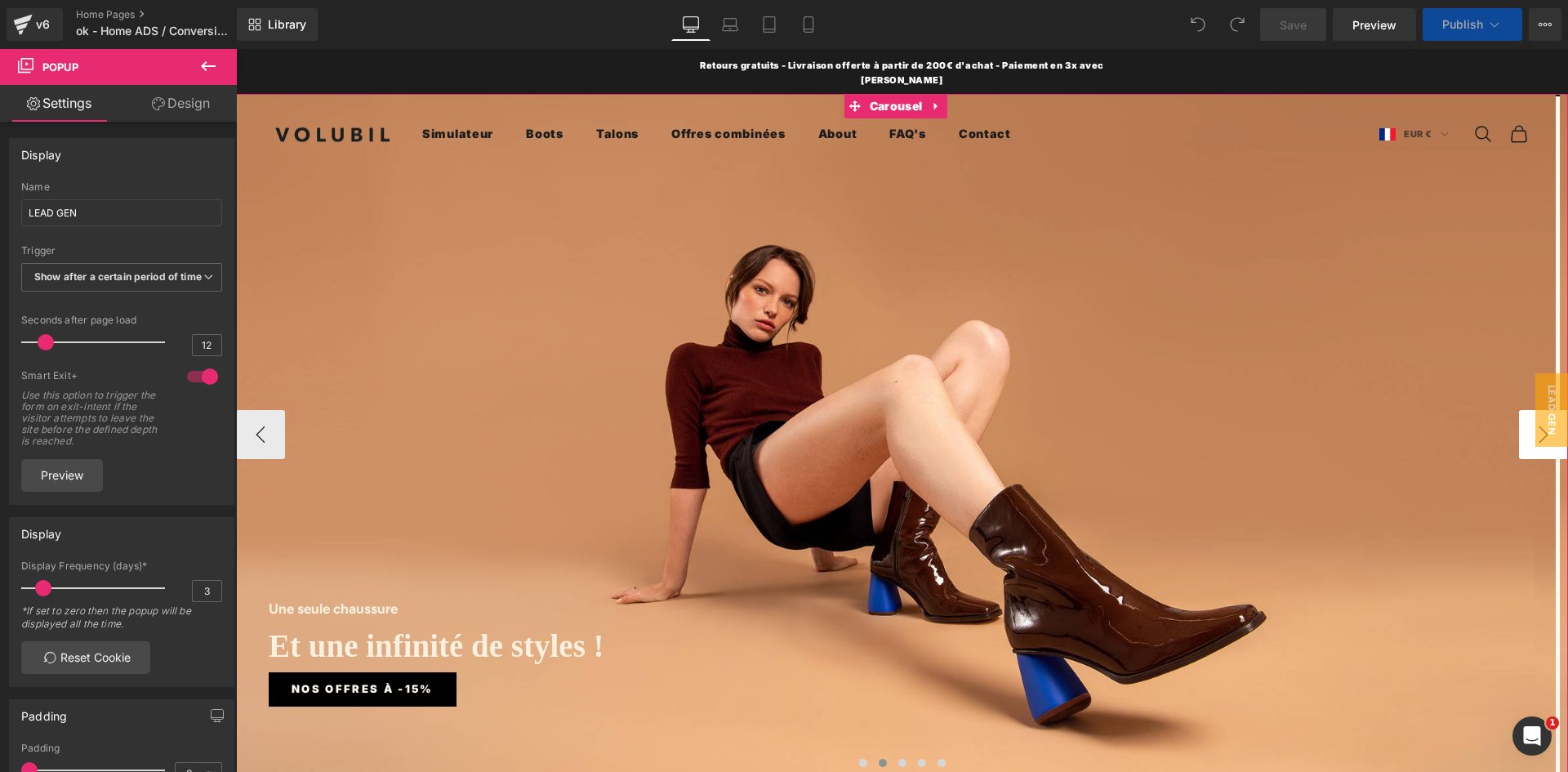
click at [1519, 425] on button "›" at bounding box center [1543, 434] width 49 height 49
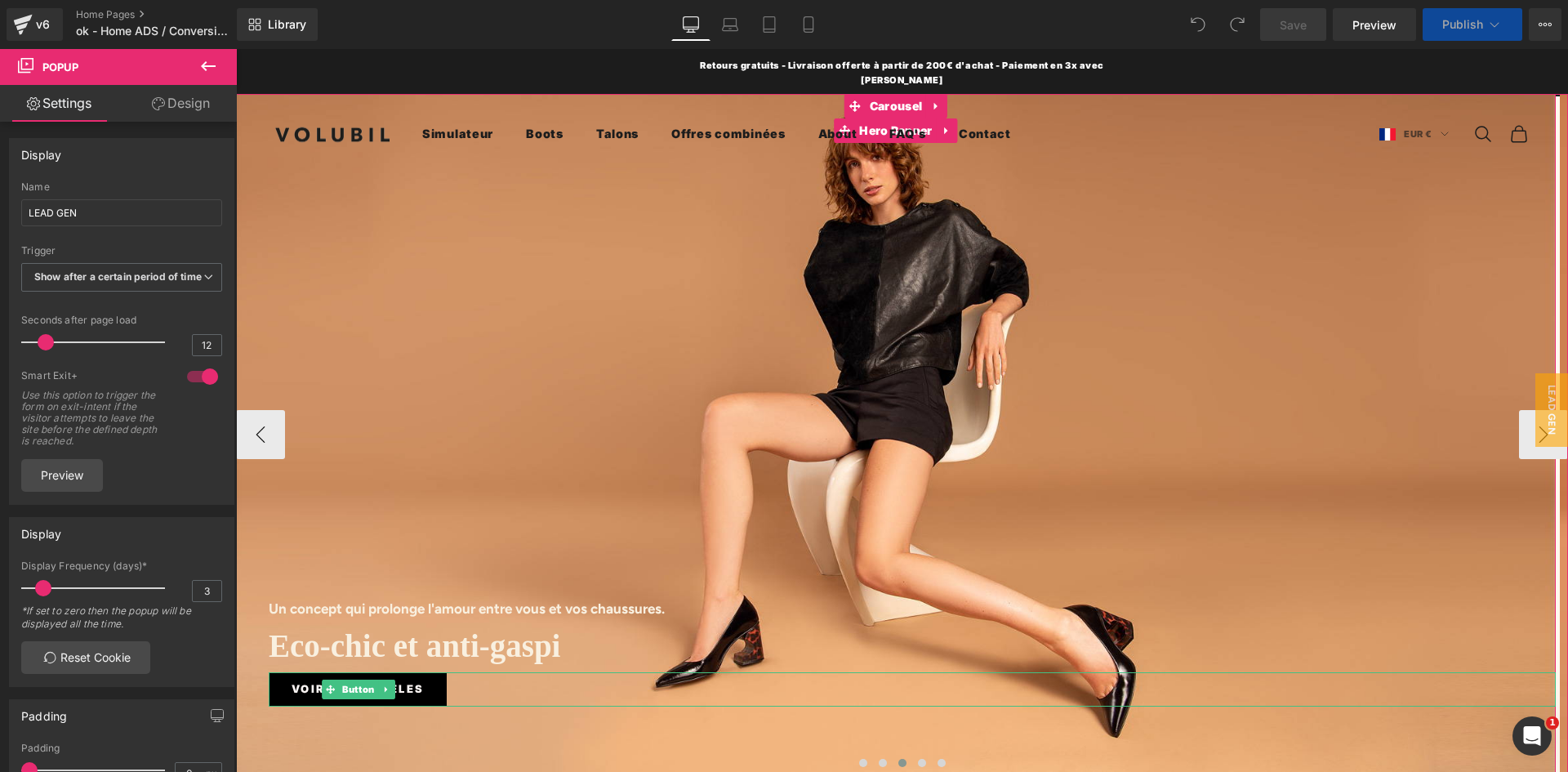
click at [321, 681] on span "VOIR LES MODèles" at bounding box center [357, 689] width 132 height 17
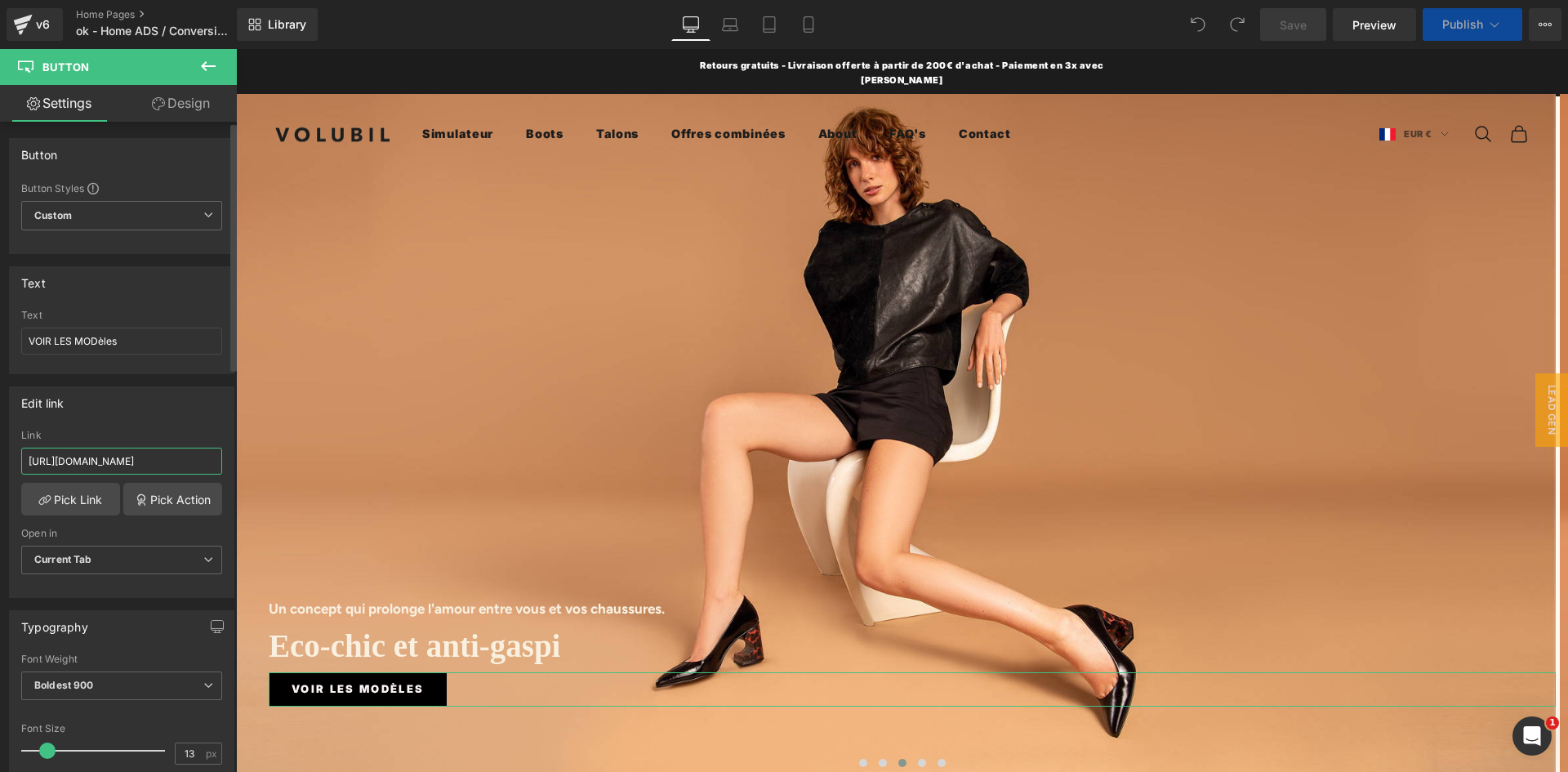
click at [146, 462] on input "https://volubil.com/pages/simulateur-chaussures-a-talons-interchangeables-cuir" at bounding box center [121, 461] width 201 height 27
click at [149, 462] on input "https://volubil.com/pages/simulateur-chaussures-a-talons-interchangeables-cuir" at bounding box center [121, 461] width 201 height 27
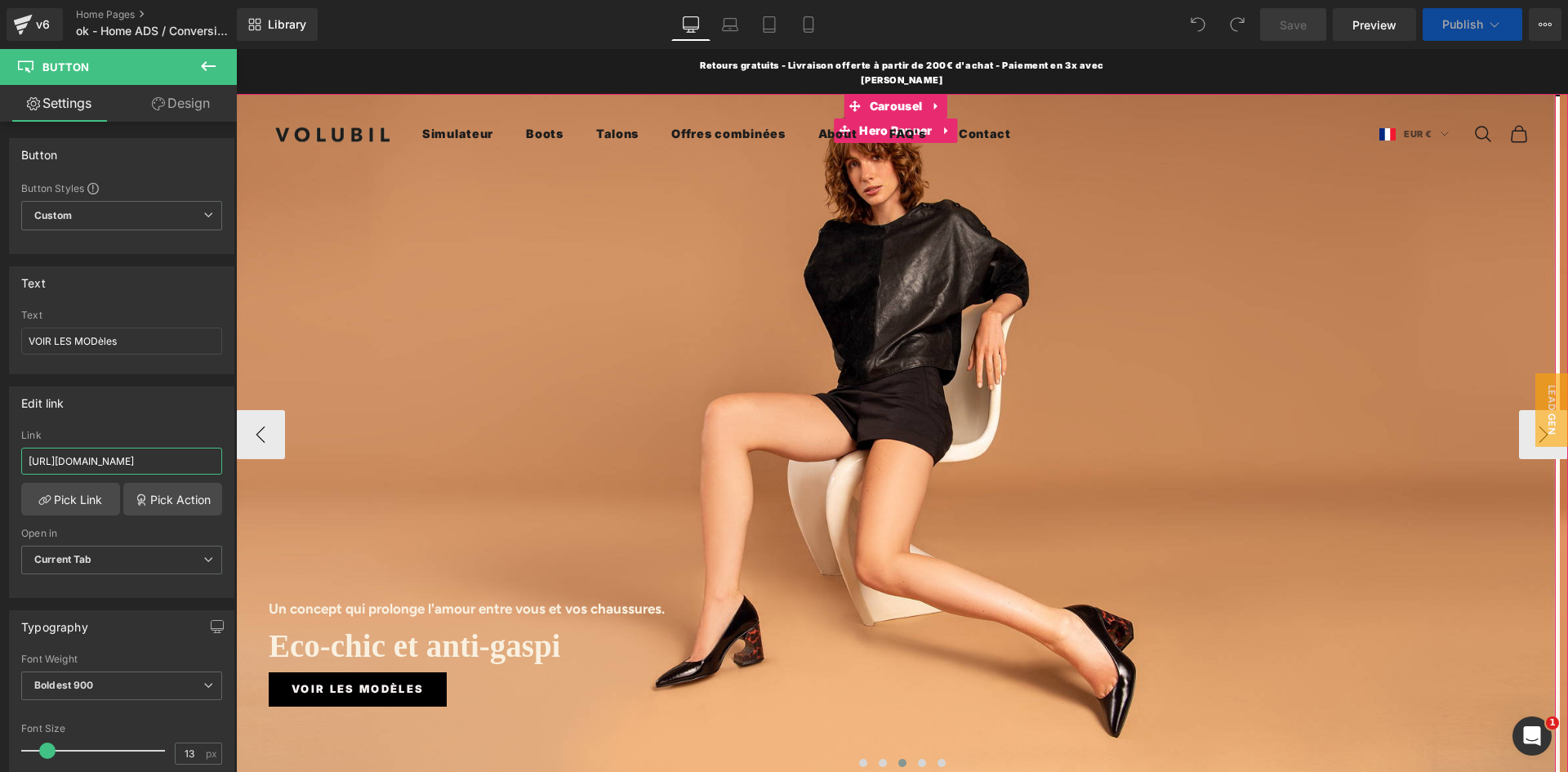
drag, startPoint x: 386, startPoint y: 511, endPoint x: 427, endPoint y: 509, distance: 41.0
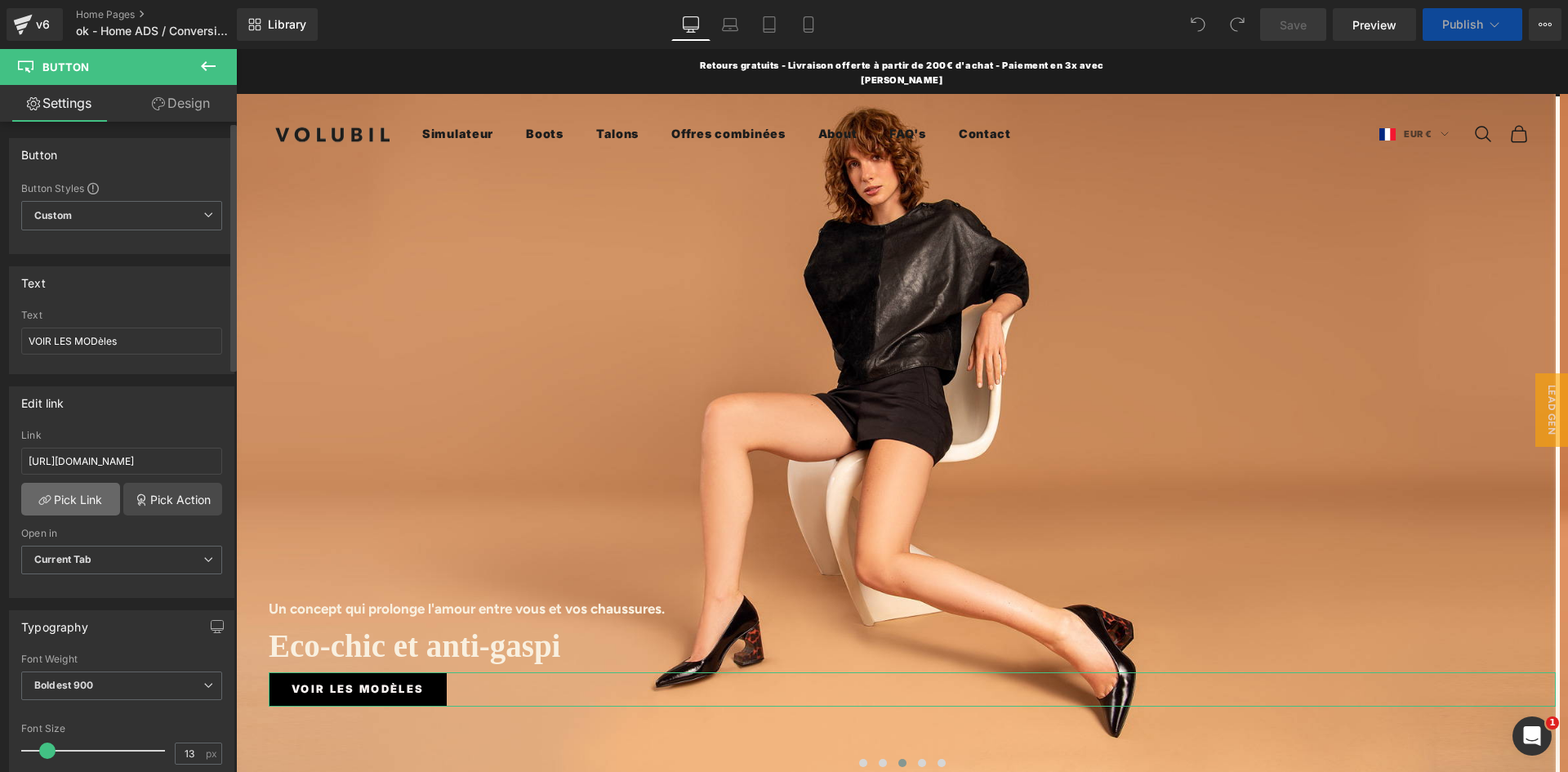
click at [83, 504] on link "Pick Link" at bounding box center [70, 499] width 99 height 33
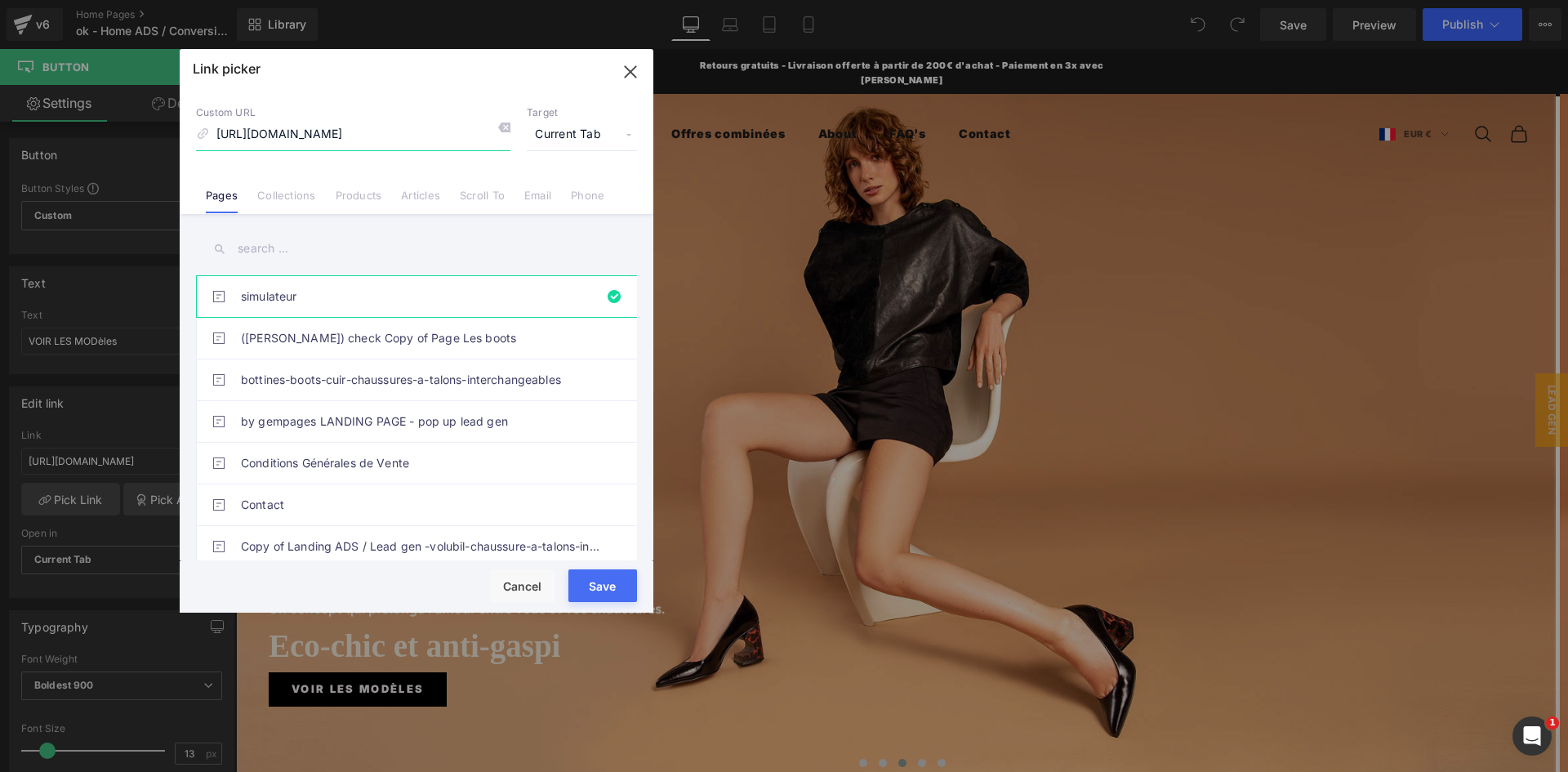
scroll to position [0, 153]
drag, startPoint x: 358, startPoint y: 132, endPoint x: 582, endPoint y: 143, distance: 224.3
click at [582, 143] on div "Custom URL https://volubil.com/pages/simulateur-chaussures-a-talons-interchange…" at bounding box center [417, 128] width 441 height 44
click at [632, 72] on icon "button" at bounding box center [630, 71] width 26 height 26
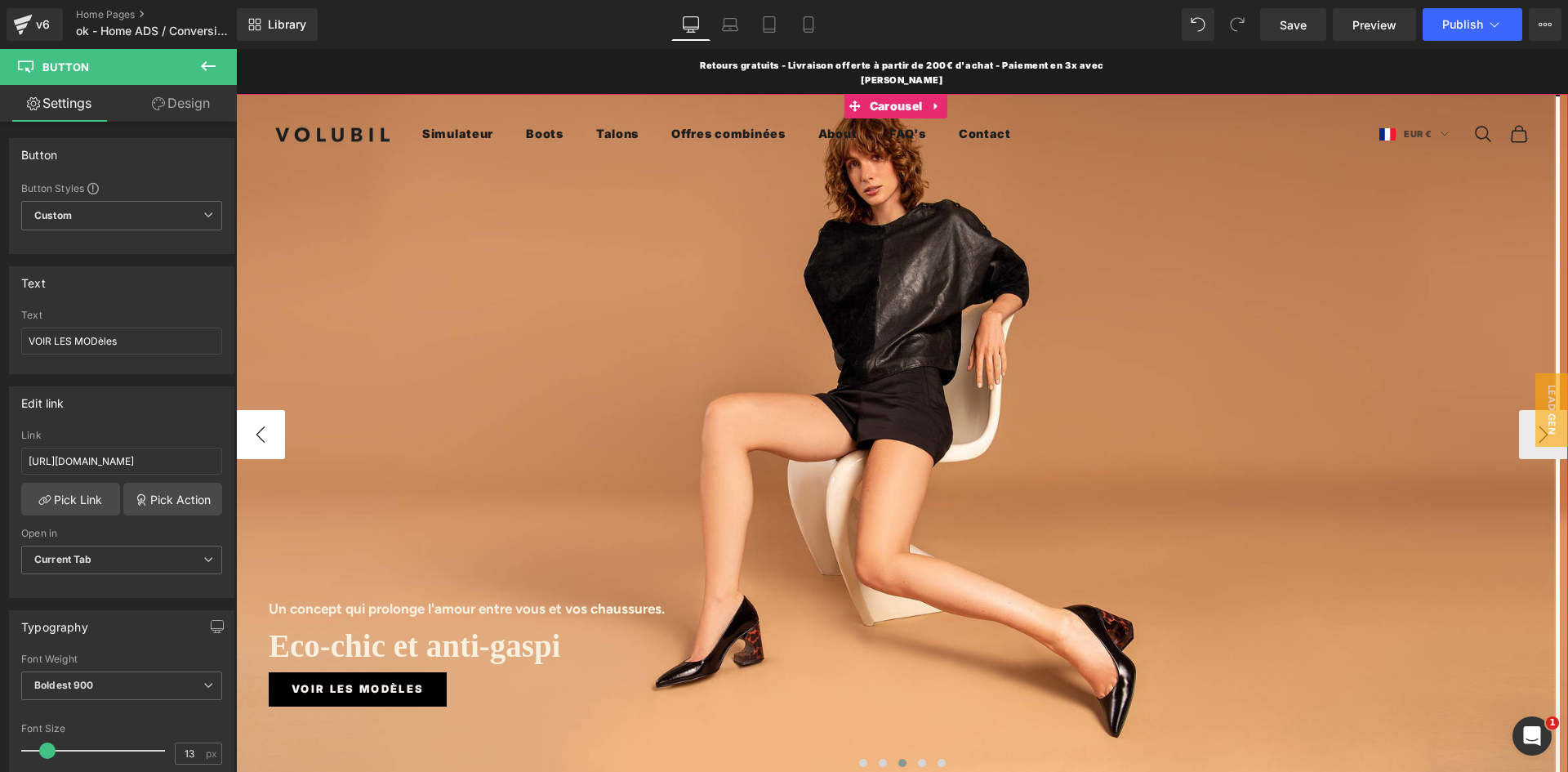
click at [269, 418] on button "‹" at bounding box center [260, 434] width 49 height 49
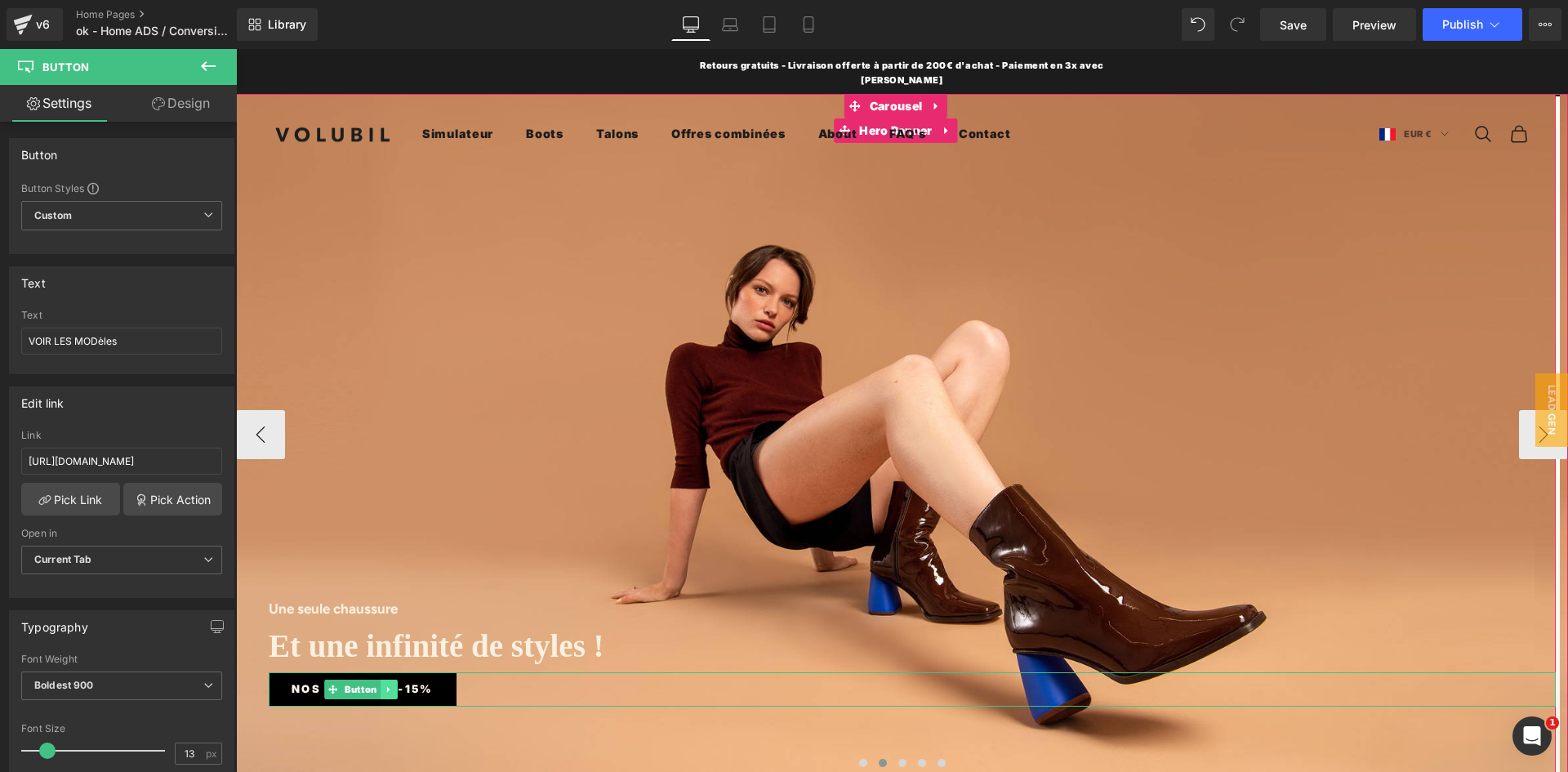
click at [385, 684] on icon at bounding box center [389, 689] width 9 height 10
click at [334, 680] on link "Button" at bounding box center [327, 689] width 57 height 19
click at [360, 681] on span "Button" at bounding box center [361, 690] width 39 height 19
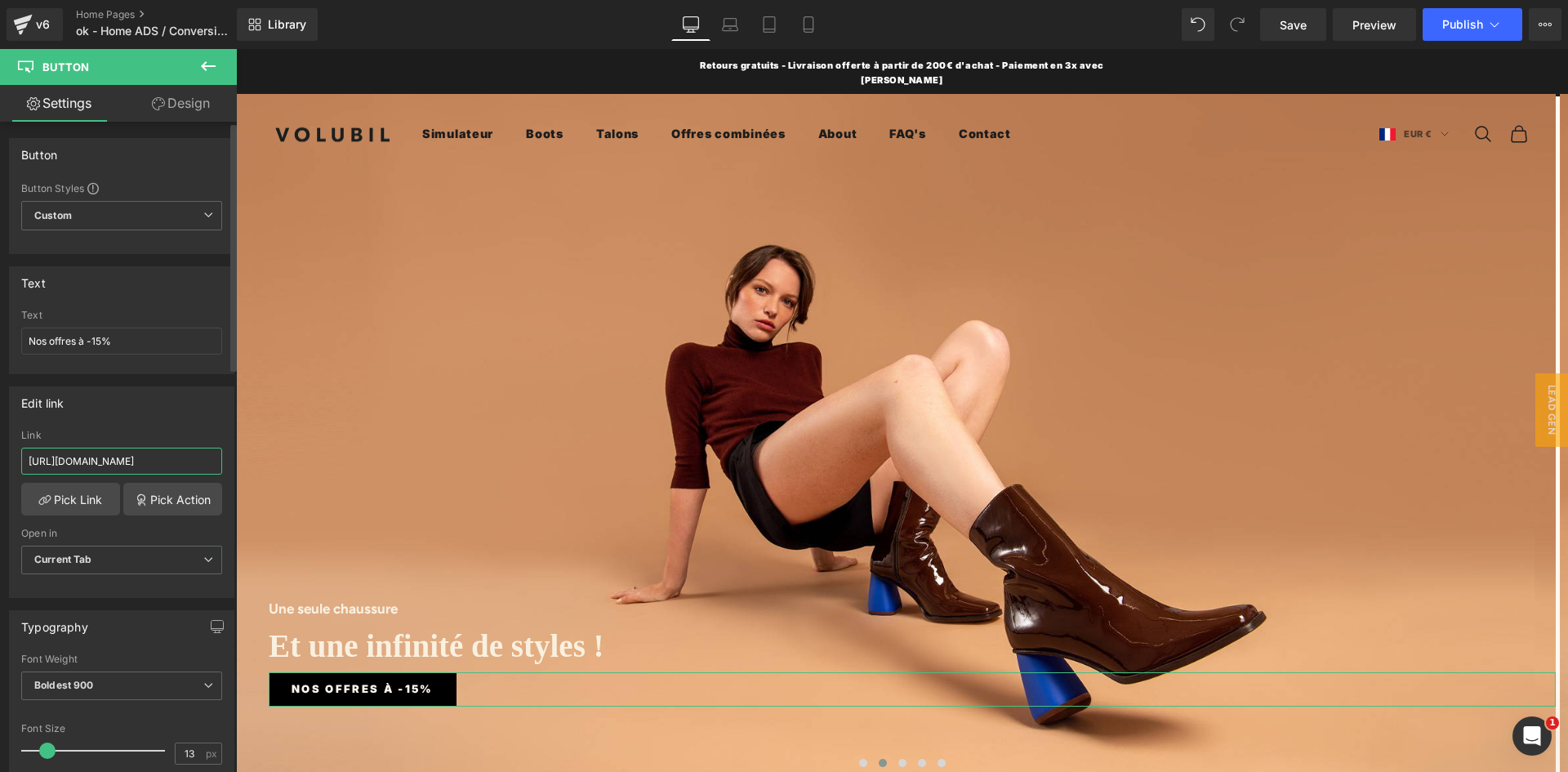
click at [117, 460] on input "[URL][DOMAIN_NAME]" at bounding box center [121, 461] width 201 height 27
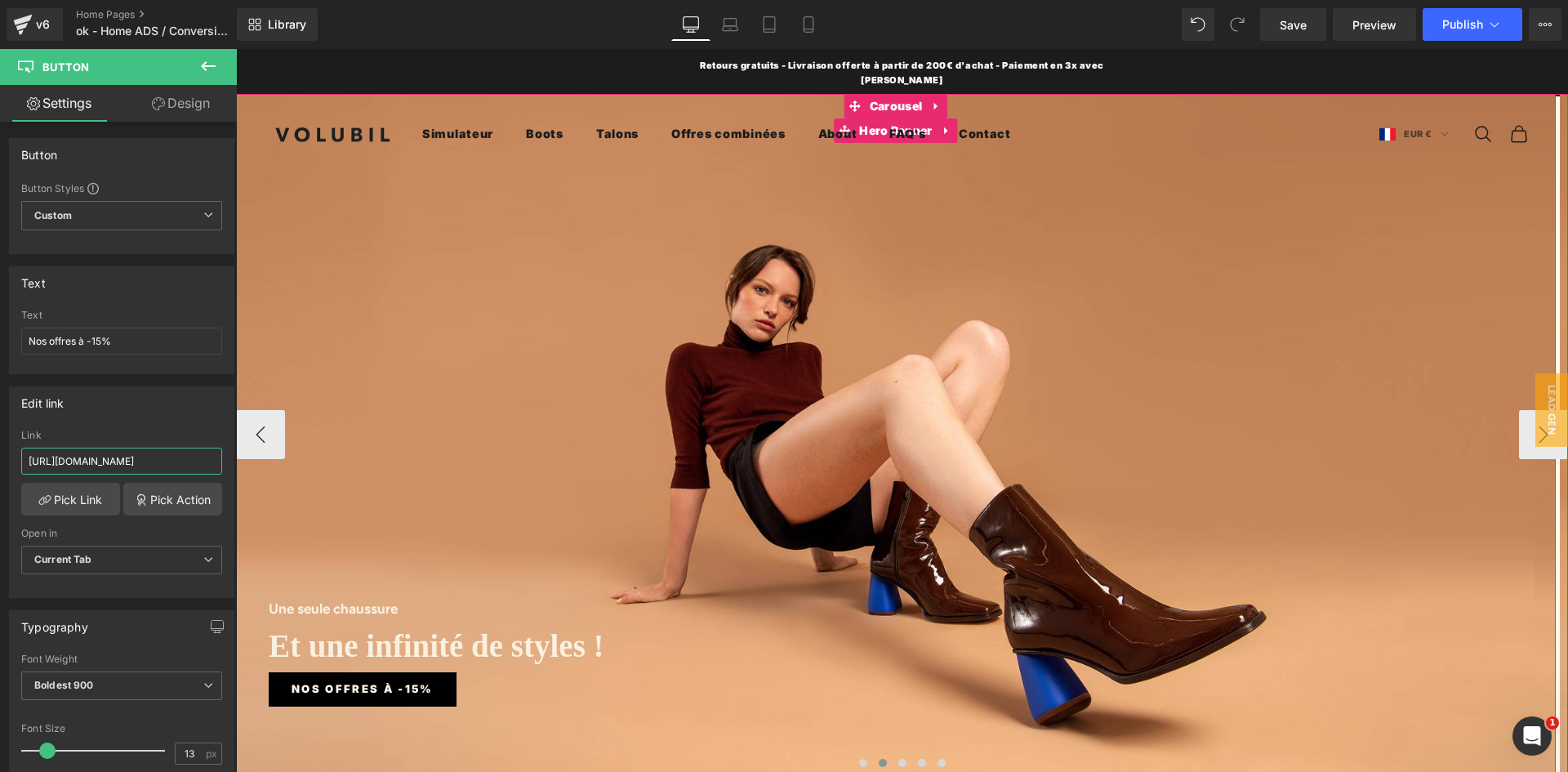
drag, startPoint x: 386, startPoint y: 513, endPoint x: 266, endPoint y: 473, distance: 126.5
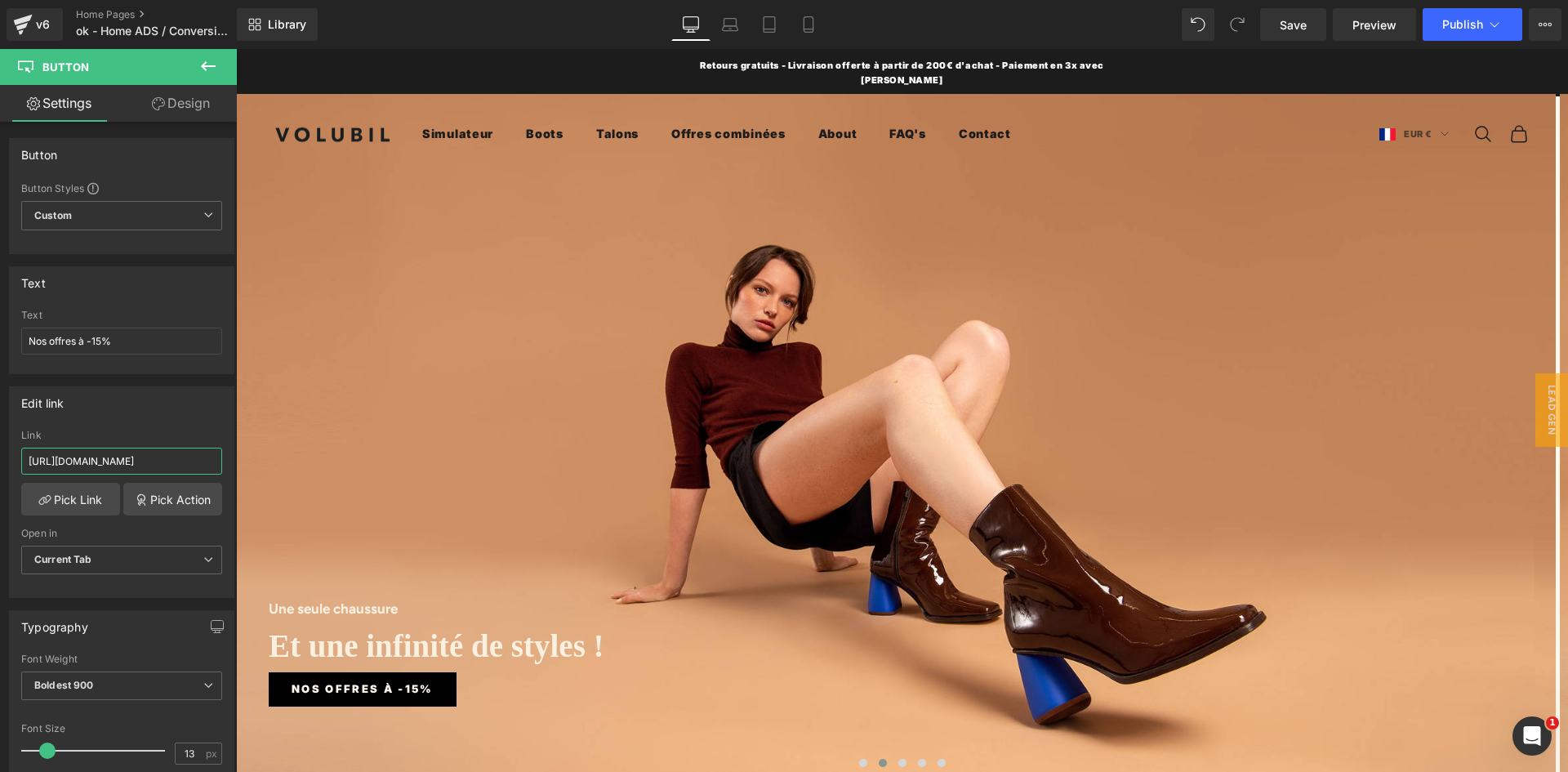
scroll to position [0, 0]
click at [77, 501] on link "Pick Link" at bounding box center [70, 499] width 99 height 33
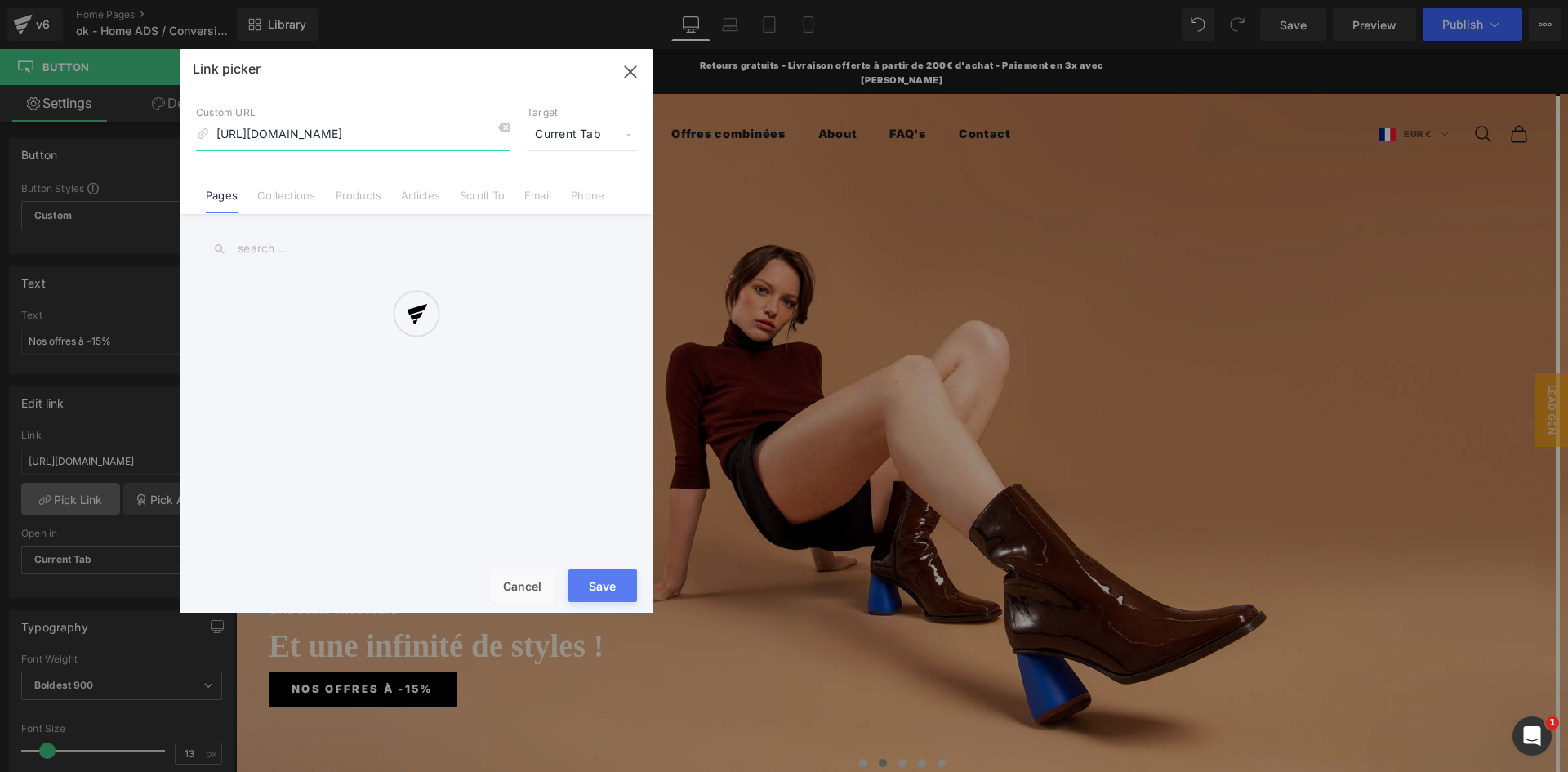
scroll to position [0, 165]
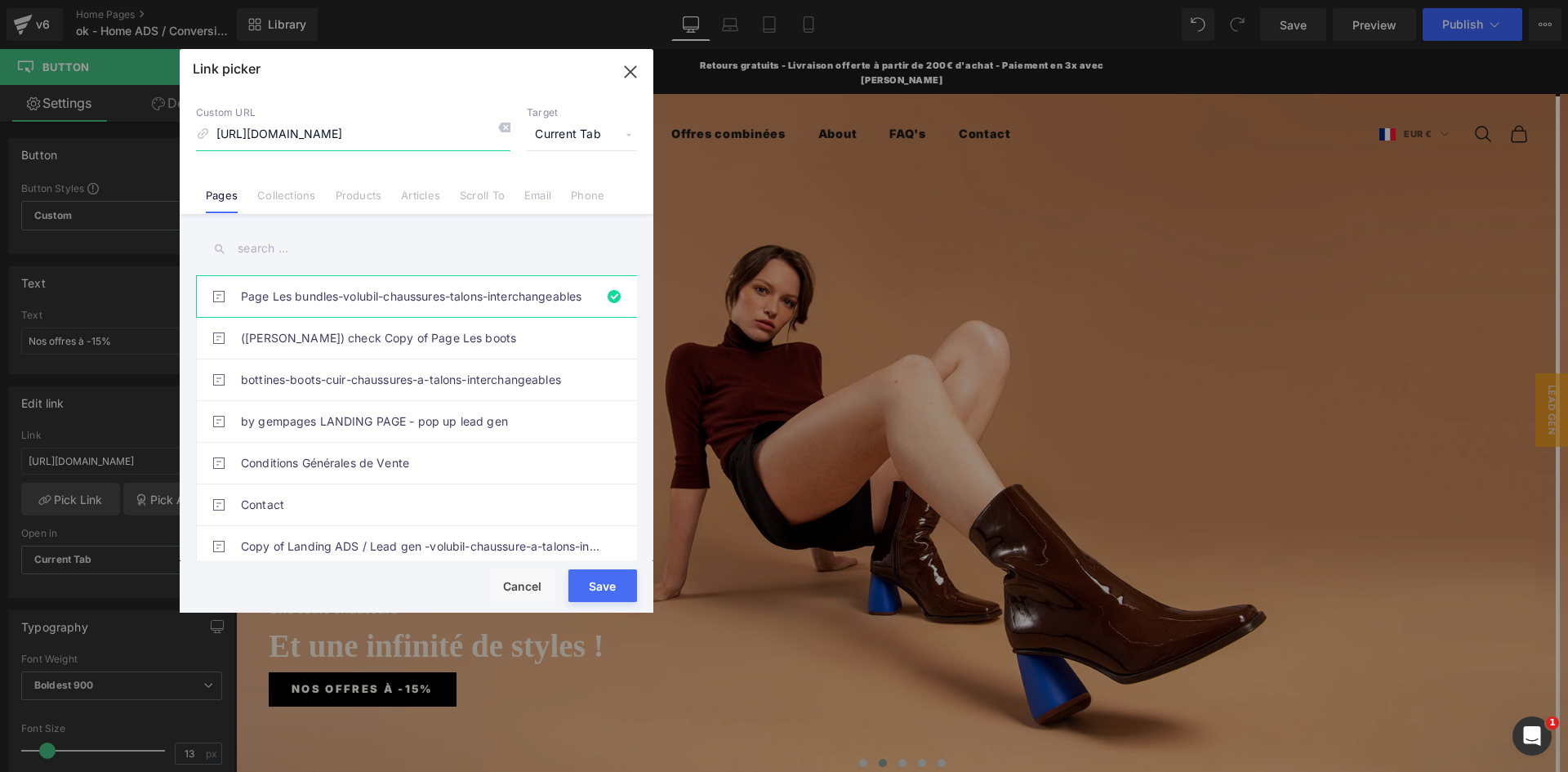
click at [633, 75] on icon "button" at bounding box center [630, 71] width 11 height 11
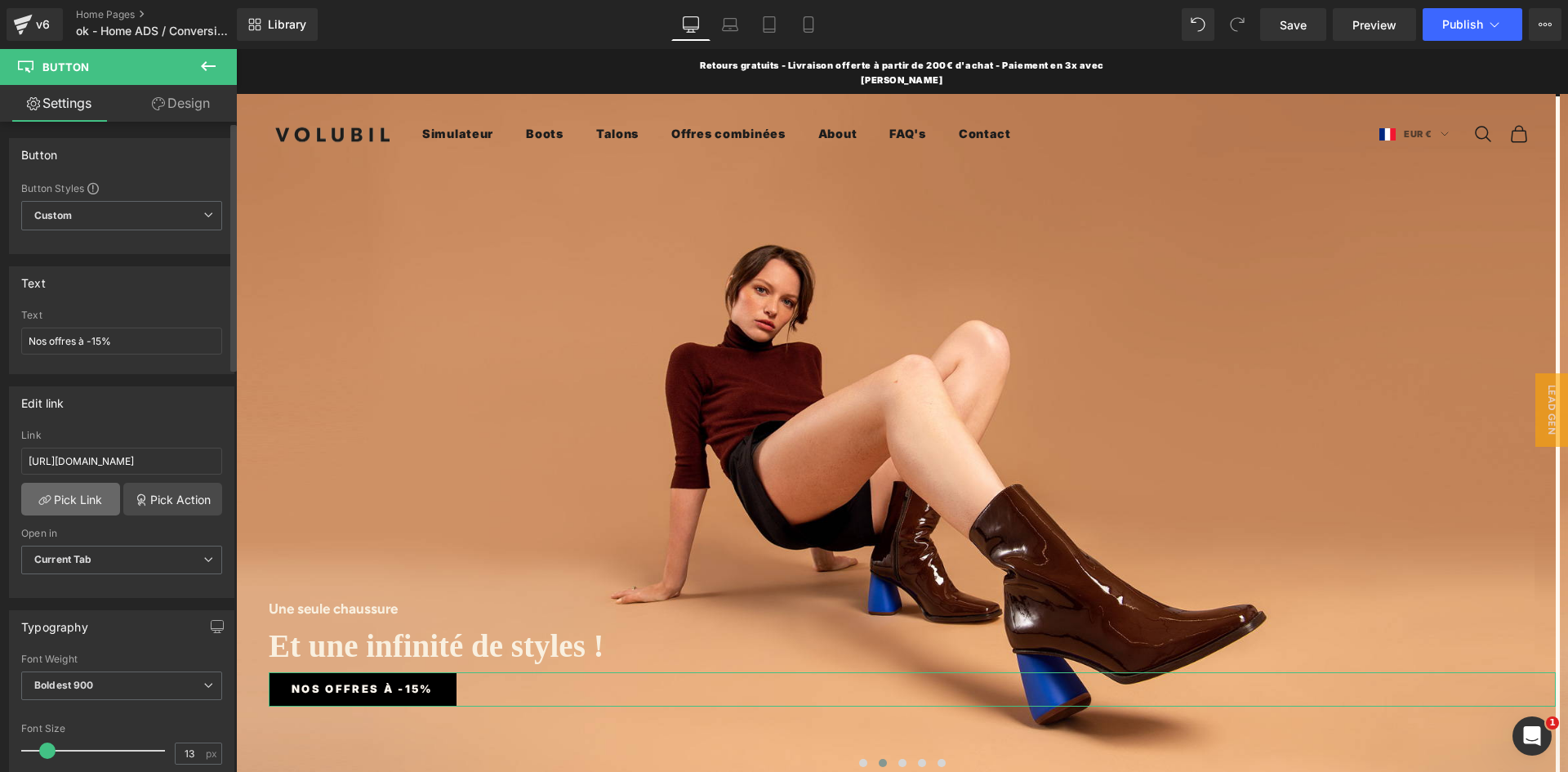
click at [73, 498] on link "Pick Link" at bounding box center [70, 499] width 99 height 33
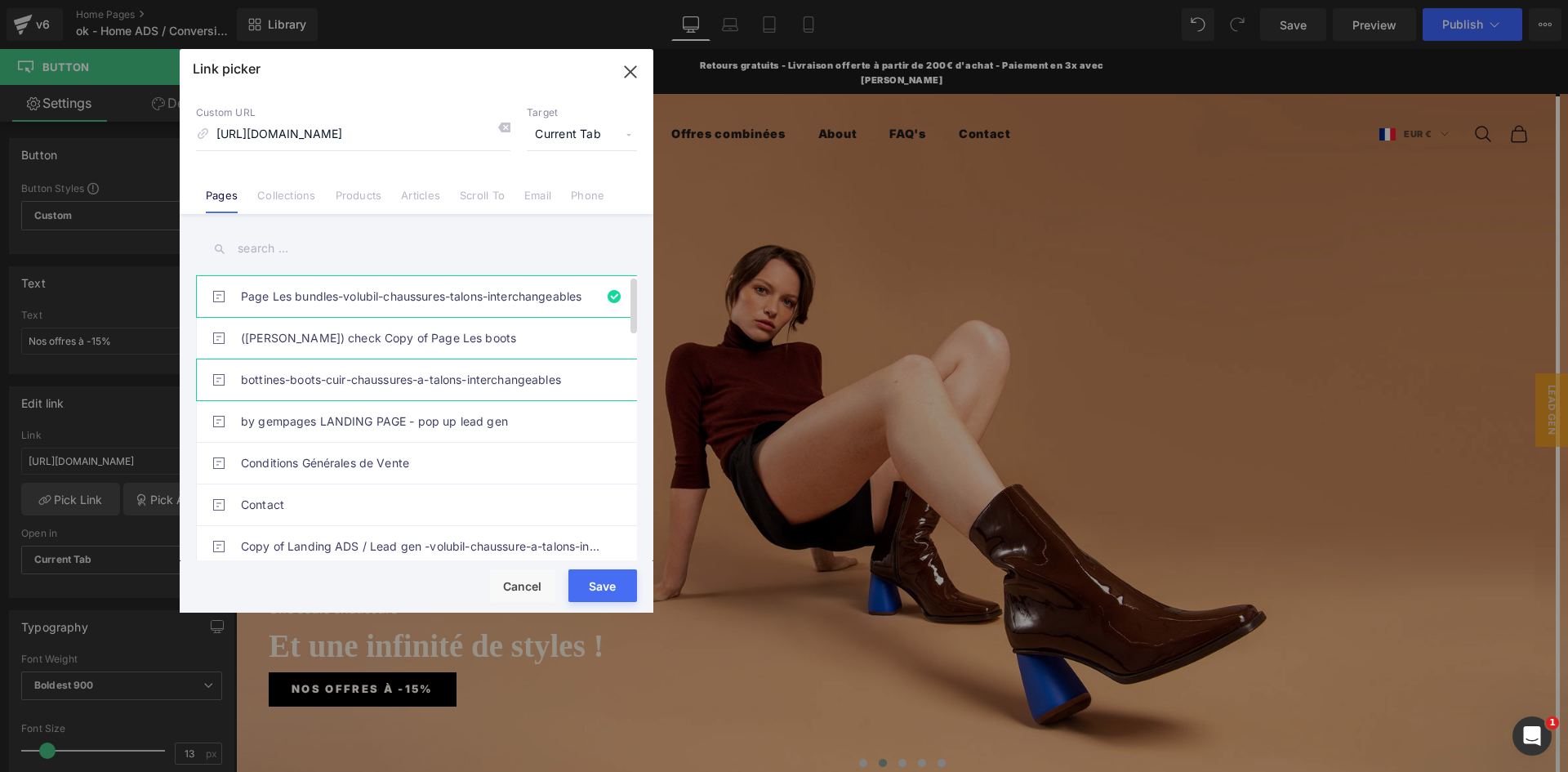
scroll to position [0, 0]
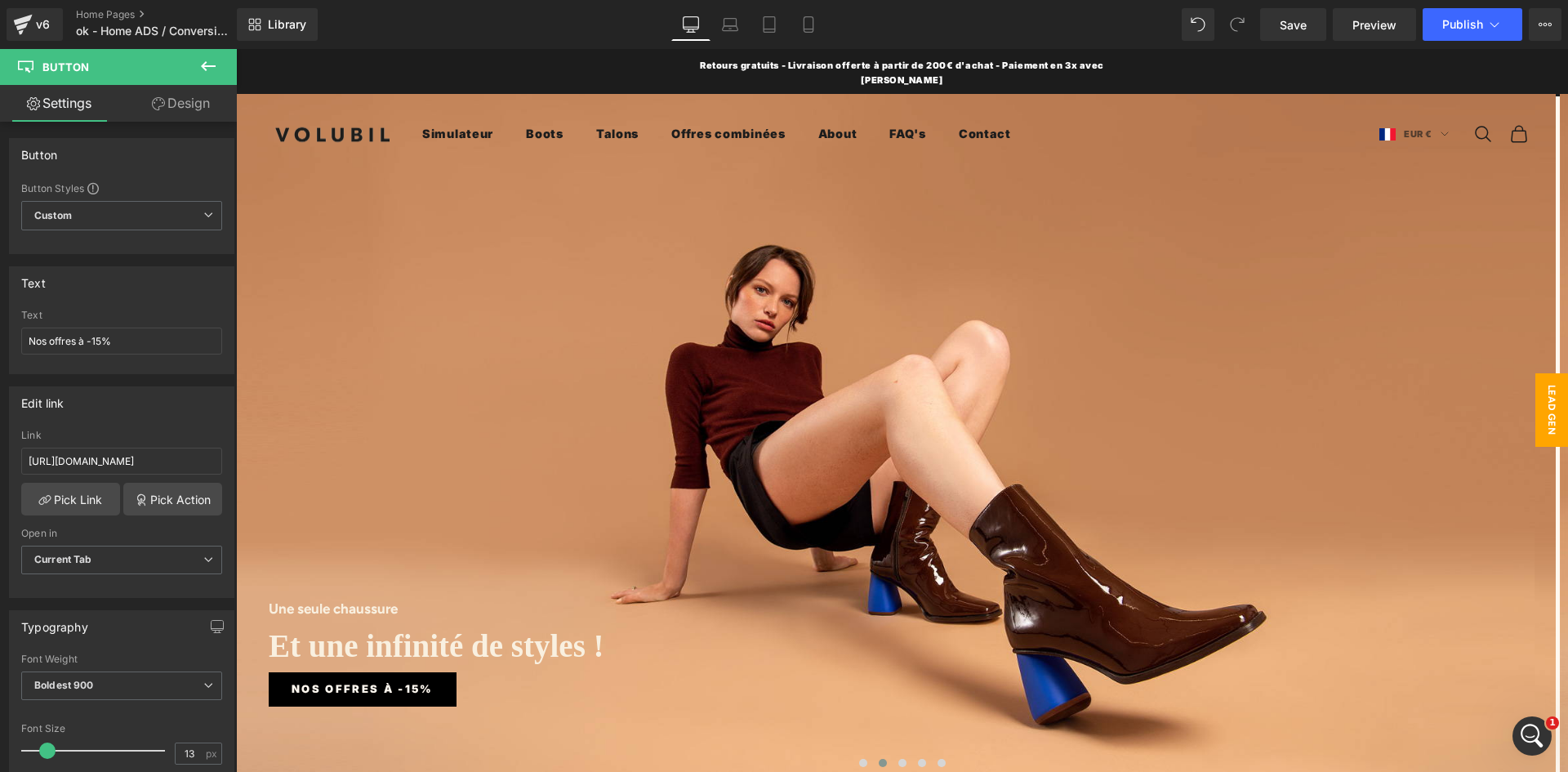
click at [1537, 440] on span "LEAD GEN" at bounding box center [1552, 410] width 33 height 73
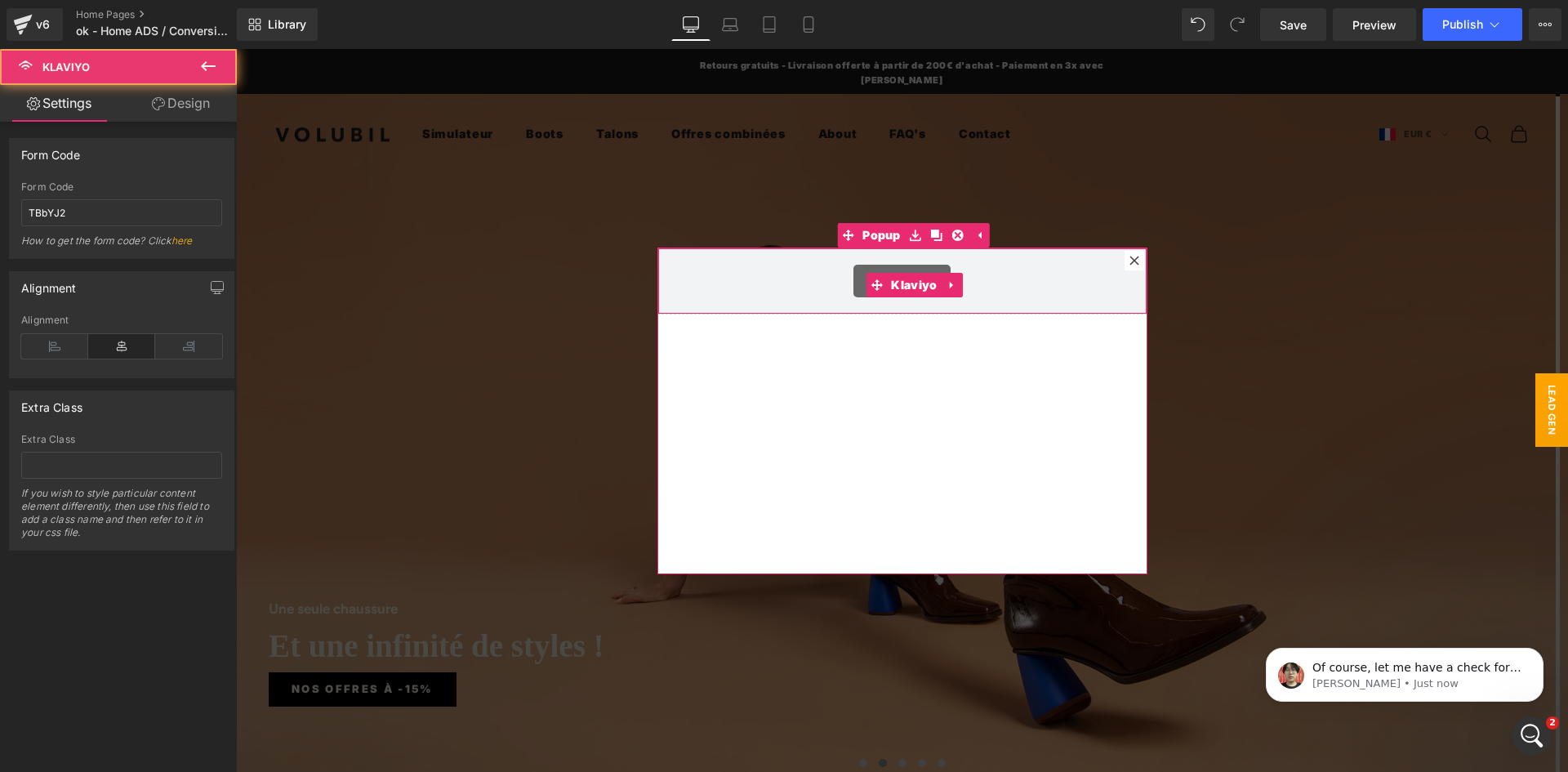
click at [1008, 297] on div "Klaviyo Klaviyo" at bounding box center [902, 281] width 490 height 67
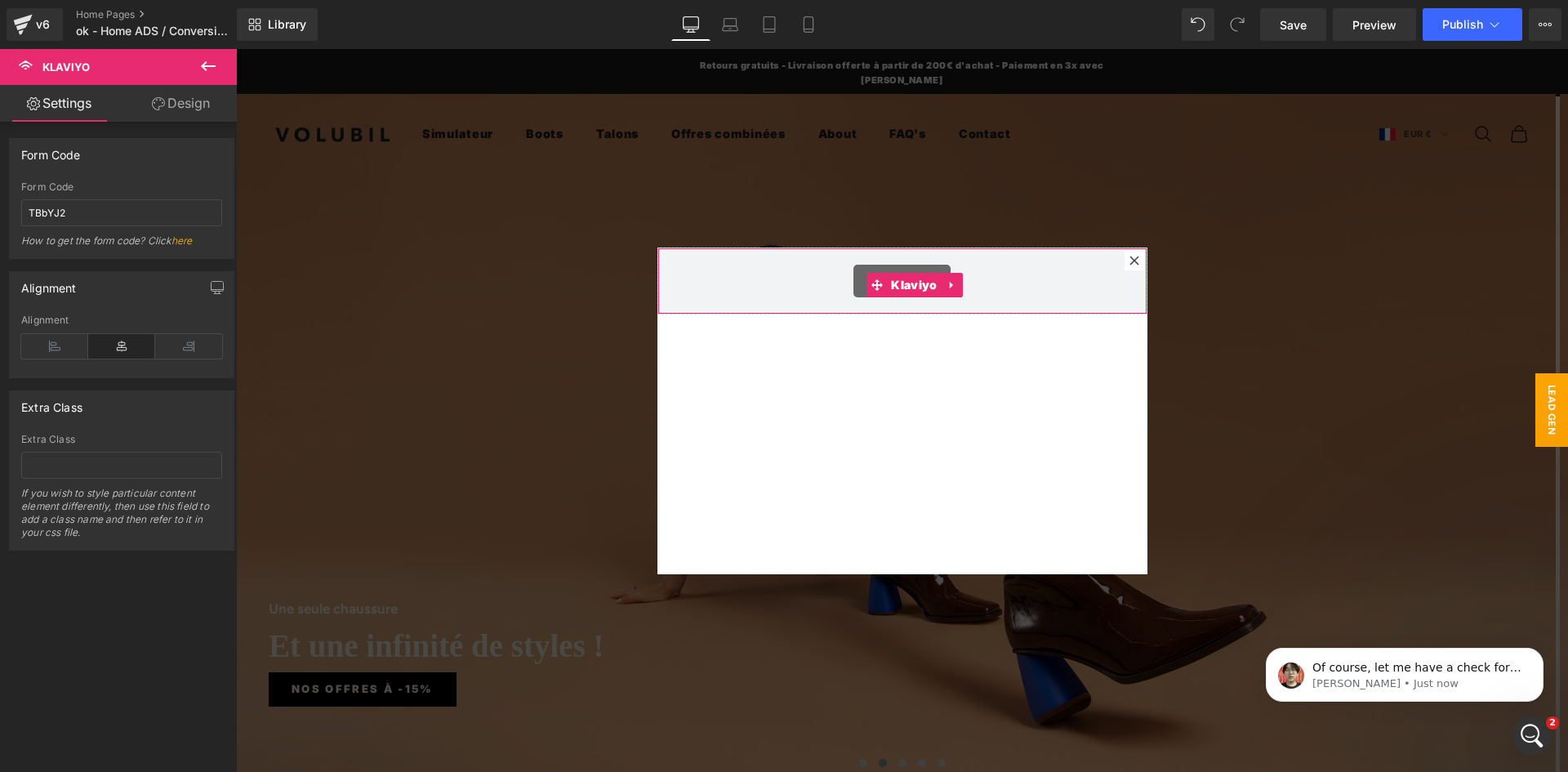
click at [179, 114] on link "Design" at bounding box center [180, 103] width 118 height 37
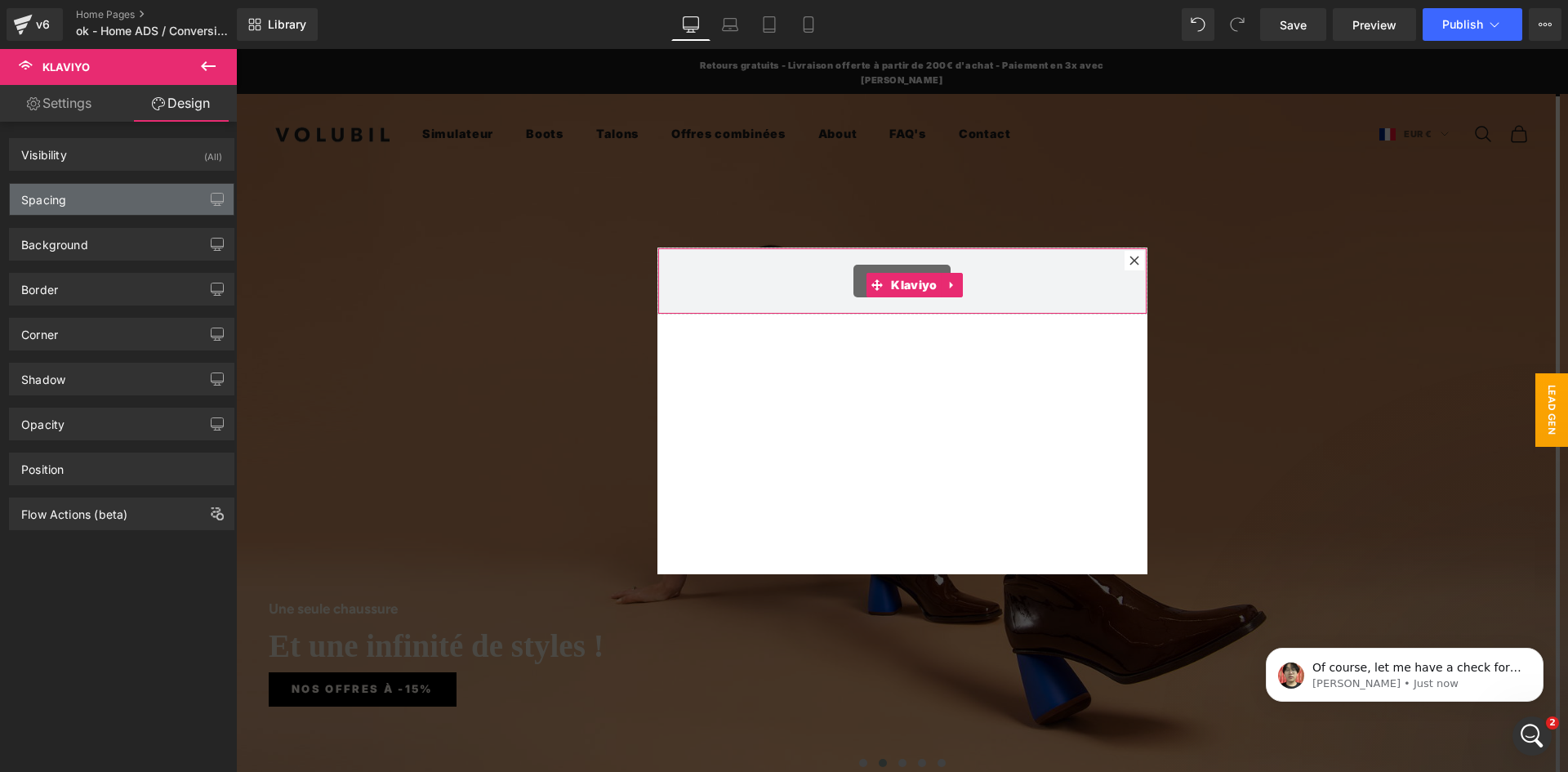
click at [72, 193] on div "Spacing" at bounding box center [121, 199] width 223 height 31
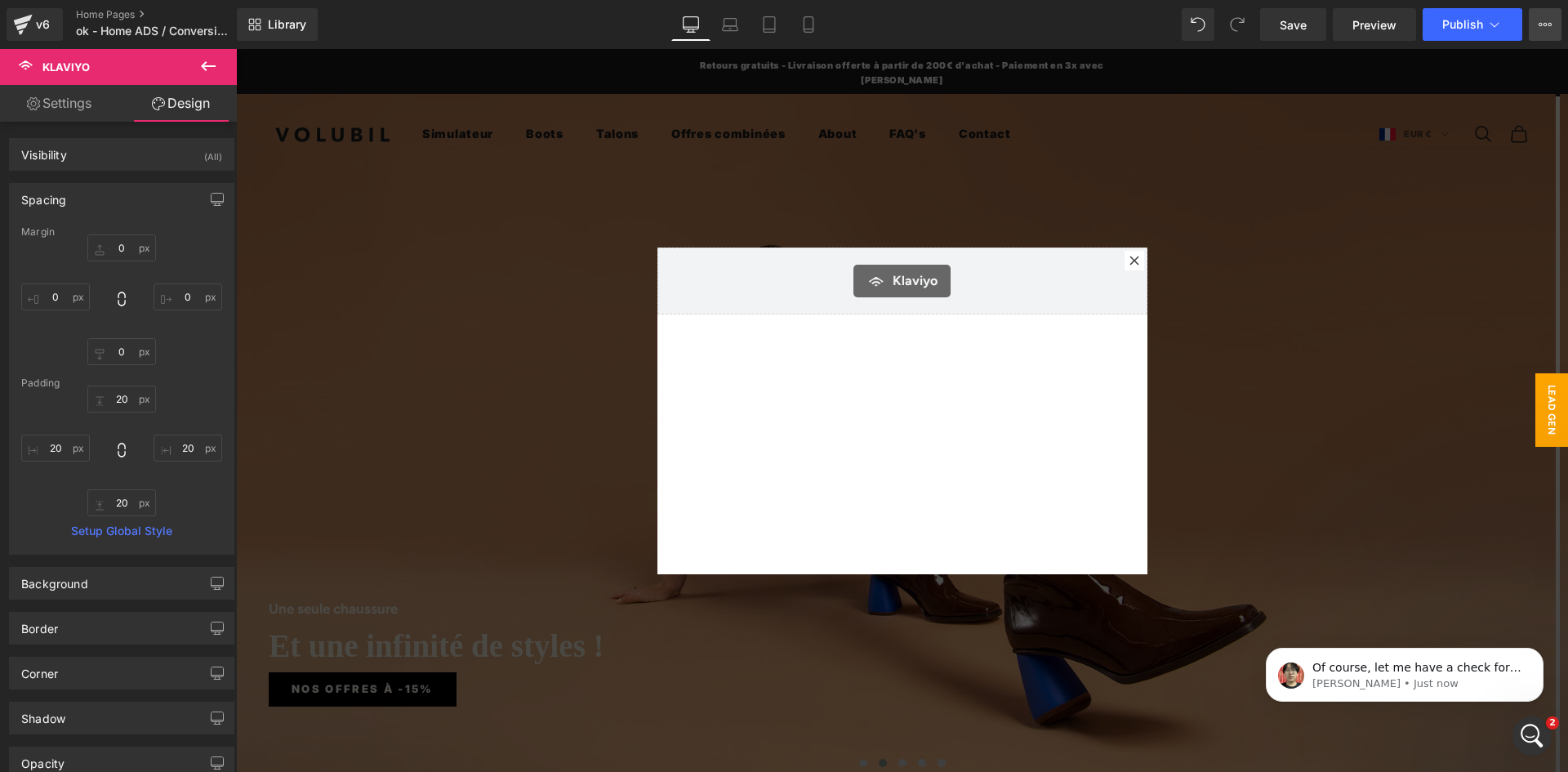
click at [1542, 27] on icon at bounding box center [1545, 25] width 13 height 13
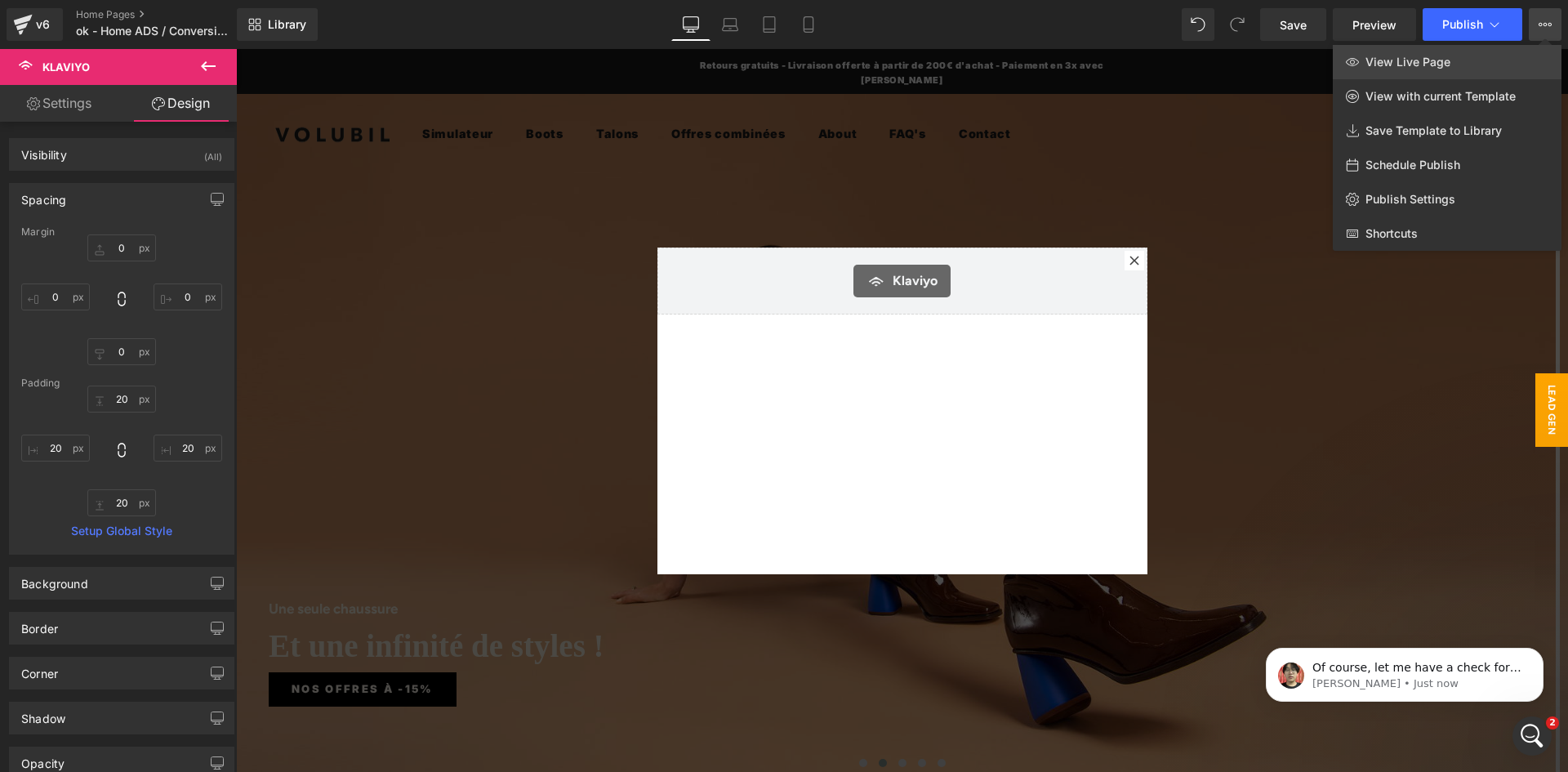
click at [1445, 66] on span "View Live Page" at bounding box center [1407, 62] width 85 height 14
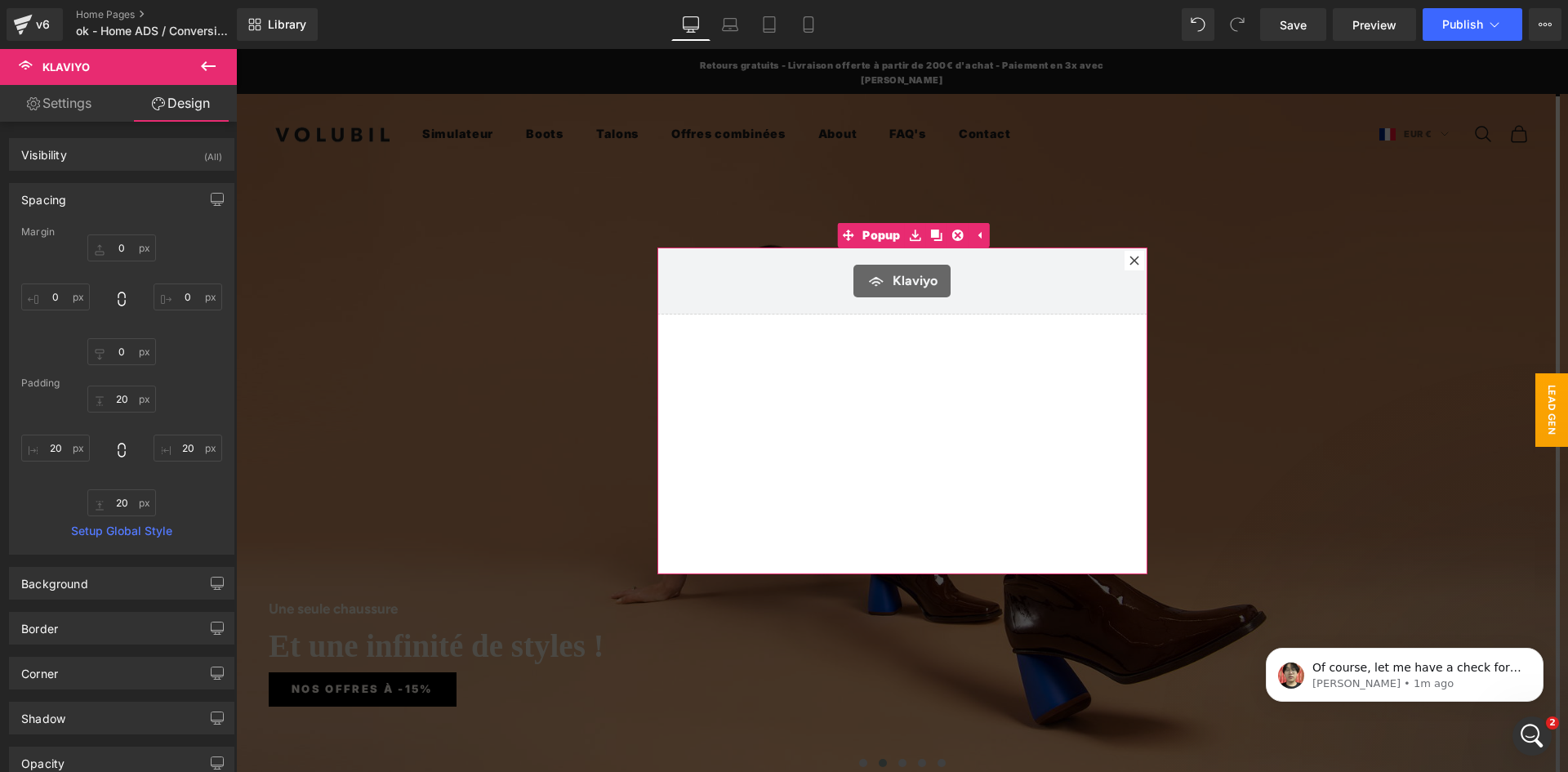
click at [911, 498] on div "Klaviyo Klaviyo" at bounding box center [902, 410] width 490 height 326
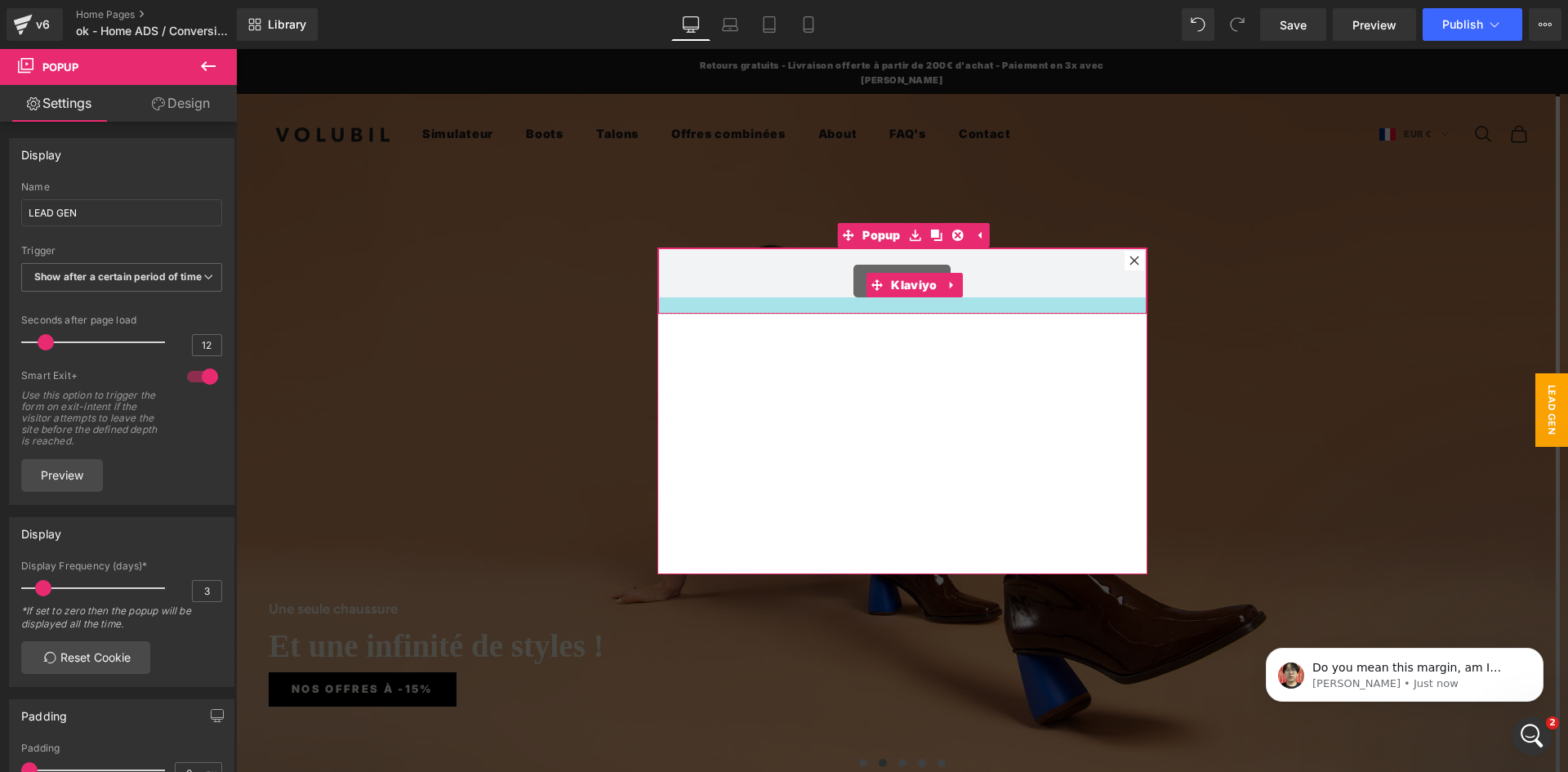
click at [1005, 310] on div at bounding box center [902, 305] width 488 height 16
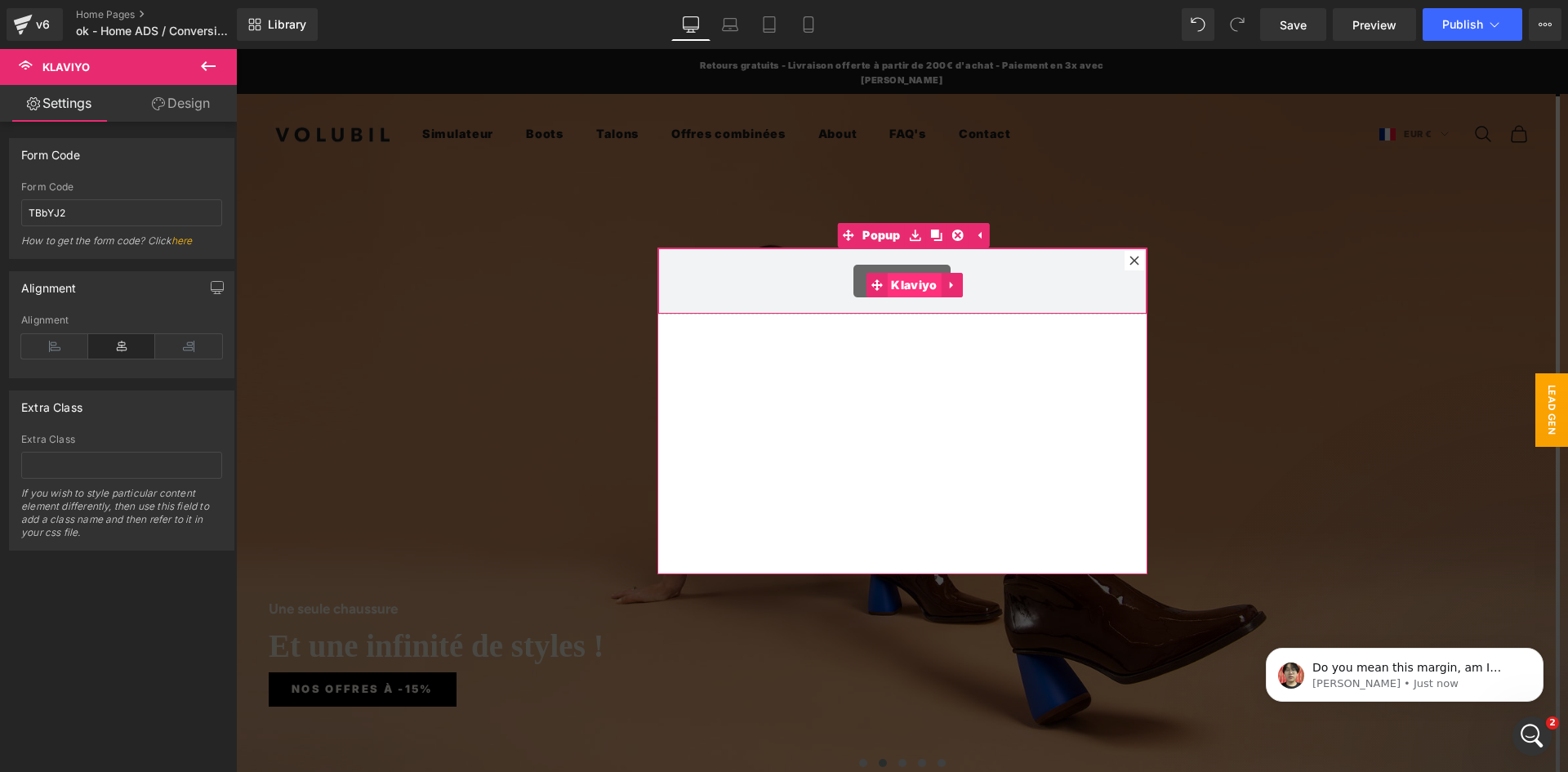
click at [909, 281] on span "Klaviyo" at bounding box center [913, 284] width 54 height 24
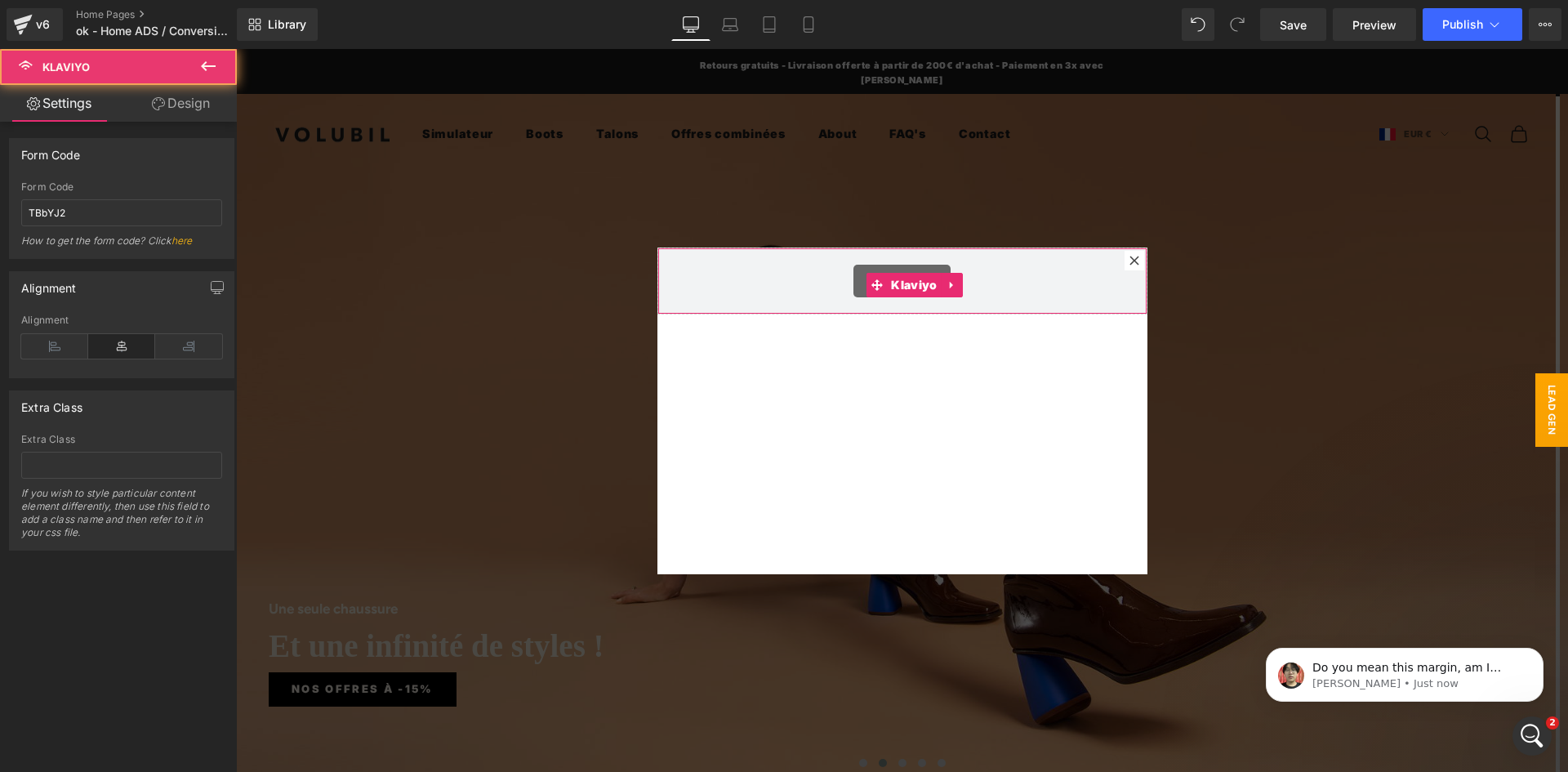
click at [193, 116] on link "Design" at bounding box center [180, 103] width 118 height 37
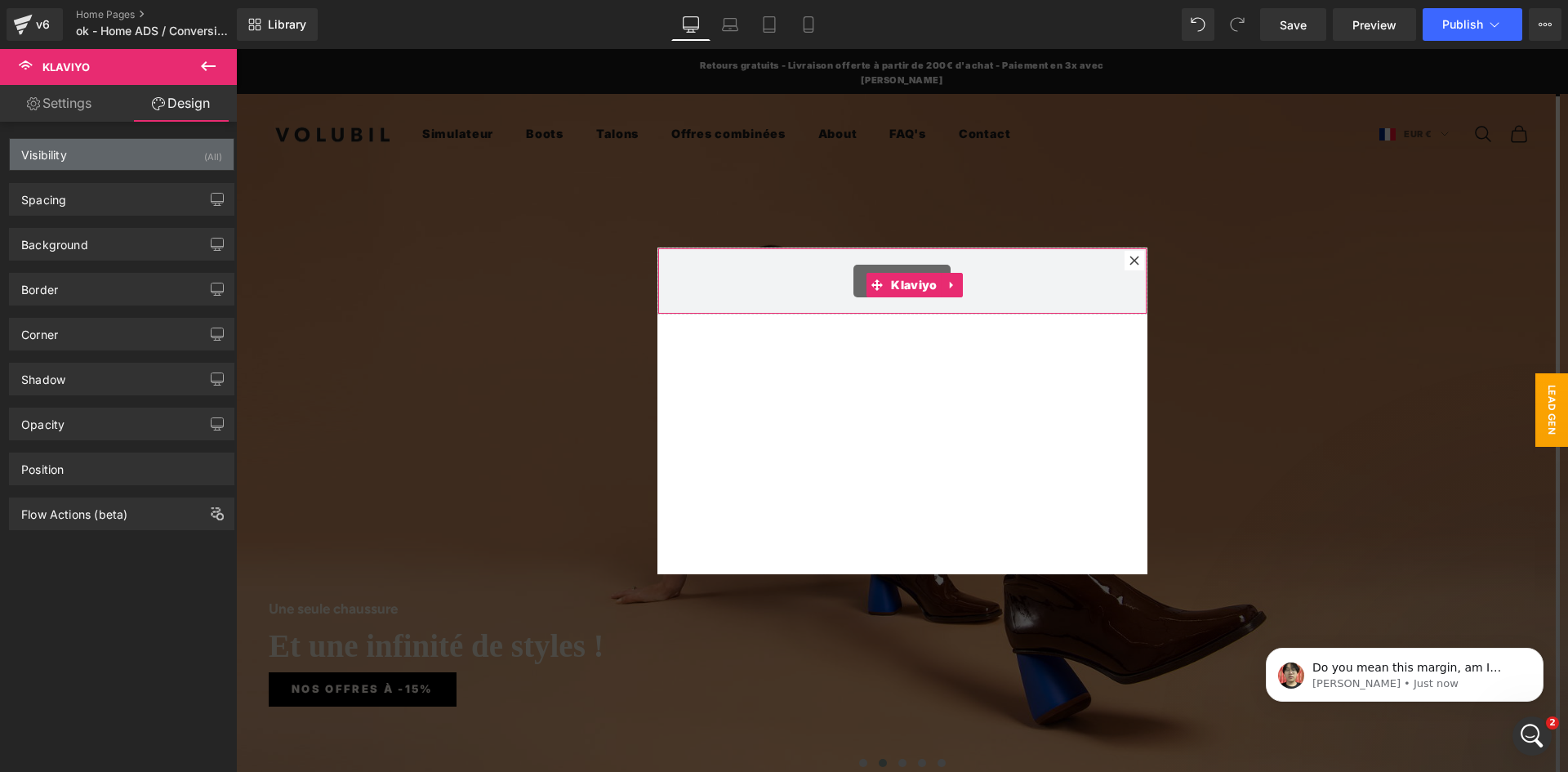
click at [123, 168] on div "Visibility (All)" at bounding box center [121, 154] width 223 height 31
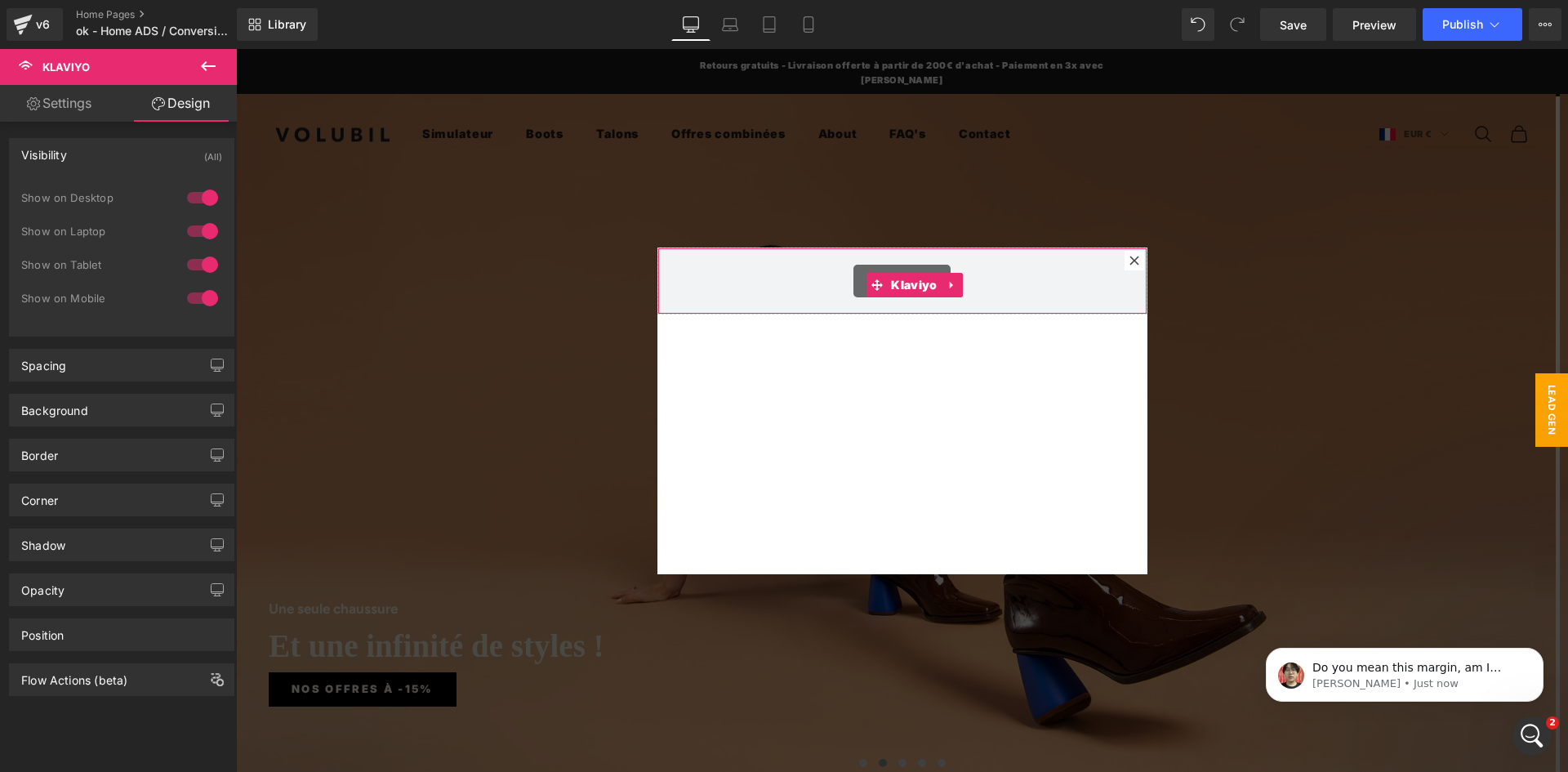
click at [123, 162] on div "Visibility (All)" at bounding box center [121, 154] width 223 height 31
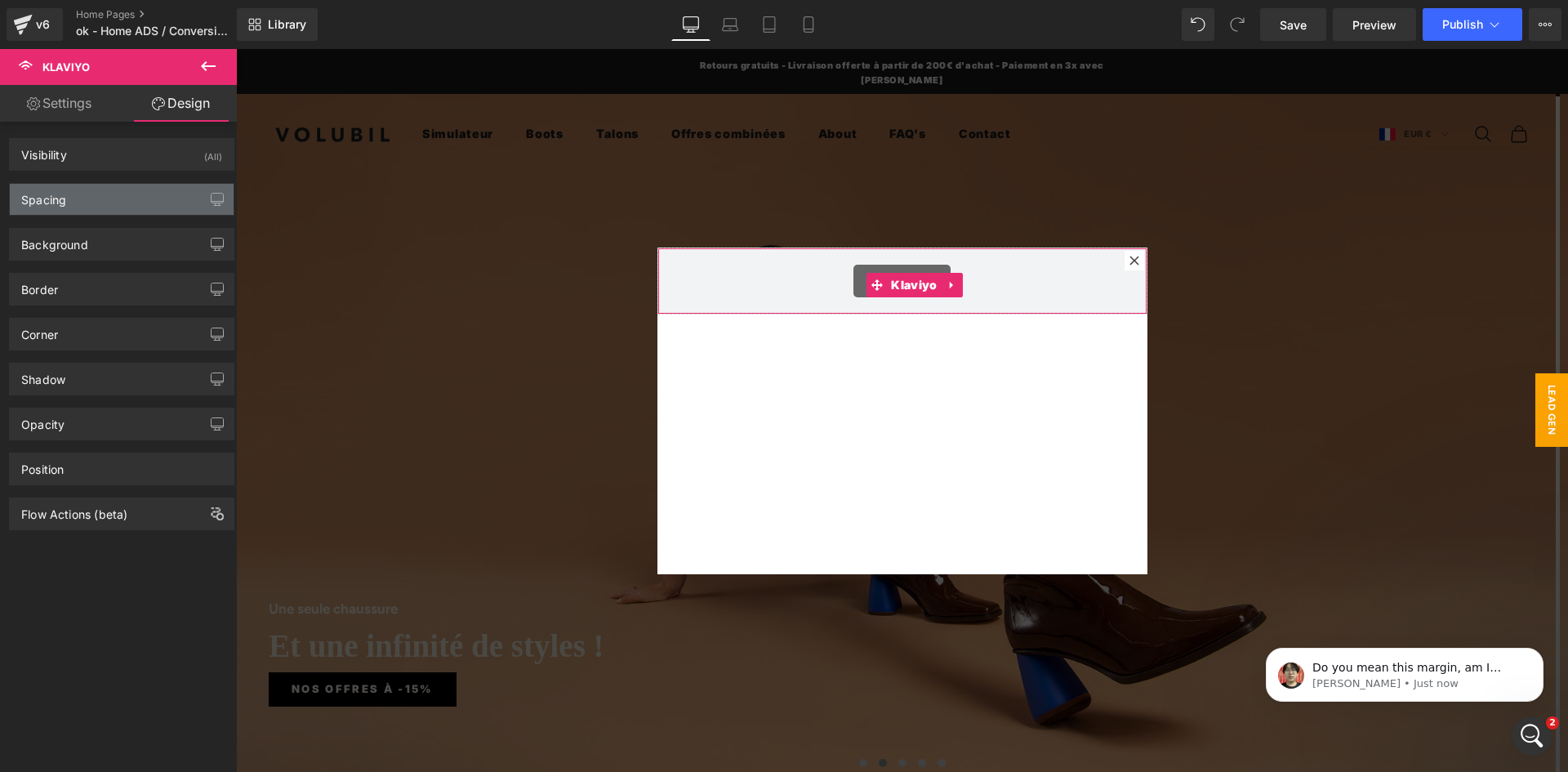
click at [105, 190] on div "Spacing" at bounding box center [121, 199] width 223 height 31
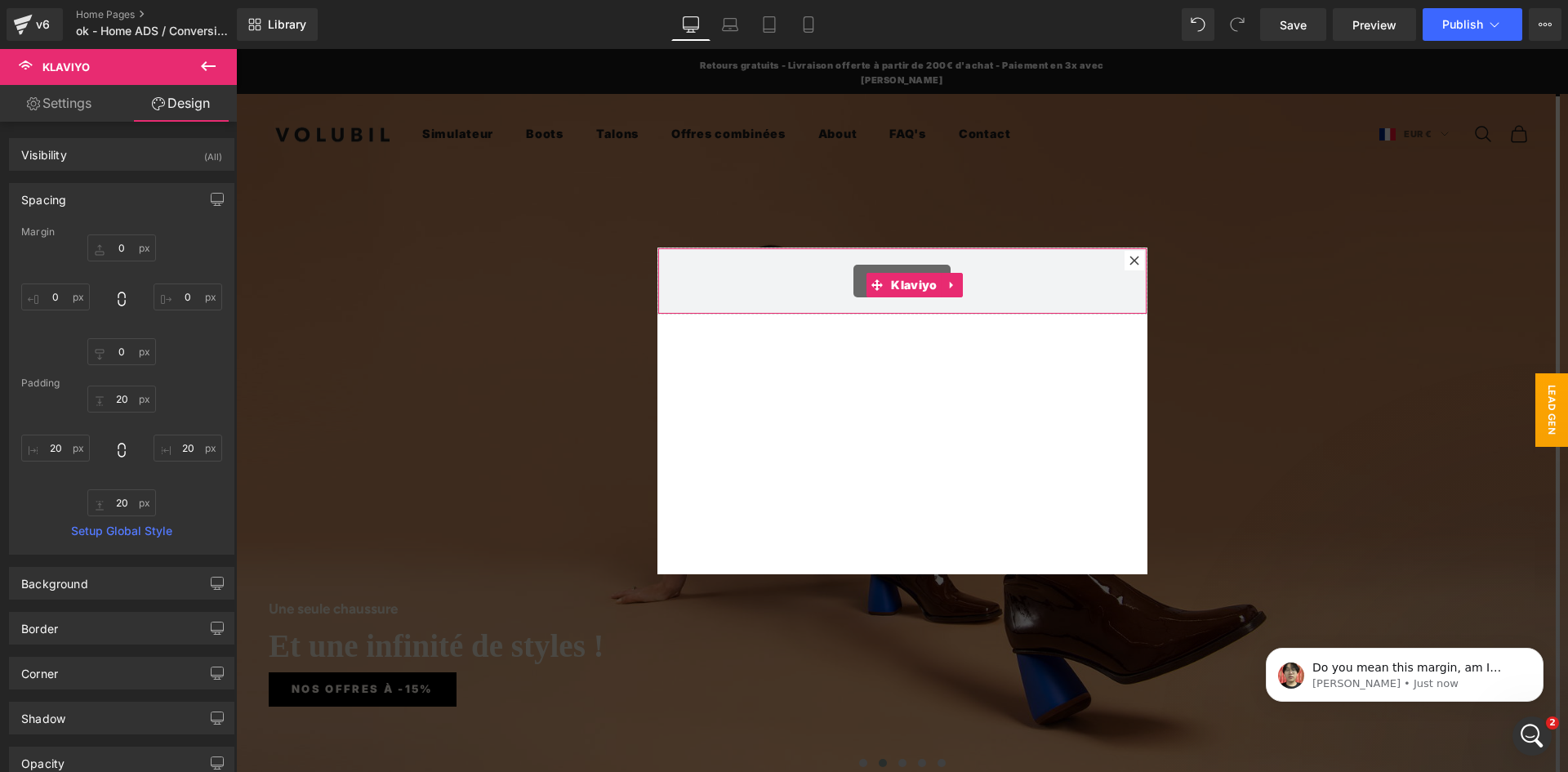
click at [104, 191] on div "Spacing" at bounding box center [121, 199] width 223 height 31
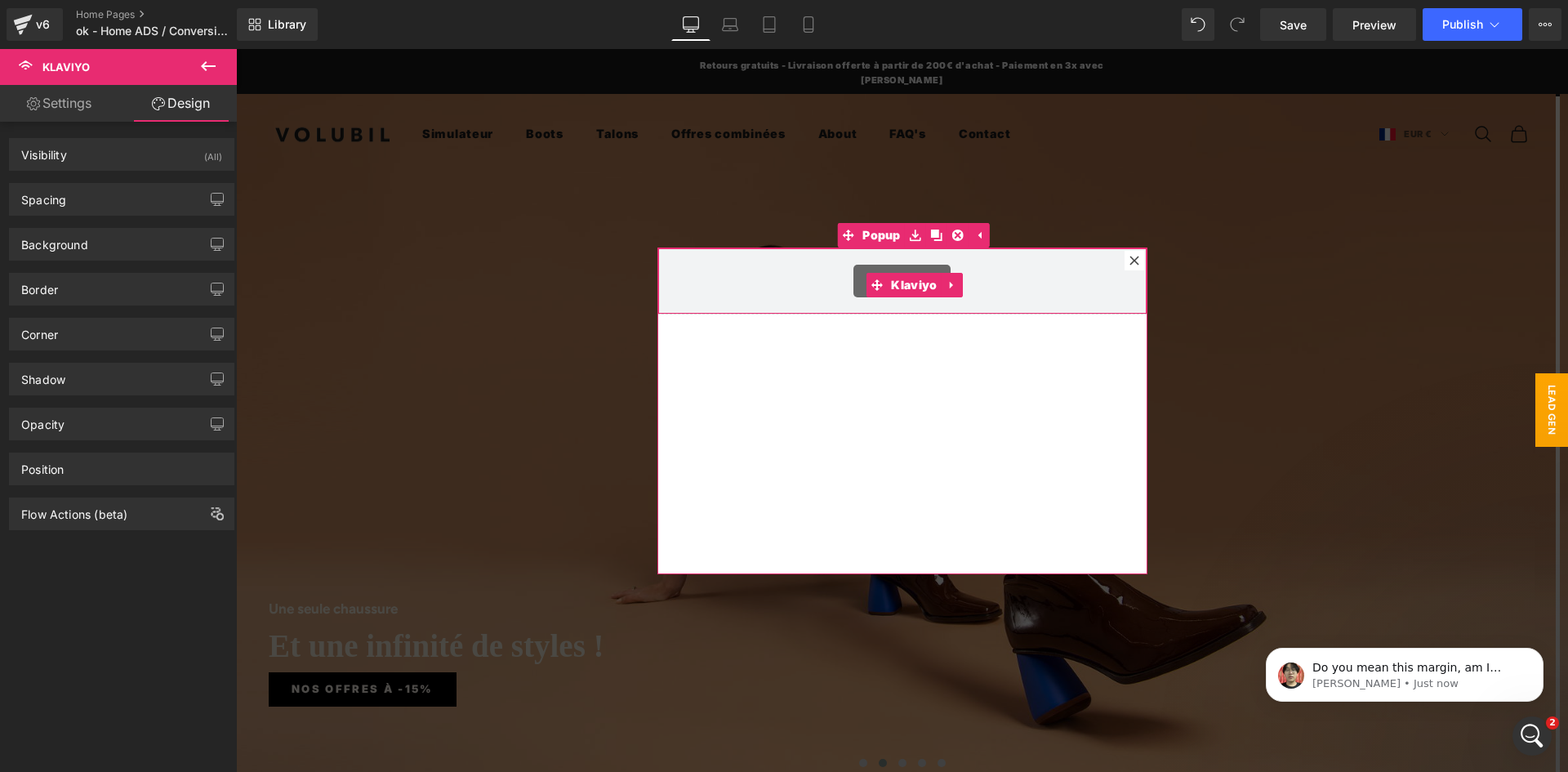
click at [727, 272] on div "Klaviyo" at bounding box center [902, 281] width 455 height 33
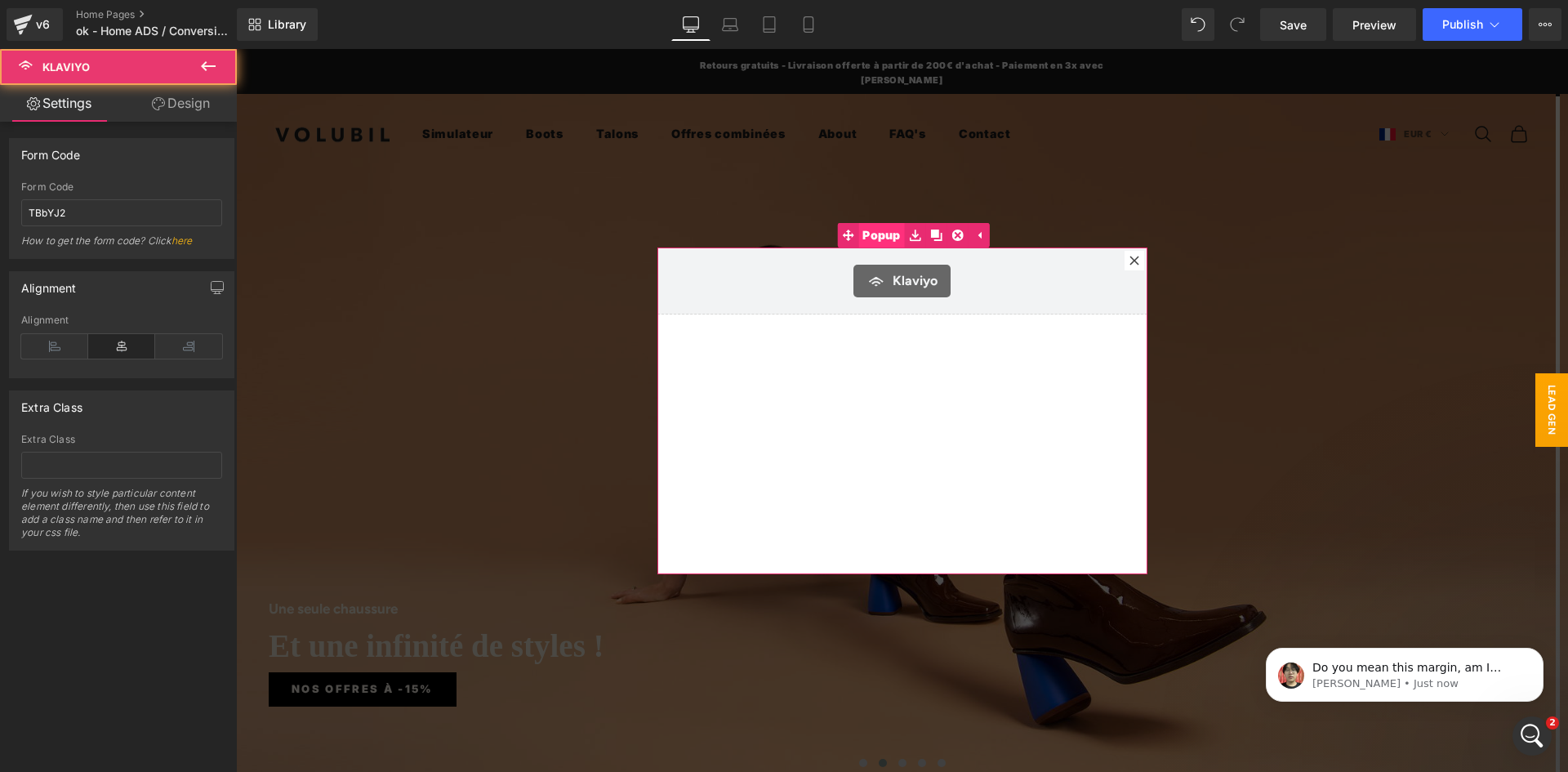
click at [874, 229] on span "Popup" at bounding box center [882, 235] width 46 height 24
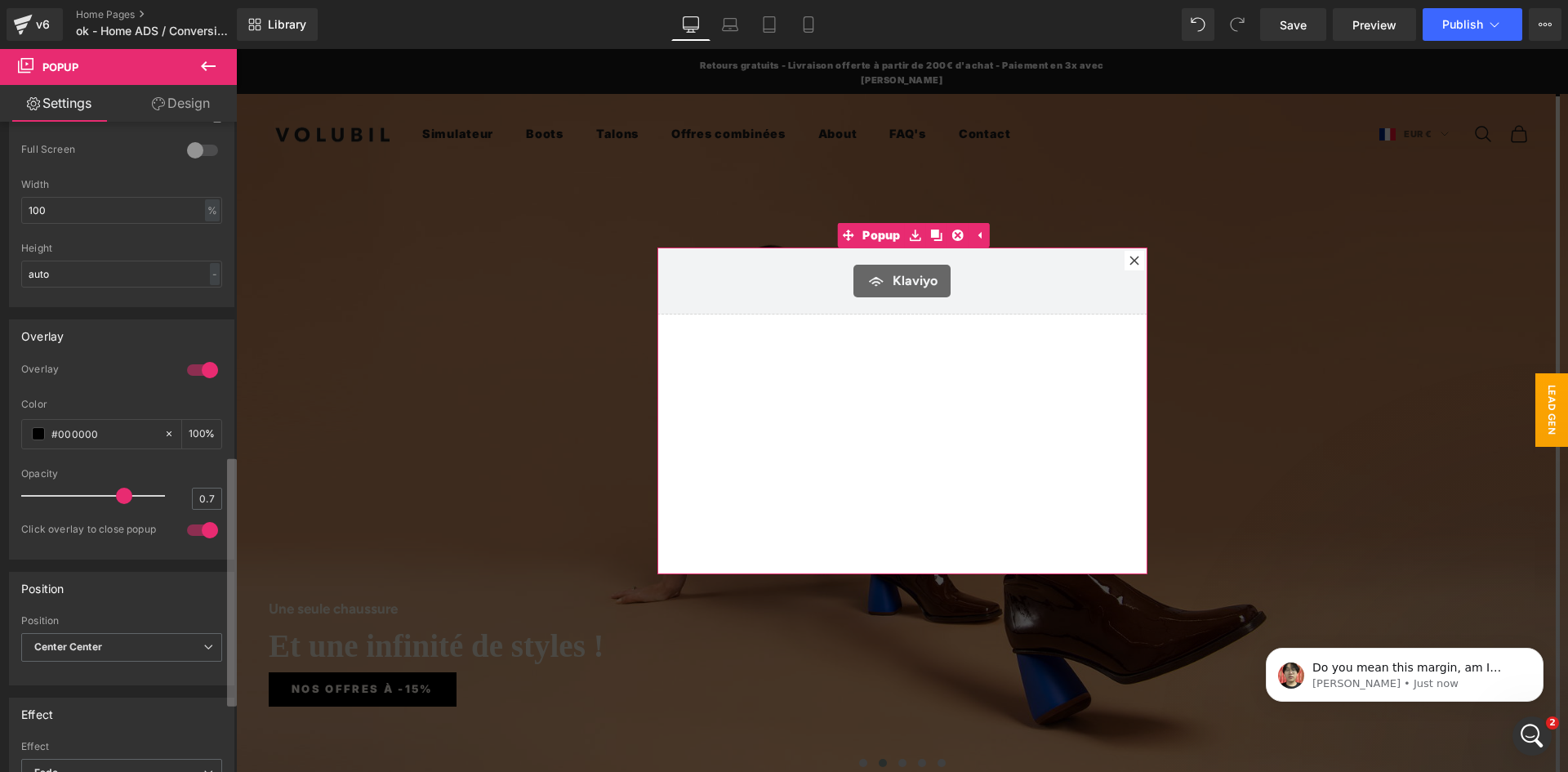
scroll to position [870, 0]
click at [213, 618] on div "Display LEAD GEN Name LEAD GEN None Show on page load Show after a certain peri…" at bounding box center [118, 450] width 237 height 657
click at [165, 102] on link "Design" at bounding box center [180, 103] width 118 height 37
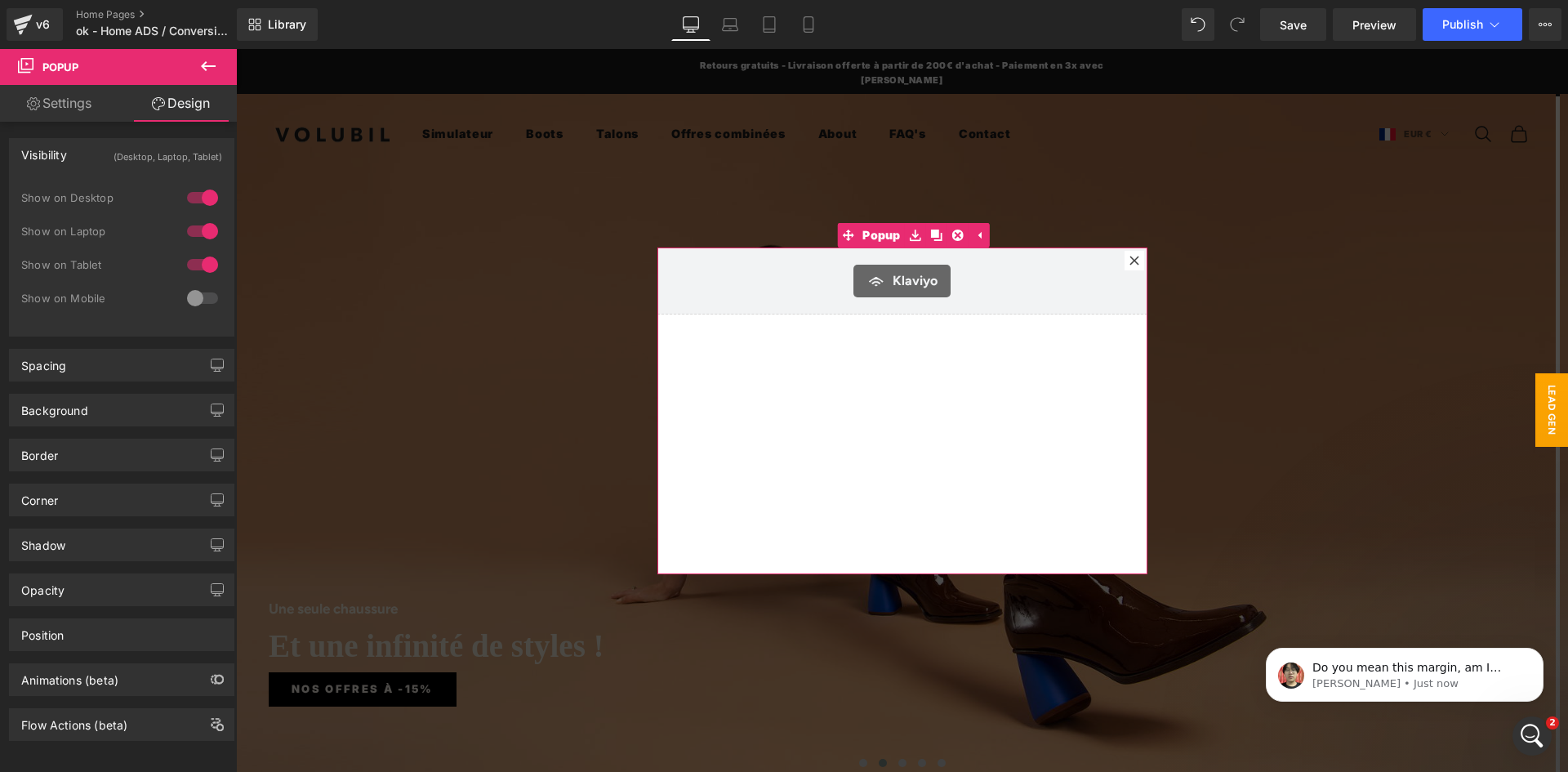
click at [118, 160] on div "(Desktop, Laptop, Tablet)" at bounding box center [167, 152] width 109 height 27
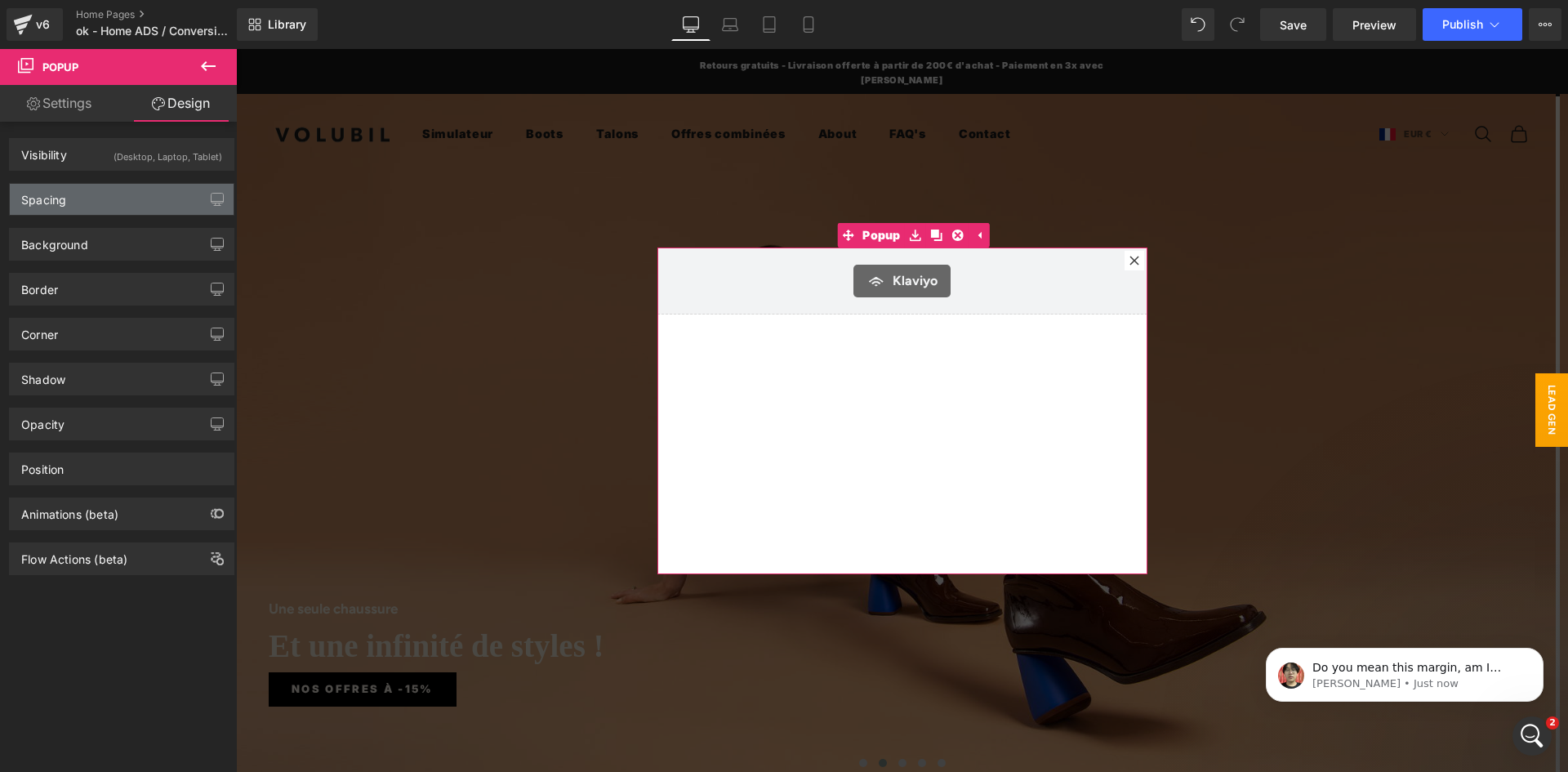
click at [97, 199] on div "Spacing" at bounding box center [121, 199] width 223 height 31
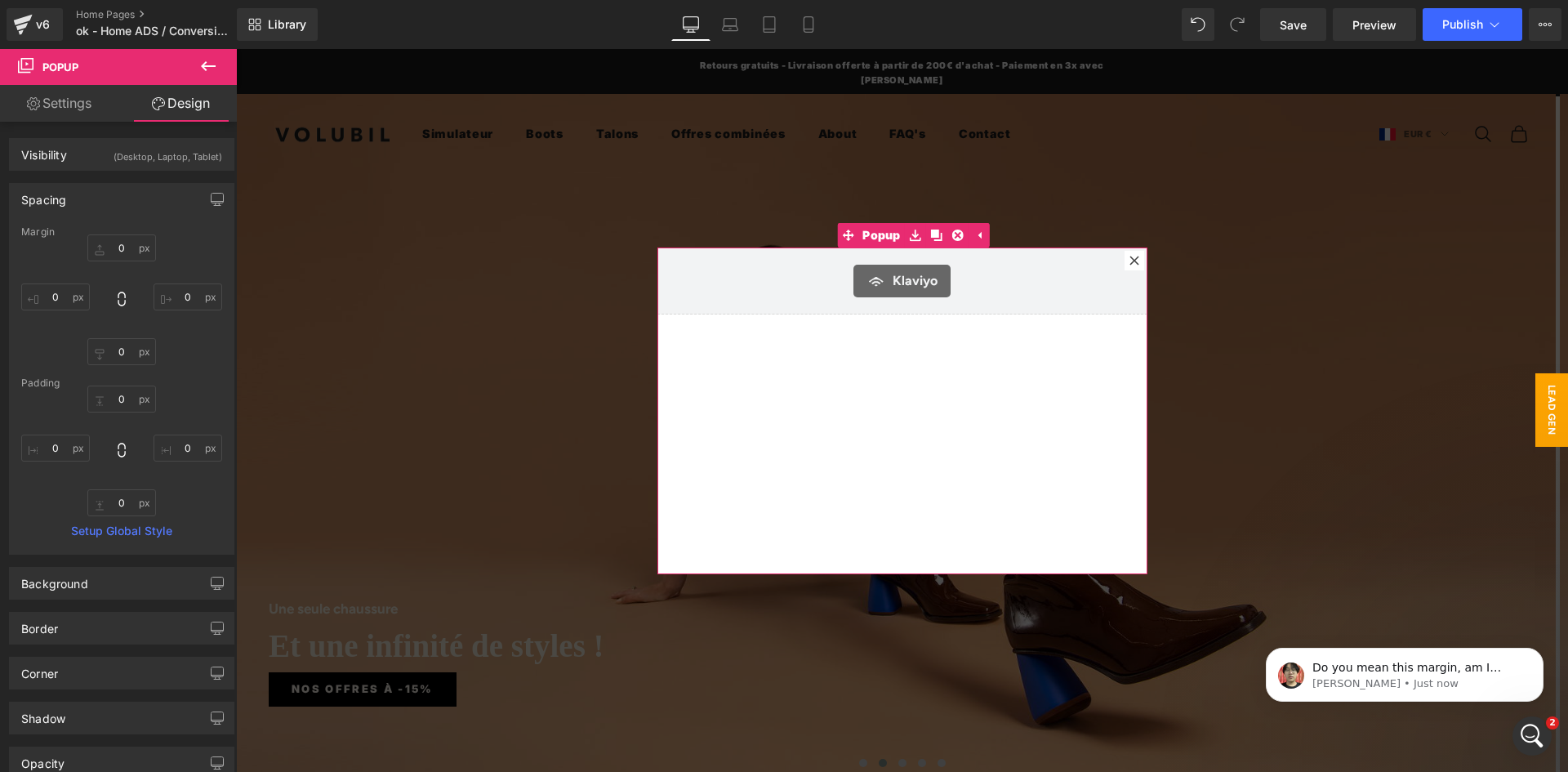
click at [899, 433] on div "Klaviyo Klaviyo" at bounding box center [902, 410] width 490 height 326
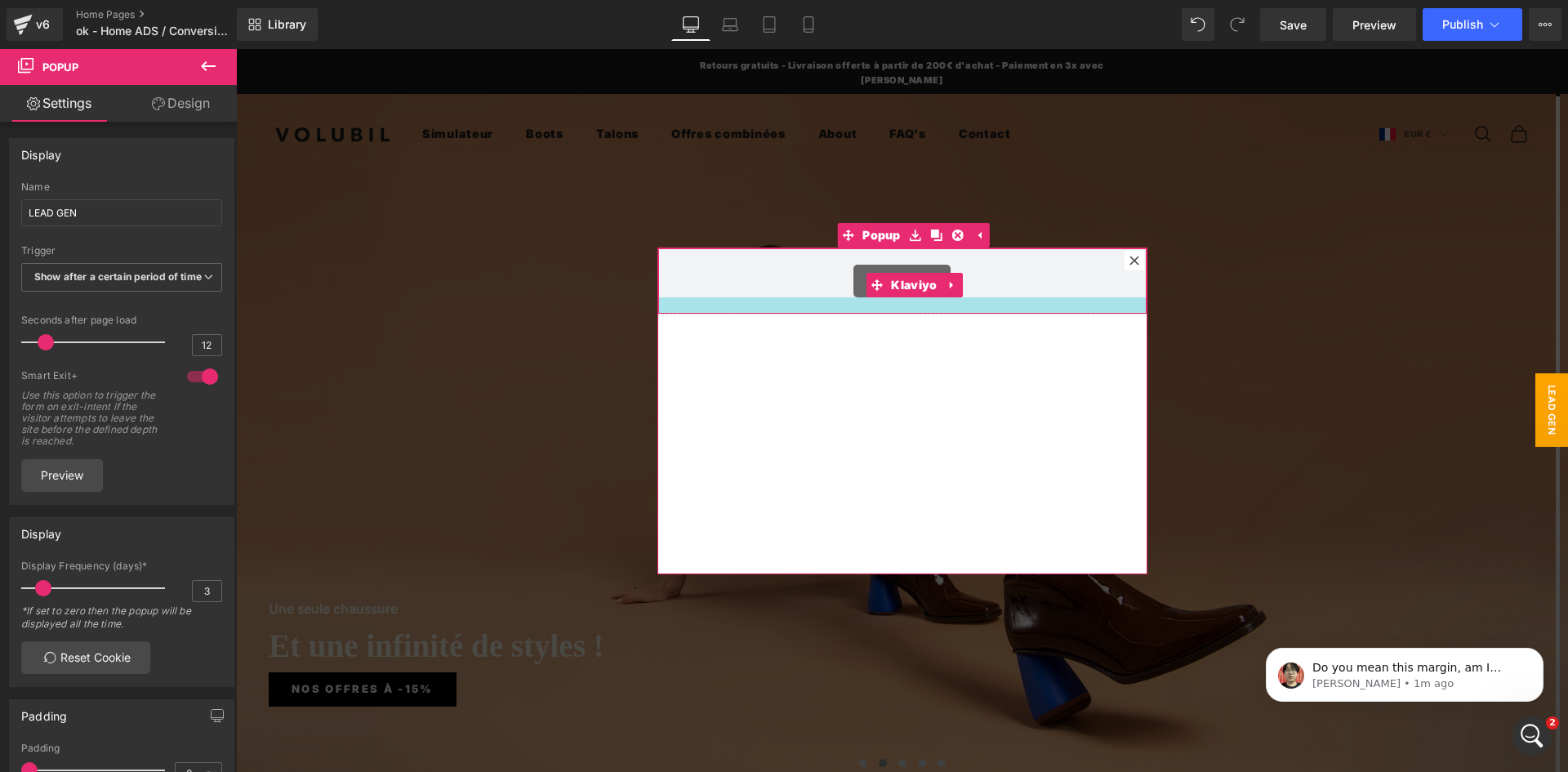
click at [989, 299] on div at bounding box center [902, 305] width 488 height 16
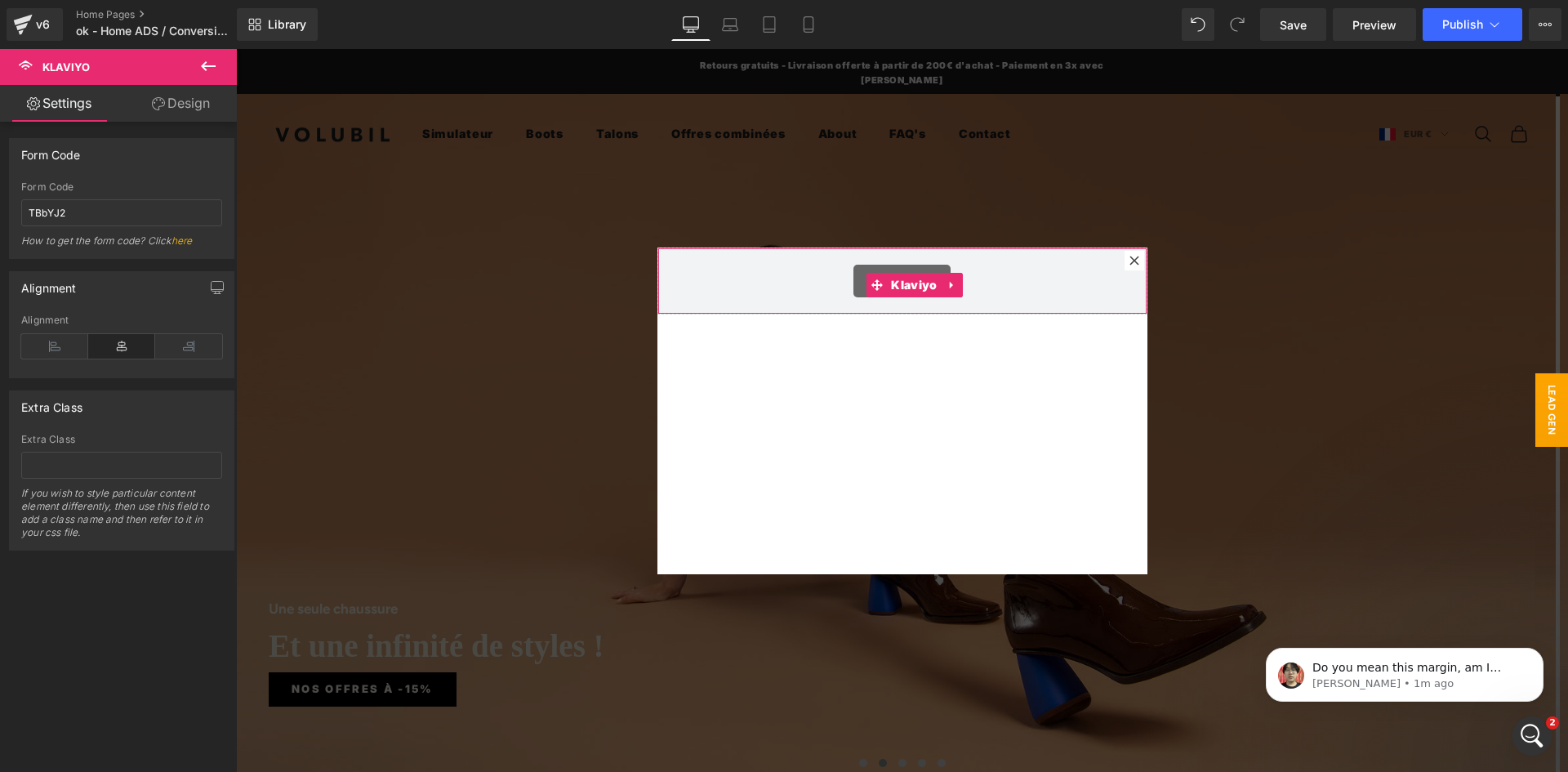
click at [187, 101] on link "Design" at bounding box center [180, 103] width 118 height 37
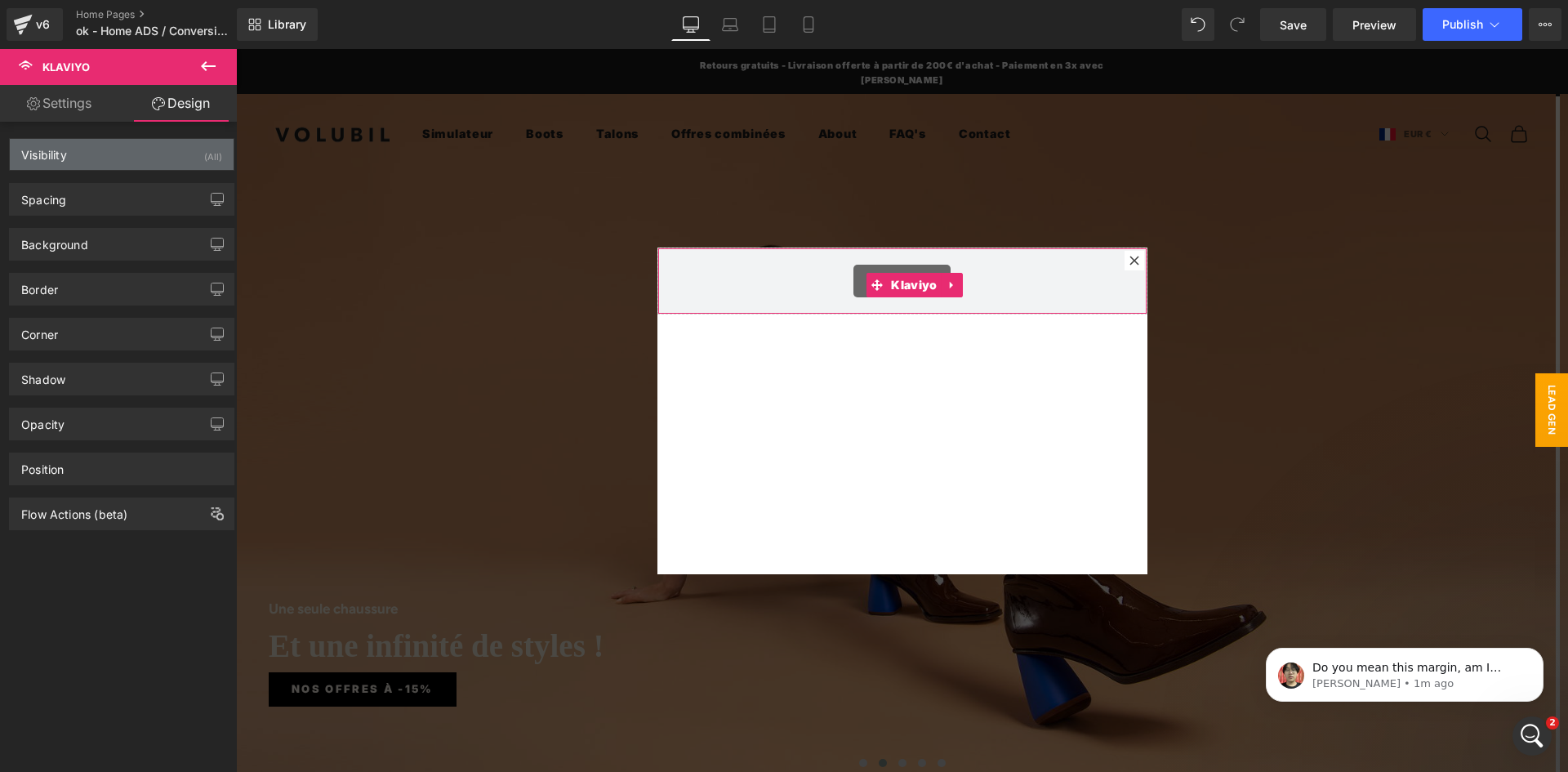
type input "0"
type input "20"
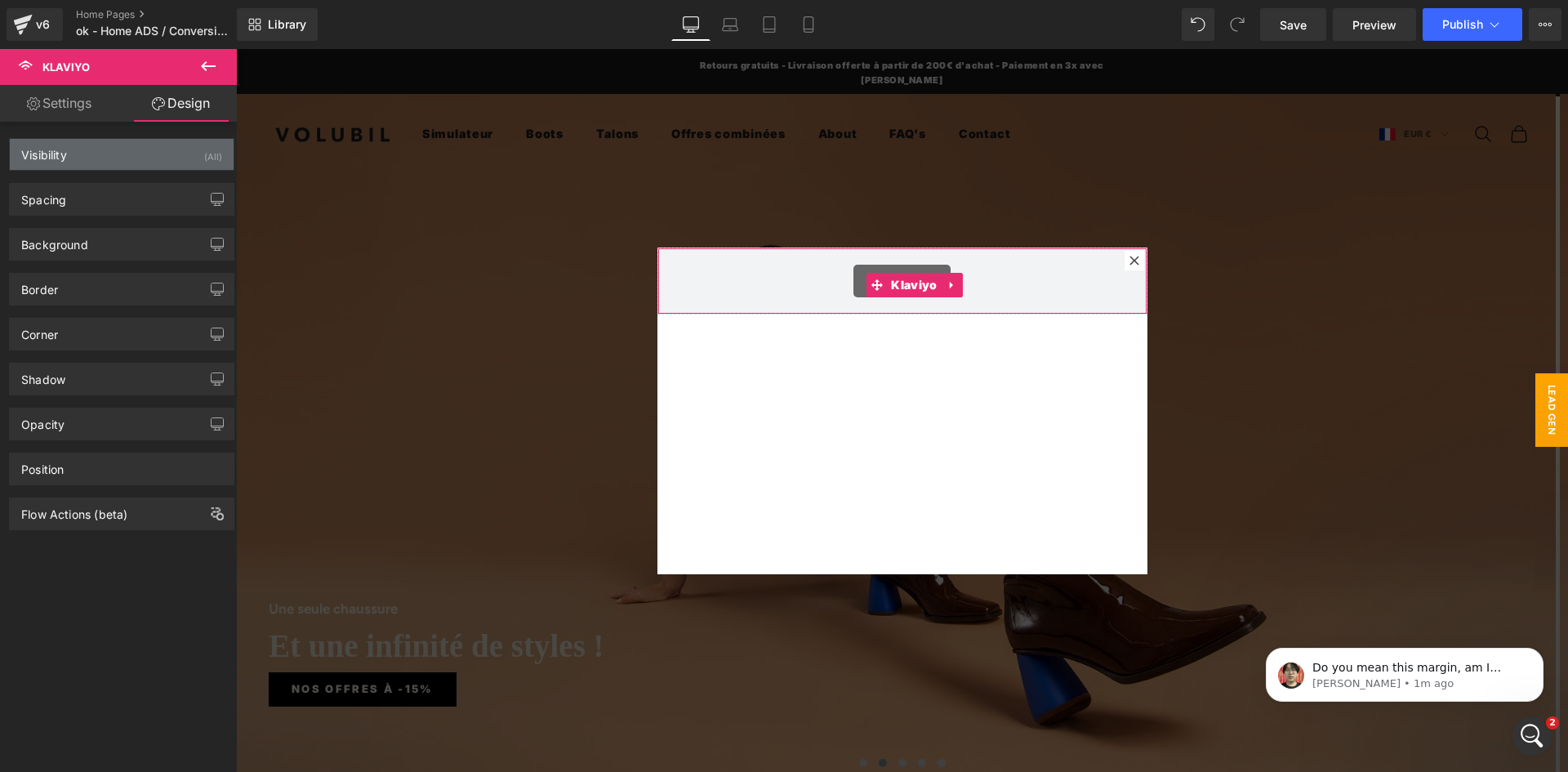
type input "20"
click at [129, 152] on div "Visibility (All)" at bounding box center [121, 154] width 223 height 31
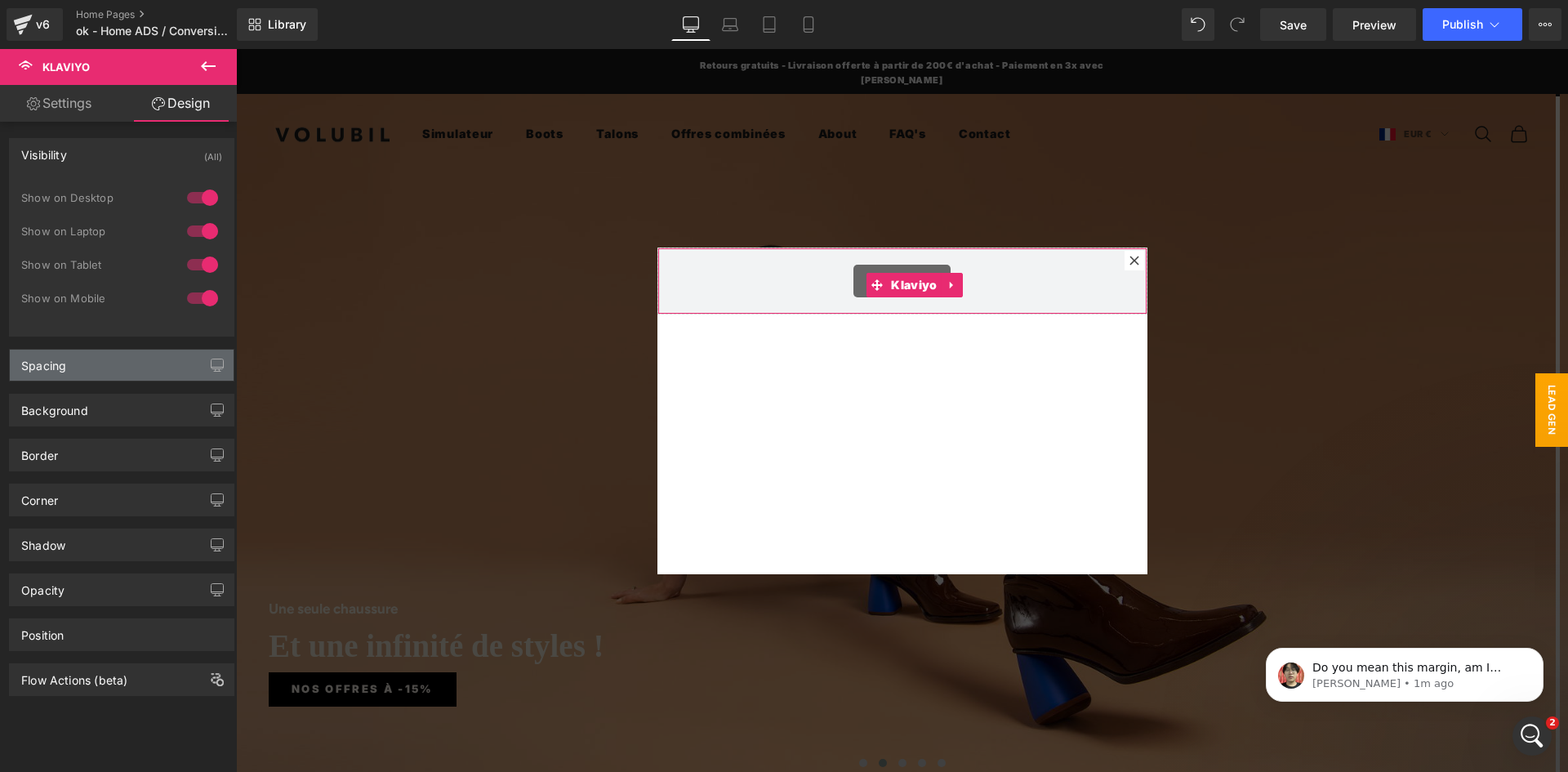
click at [87, 363] on div "Spacing" at bounding box center [121, 365] width 223 height 31
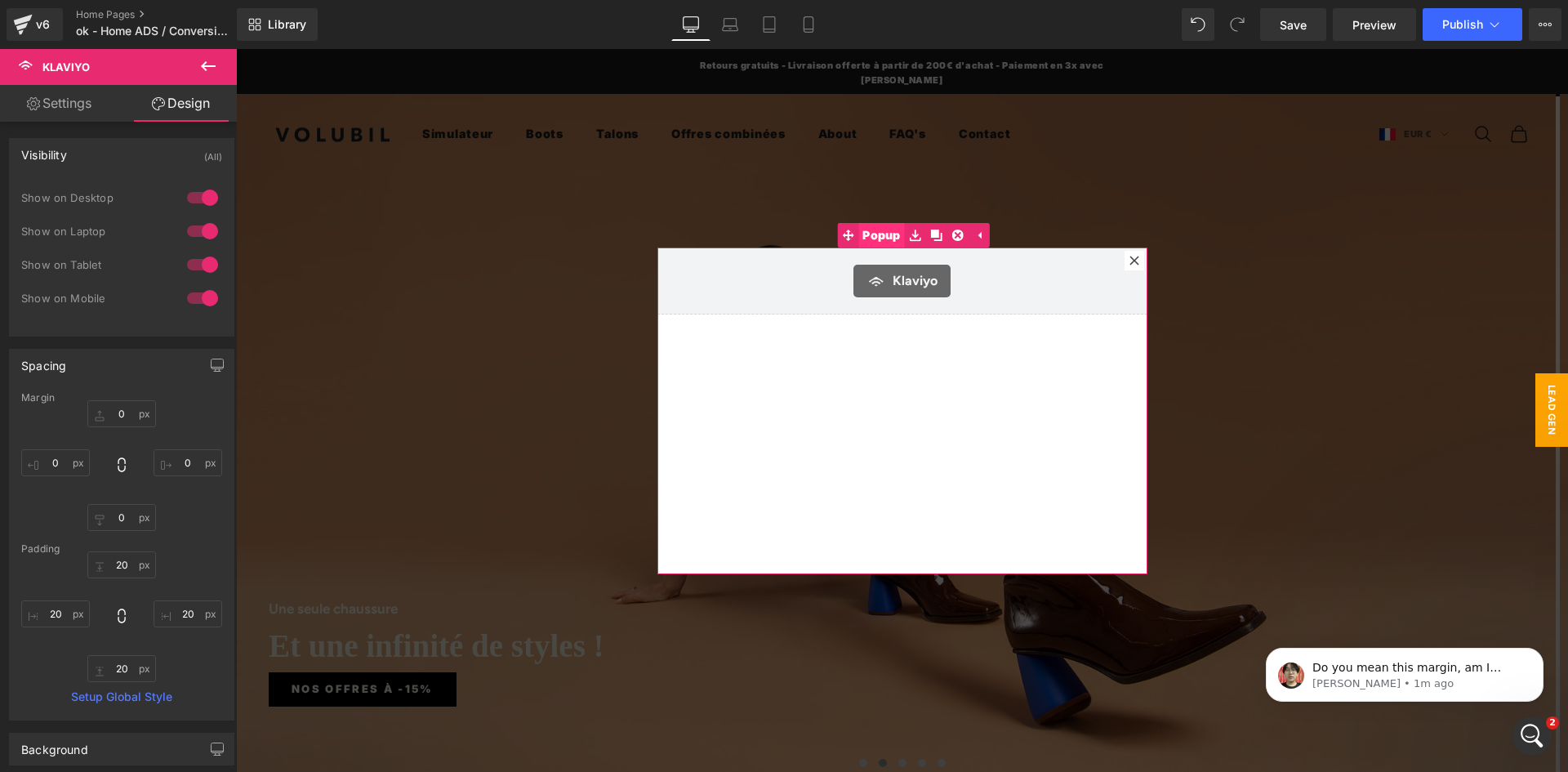
click at [875, 238] on span "Popup" at bounding box center [882, 235] width 46 height 24
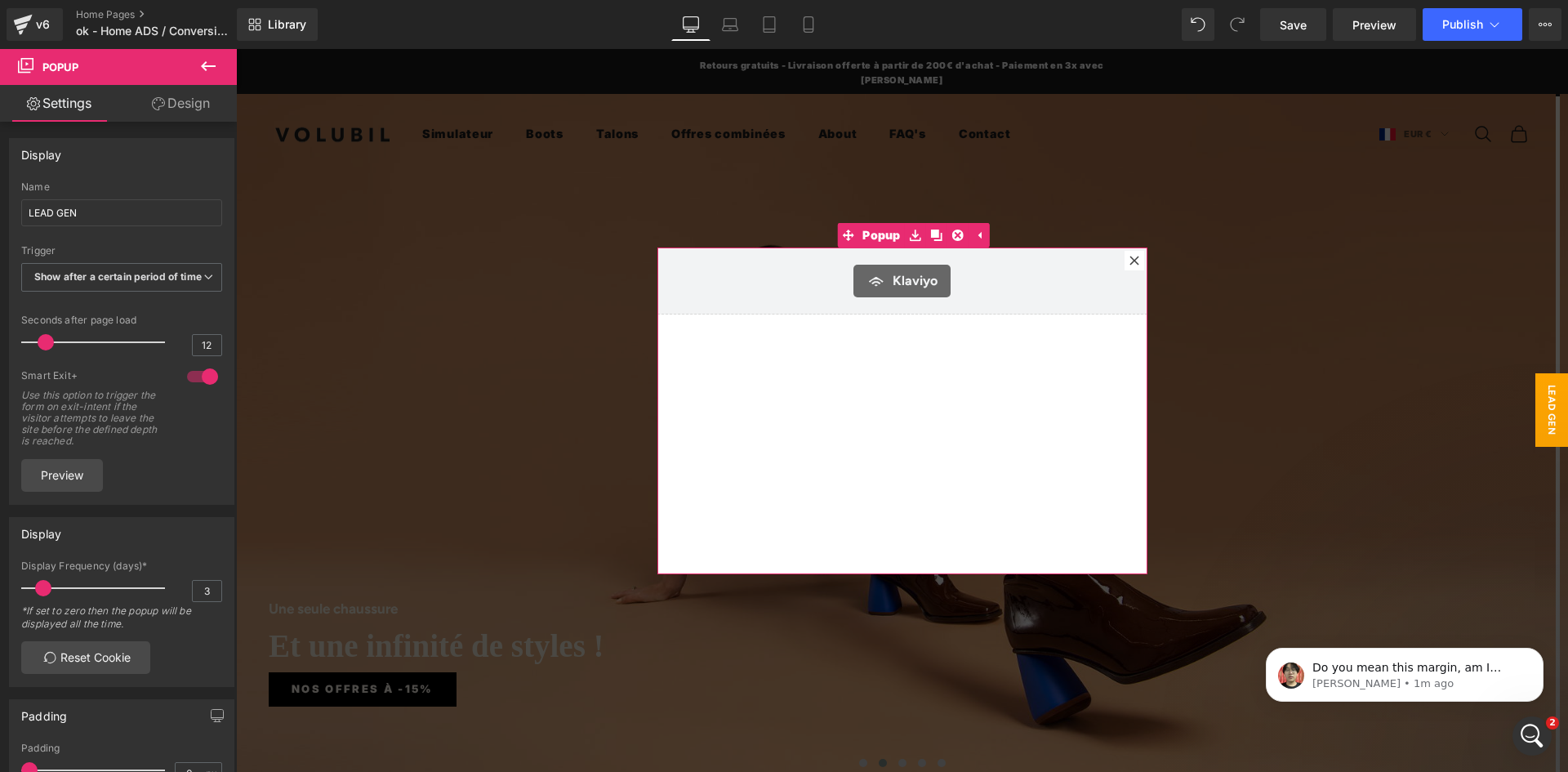
click at [173, 110] on link "Design" at bounding box center [180, 103] width 118 height 37
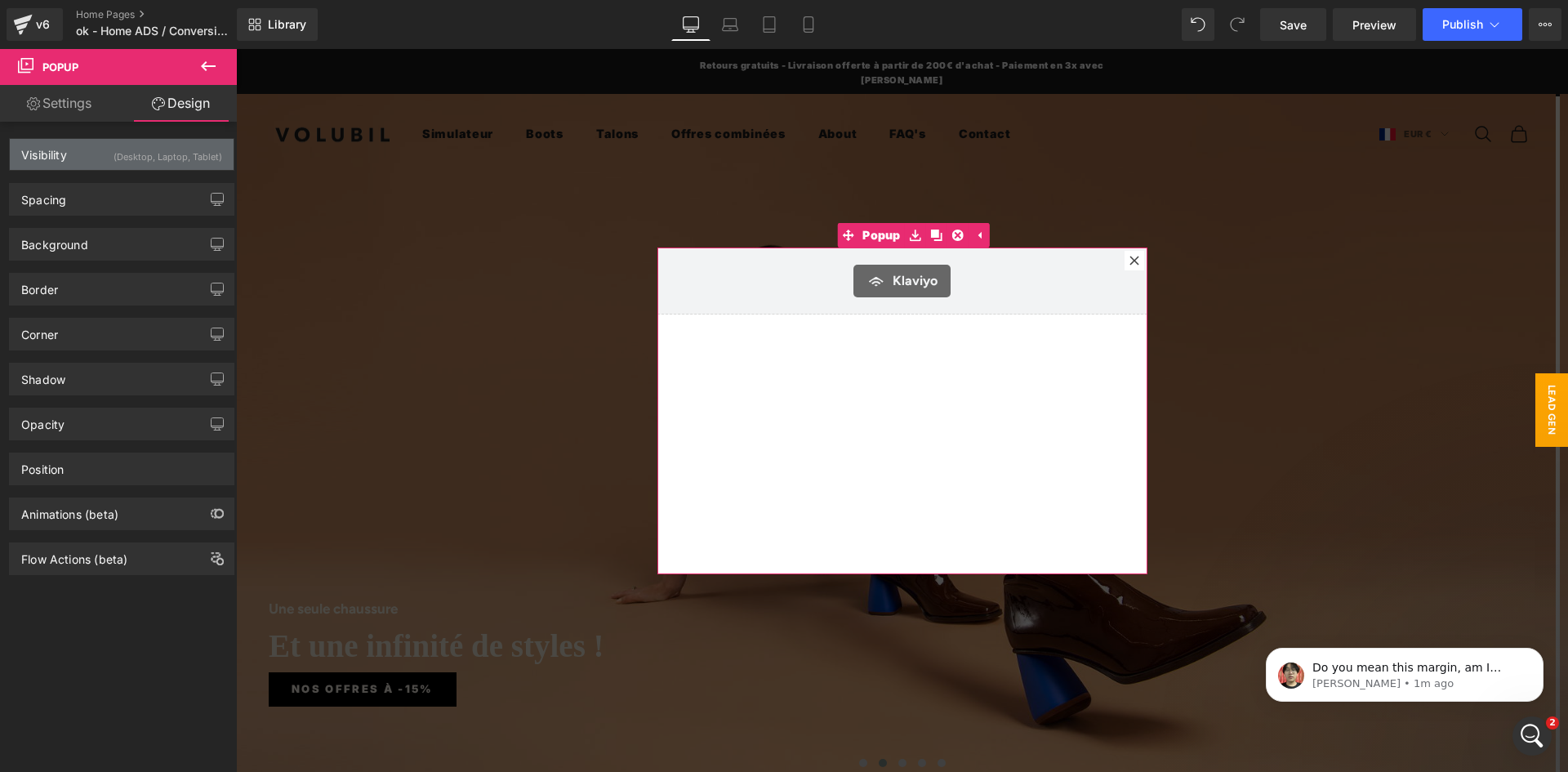
type input "0"
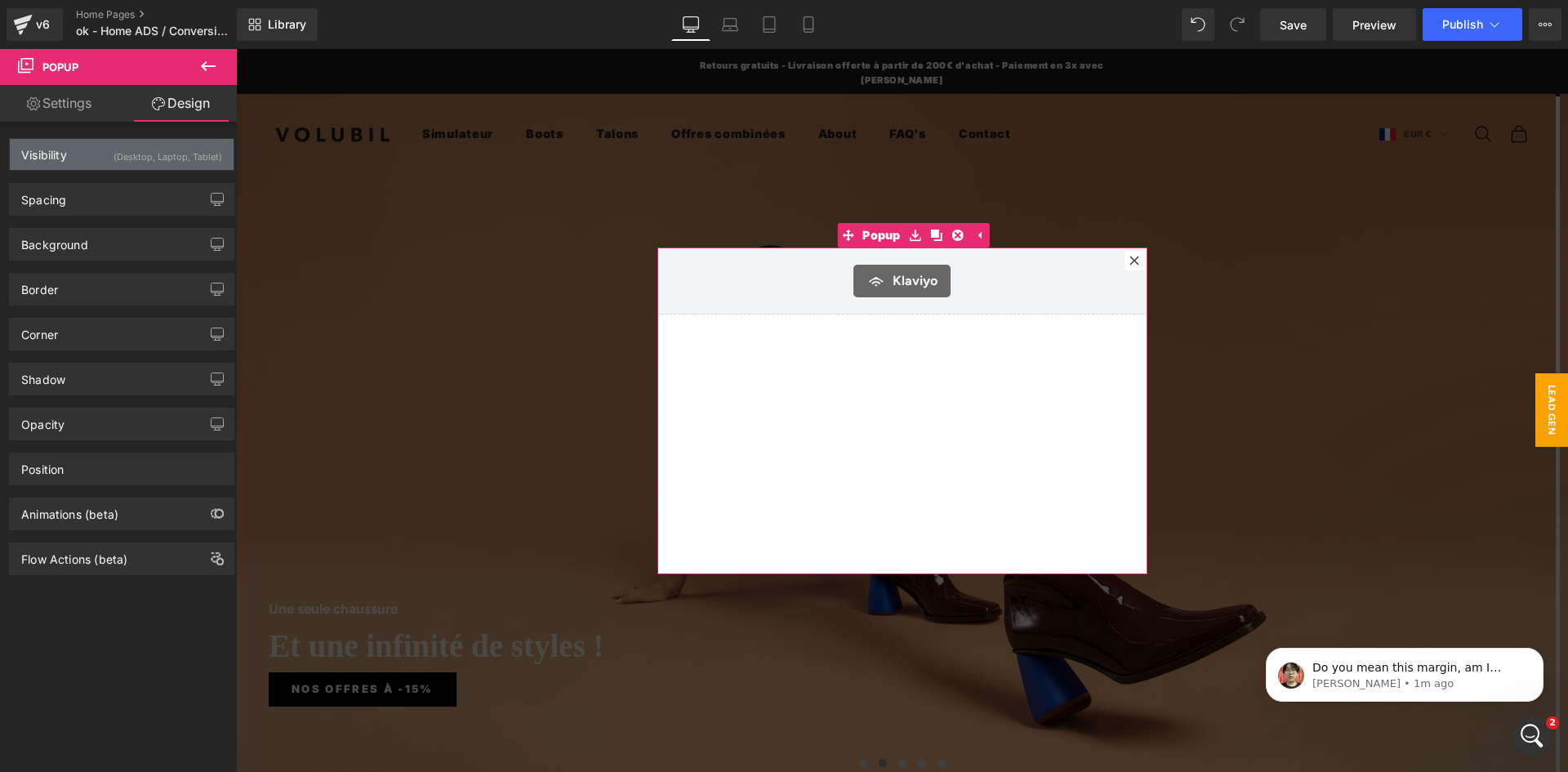
type input "0"
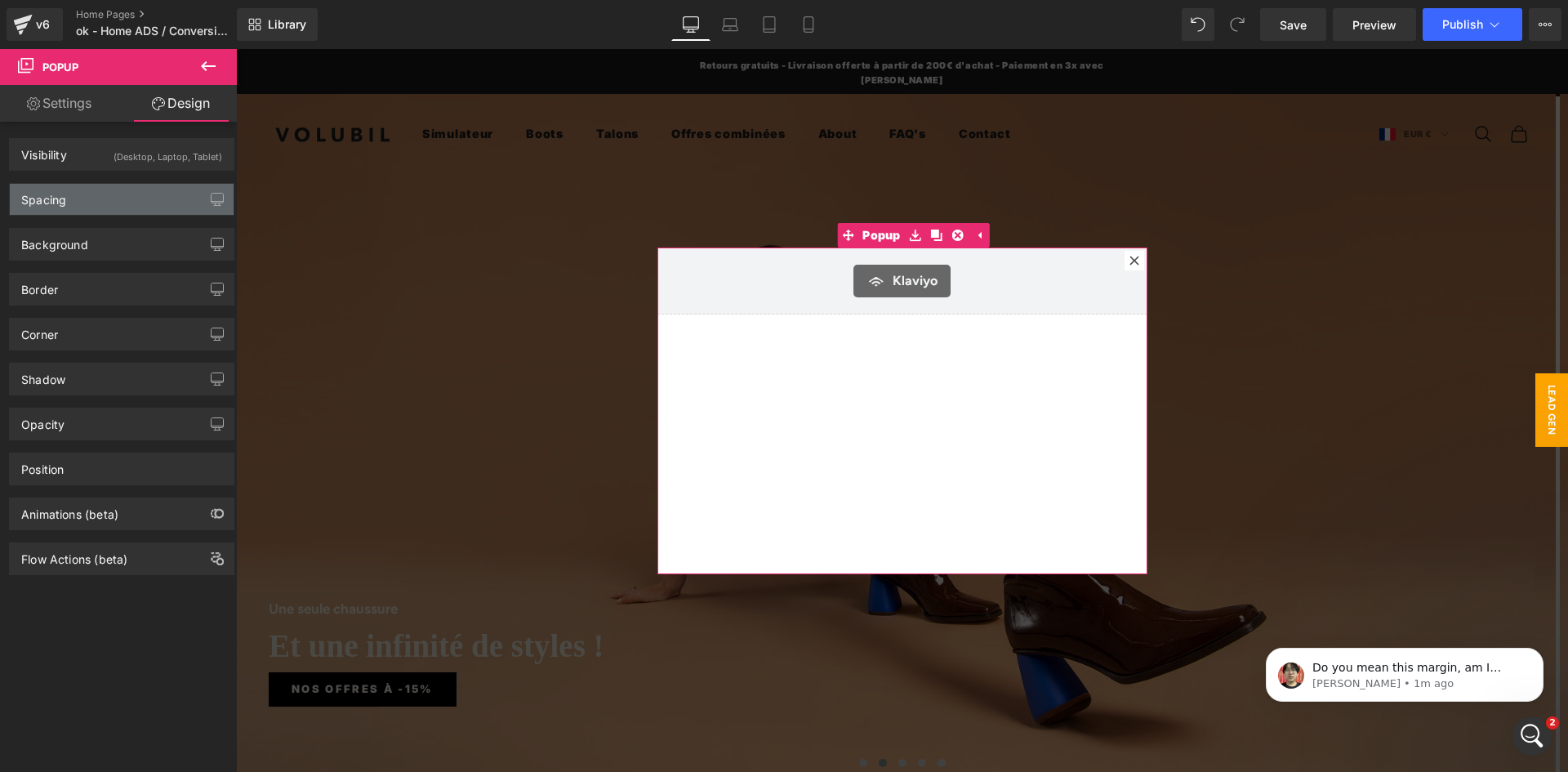
click at [62, 193] on div "Spacing" at bounding box center [43, 195] width 45 height 23
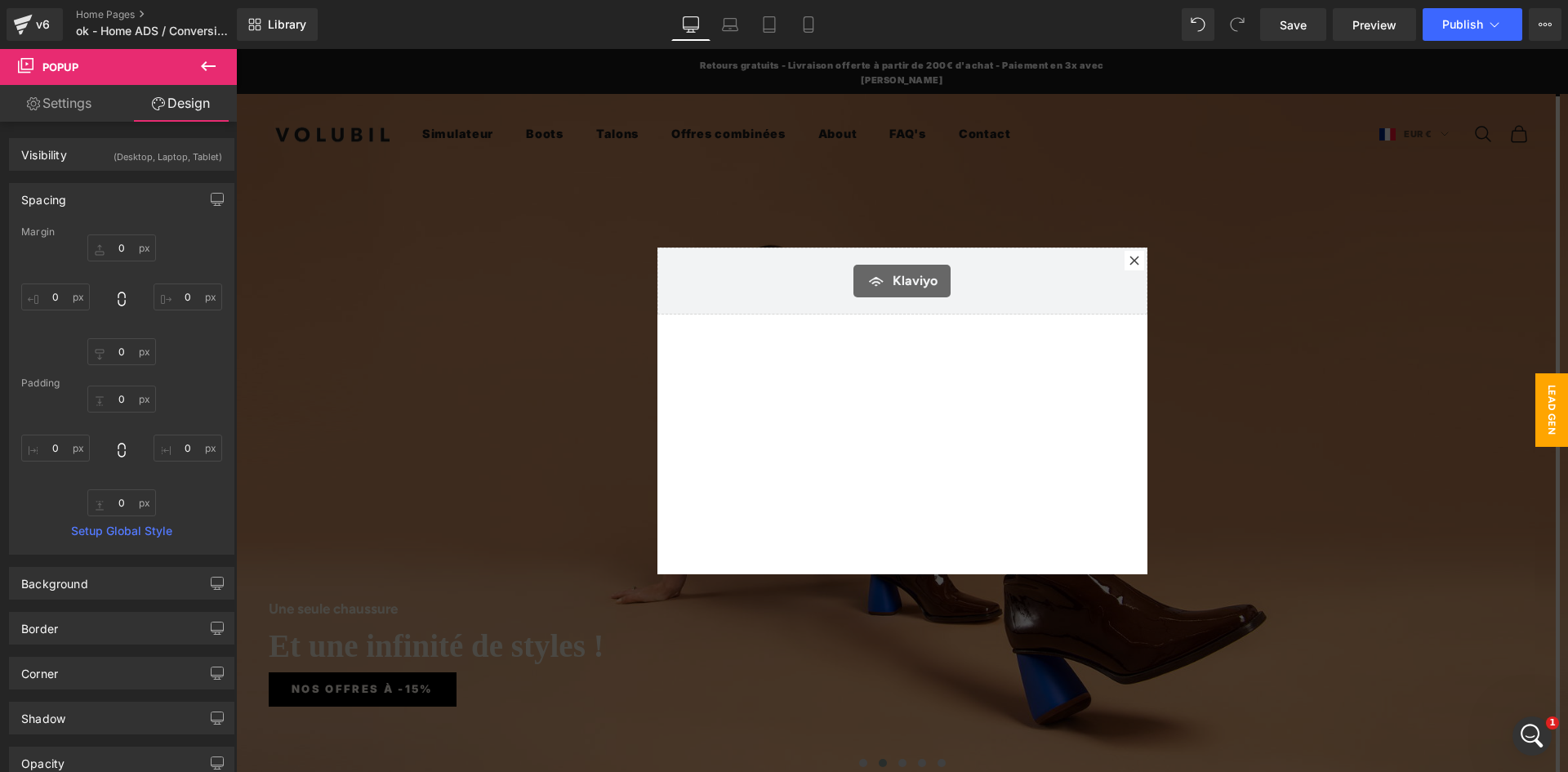
click at [1456, 265] on div at bounding box center [902, 410] width 1332 height 723
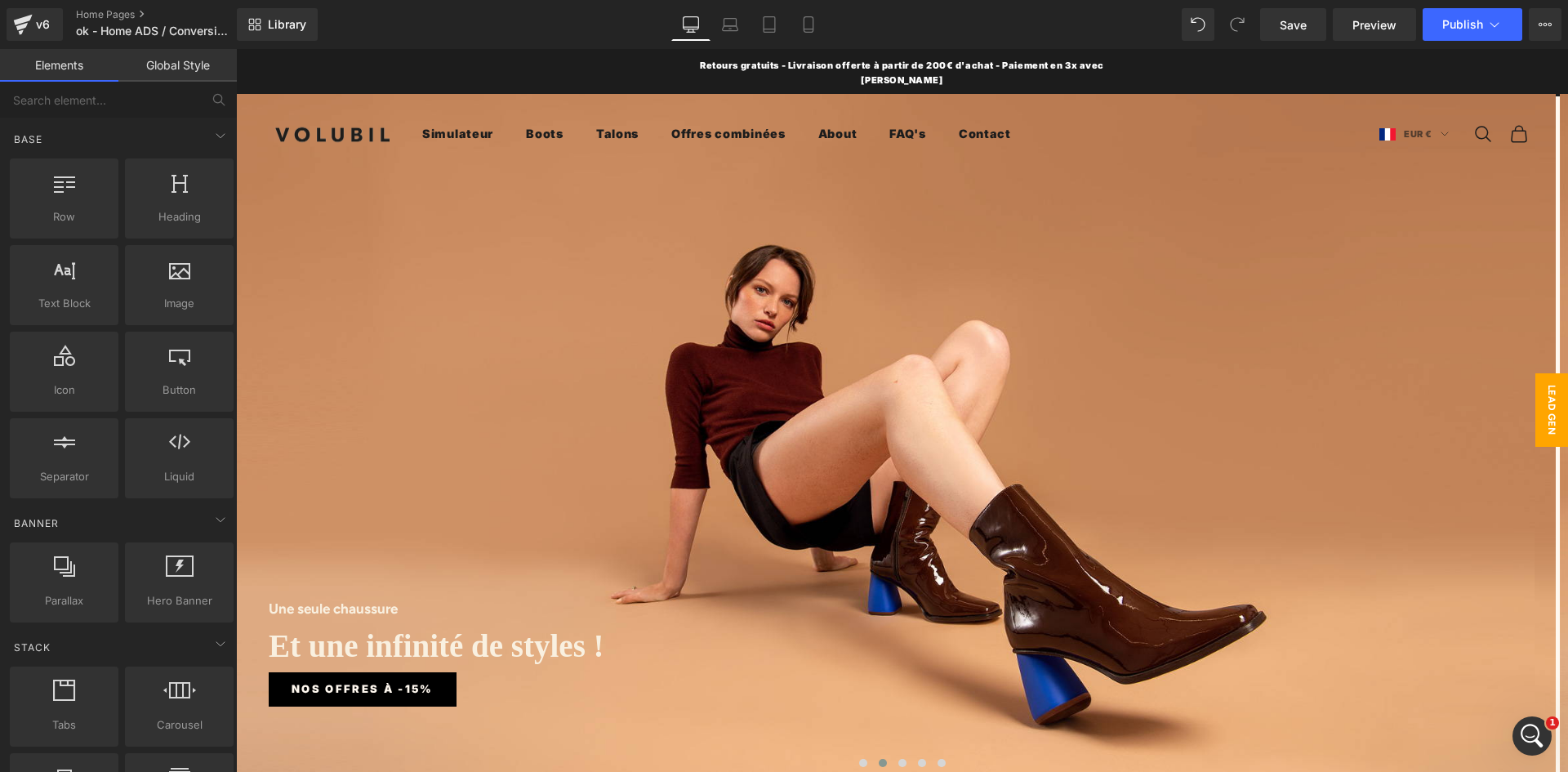
click at [1535, 420] on span "LEAD GEN" at bounding box center [1552, 410] width 33 height 73
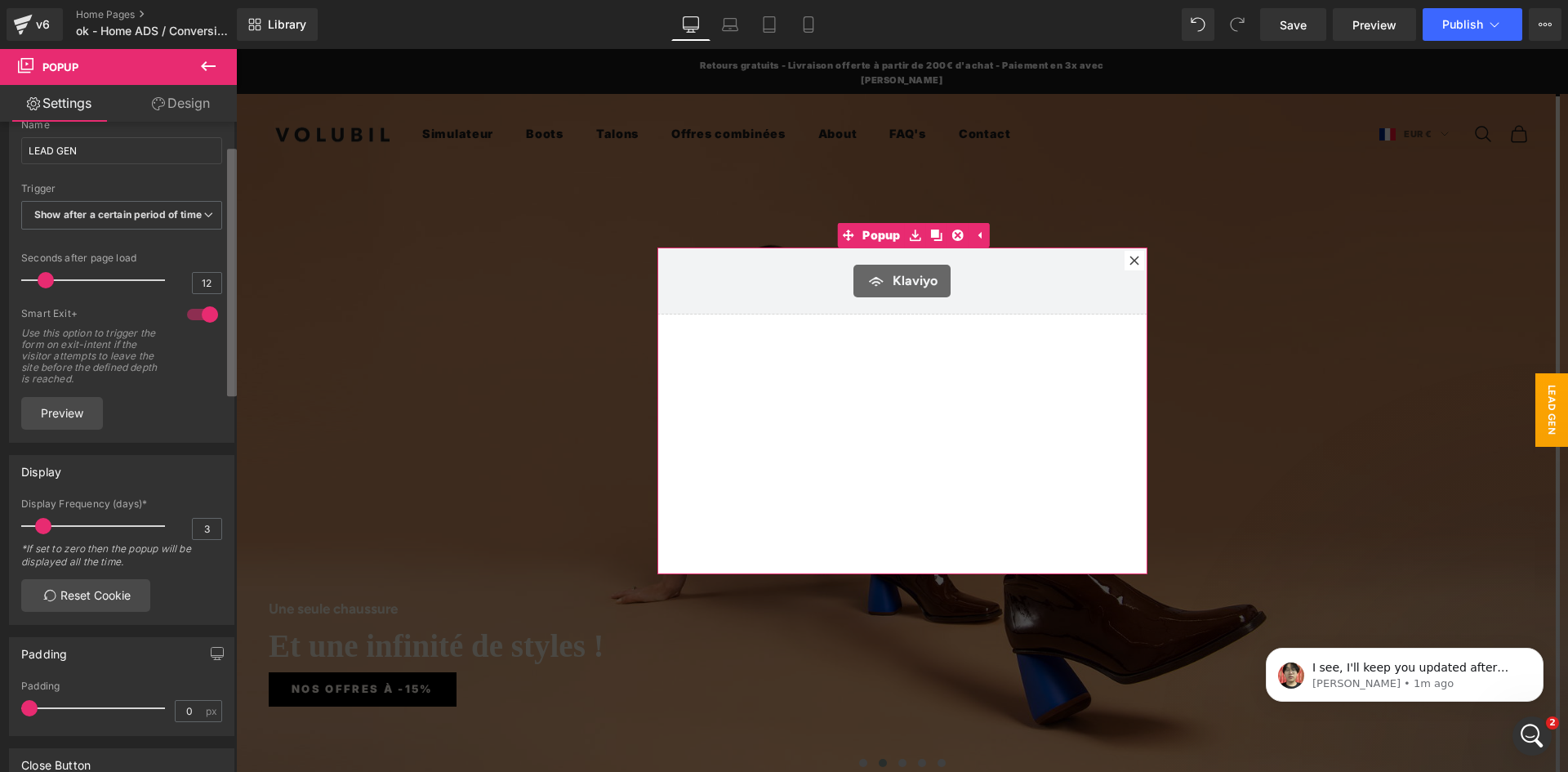
scroll to position [0, 0]
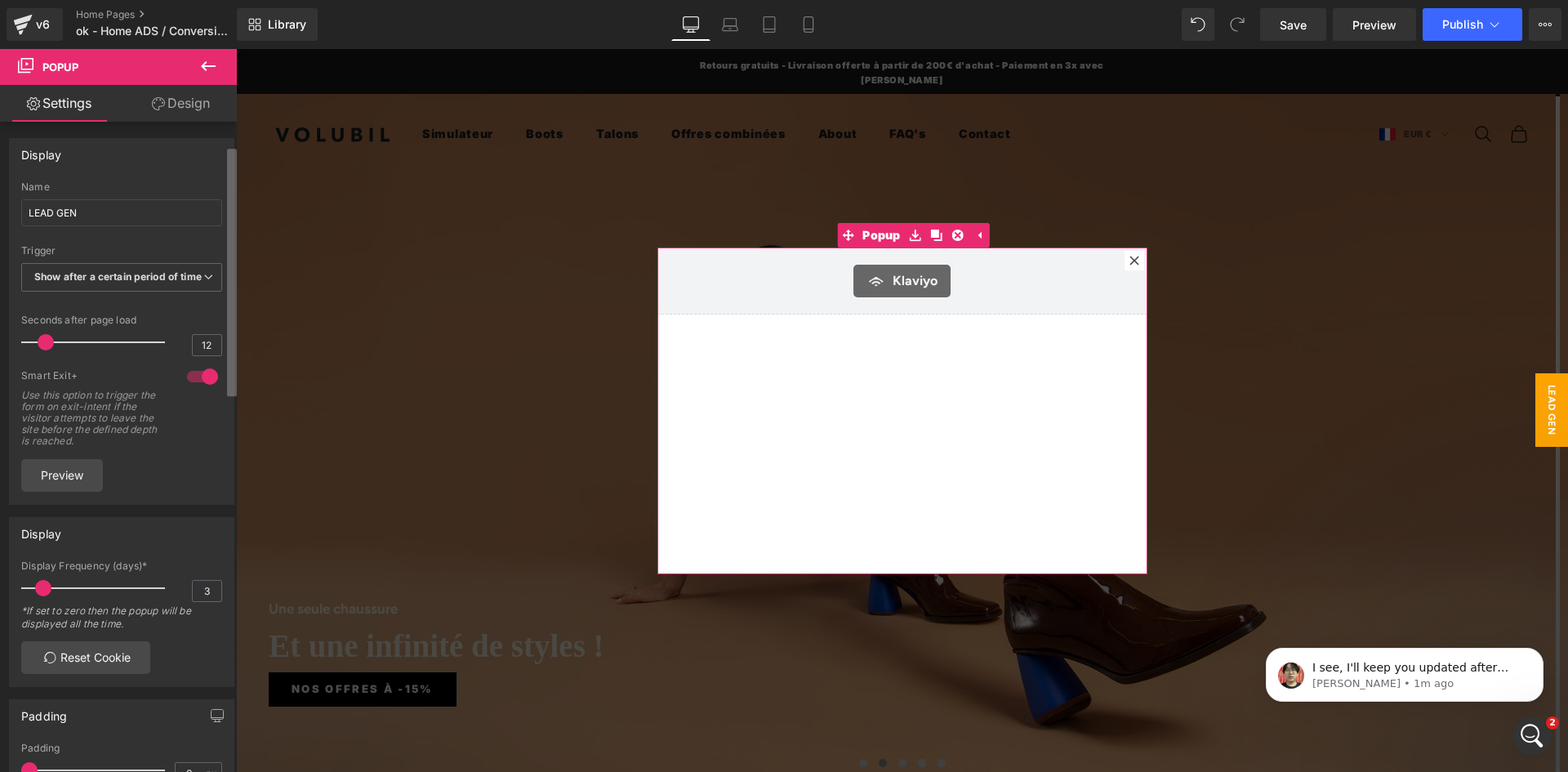
click at [233, 279] on b at bounding box center [232, 271] width 10 height 247
click at [787, 385] on div "Klaviyo Klaviyo" at bounding box center [902, 410] width 490 height 326
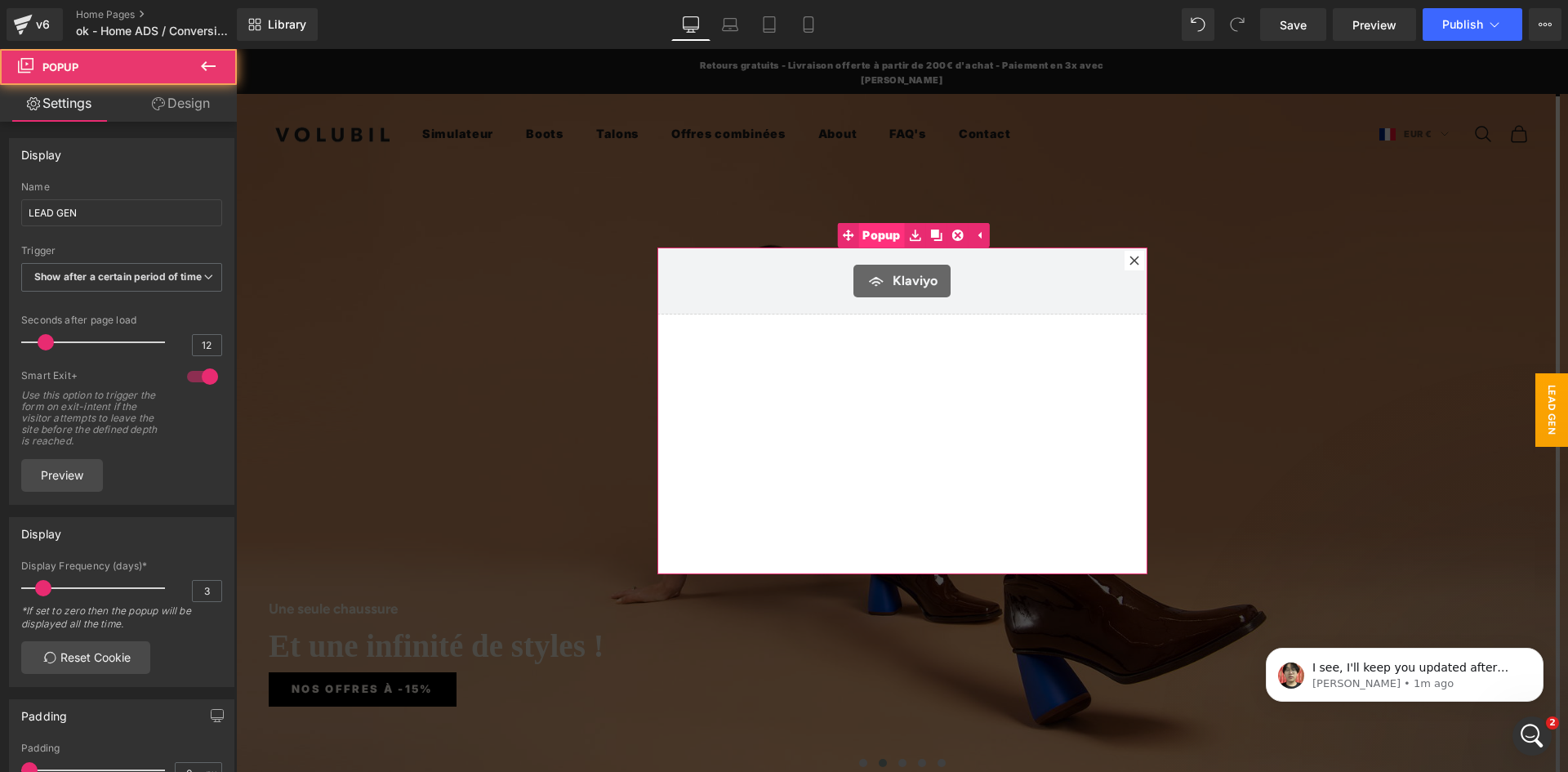
click at [870, 235] on span "Popup" at bounding box center [882, 235] width 46 height 24
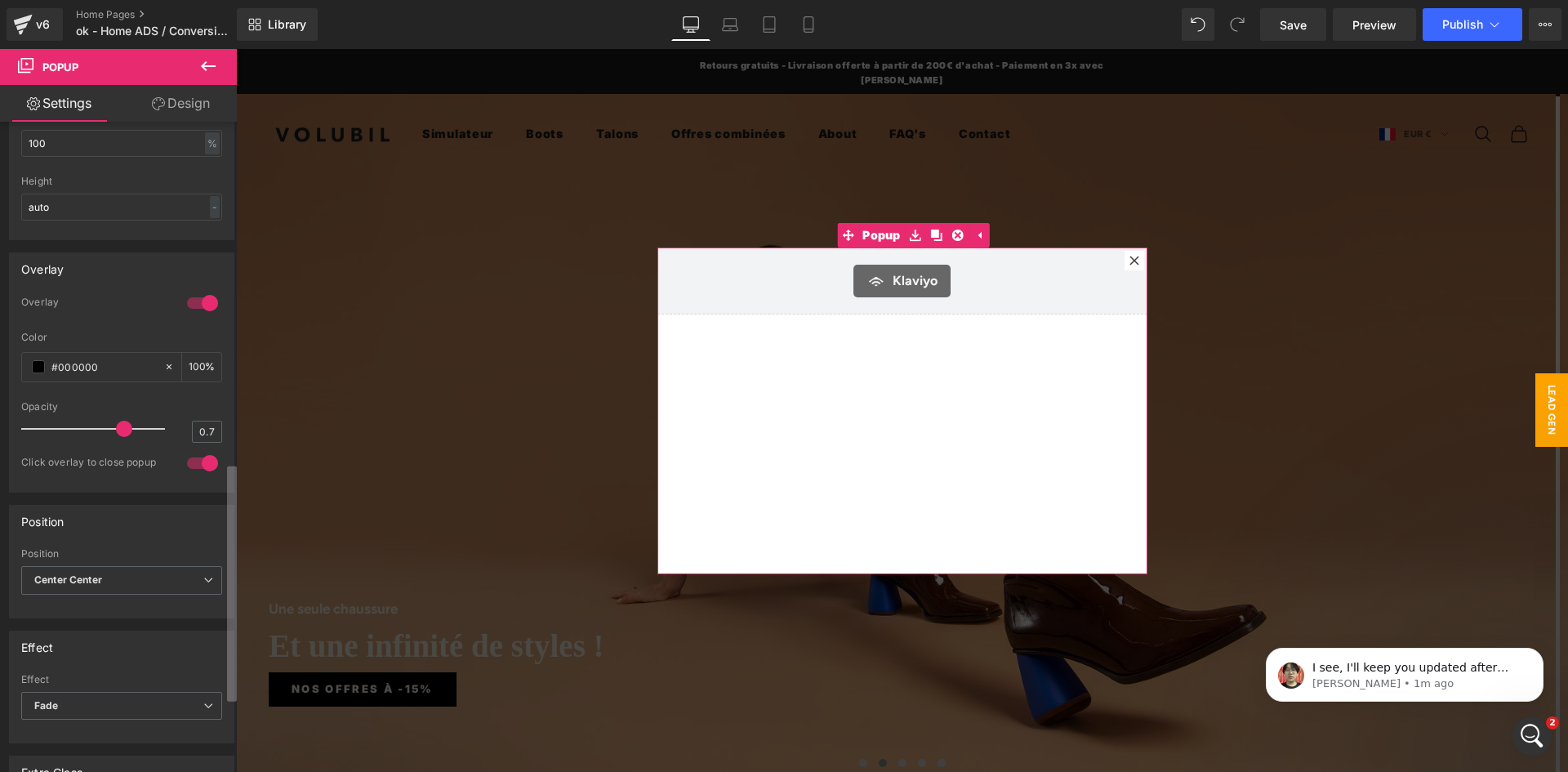
scroll to position [918, 0]
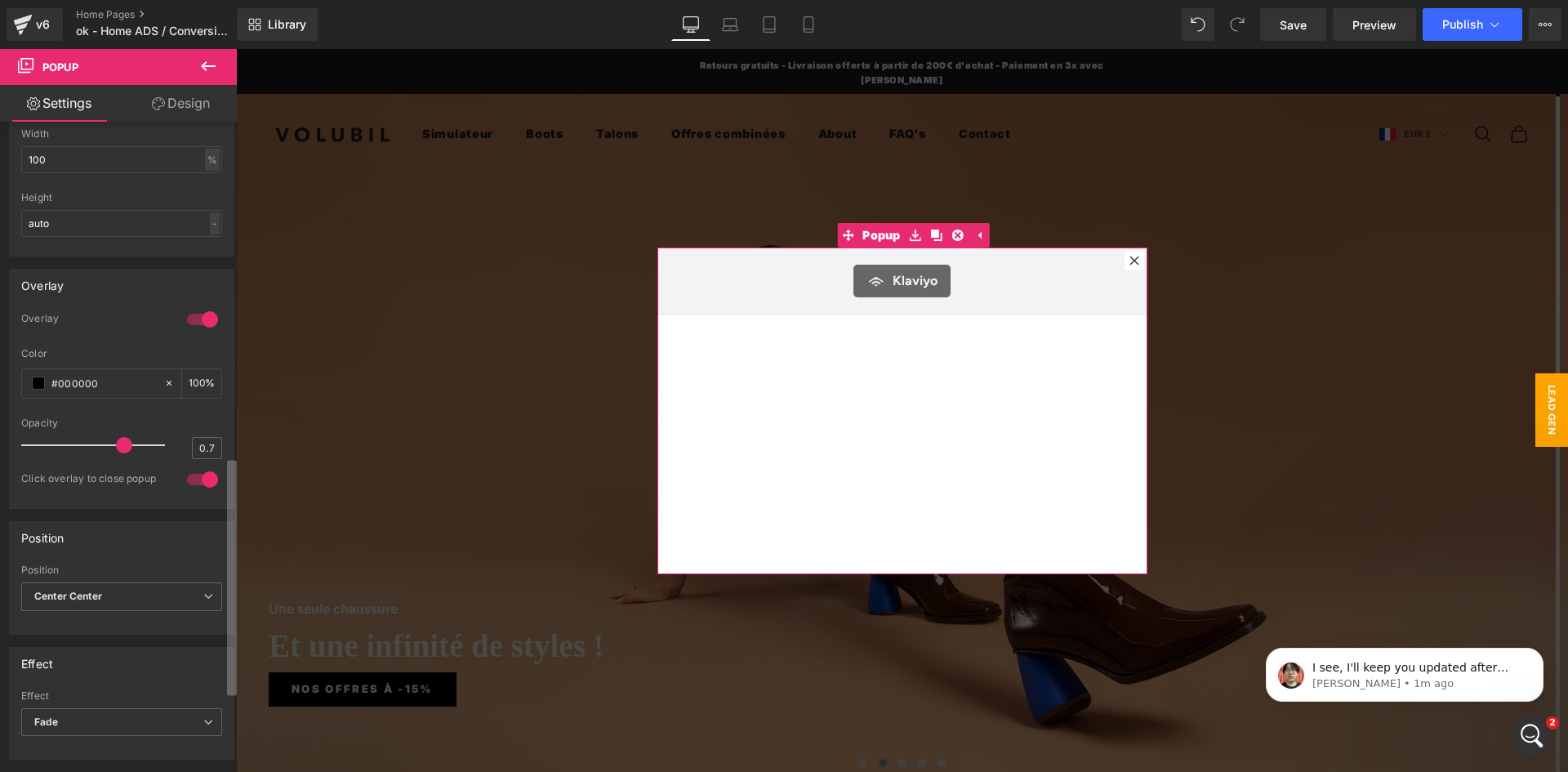
click at [223, 632] on div "Display LEAD GEN Name LEAD GEN None Show on page load Show after a certain peri…" at bounding box center [118, 450] width 237 height 657
click at [186, 103] on link "Design" at bounding box center [180, 103] width 118 height 37
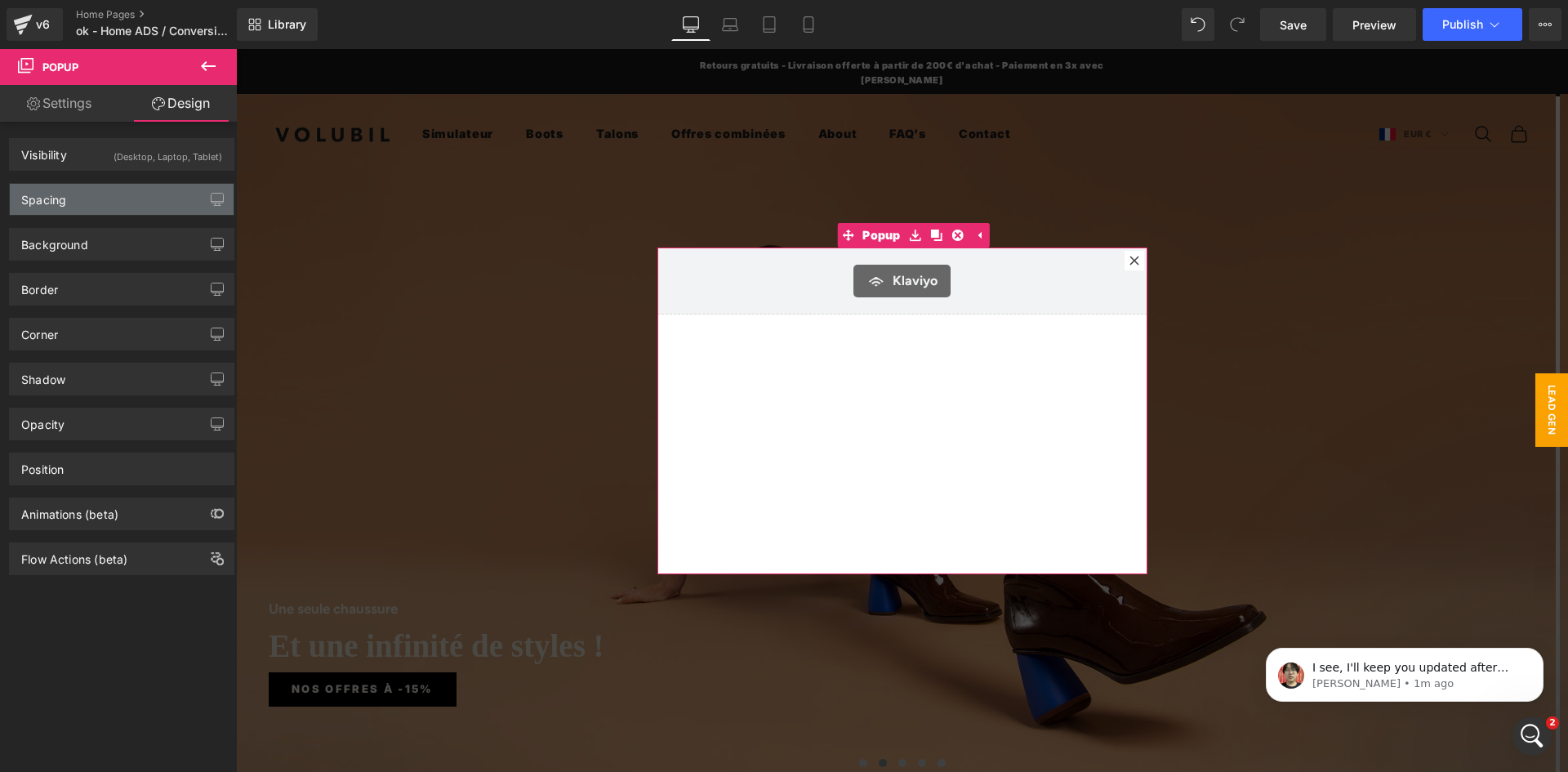
type input "9999991"
click at [89, 203] on div "Spacing" at bounding box center [121, 199] width 223 height 31
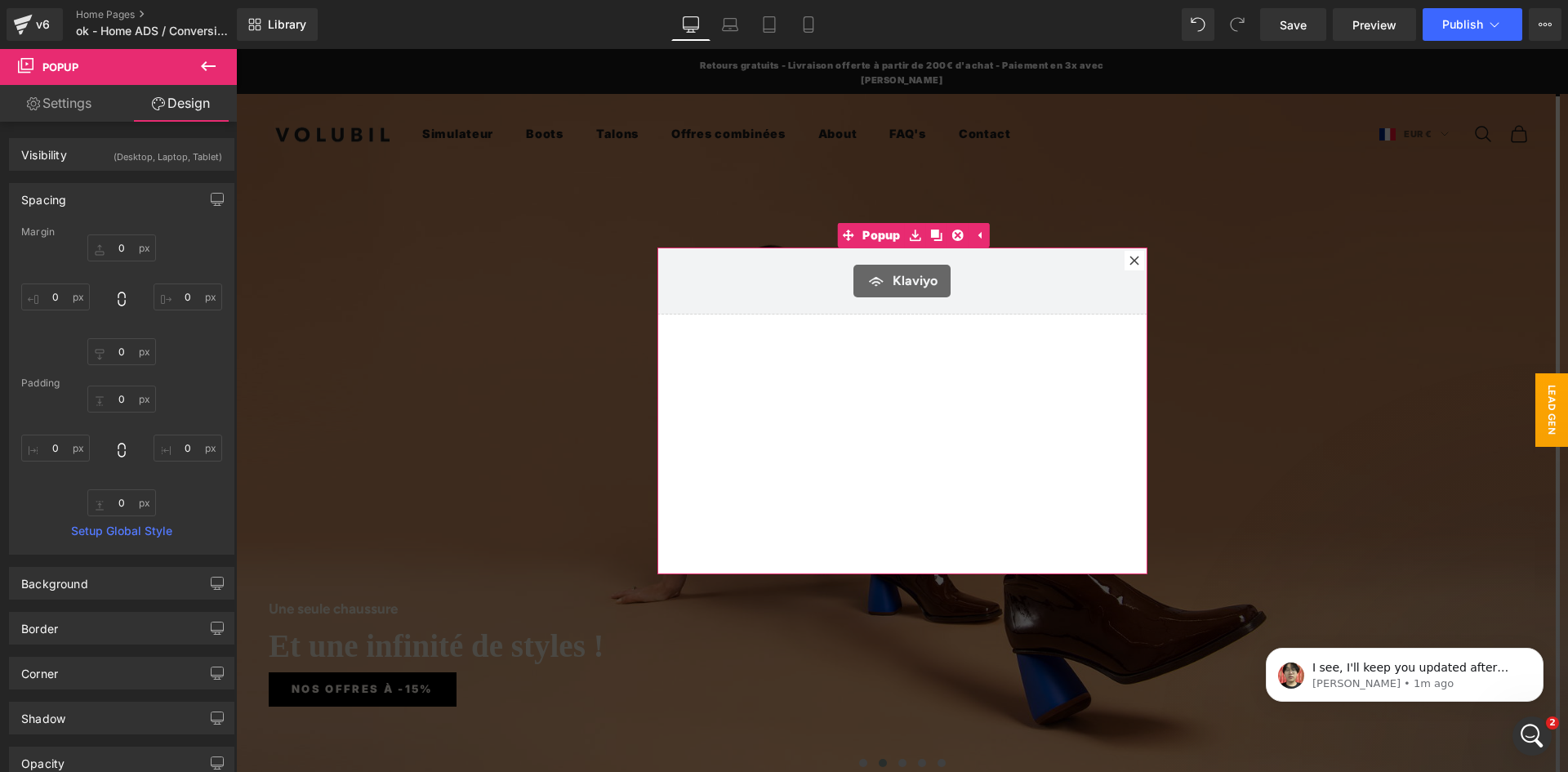
click at [89, 203] on div "Spacing" at bounding box center [121, 199] width 223 height 31
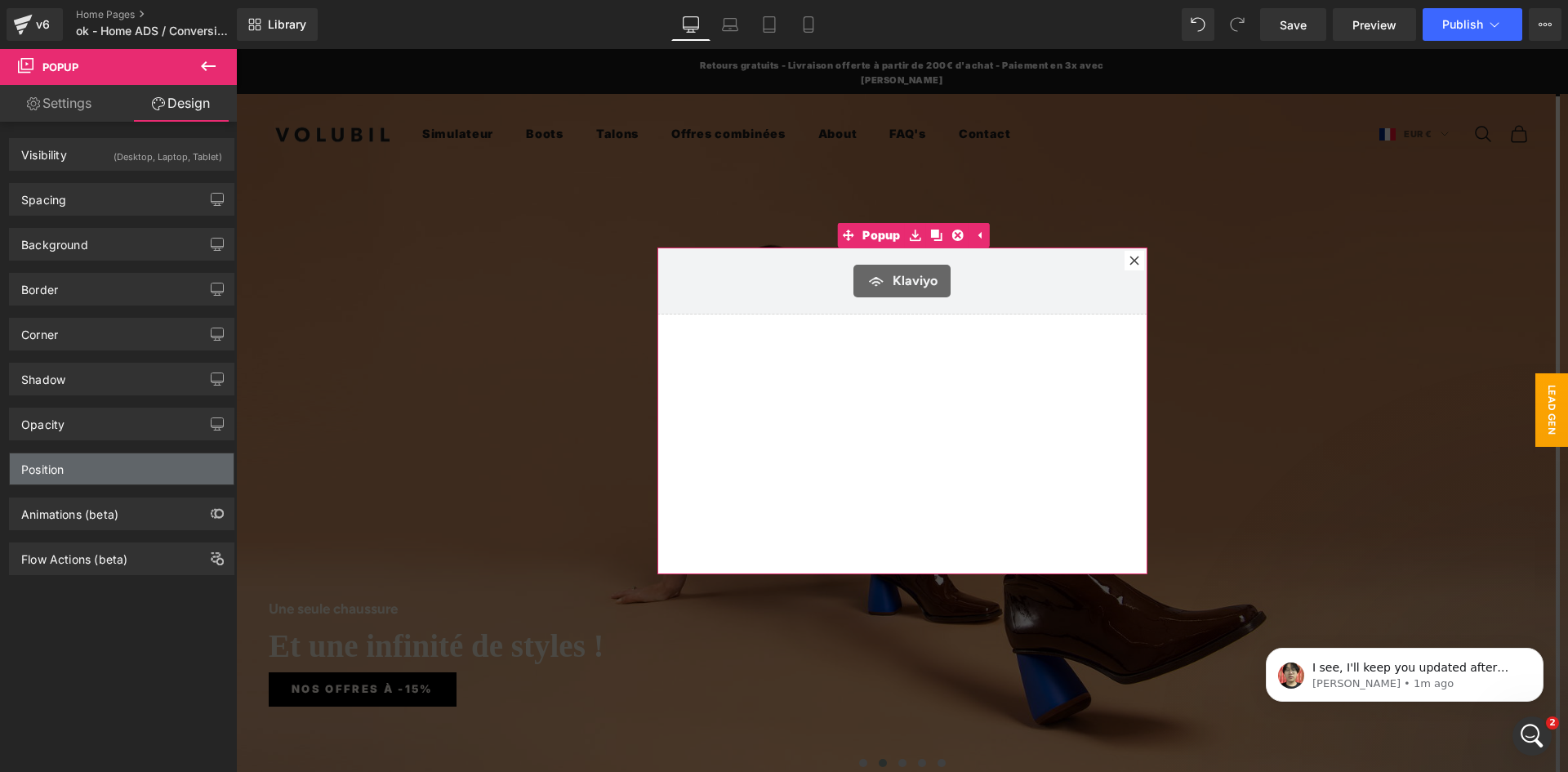
click at [92, 468] on div "Position" at bounding box center [121, 469] width 223 height 31
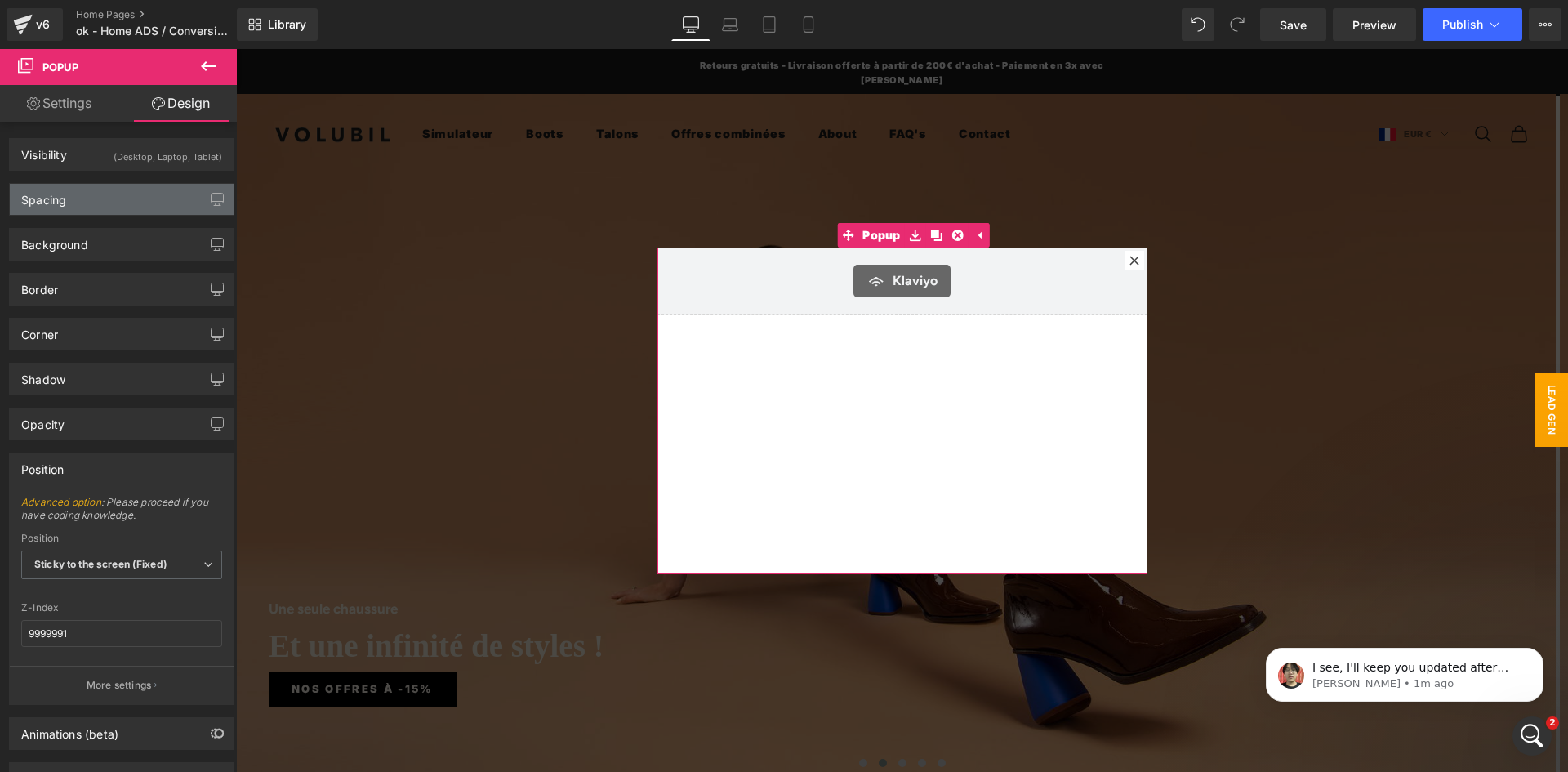
click at [89, 201] on div "Spacing" at bounding box center [121, 199] width 223 height 31
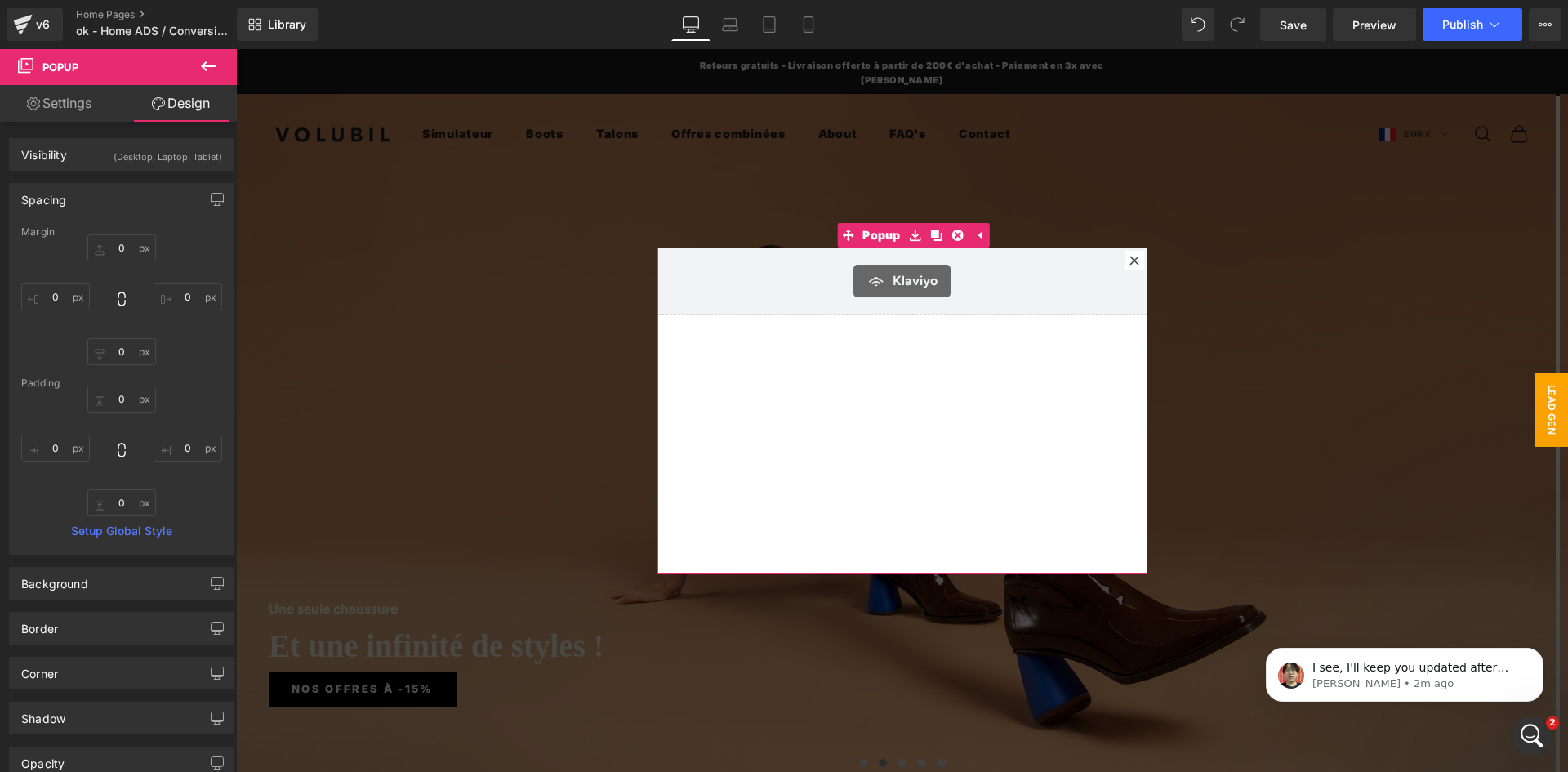
click at [810, 379] on div "Klaviyo Klaviyo" at bounding box center [902, 410] width 490 height 326
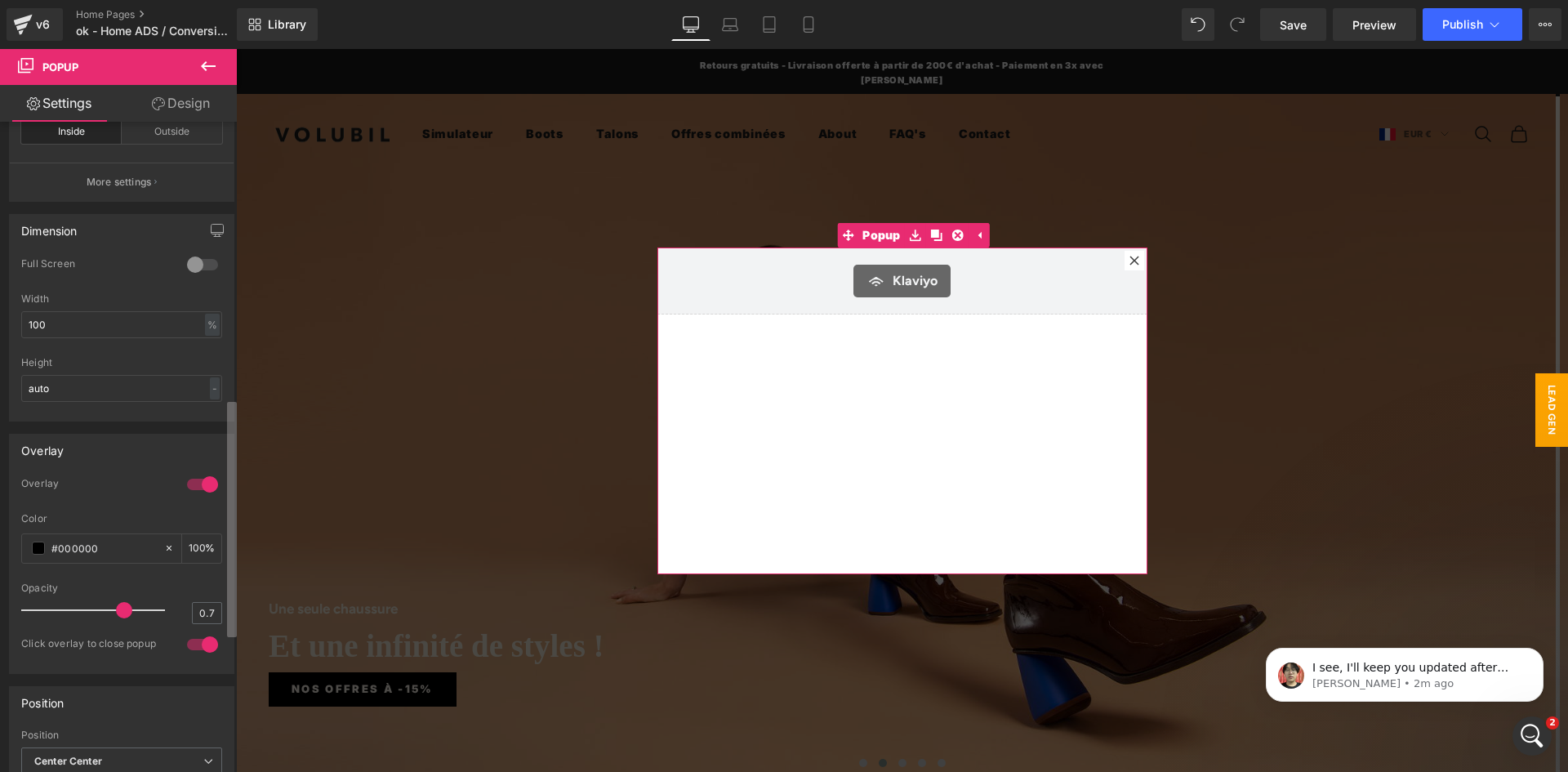
scroll to position [747, 0]
click at [224, 573] on div "Display LEAD GEN Name LEAD GEN None Show on page load Show after a certain peri…" at bounding box center [118, 450] width 237 height 657
click at [875, 439] on div "Klaviyo Klaviyo" at bounding box center [902, 410] width 490 height 326
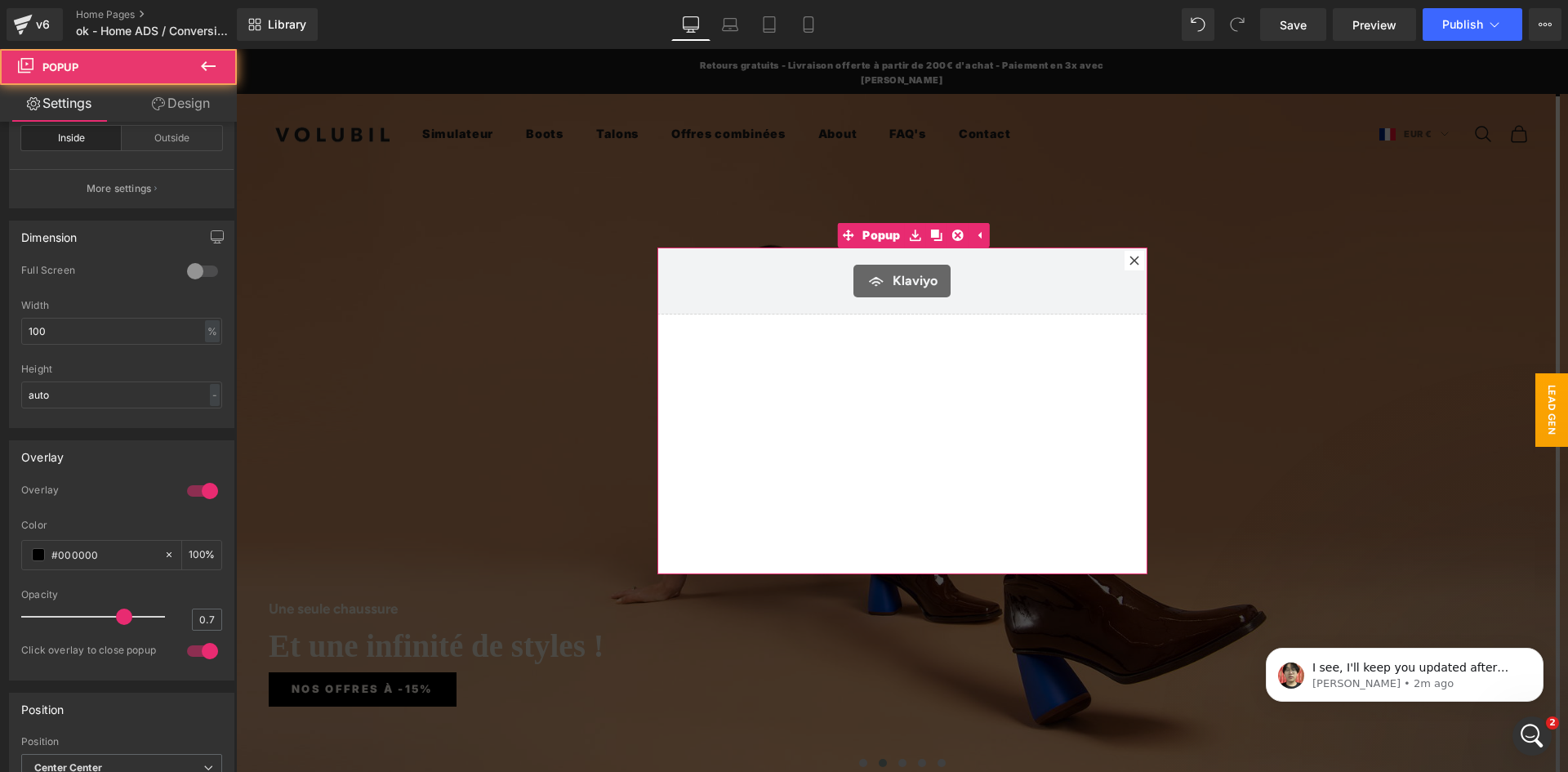
click at [181, 102] on link "Design" at bounding box center [180, 103] width 118 height 37
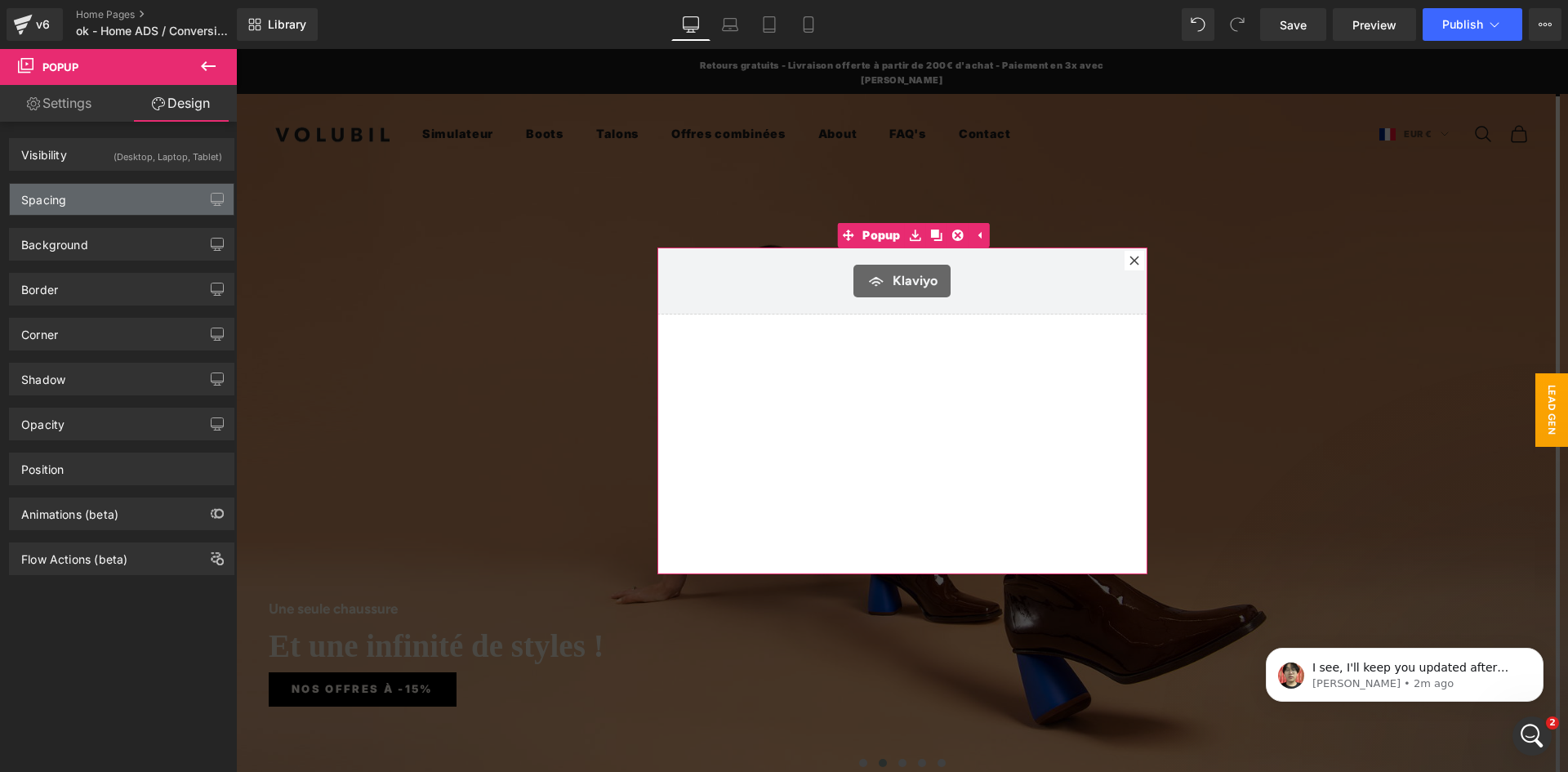
type input "0"
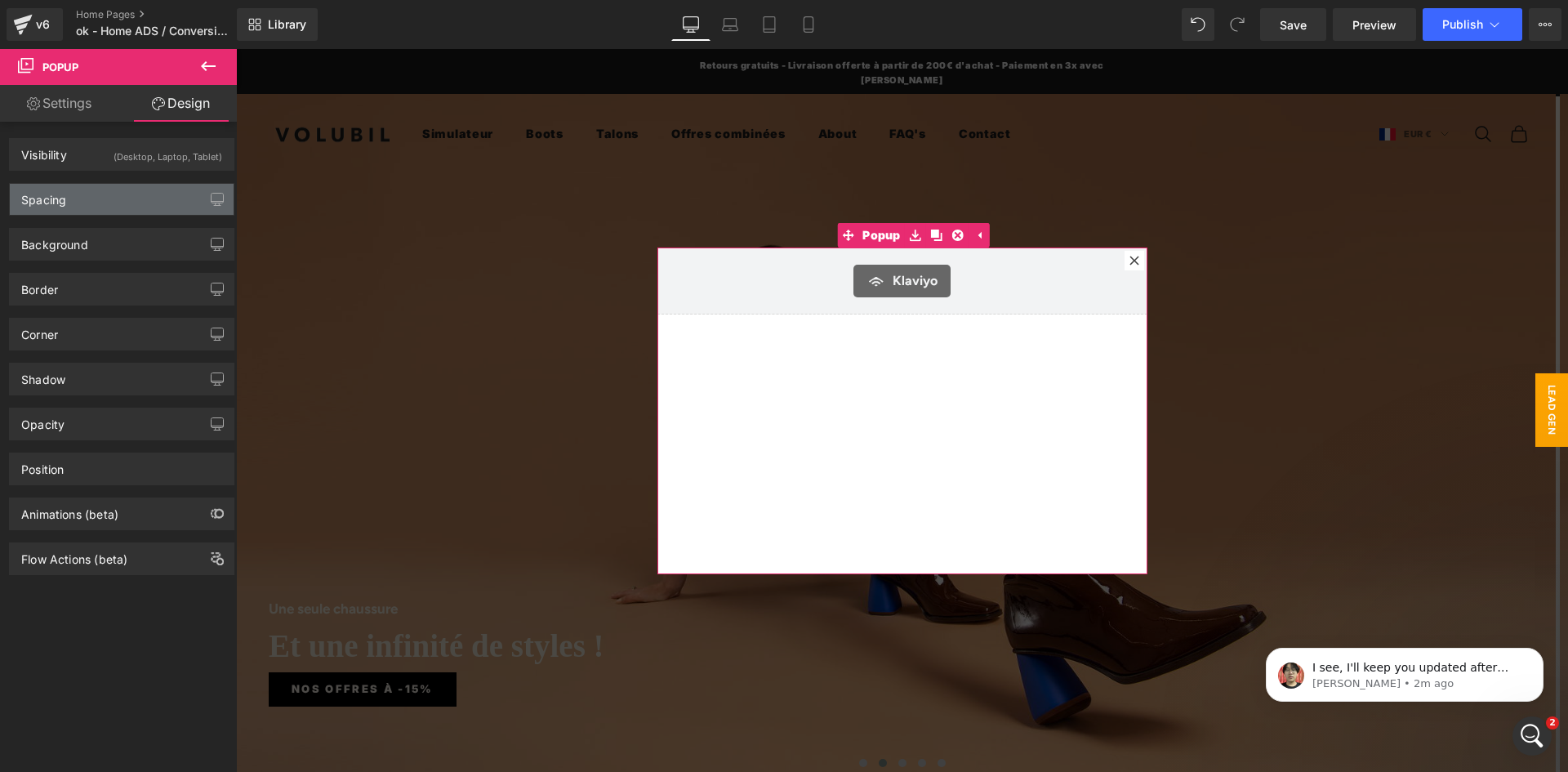
type input "0"
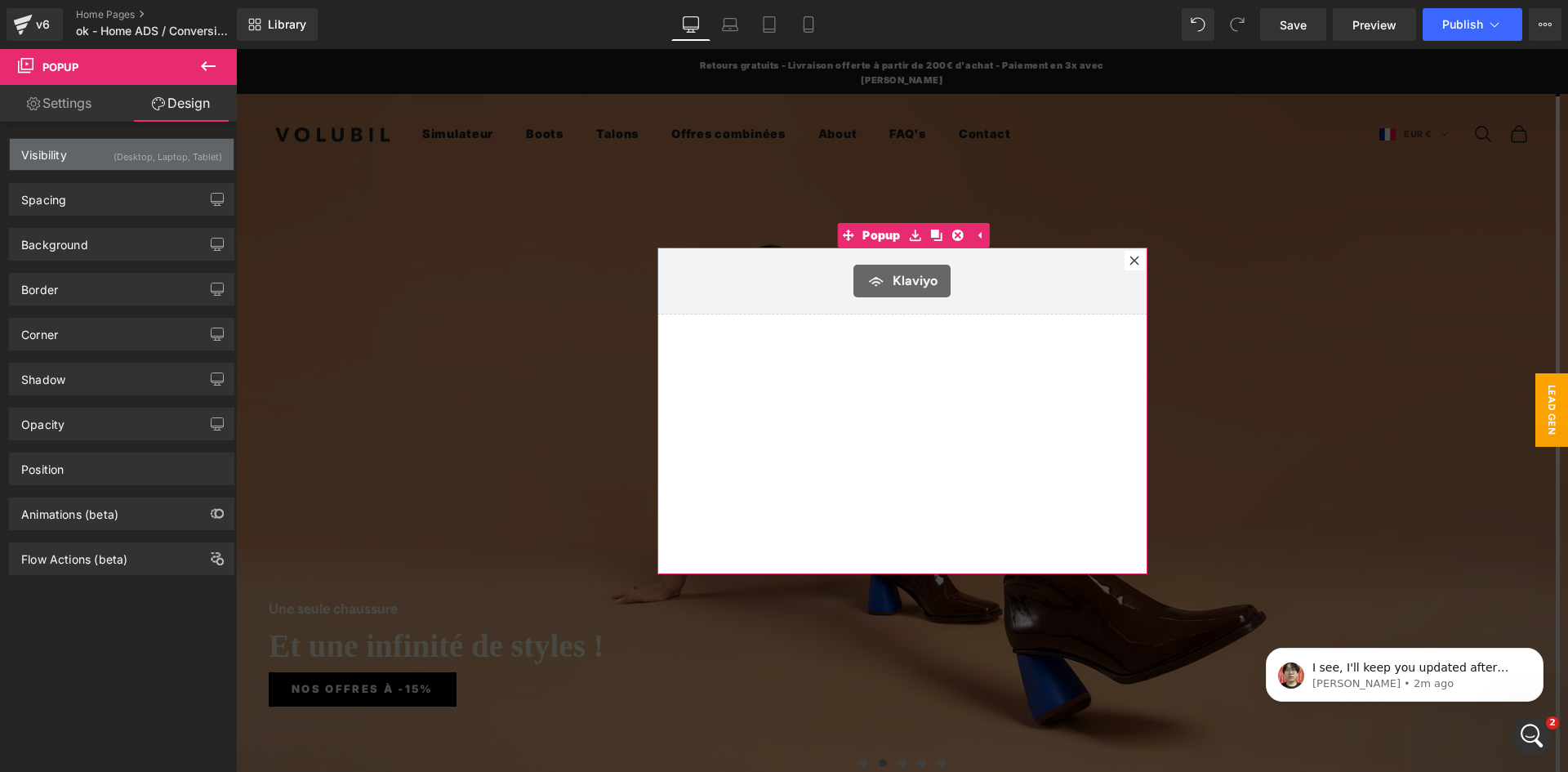
click at [93, 161] on div "Visibility (Desktop, Laptop, Tablet)" at bounding box center [121, 154] width 223 height 31
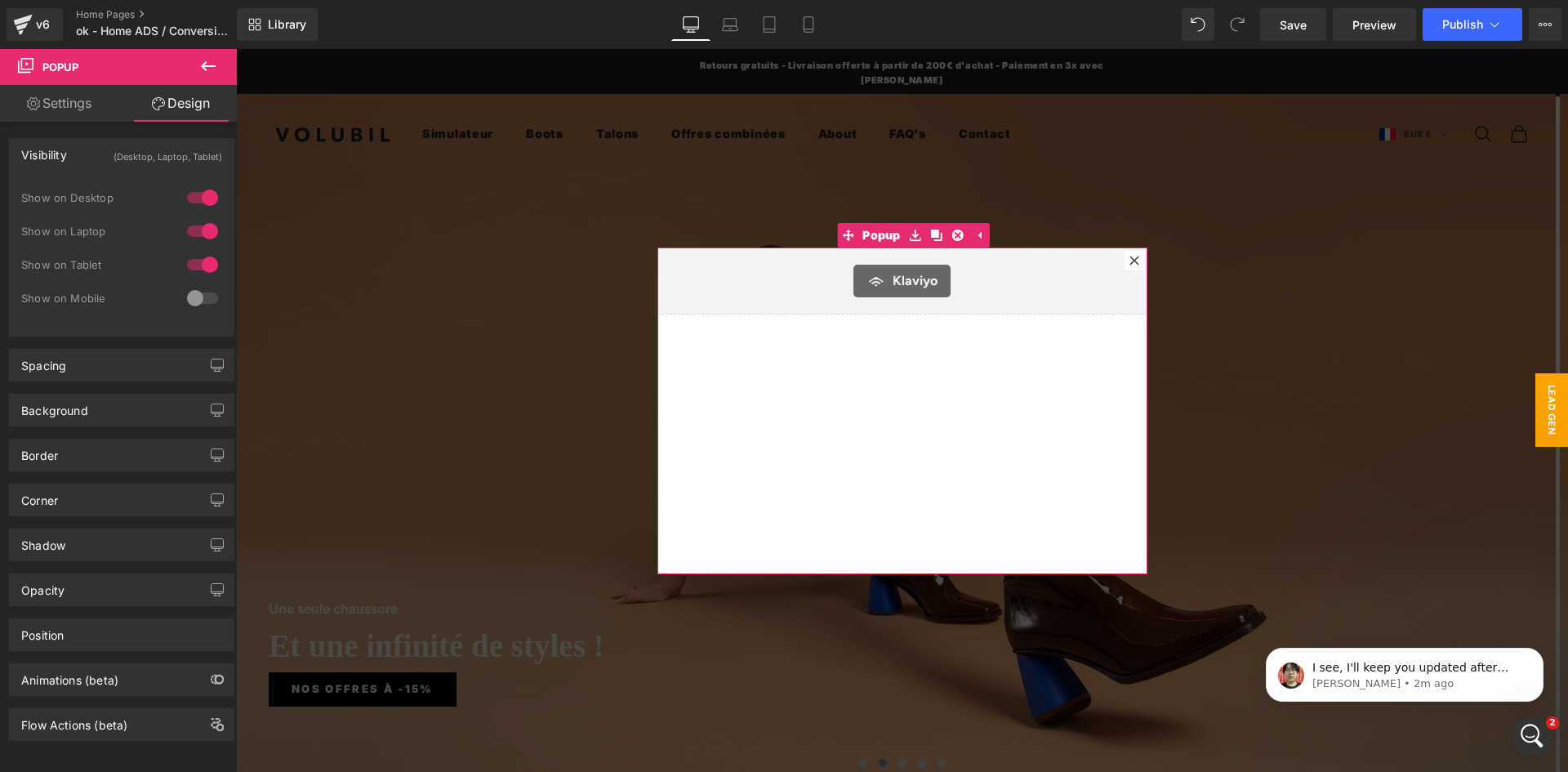
click at [87, 159] on div "Visibility (Desktop, Laptop, Tablet)" at bounding box center [121, 154] width 223 height 31
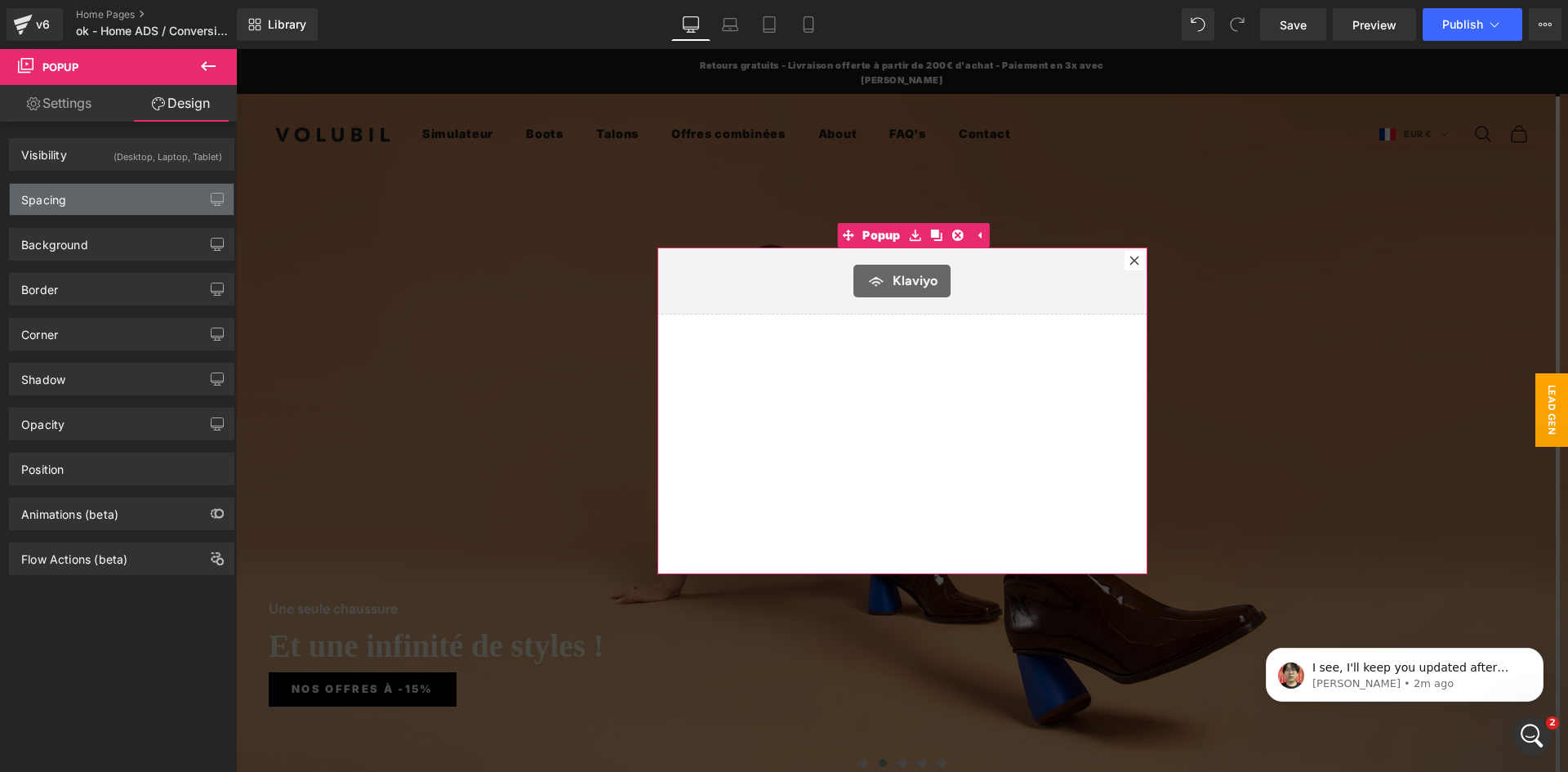
click at [85, 202] on div "Spacing" at bounding box center [121, 199] width 223 height 31
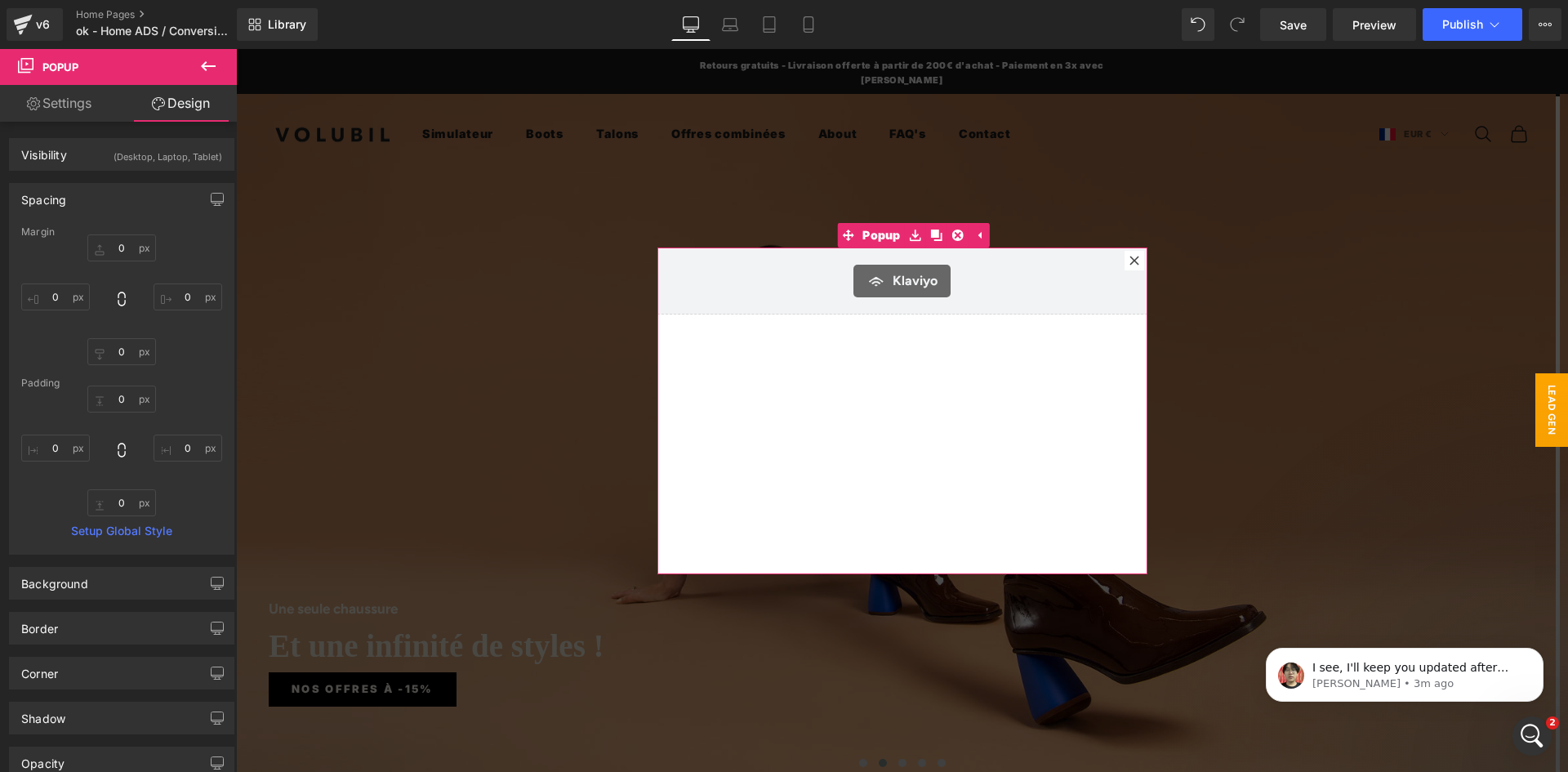
click at [84, 114] on link "Settings" at bounding box center [59, 103] width 118 height 37
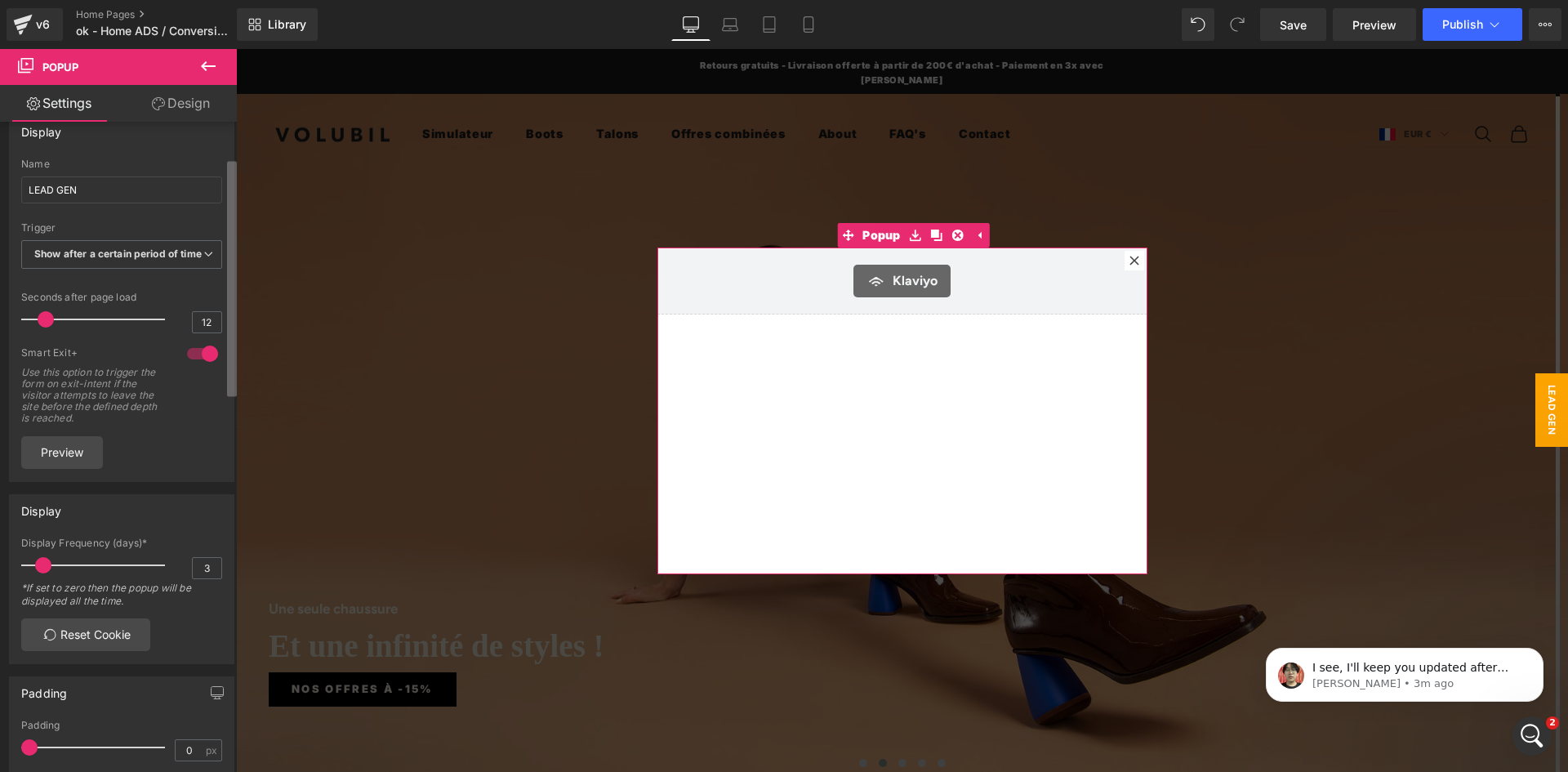
scroll to position [0, 0]
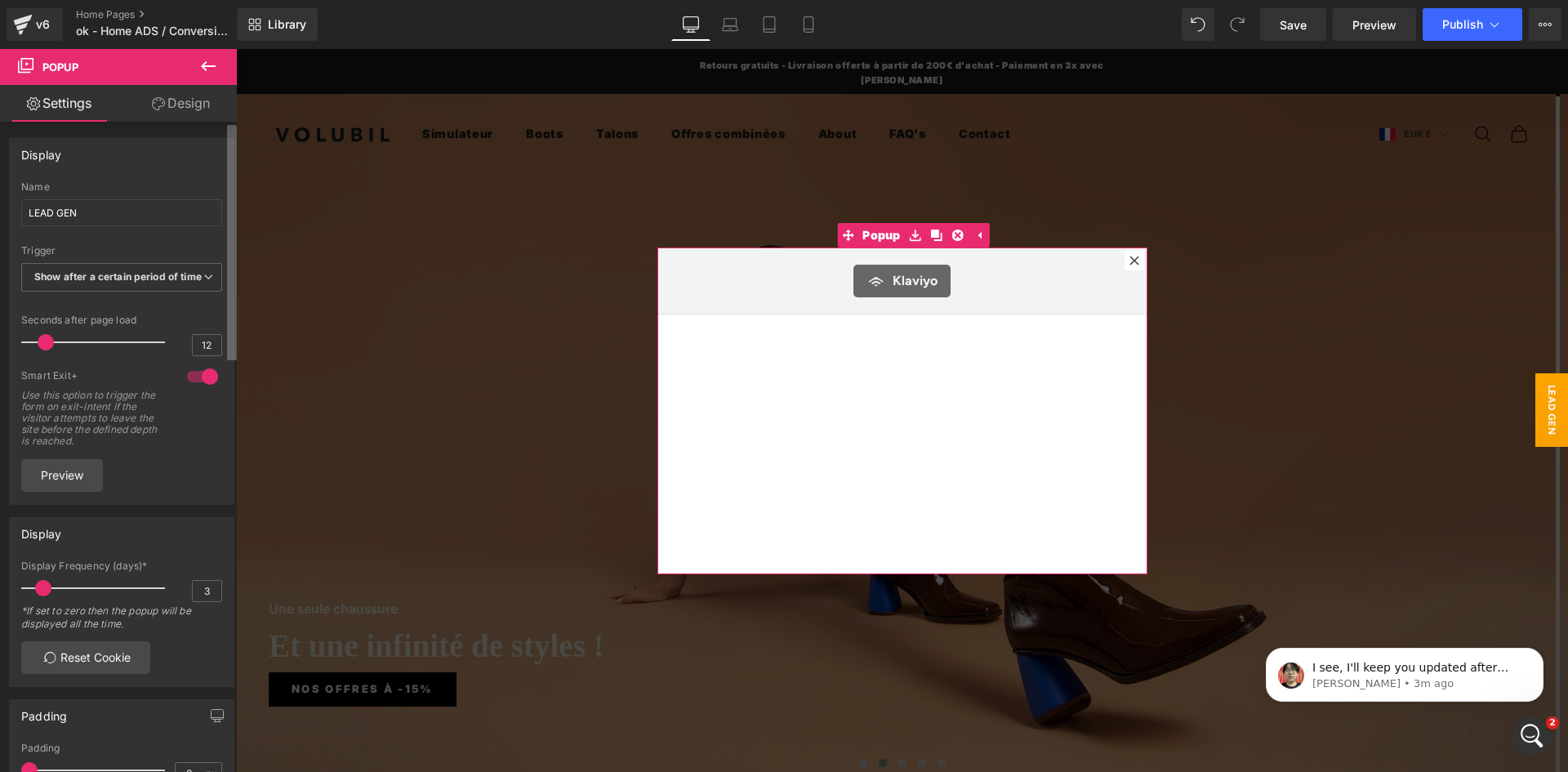
click at [224, 255] on div "Display LEAD GEN Name LEAD GEN None Show on page load Show after a certain peri…" at bounding box center [118, 450] width 237 height 657
click at [172, 114] on link "Design" at bounding box center [180, 103] width 118 height 37
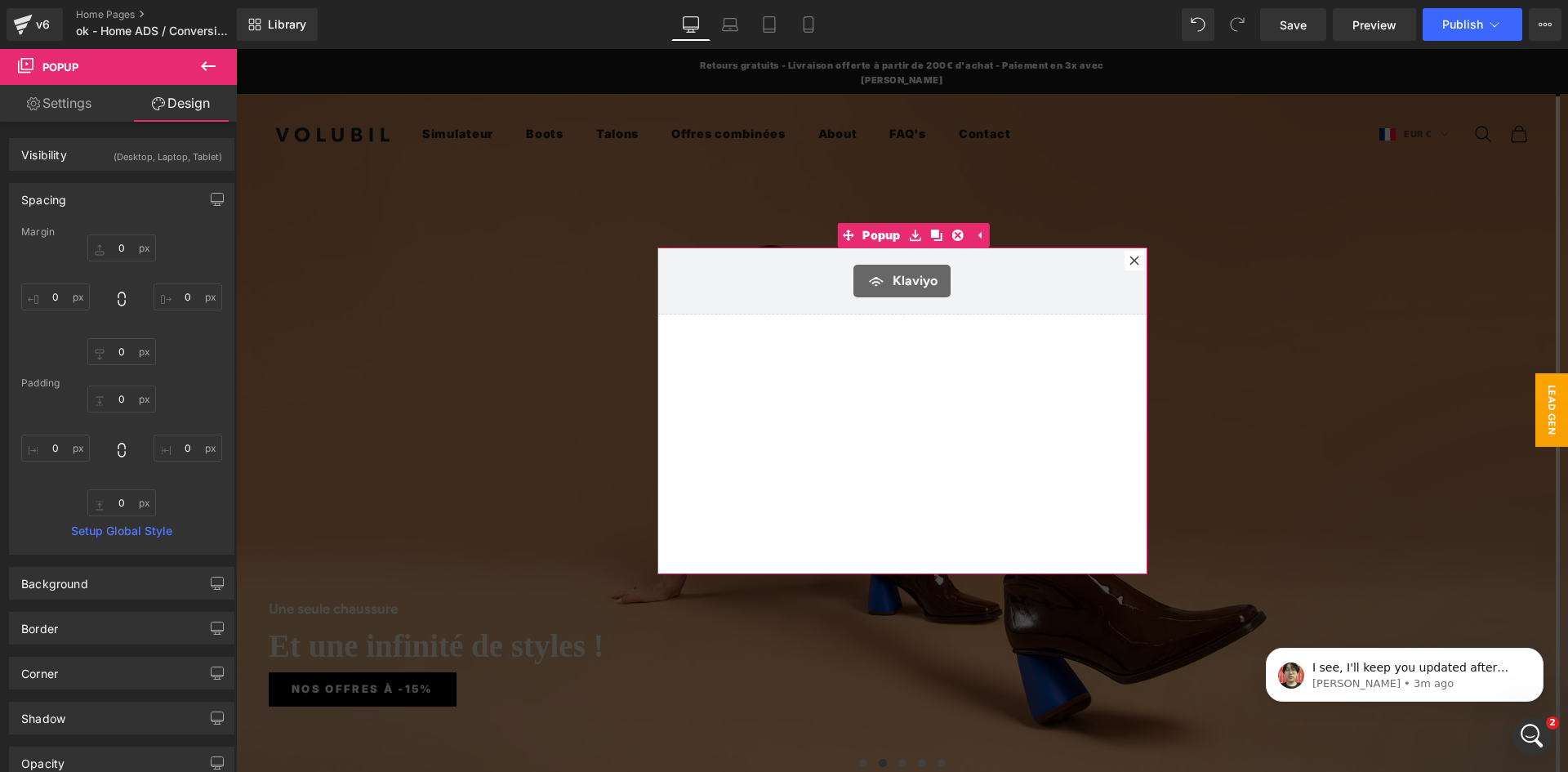
type input "0"
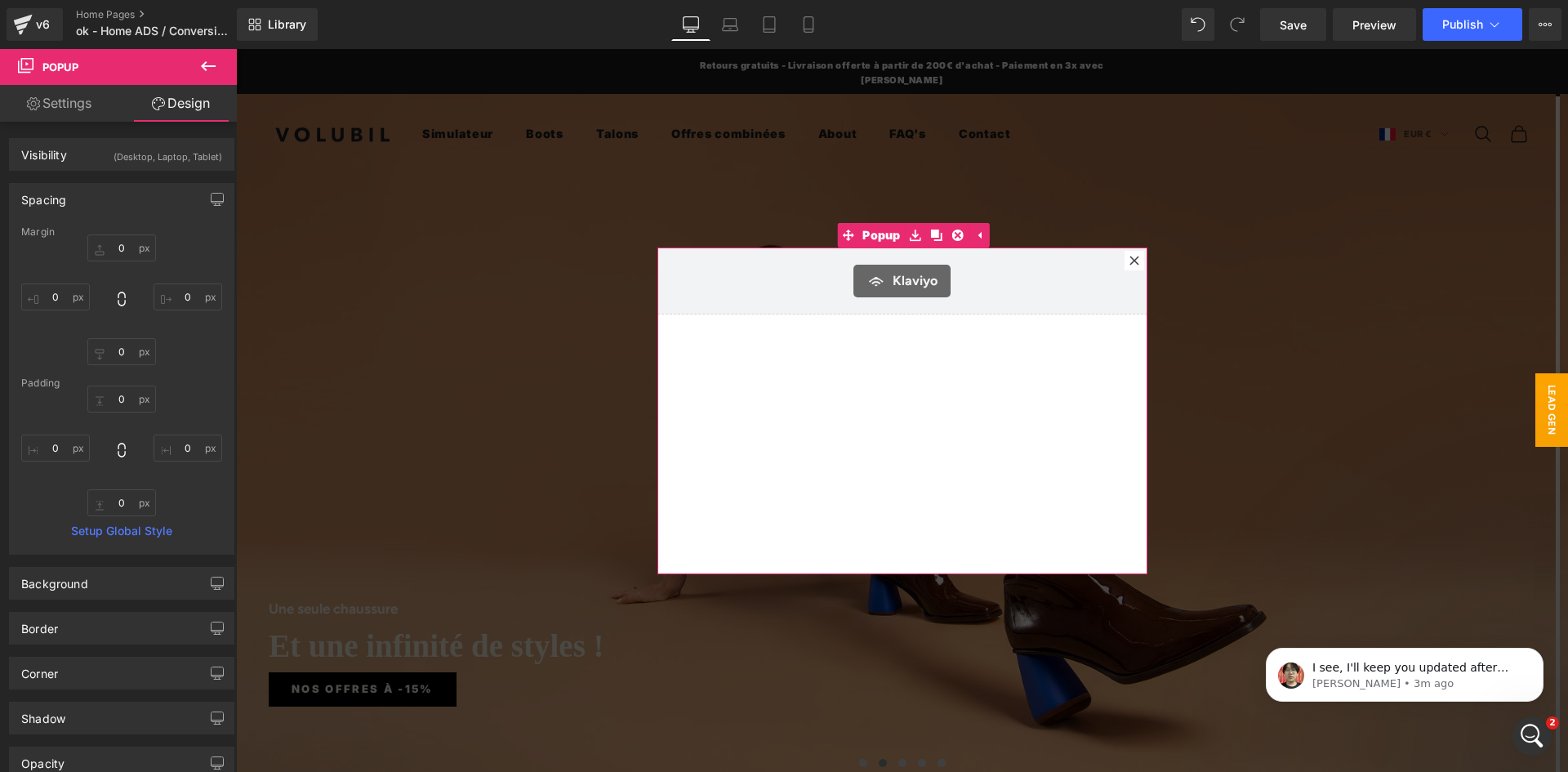
type input "0"
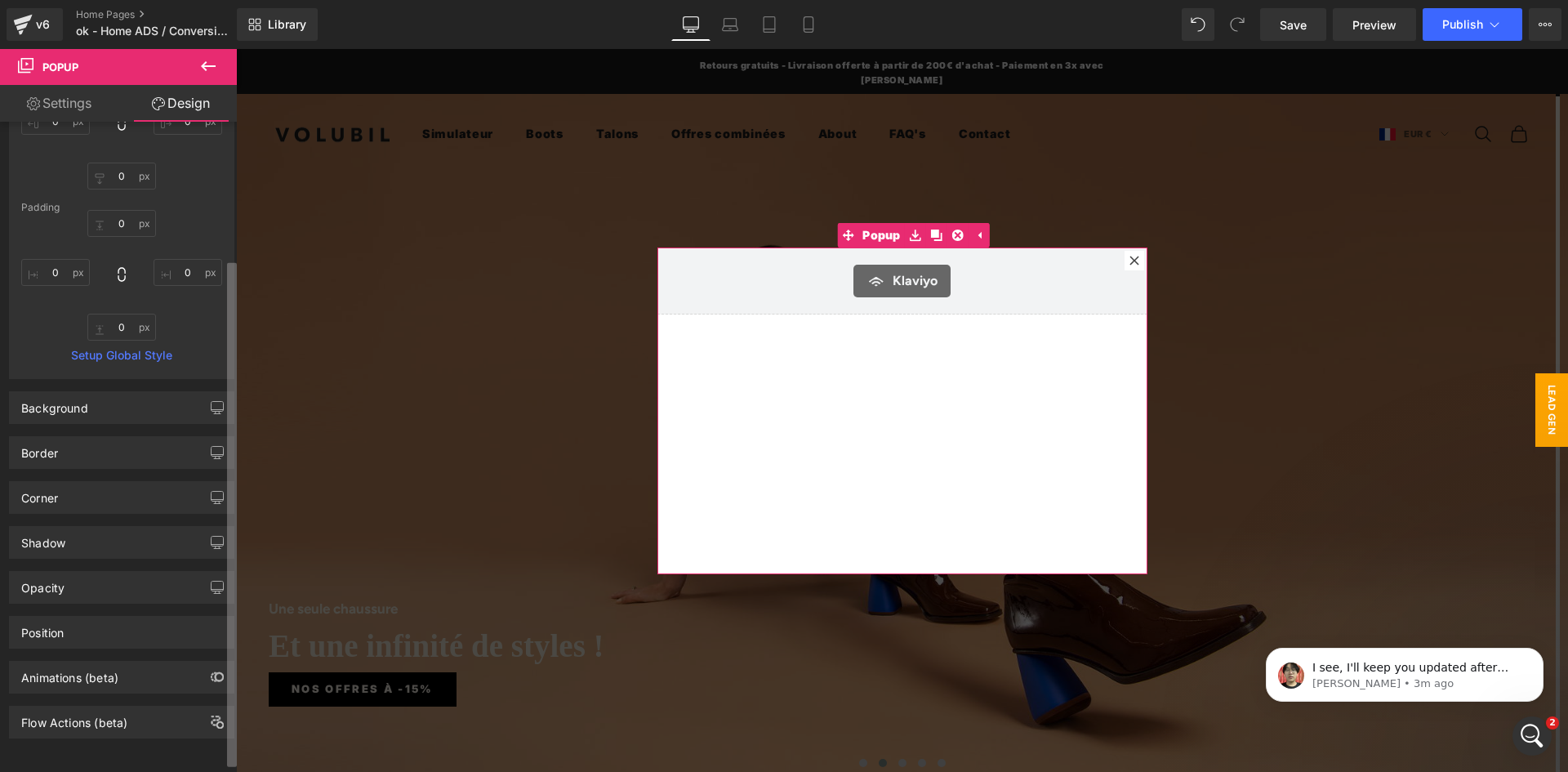
scroll to position [188, 0]
click at [206, 673] on div "Visibility (Desktop, Laptop, Tablet) 0|0|0|0 1 Show on Desktop 1 Show on Laptop…" at bounding box center [118, 450] width 237 height 657
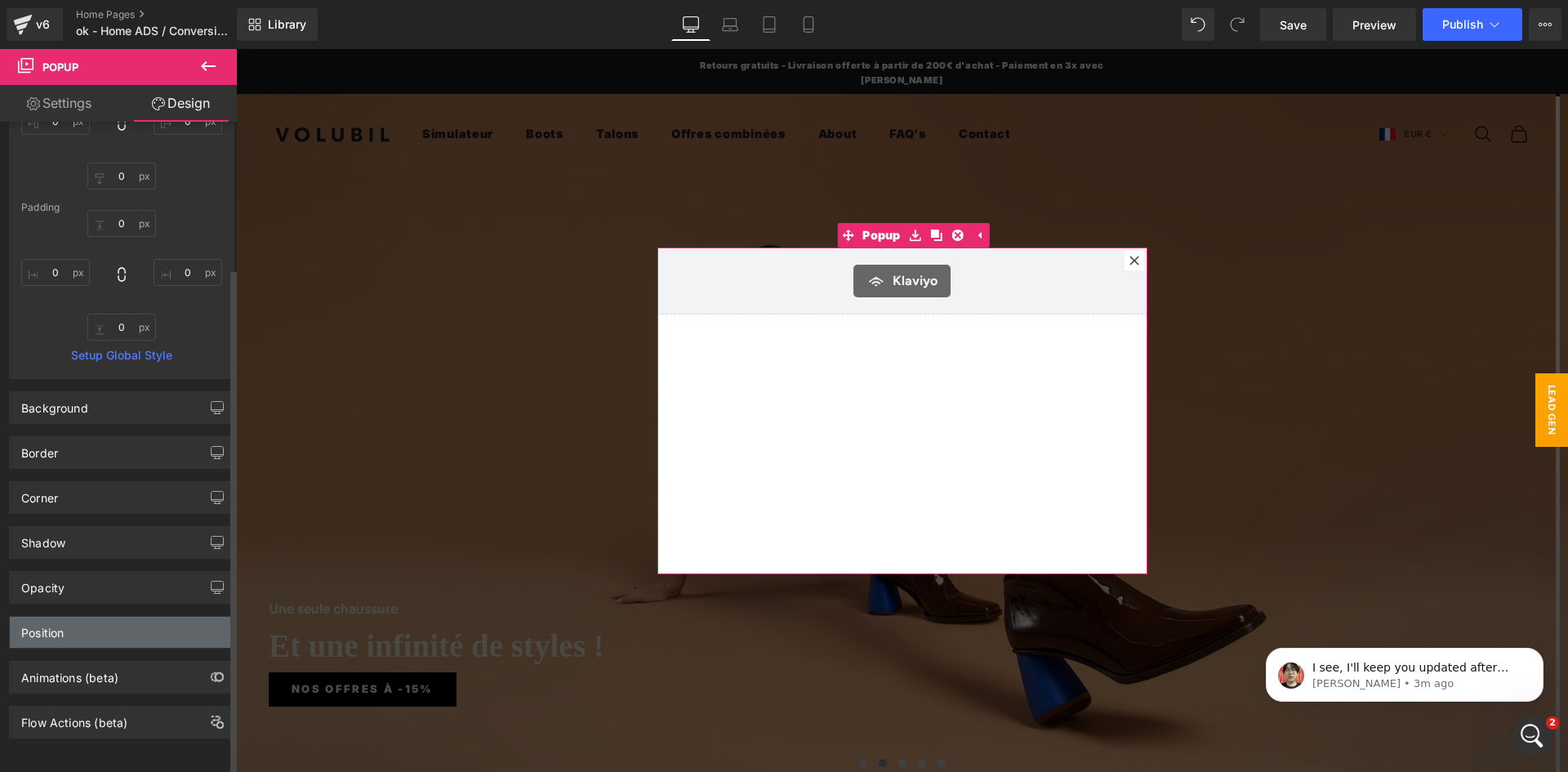
click at [107, 628] on div "Position" at bounding box center [121, 632] width 223 height 31
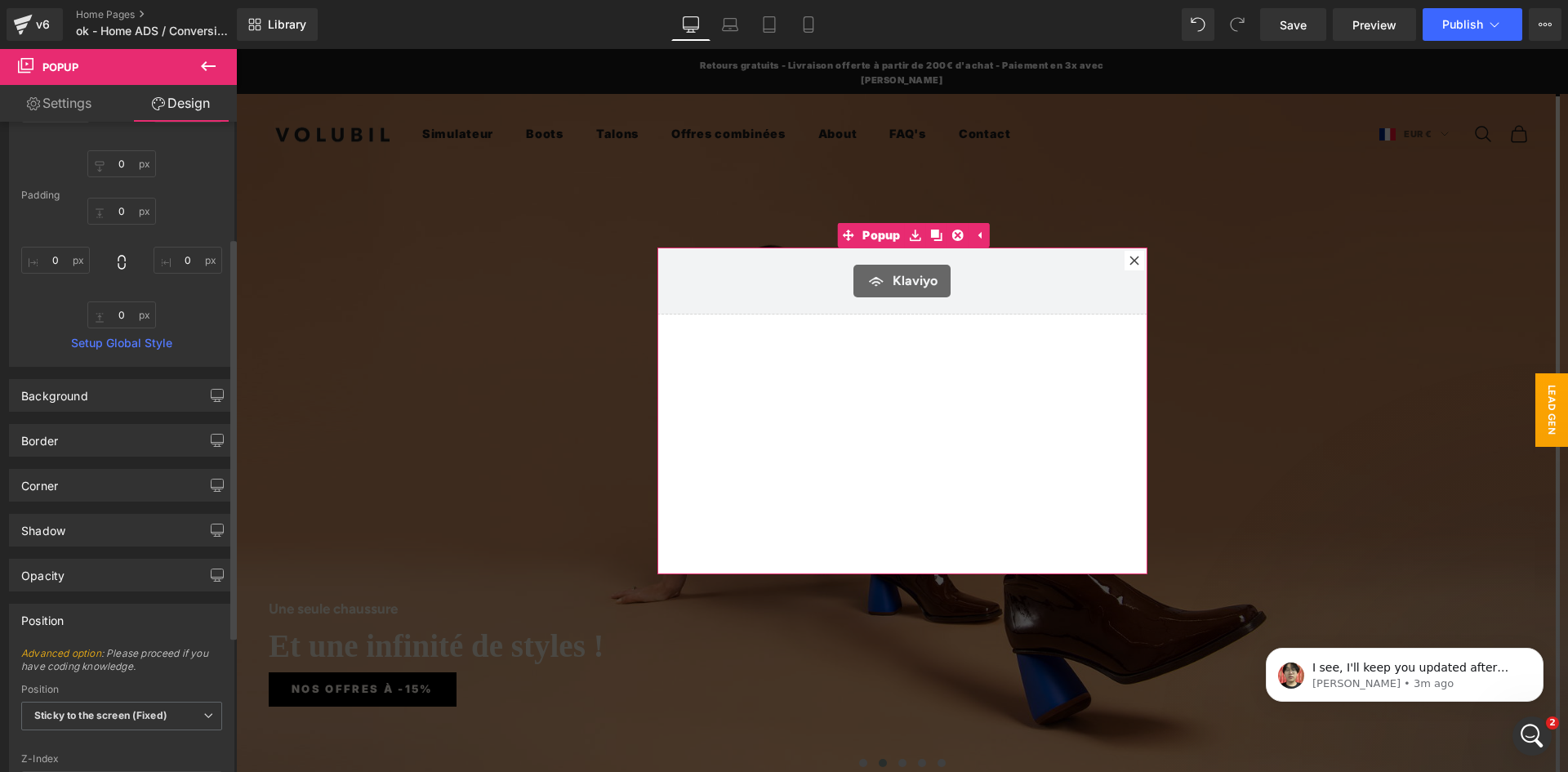
click at [76, 614] on div "Position" at bounding box center [121, 620] width 223 height 31
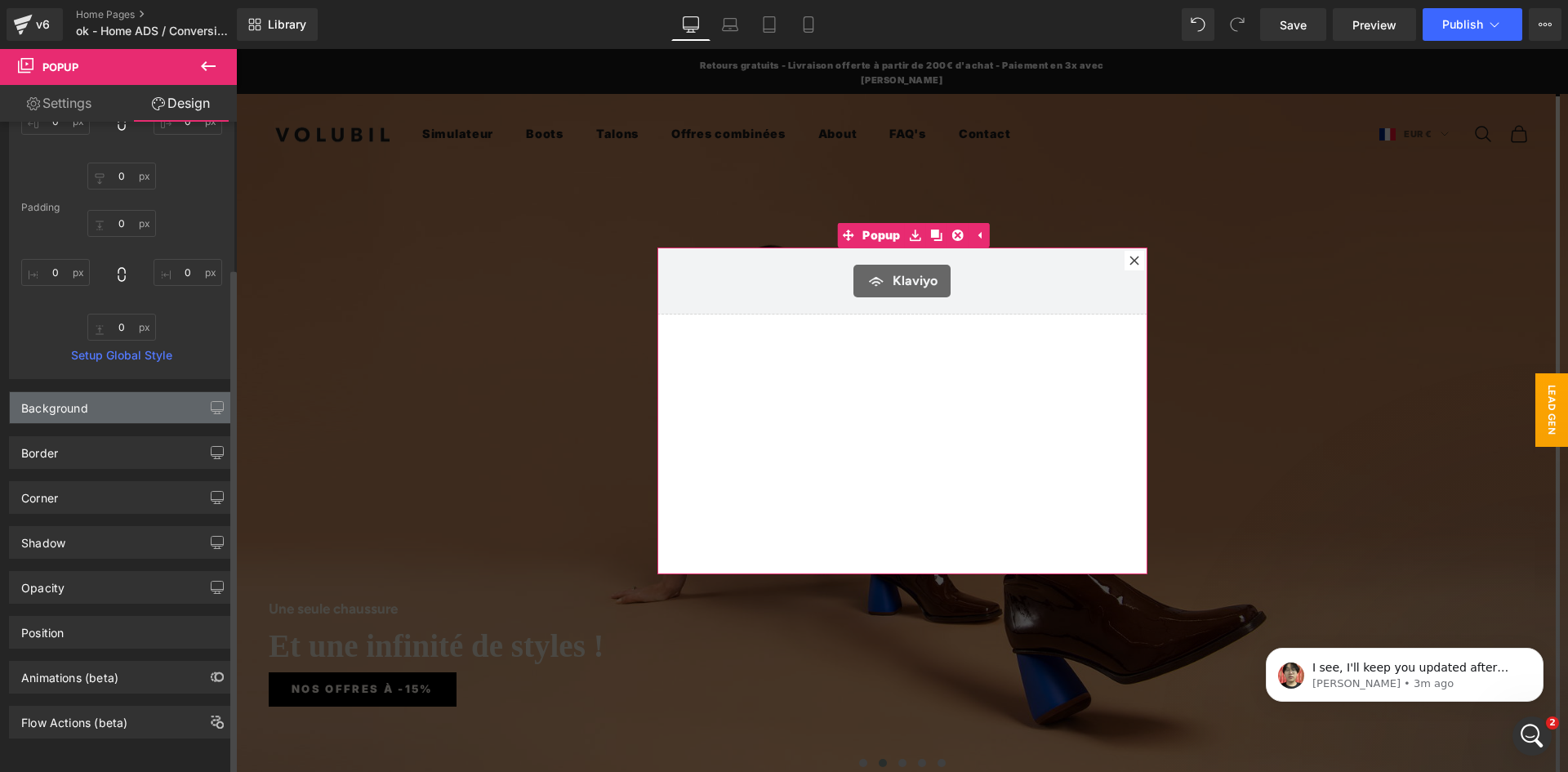
click at [68, 392] on div "Background" at bounding box center [55, 403] width 67 height 23
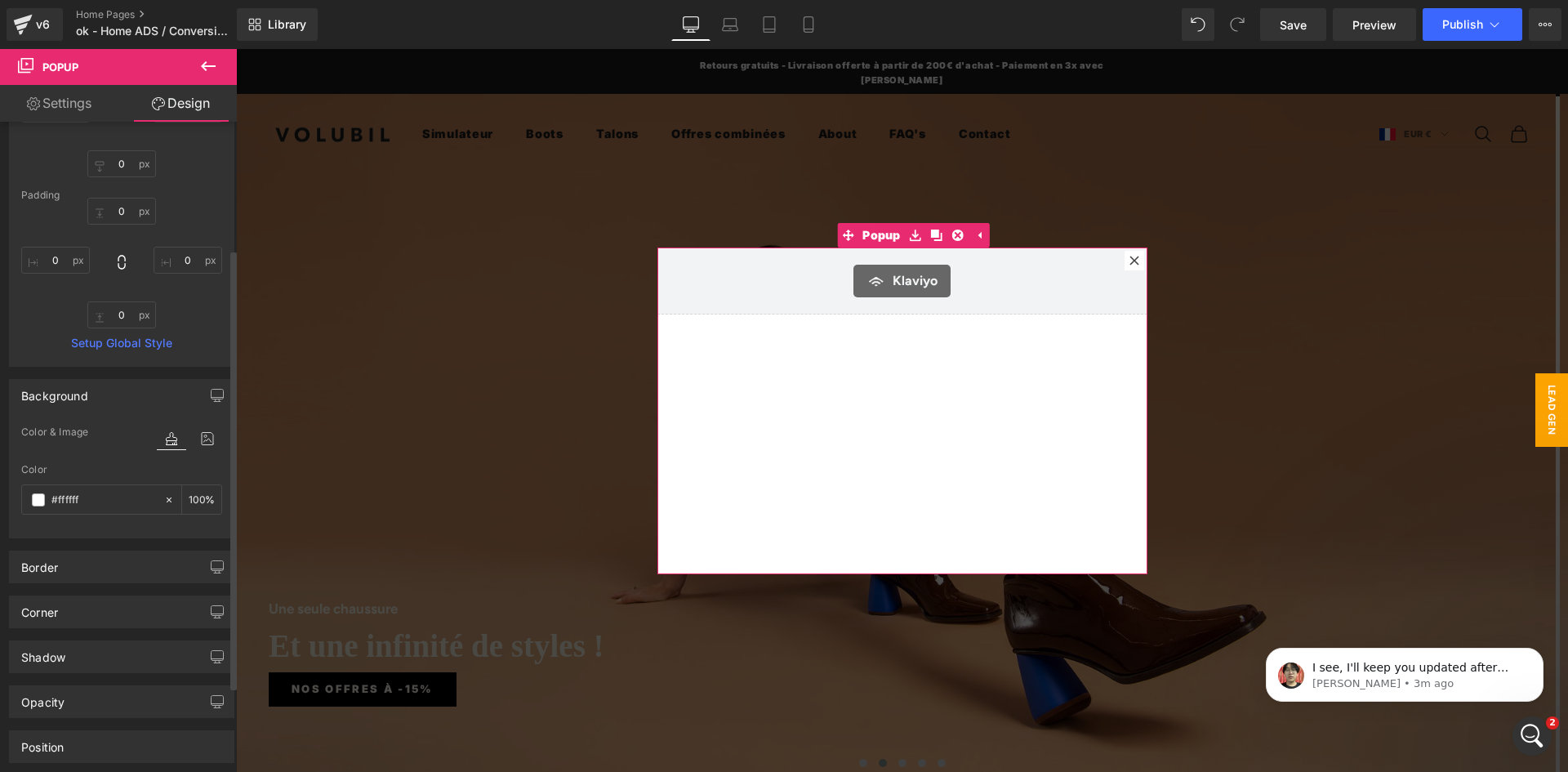
click at [68, 391] on div "Background" at bounding box center [55, 391] width 67 height 23
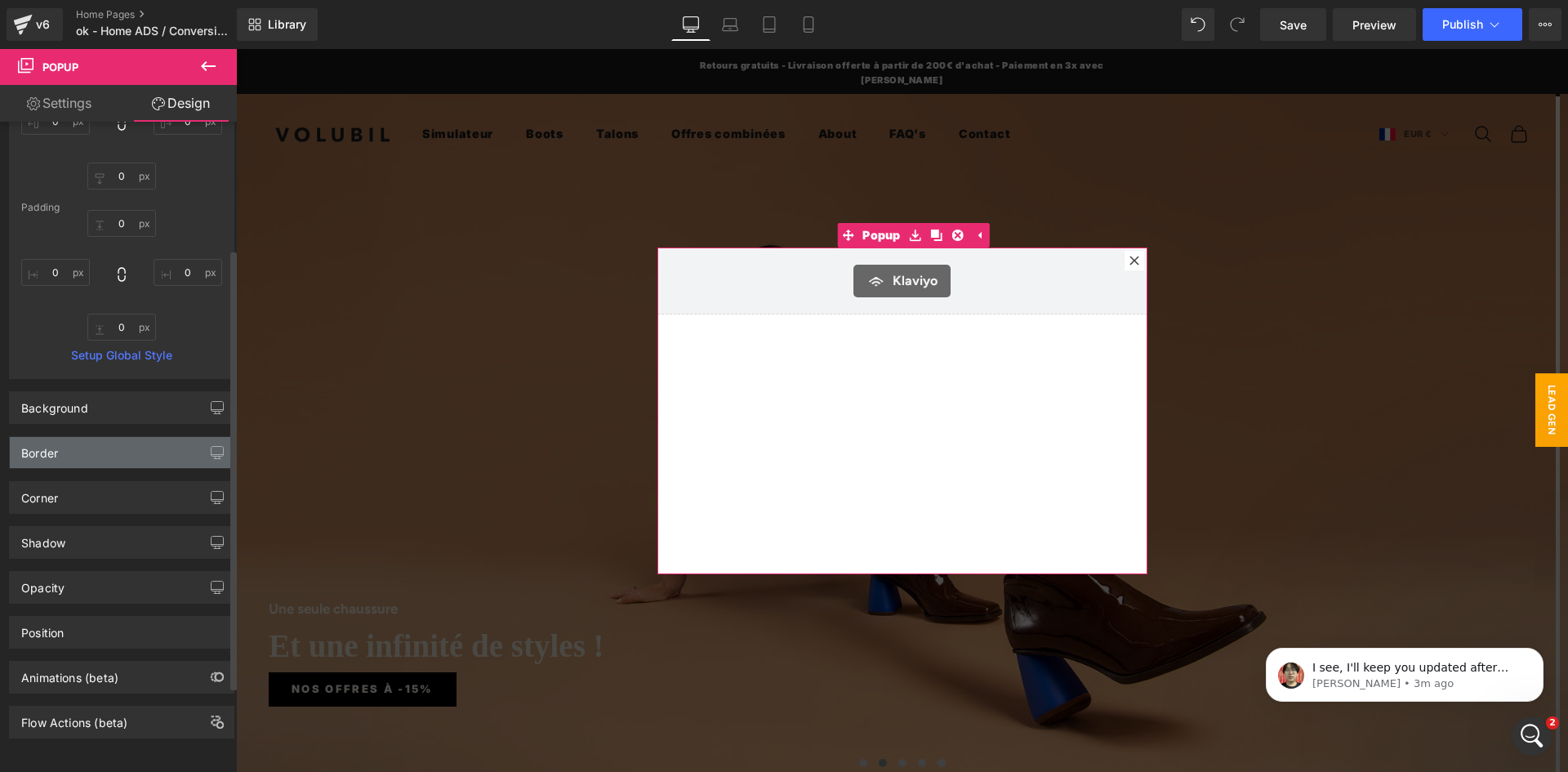
click at [69, 437] on div "Border" at bounding box center [121, 452] width 223 height 31
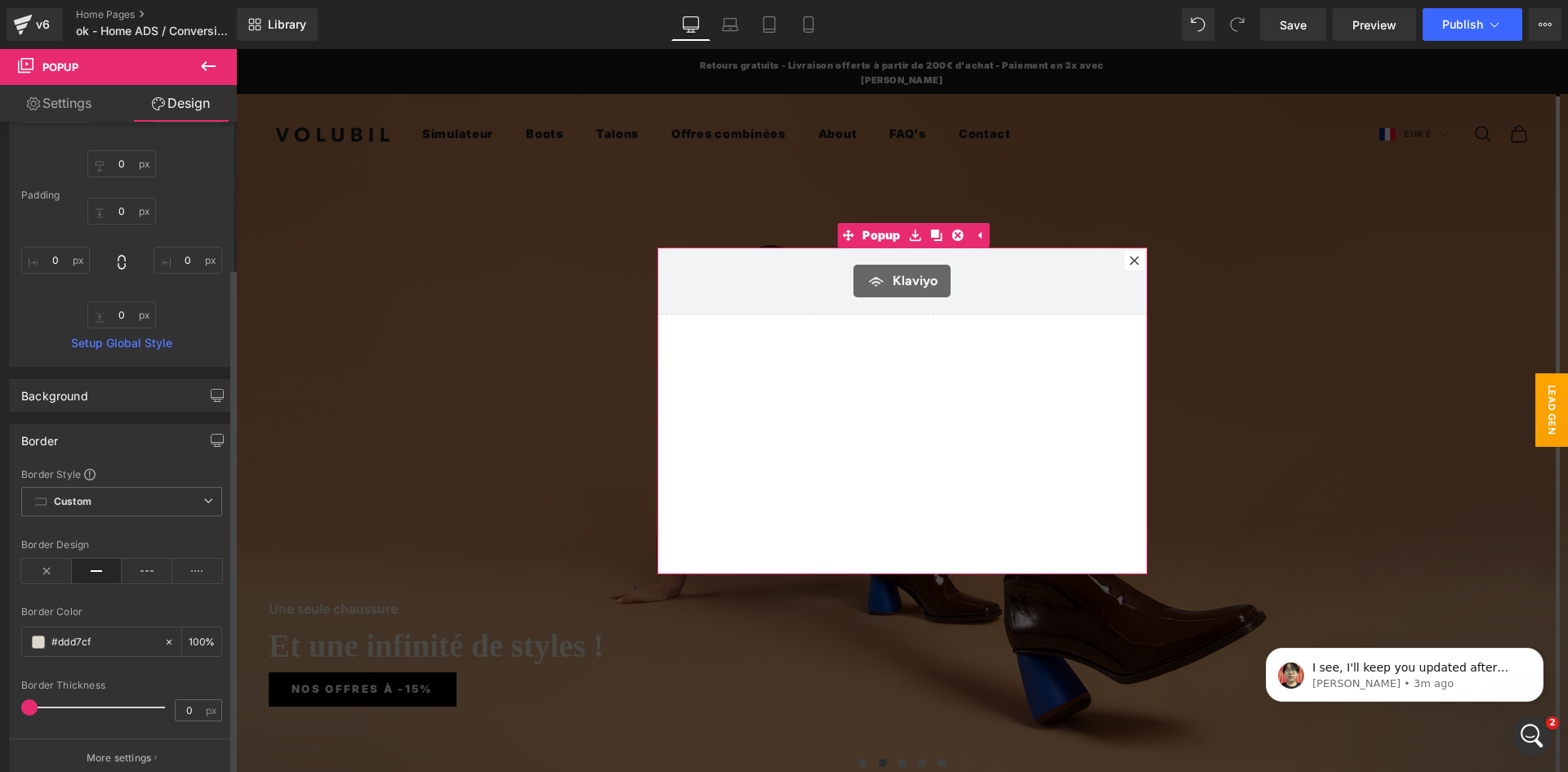
click at [66, 437] on div "Border" at bounding box center [121, 440] width 223 height 31
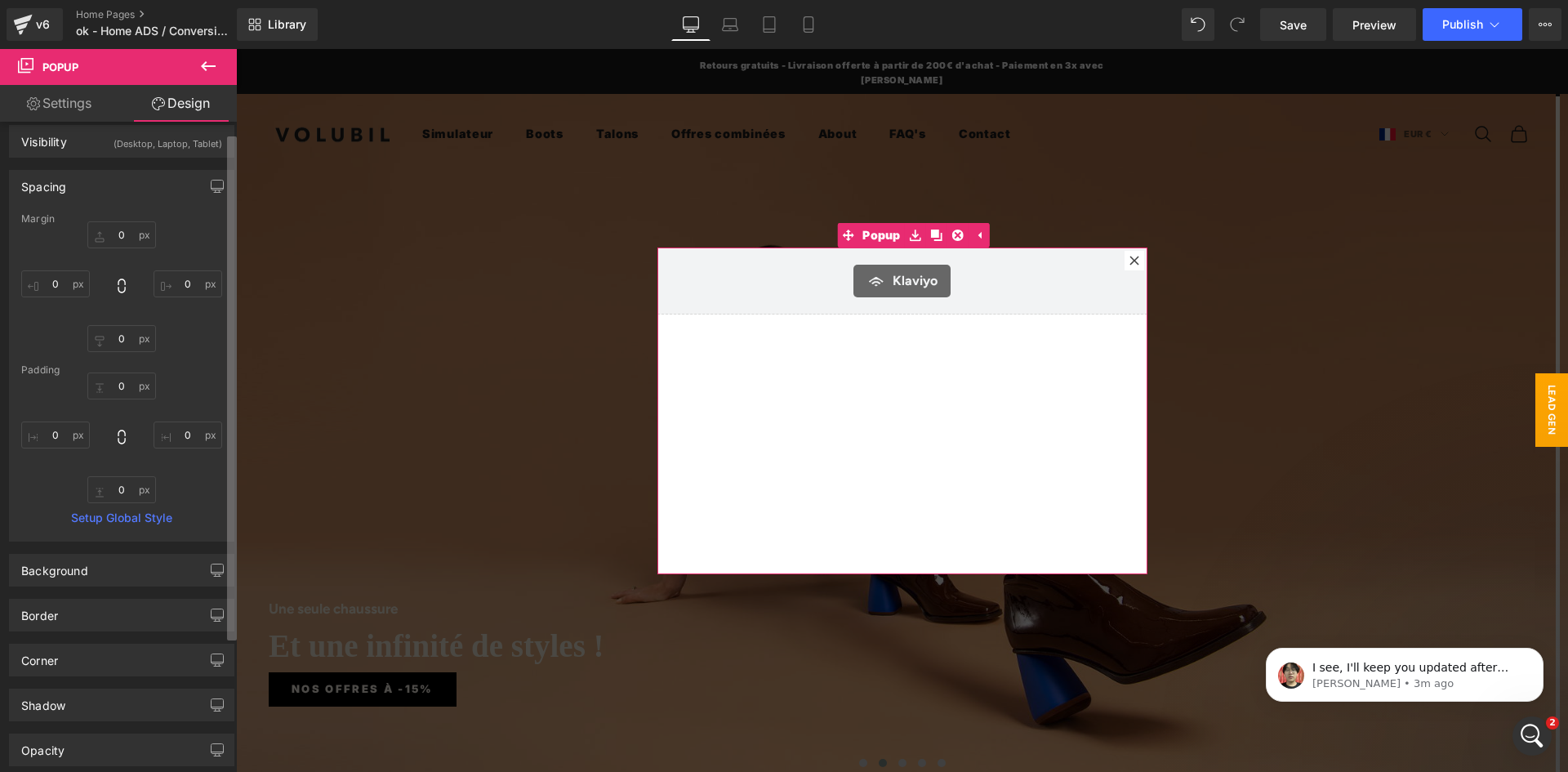
scroll to position [0, 0]
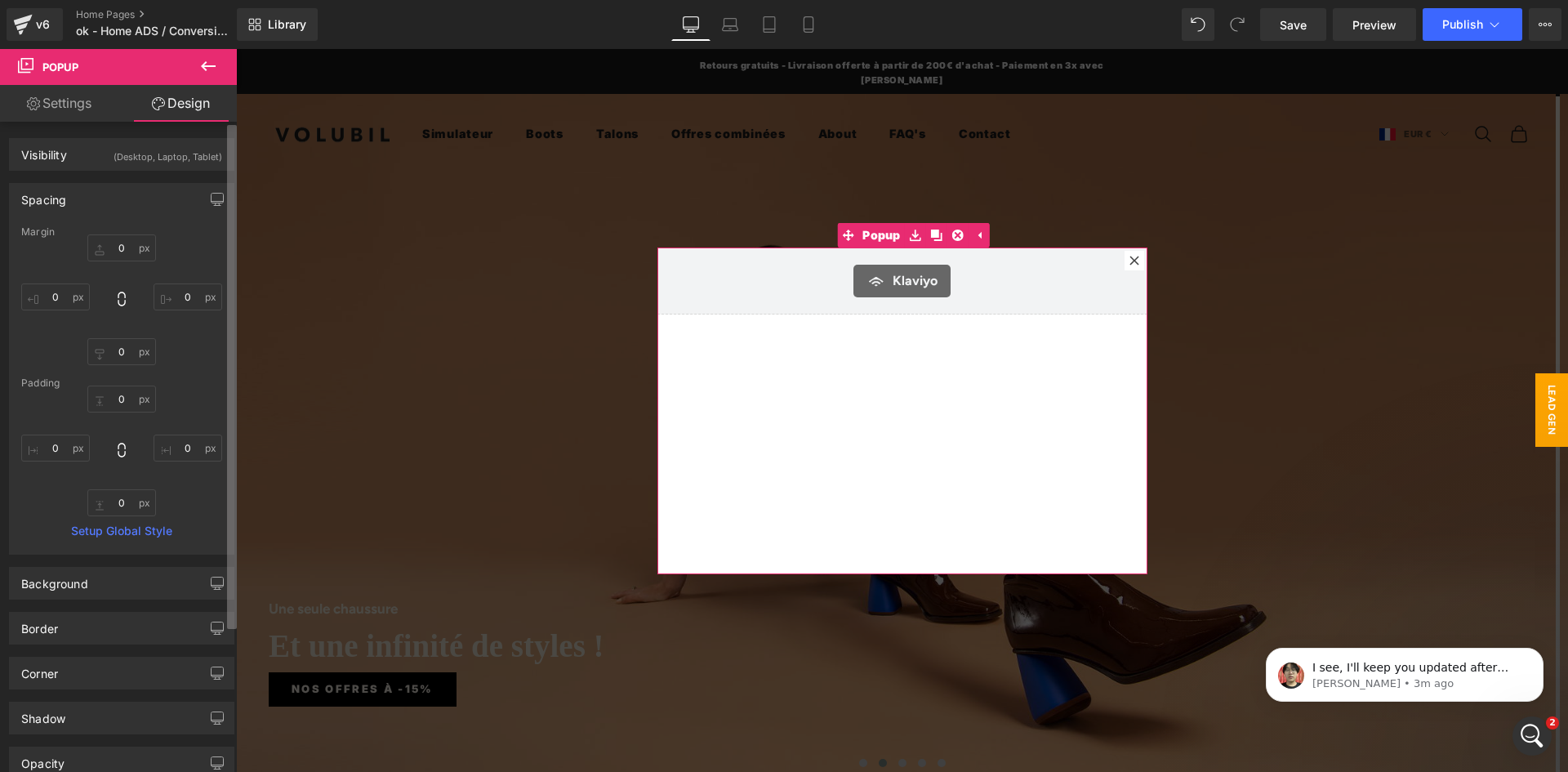
click at [223, 144] on div "Visibility (Desktop, Laptop, Tablet) 0|0|0|0 1 Show on Desktop 1 Show on Laptop…" at bounding box center [118, 450] width 237 height 657
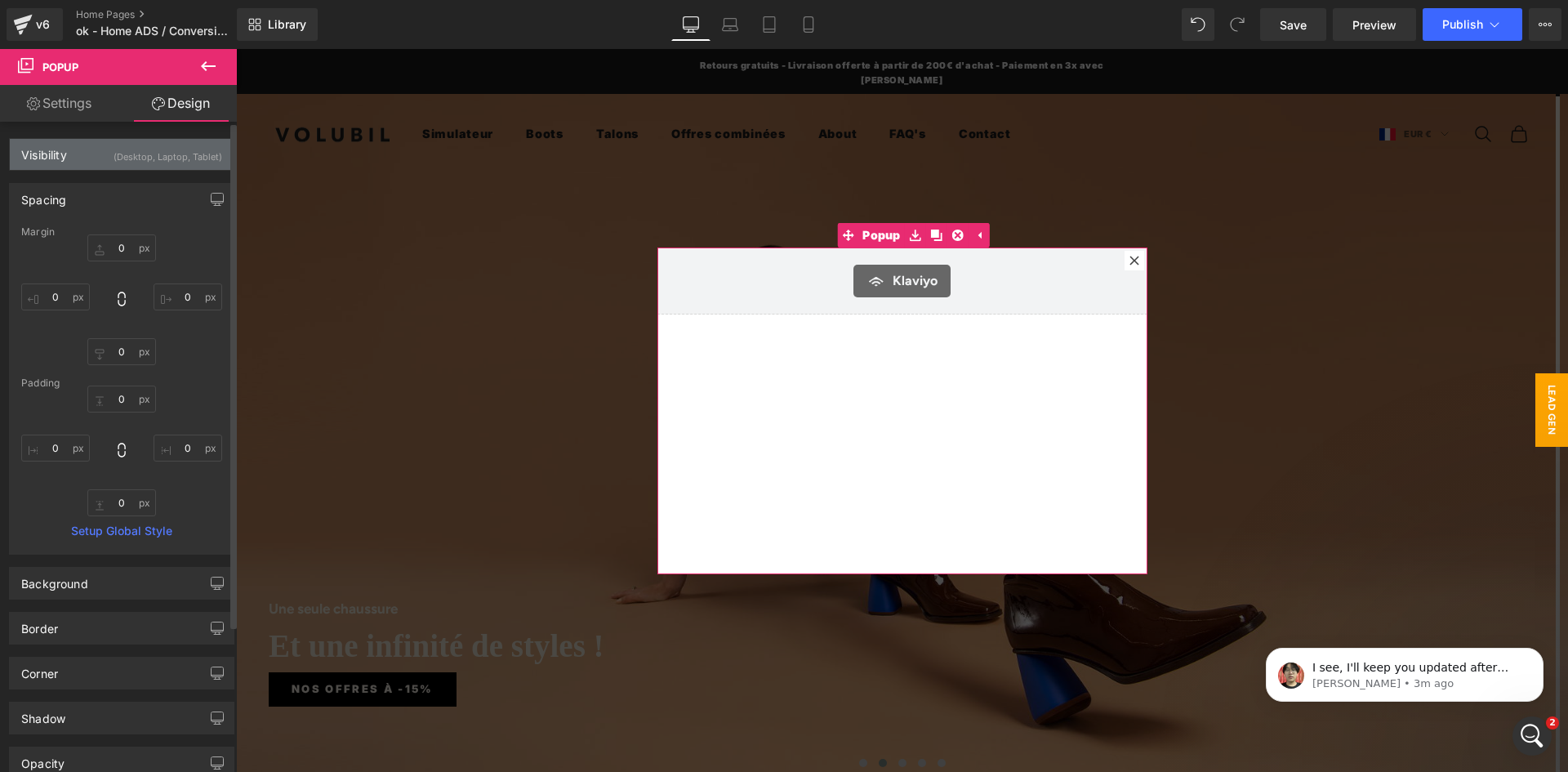
click at [76, 153] on div "Visibility (Desktop, Laptop, Tablet)" at bounding box center [121, 154] width 223 height 31
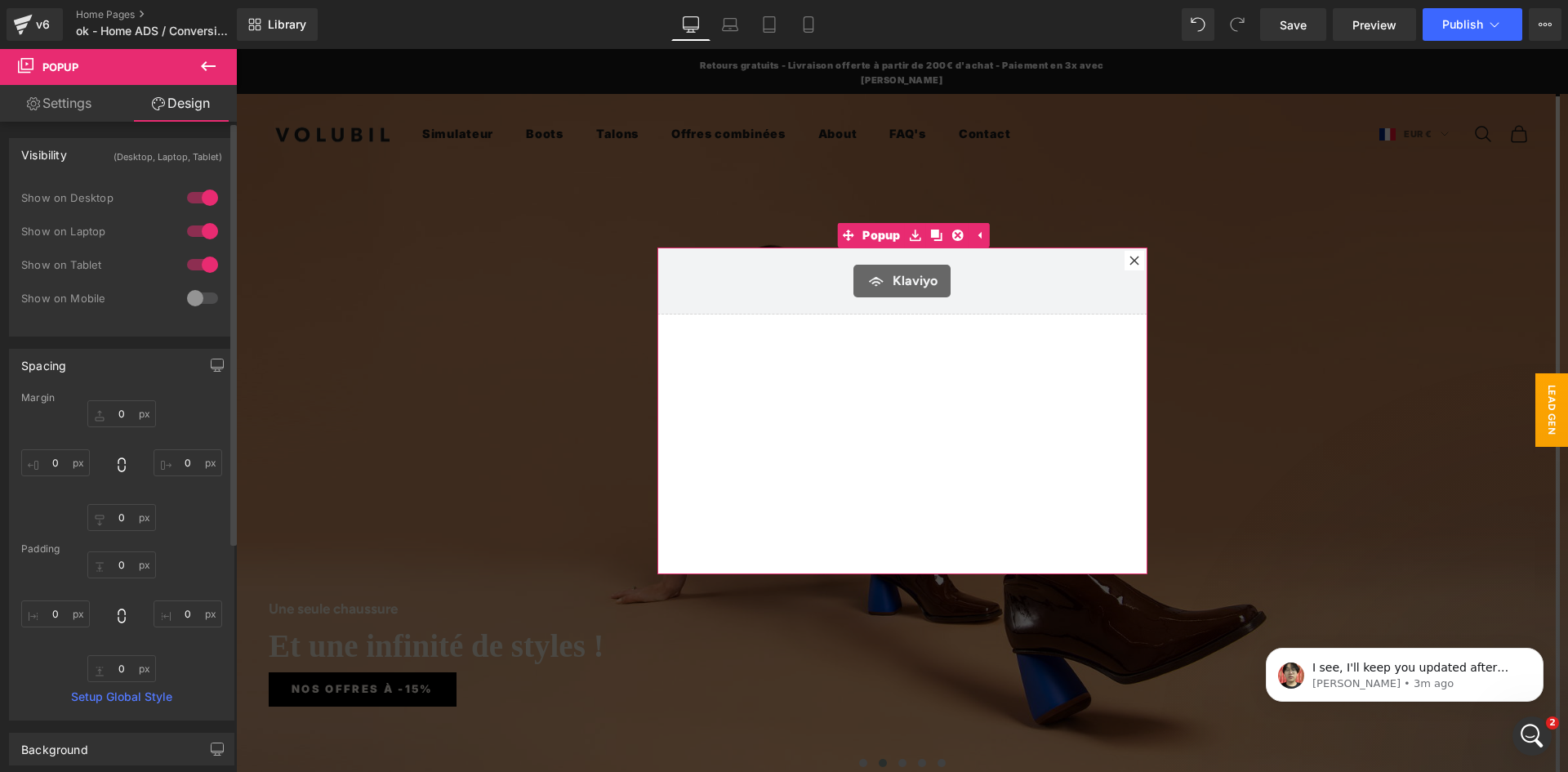
click at [74, 153] on div "Visibility (Desktop, Laptop, Tablet)" at bounding box center [121, 154] width 223 height 31
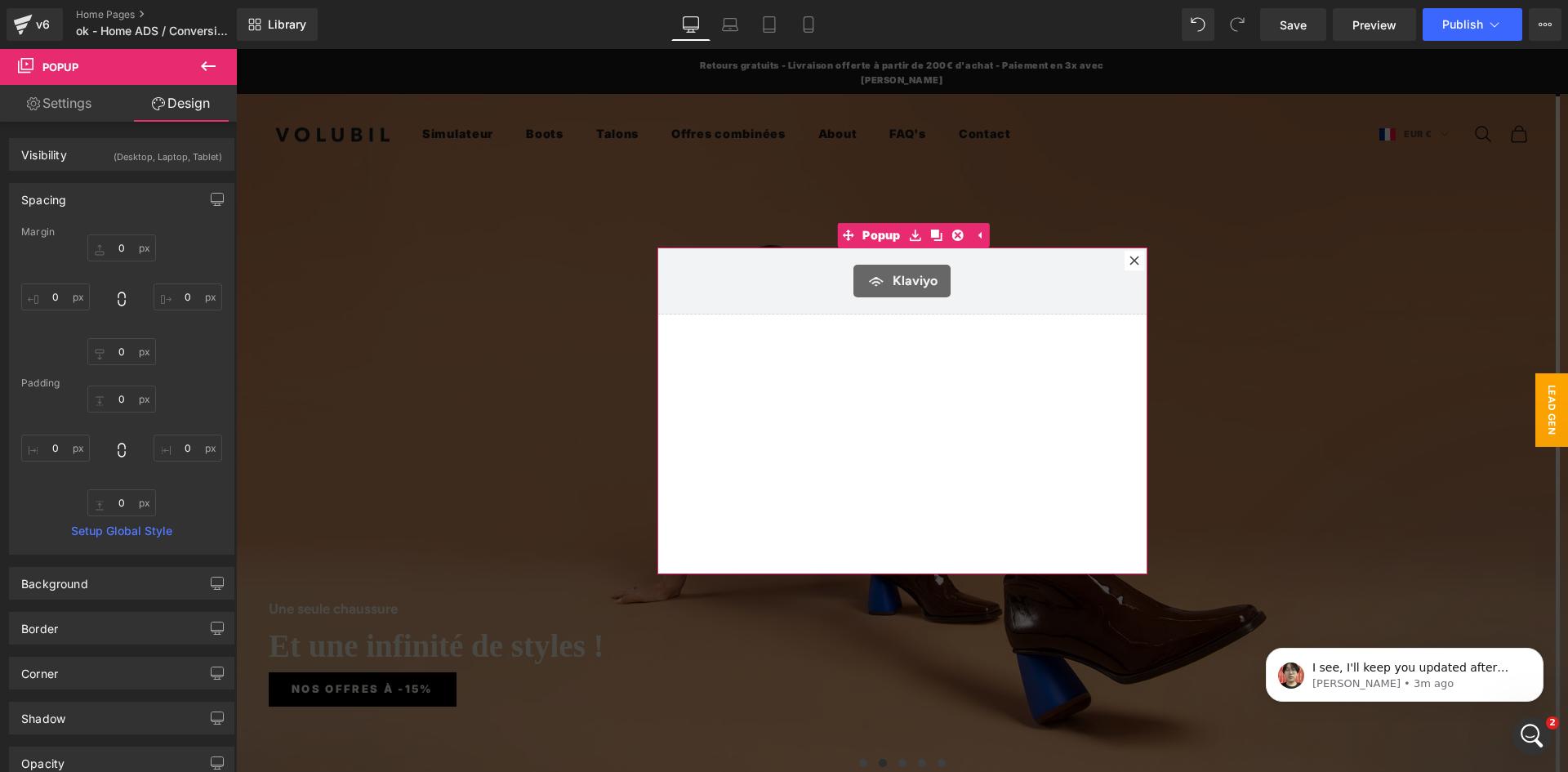
click at [62, 98] on link "Settings" at bounding box center [59, 103] width 118 height 37
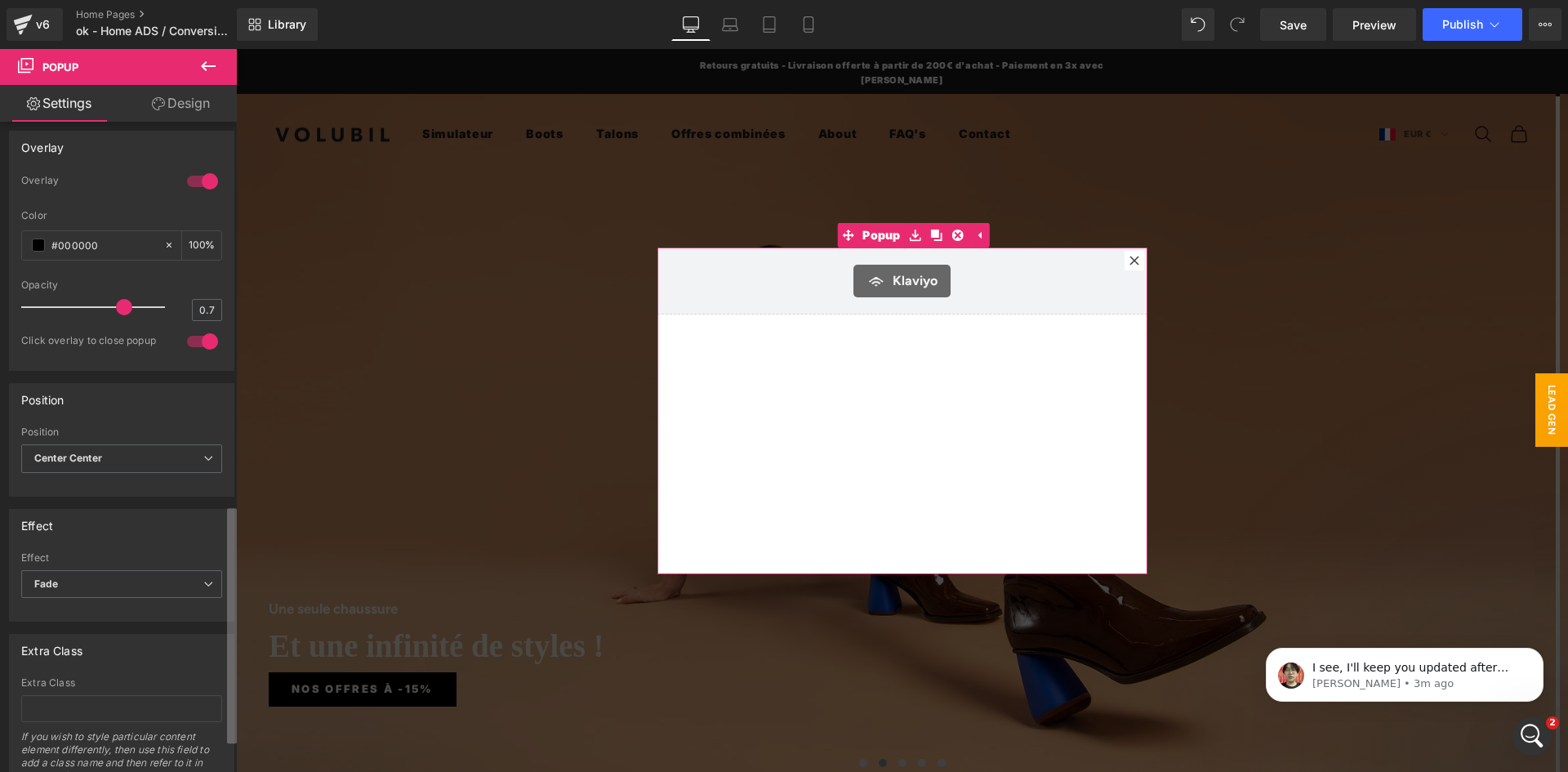
scroll to position [1066, 0]
click at [222, 698] on div "Display LEAD GEN Name LEAD GEN None Show on page load Show after a certain peri…" at bounding box center [118, 450] width 237 height 657
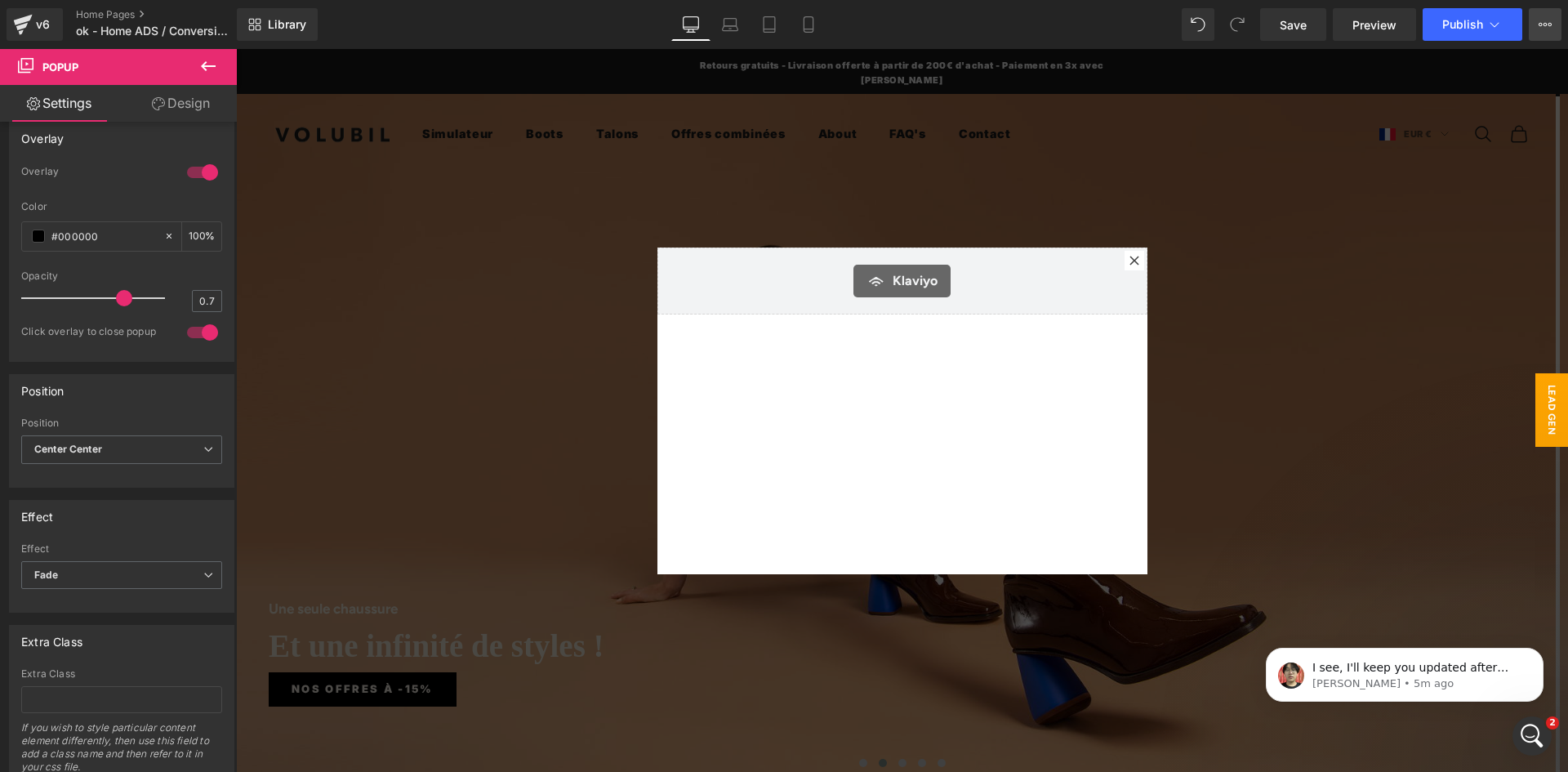
click at [1537, 24] on button "View Live Page View with current Template Save Template to Library Schedule Pub…" at bounding box center [1545, 24] width 33 height 33
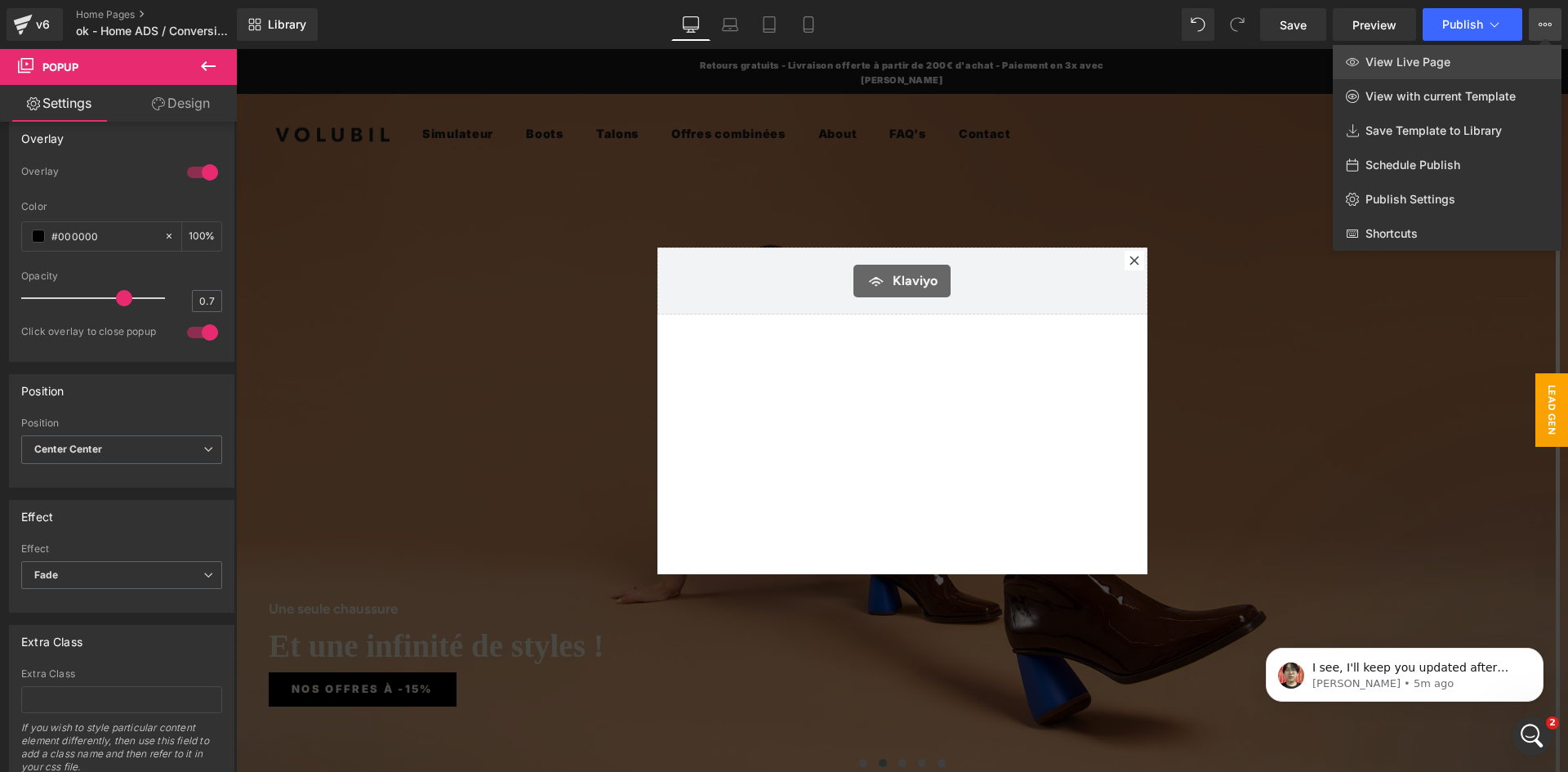
click at [1446, 65] on span "View Live Page" at bounding box center [1407, 62] width 85 height 14
